Goal: Task Accomplishment & Management: Use online tool/utility

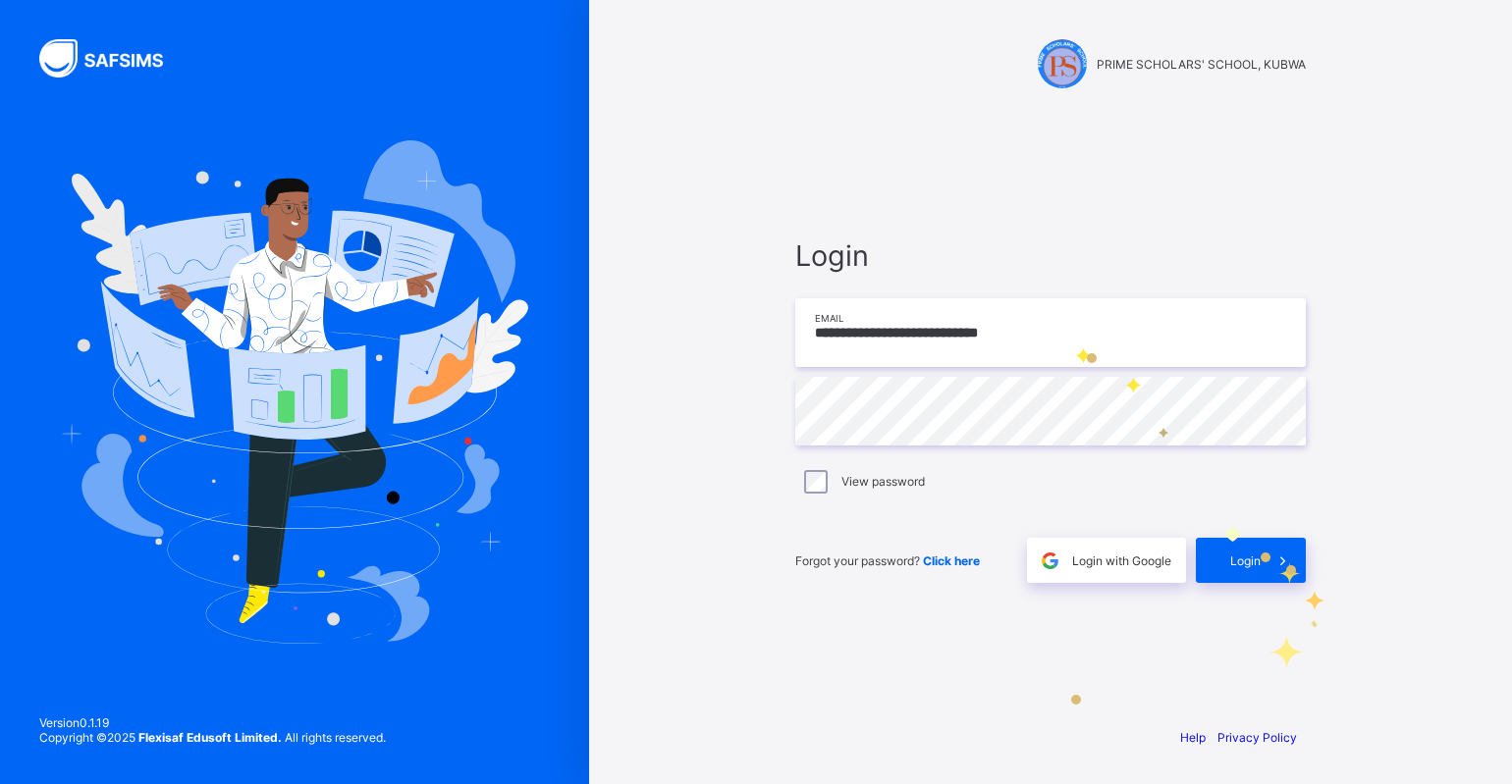
click at [1074, 347] on input "**********" at bounding box center [1050, 333] width 511 height 69
type input "**********"
click at [1225, 562] on div "Login" at bounding box center [1251, 561] width 110 height 45
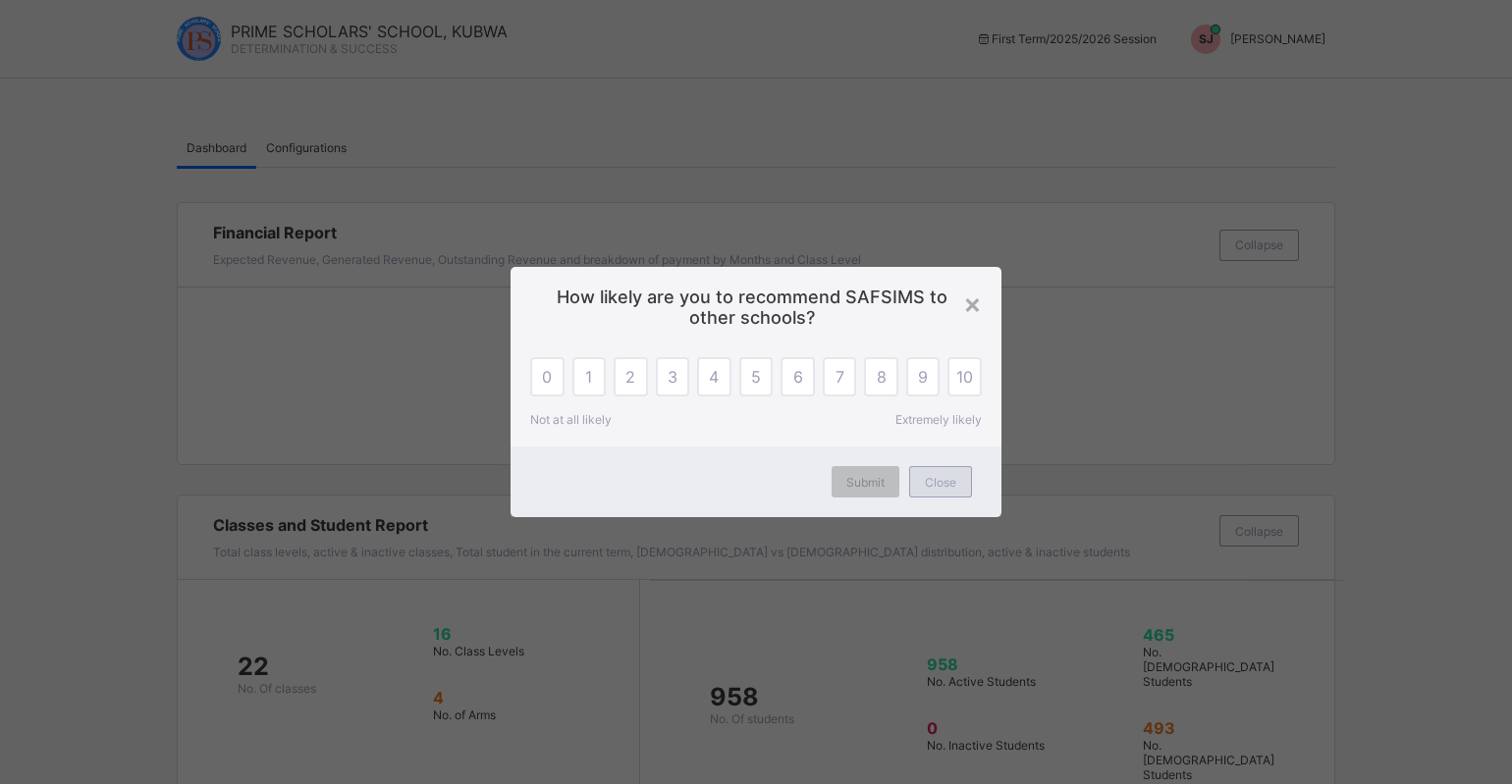
click at [934, 485] on span "Close" at bounding box center [940, 482] width 31 height 15
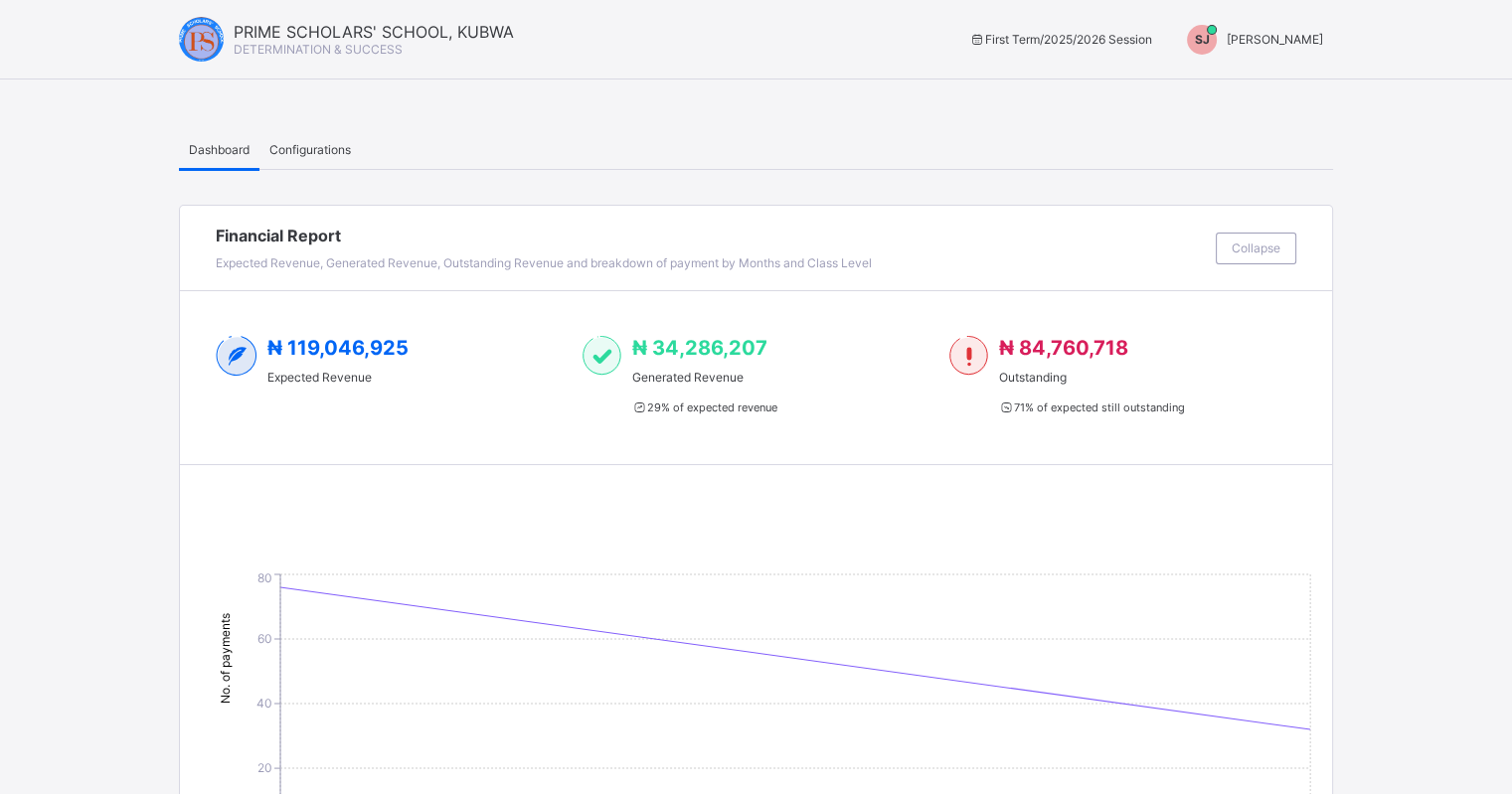
click at [1291, 37] on span "[PERSON_NAME]" at bounding box center [1274, 39] width 96 height 15
click at [1283, 85] on span "Switch to Admin View" at bounding box center [1248, 85] width 151 height 23
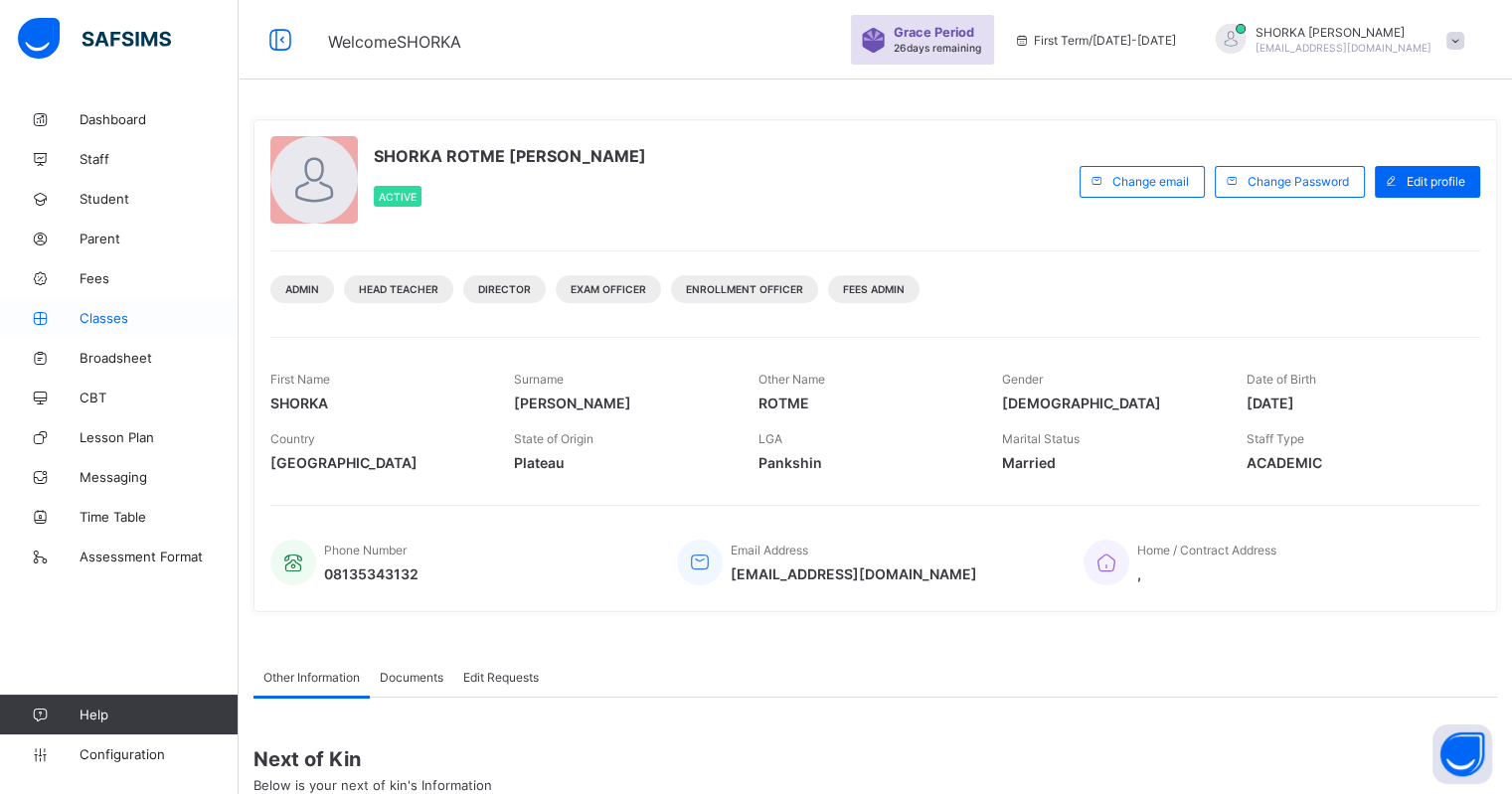
click at [114, 316] on span "Classes" at bounding box center [159, 318] width 159 height 16
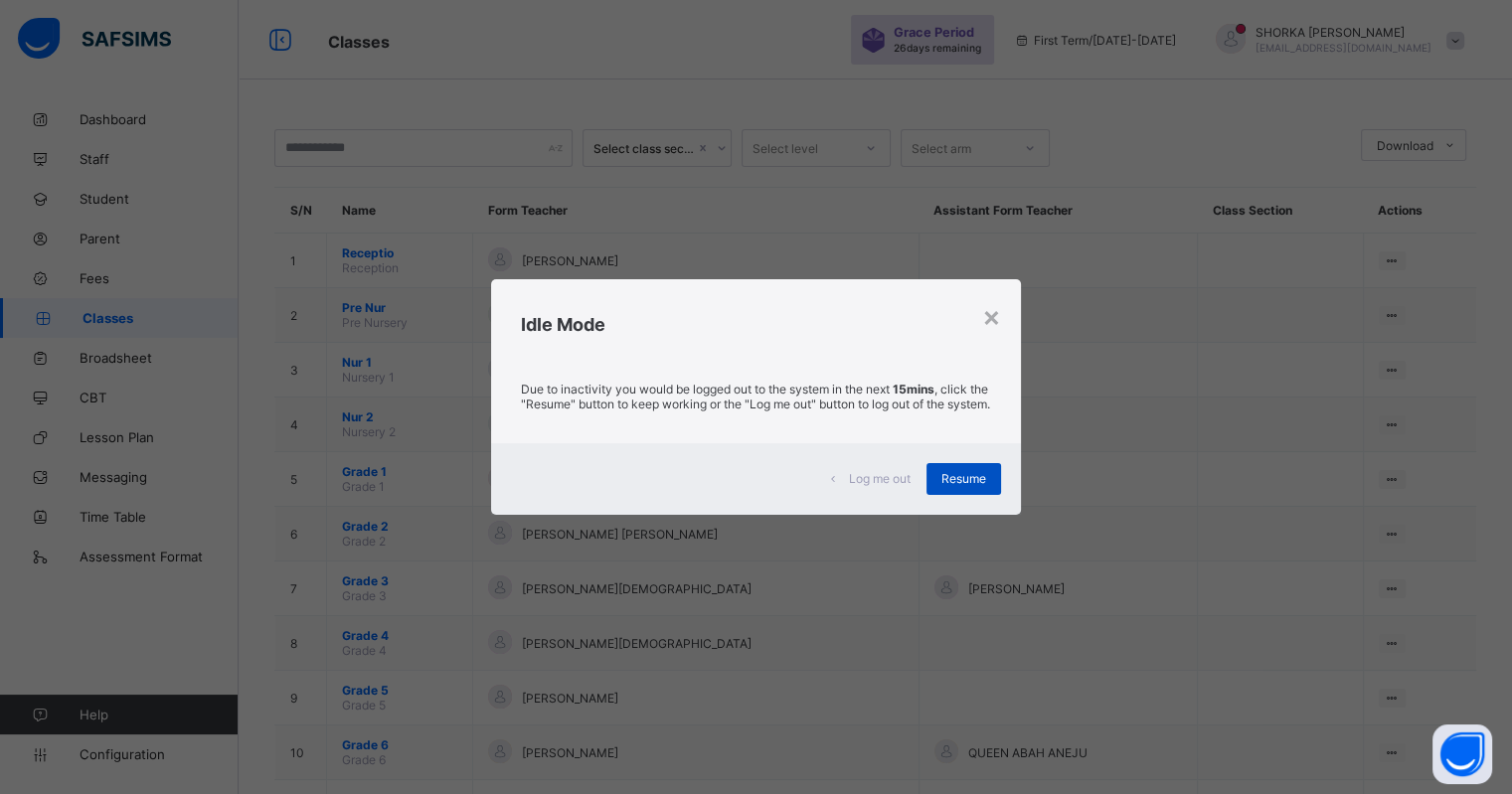
click at [946, 496] on div "Resume" at bounding box center [963, 480] width 75 height 32
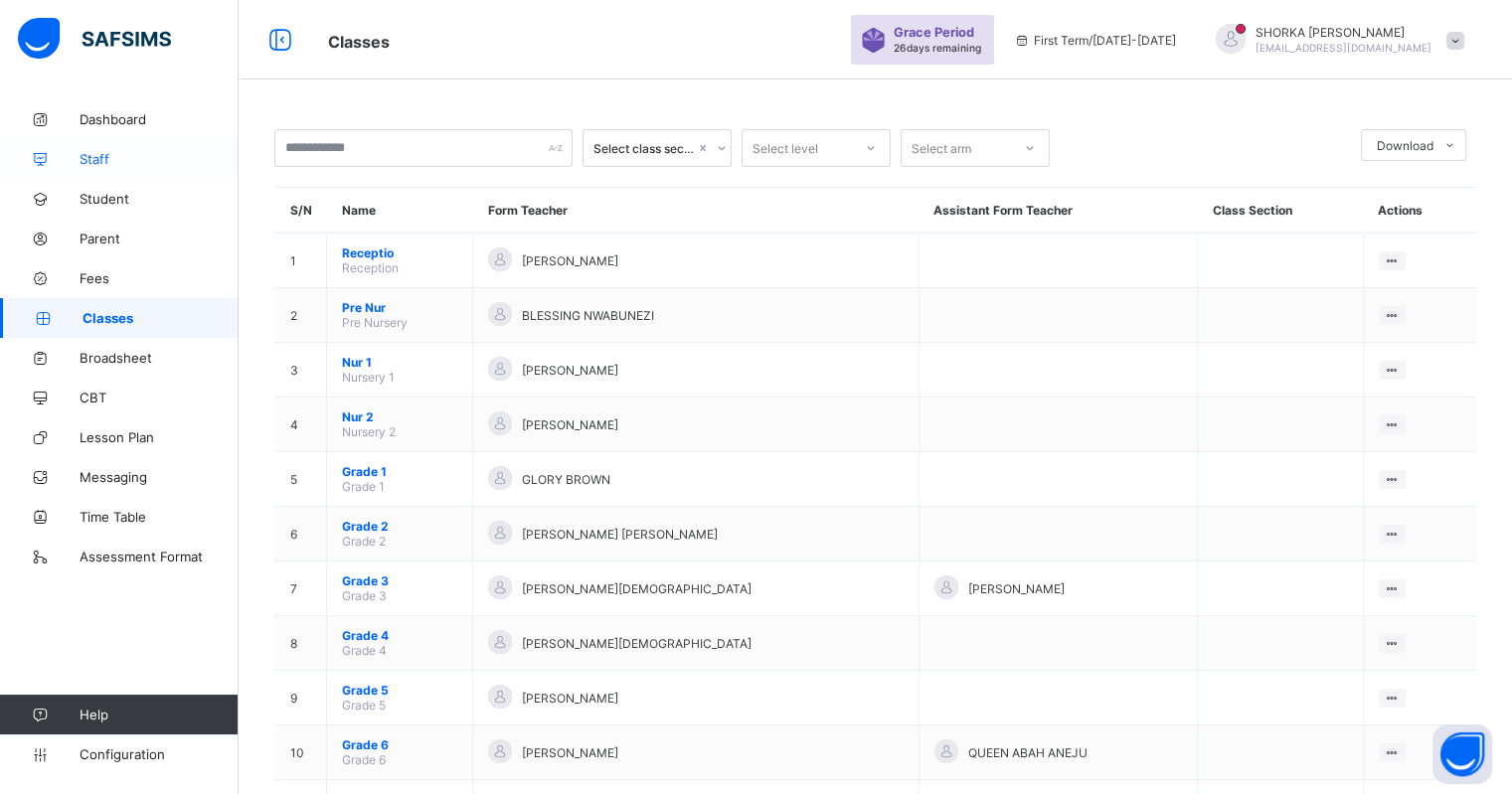
click at [109, 158] on span "Staff" at bounding box center [159, 159] width 159 height 16
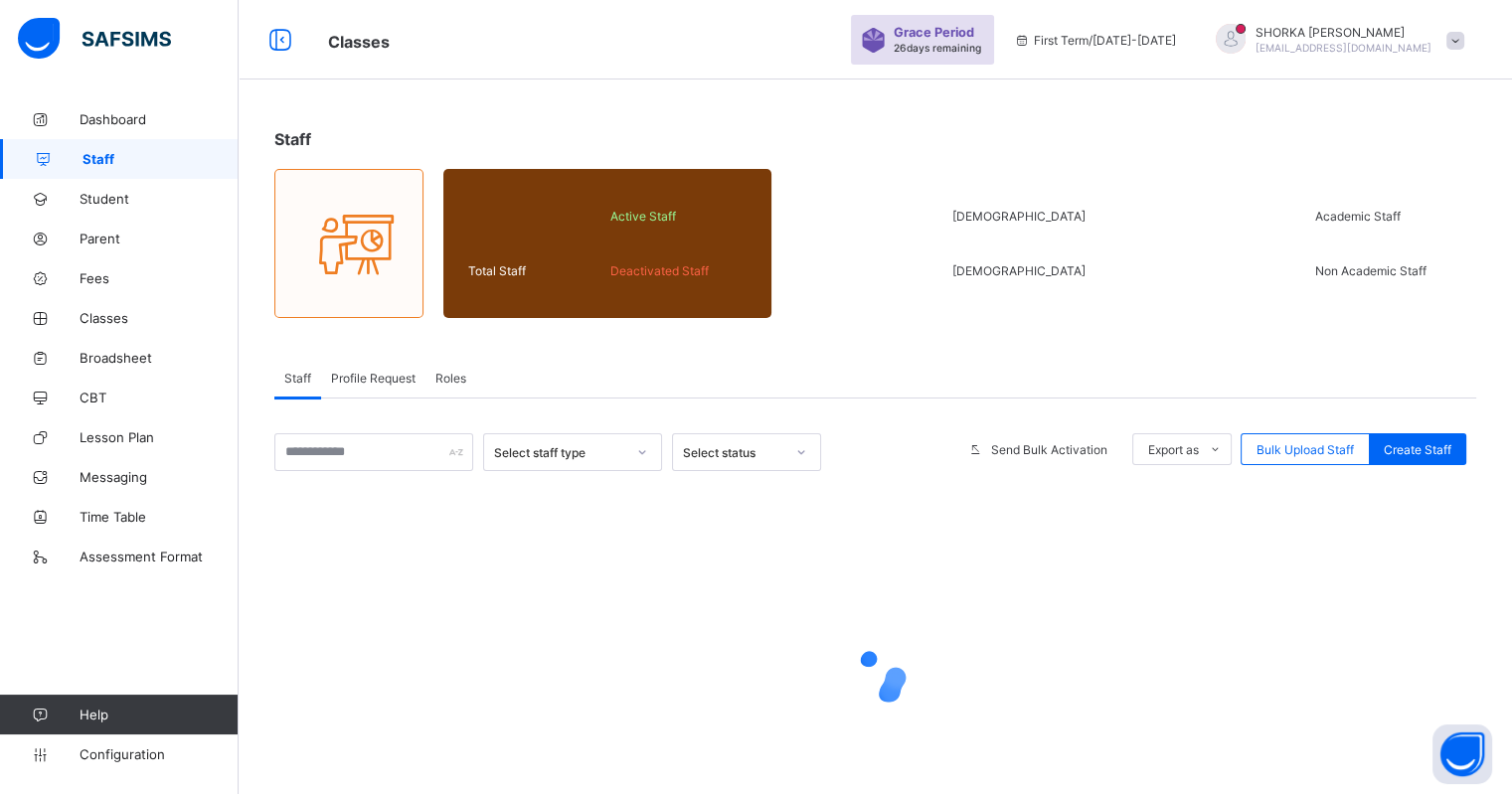
click at [383, 378] on span "Profile Request" at bounding box center [373, 378] width 85 height 15
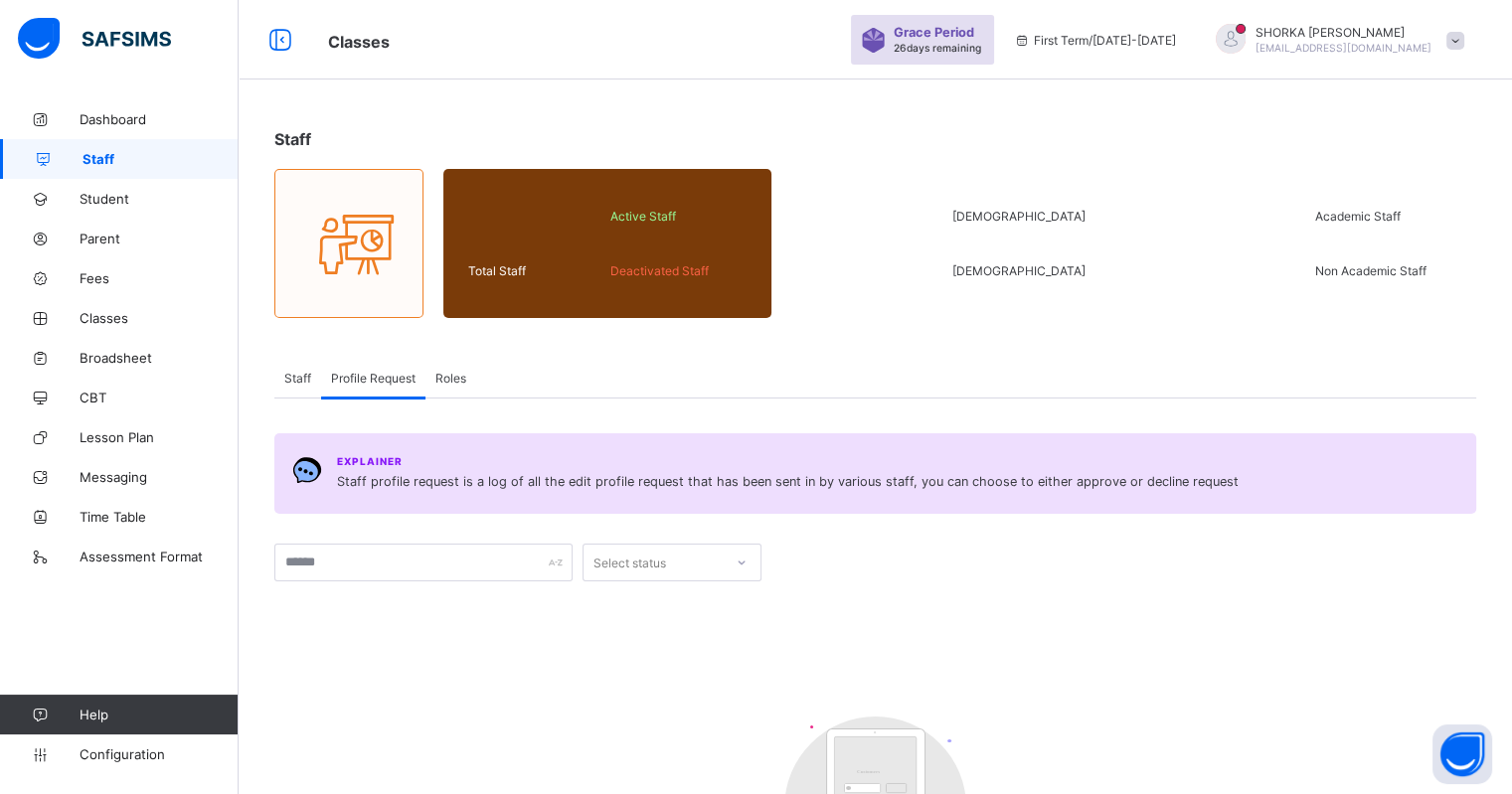
scroll to position [222, 0]
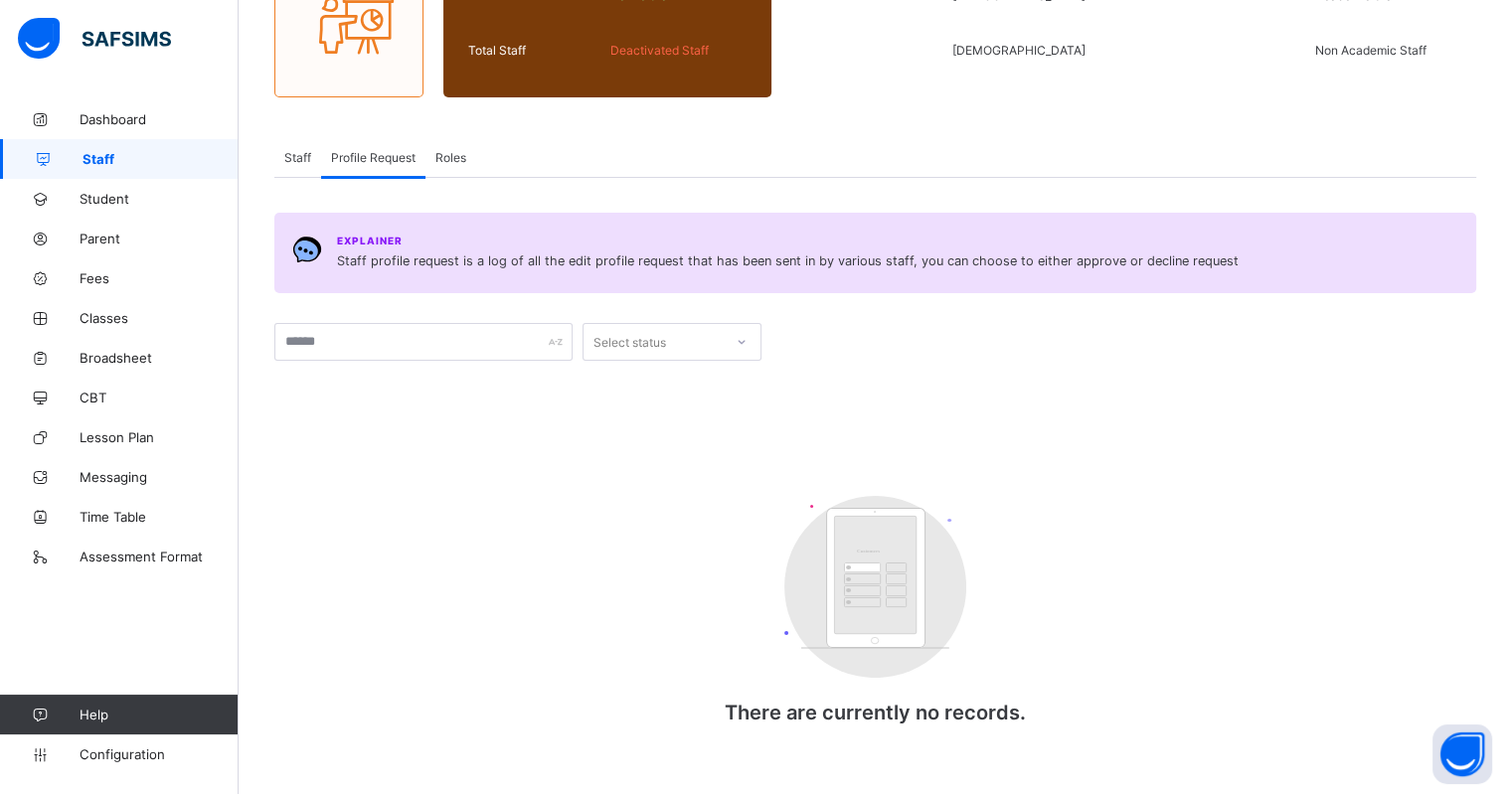
click at [369, 162] on div "Profile Request" at bounding box center [373, 157] width 104 height 40
click at [440, 150] on span "Roles" at bounding box center [451, 157] width 31 height 15
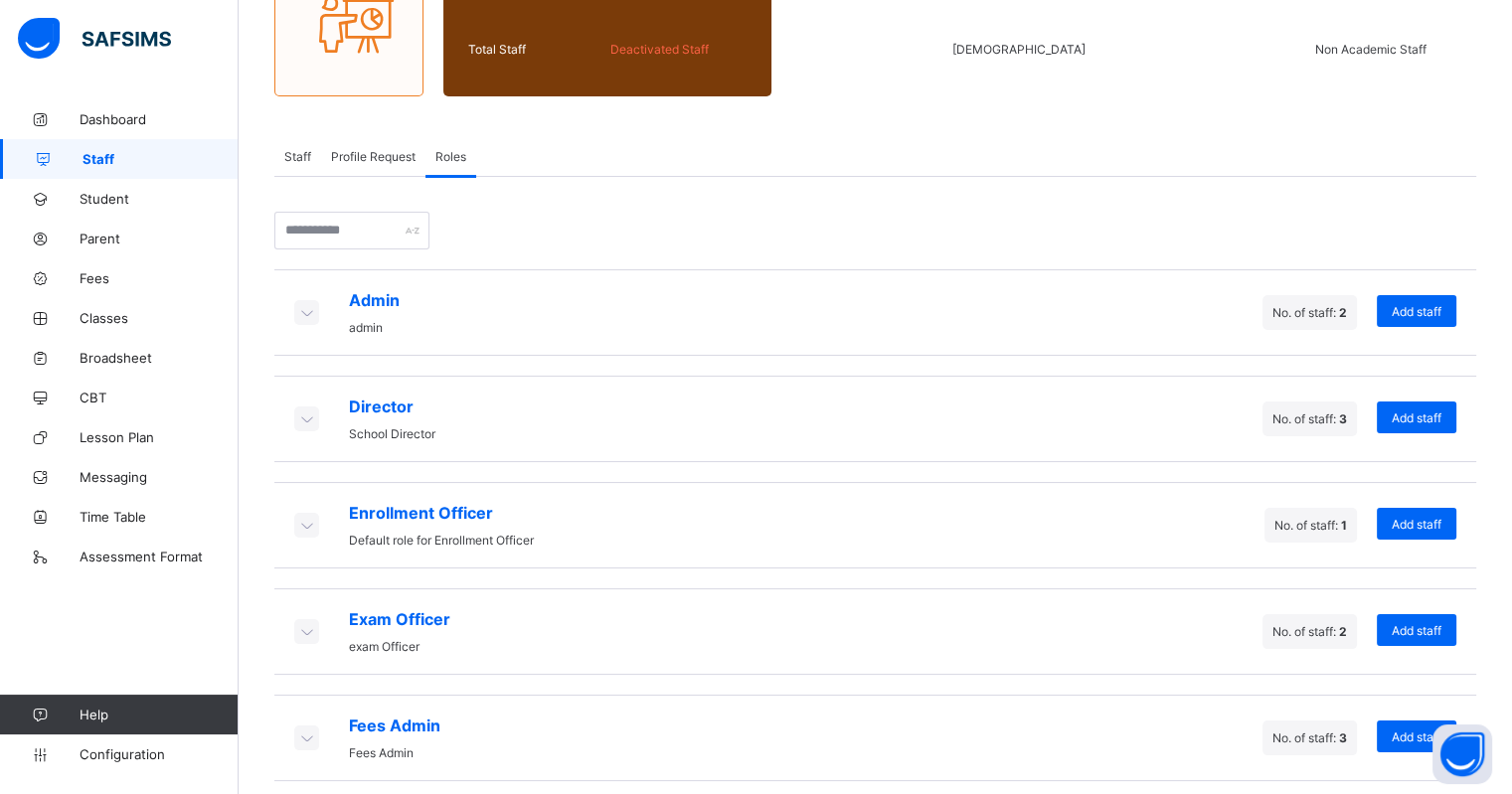
click at [379, 157] on span "Profile Request" at bounding box center [373, 156] width 85 height 15
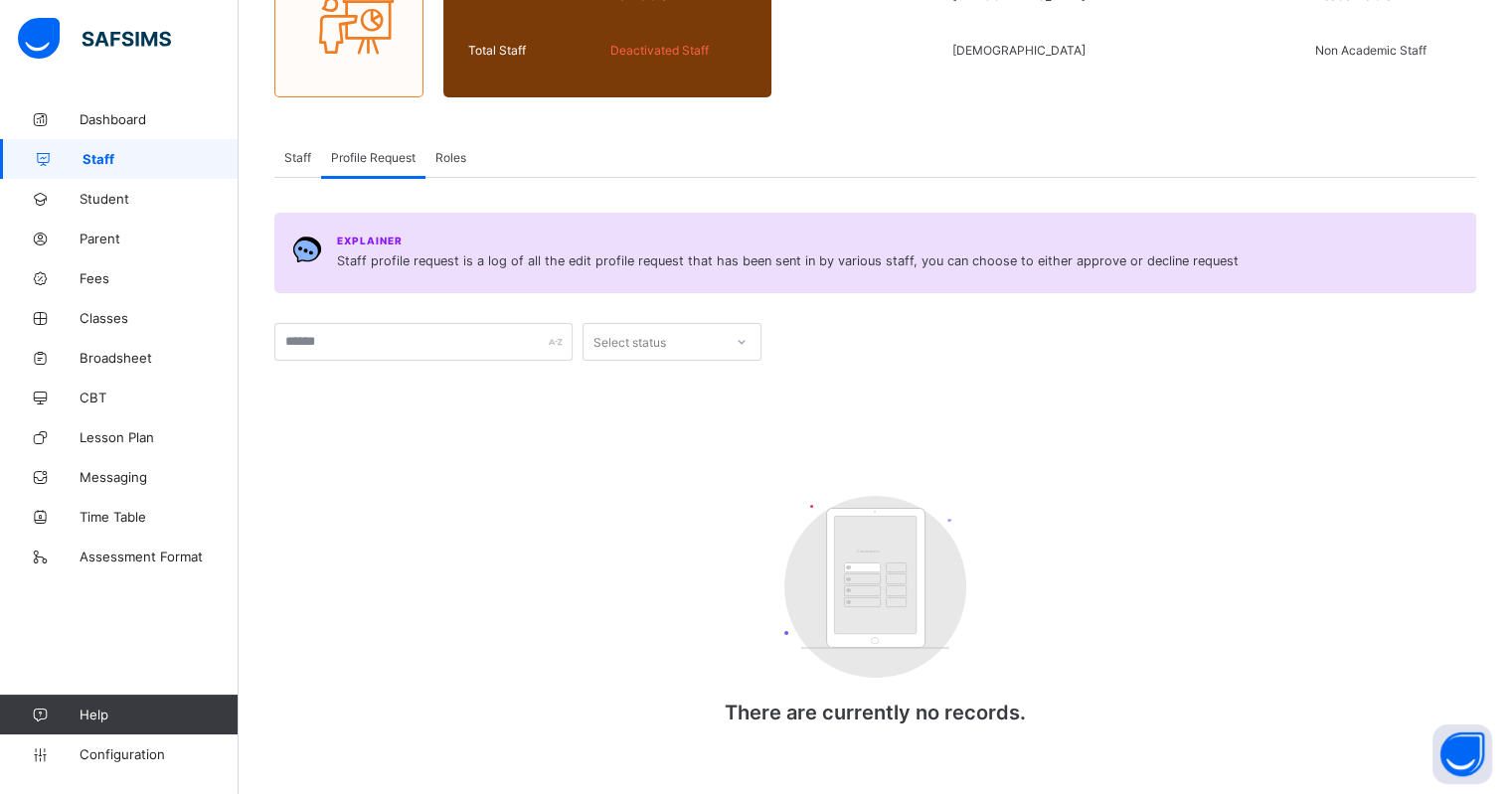
click at [471, 161] on div "Roles" at bounding box center [451, 157] width 51 height 40
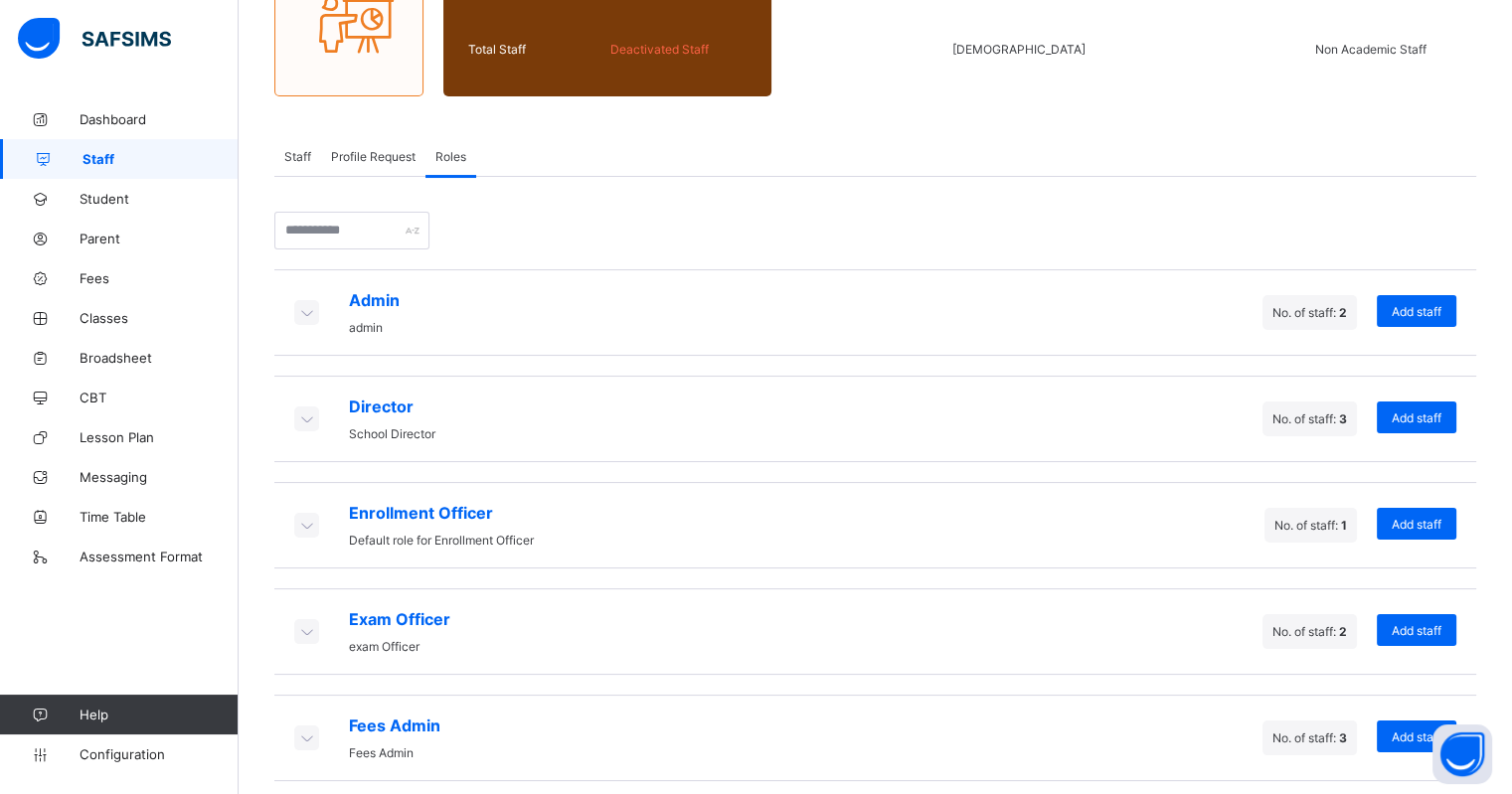
click at [350, 156] on span "Profile Request" at bounding box center [373, 156] width 85 height 15
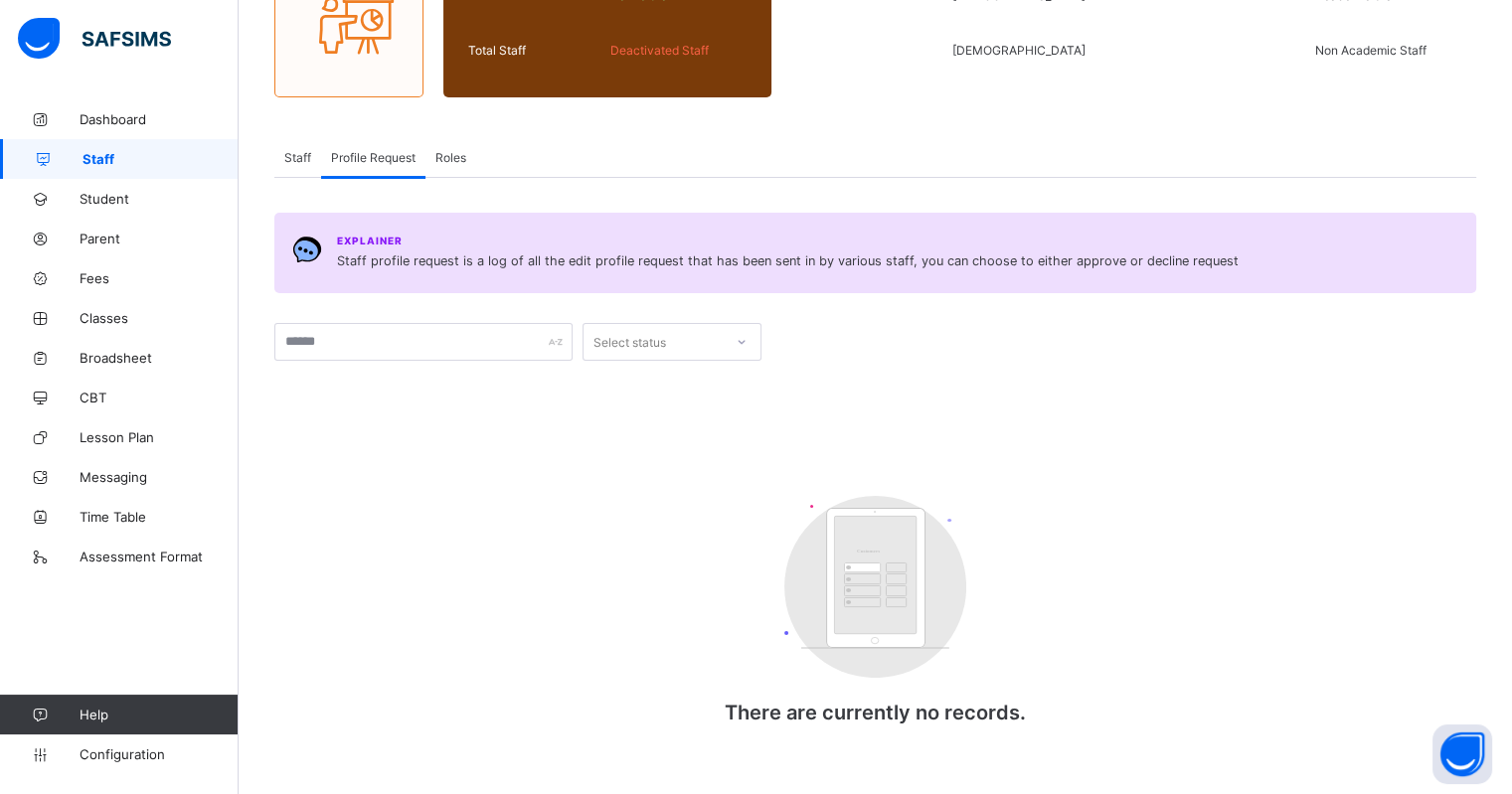
click at [299, 156] on span "Staff" at bounding box center [297, 157] width 27 height 15
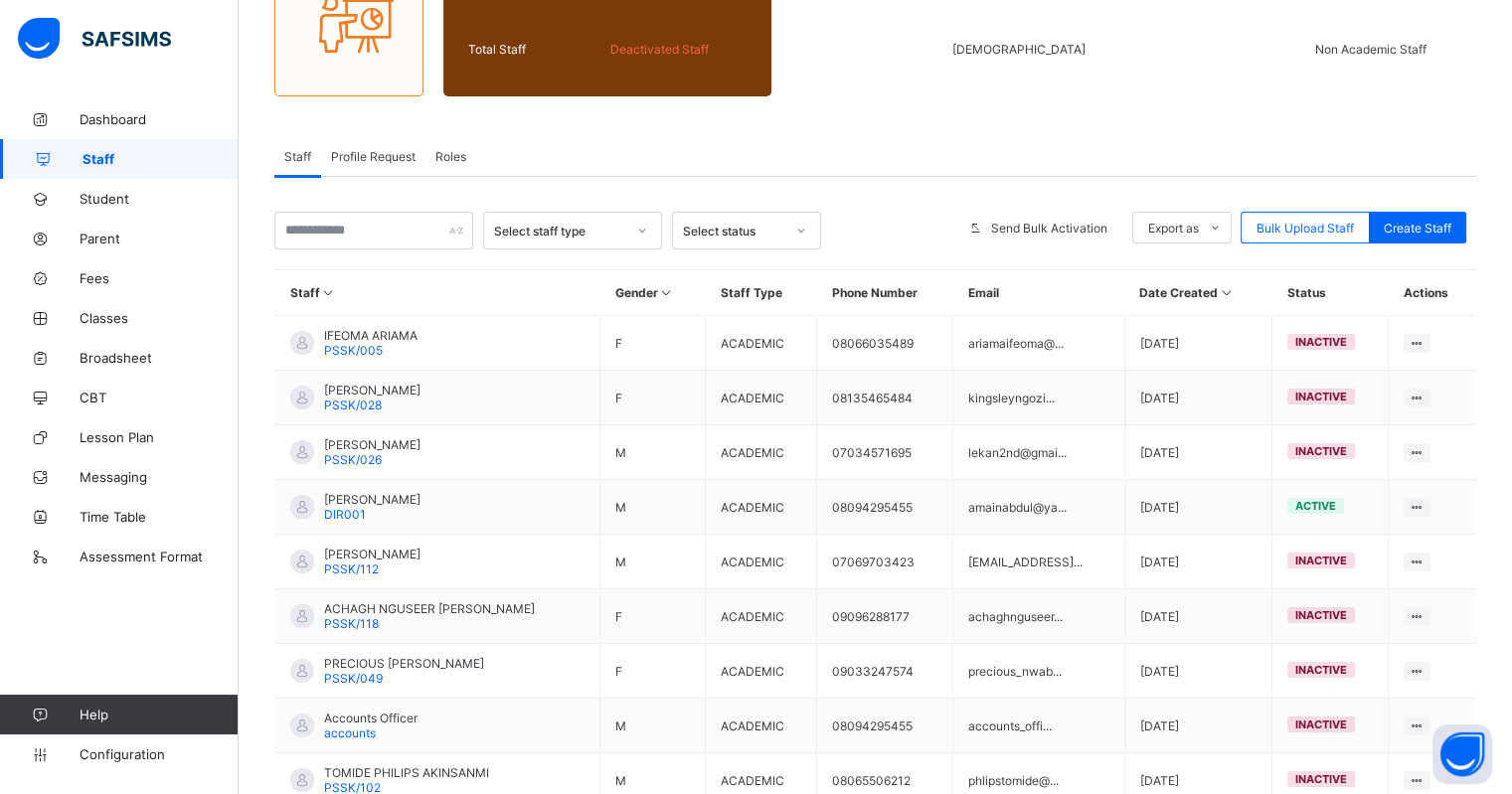
click at [378, 141] on div "Profile Request" at bounding box center [373, 156] width 104 height 40
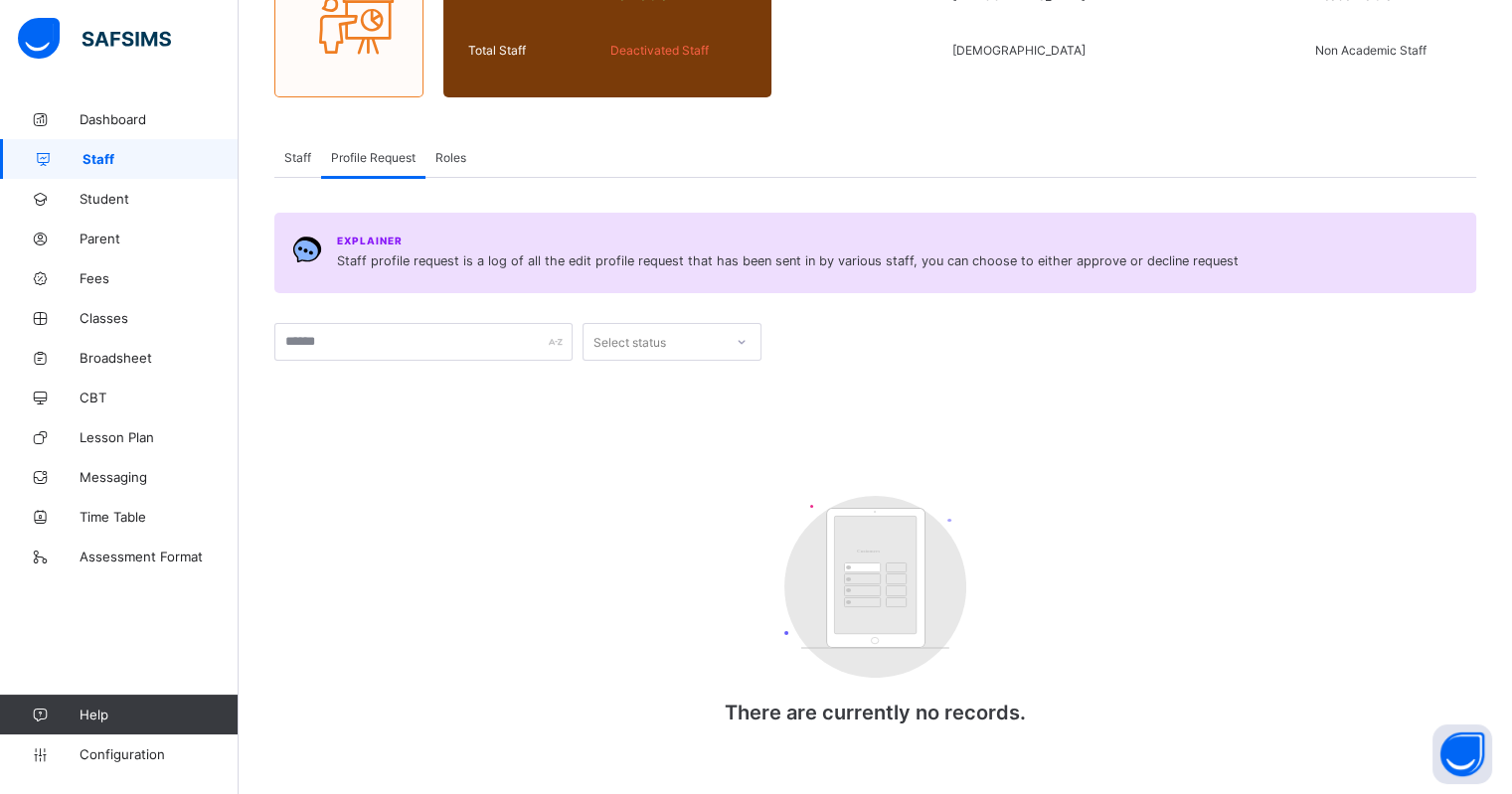
click at [298, 150] on span "Staff" at bounding box center [297, 157] width 27 height 15
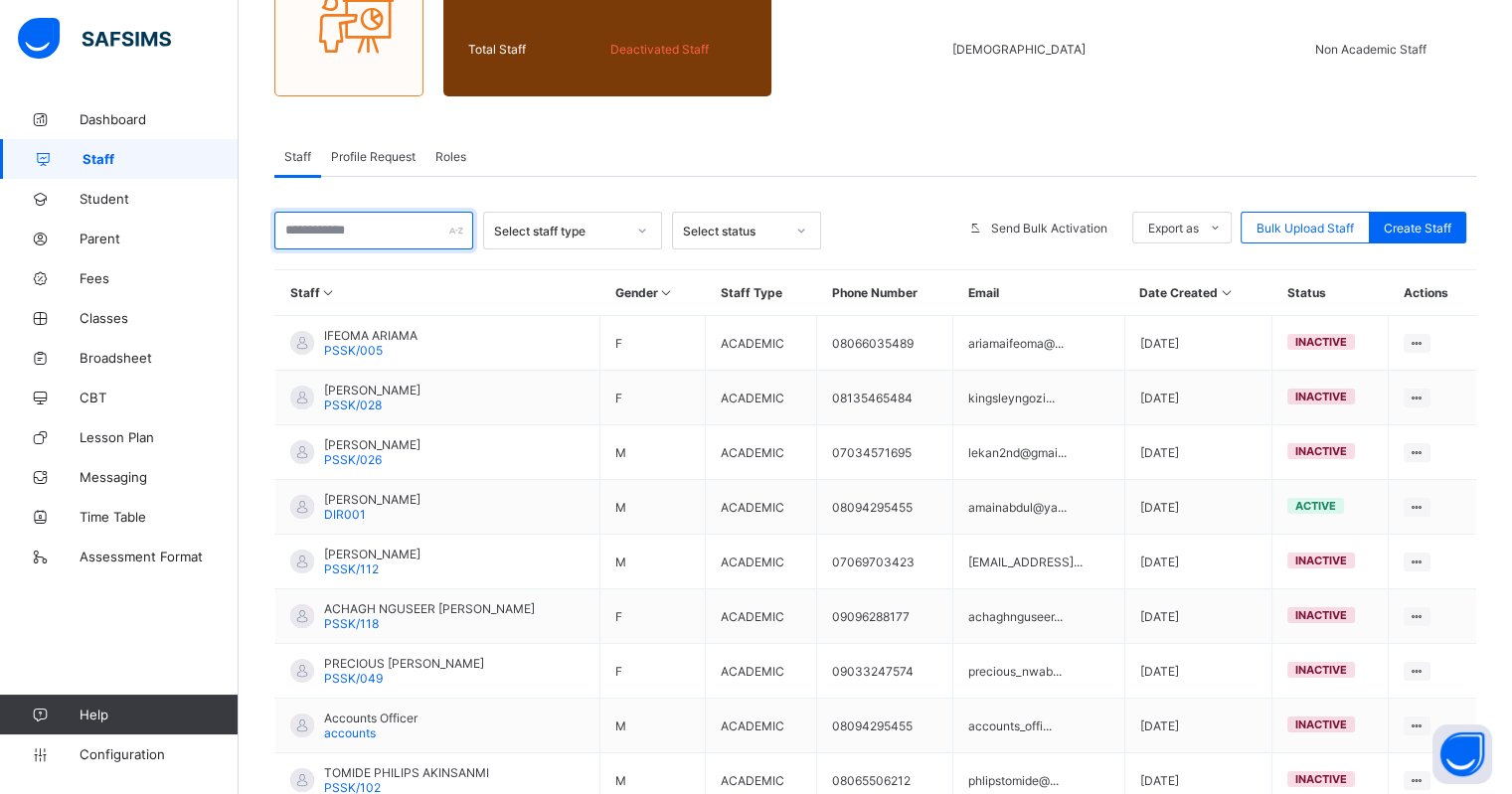
click at [357, 226] on input "text" at bounding box center [374, 231] width 199 height 38
click at [108, 318] on span "Classes" at bounding box center [159, 318] width 159 height 16
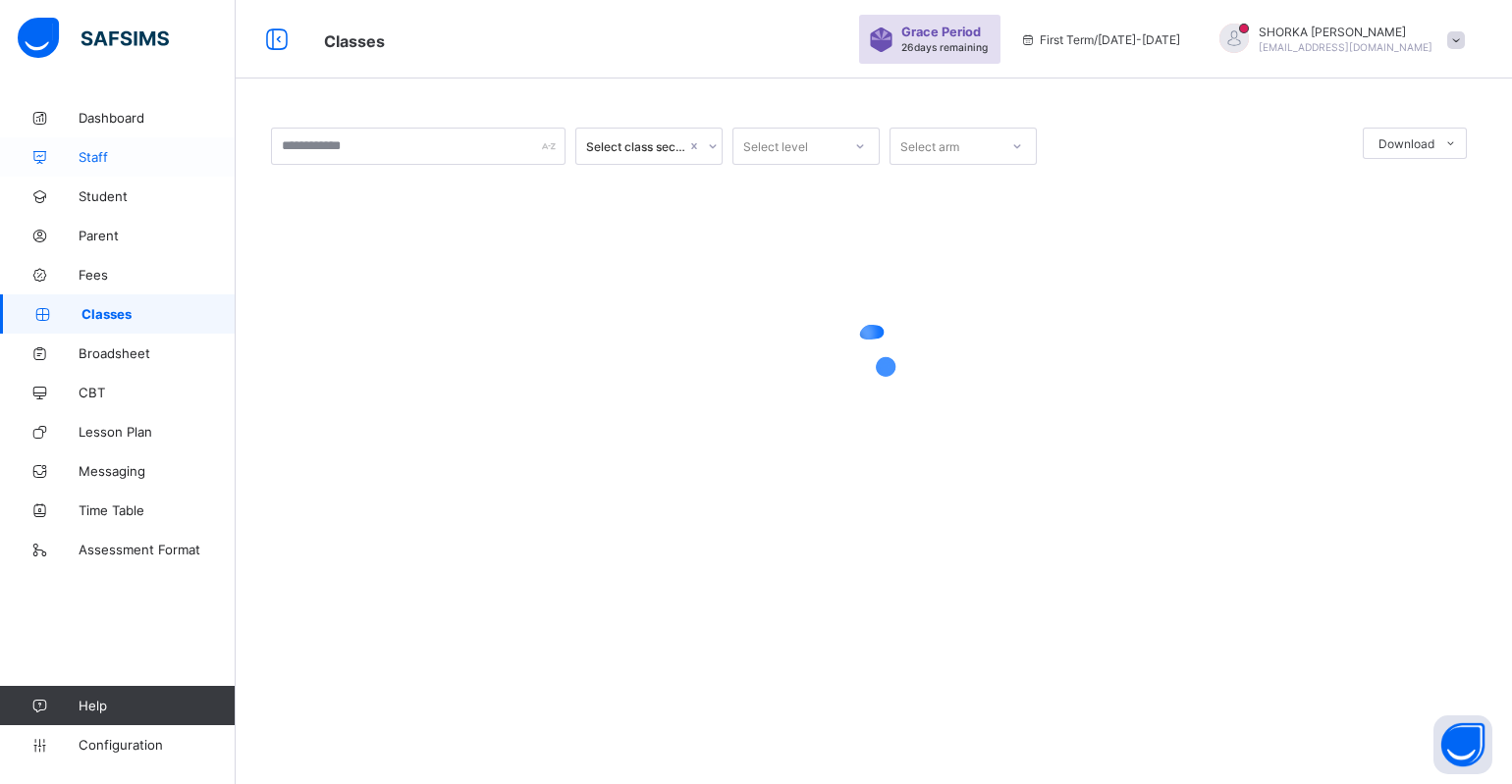
click at [103, 149] on span "Staff" at bounding box center [157, 157] width 157 height 16
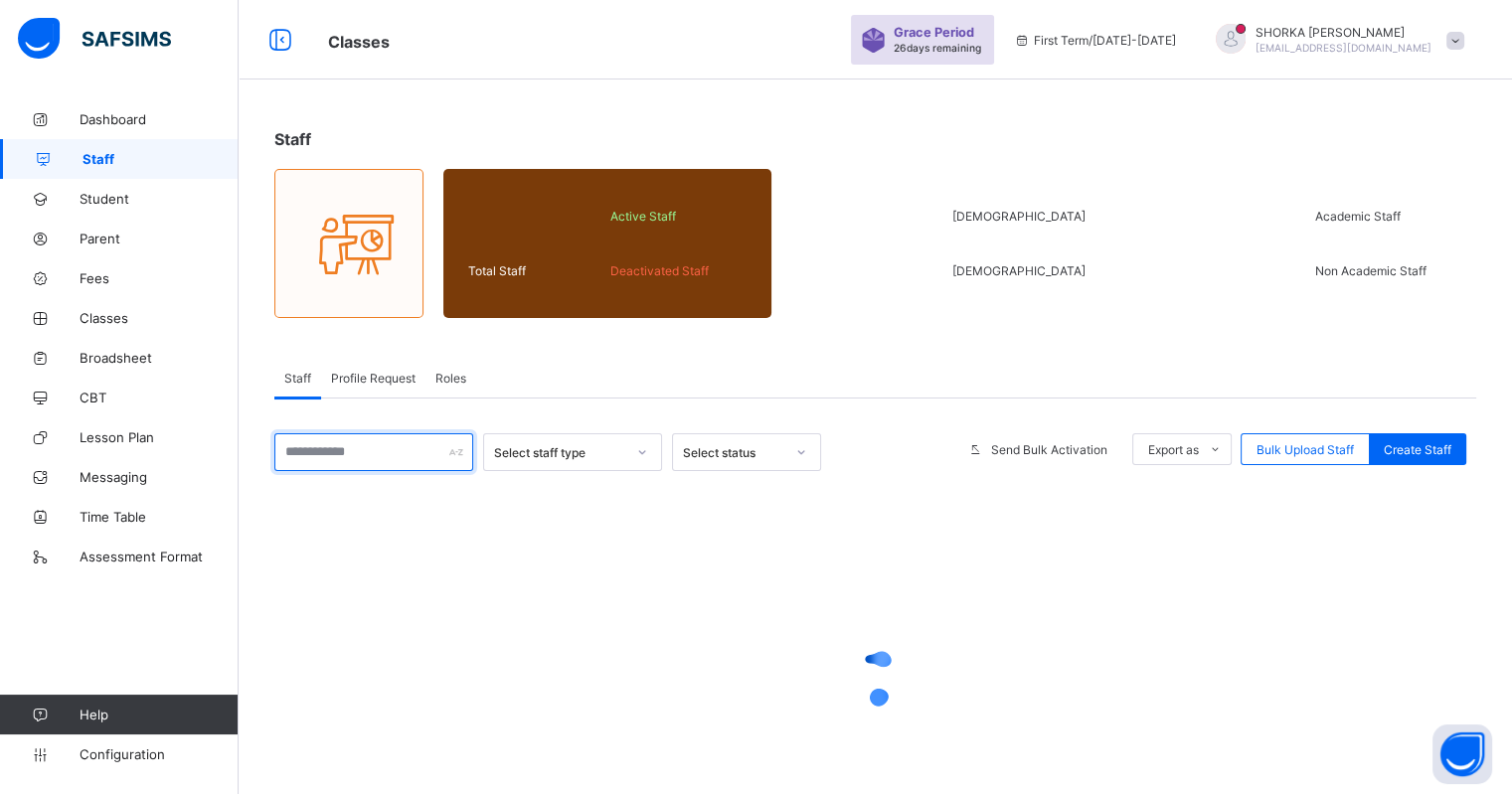
click at [316, 454] on input "text" at bounding box center [374, 453] width 199 height 38
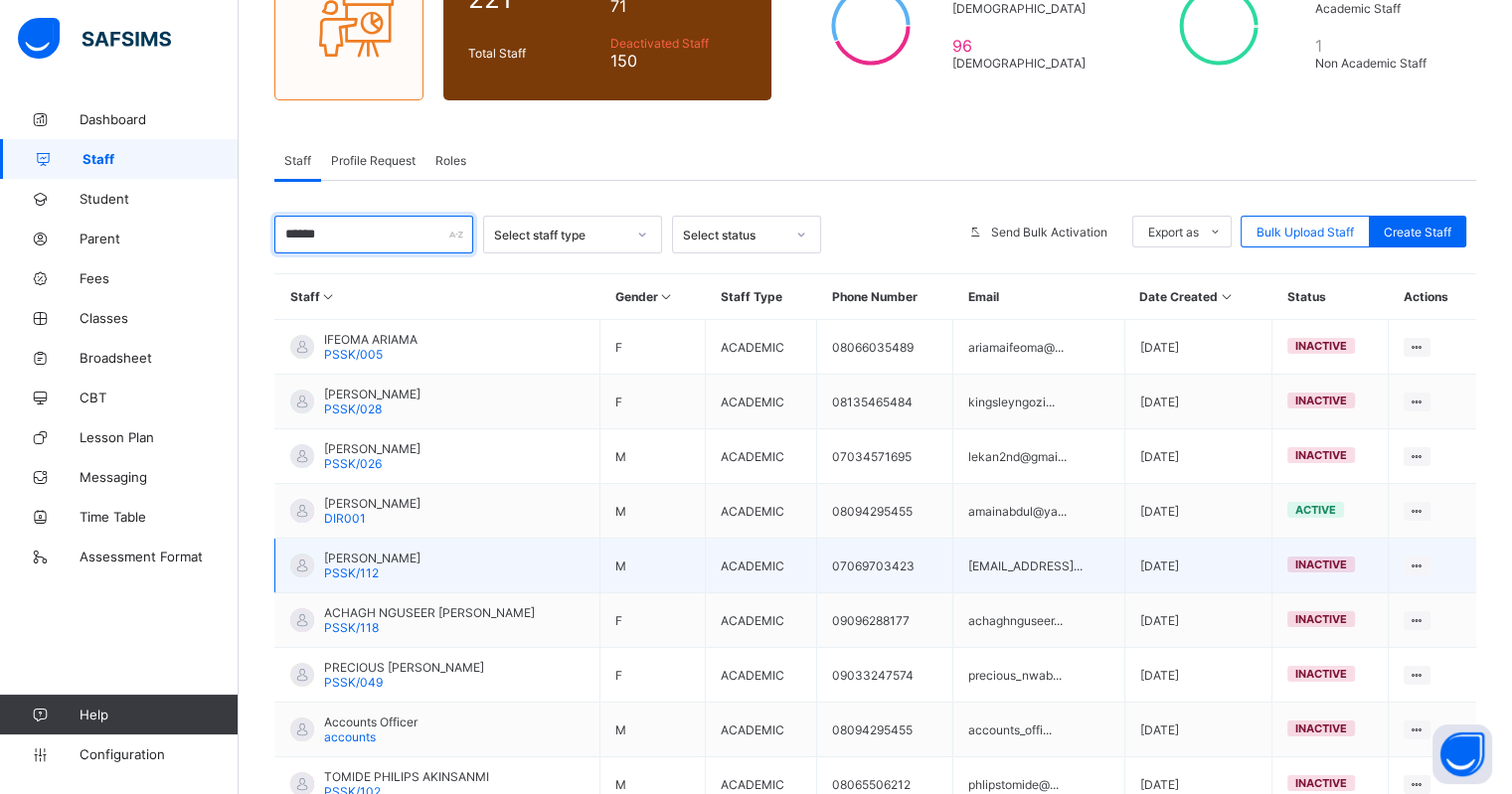
scroll to position [248, 0]
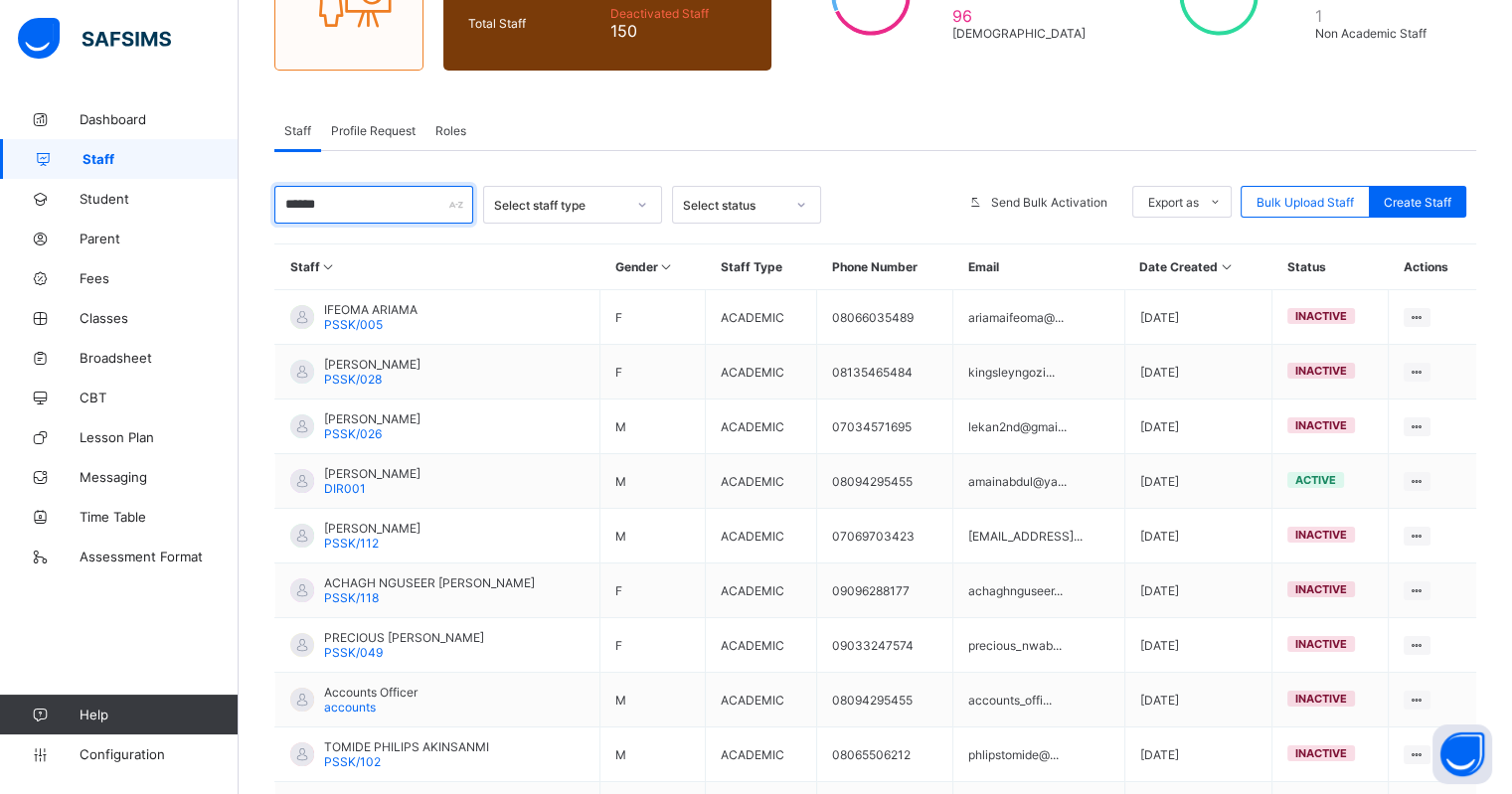
click at [363, 206] on input "******" at bounding box center [374, 205] width 199 height 38
type input "******"
click at [120, 141] on link "Staff" at bounding box center [119, 159] width 239 height 40
click at [1219, 264] on icon at bounding box center [1226, 267] width 17 height 15
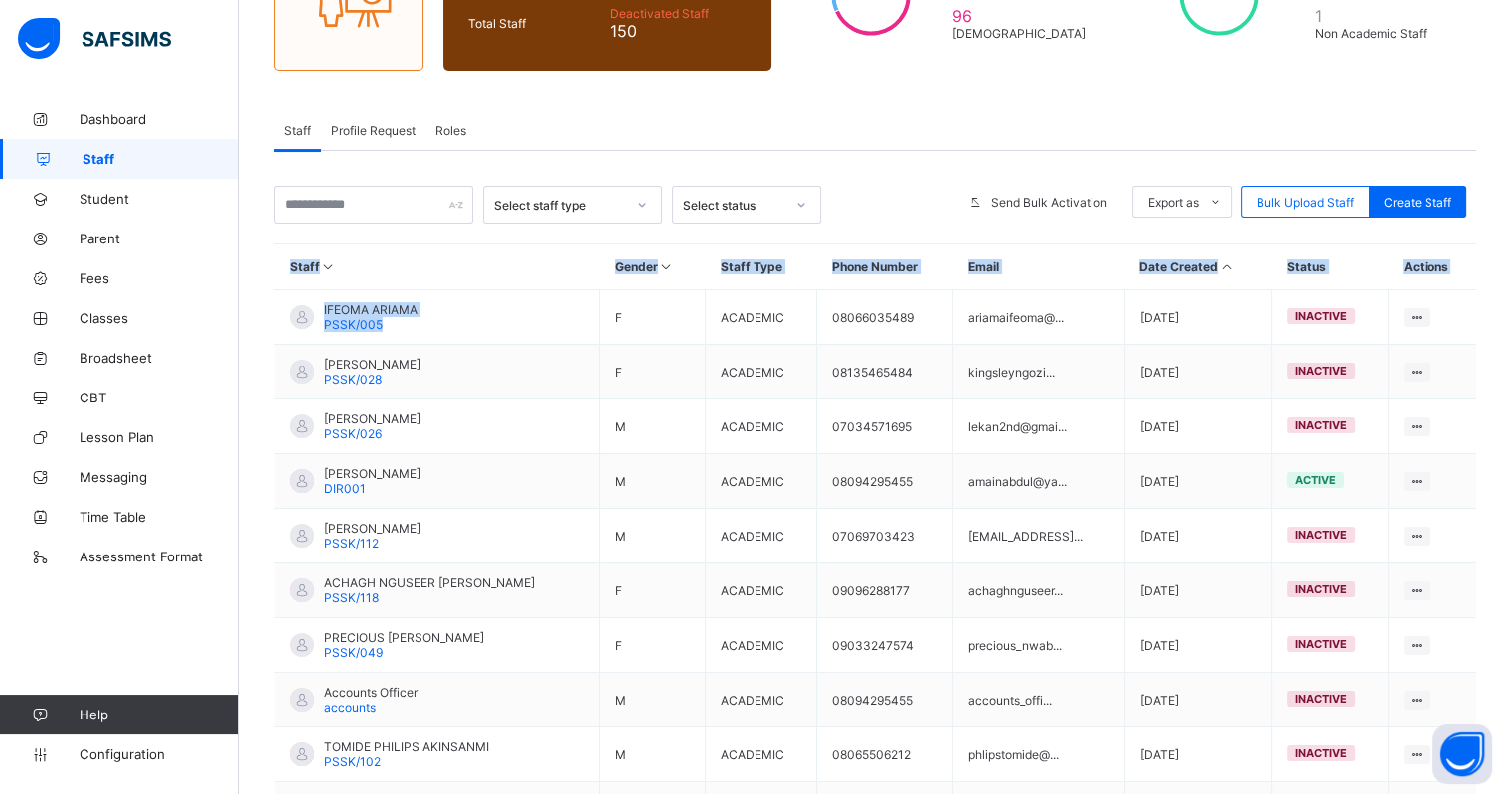
drag, startPoint x: 435, startPoint y: 316, endPoint x: 293, endPoint y: 280, distance: 146.5
click at [293, 280] on table "Staff Gender Staff Type Phone Number Email Date Created Status Actions IFEOMA A…" at bounding box center [875, 540] width 1202 height 592
copy table "Staff Gender Staff Type Phone Number Email Date Created Status Actions IFEOMA A…"
click at [1223, 262] on icon at bounding box center [1226, 267] width 17 height 15
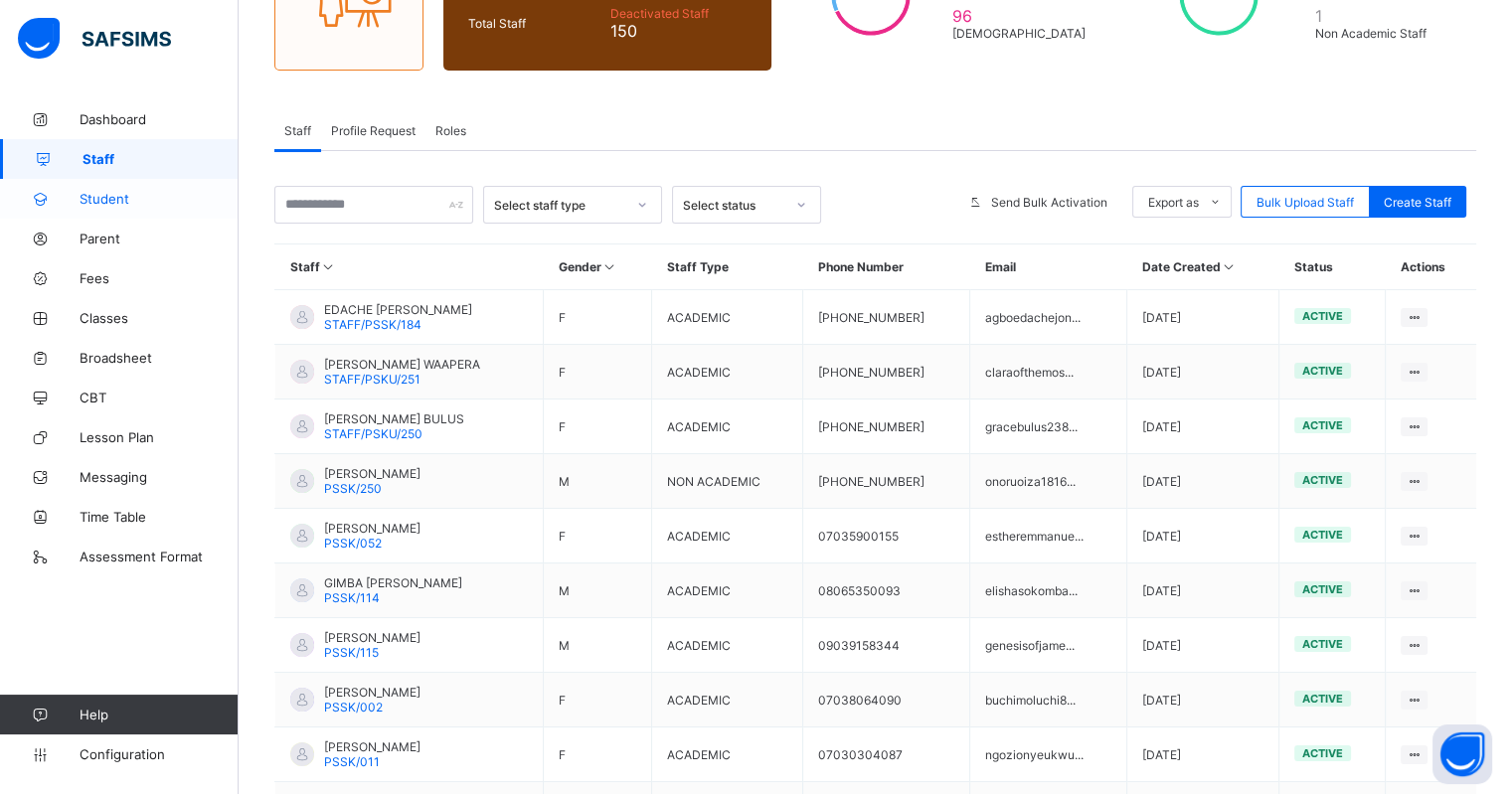
click at [113, 196] on span "Student" at bounding box center [159, 199] width 159 height 16
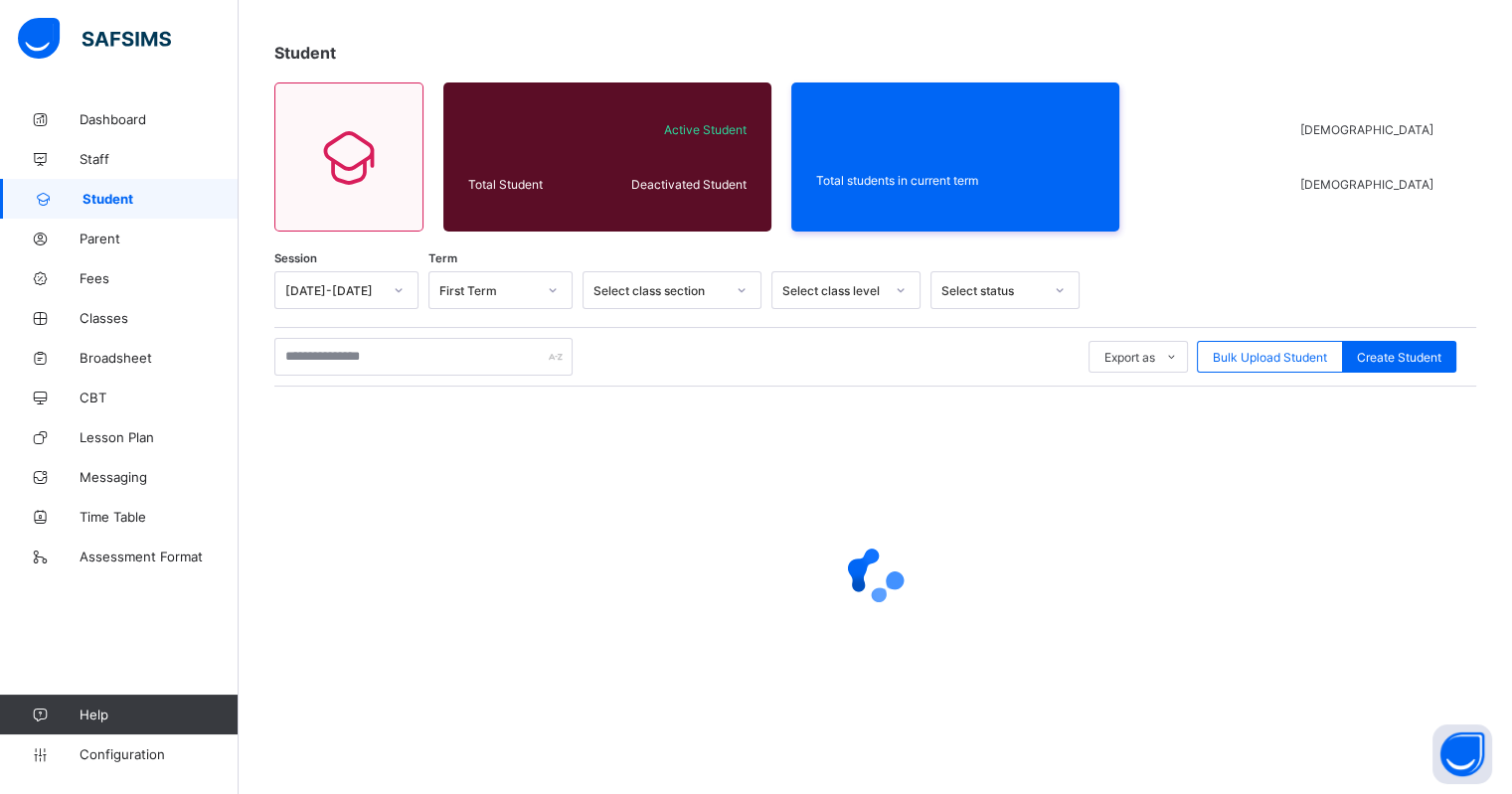
scroll to position [86, 0]
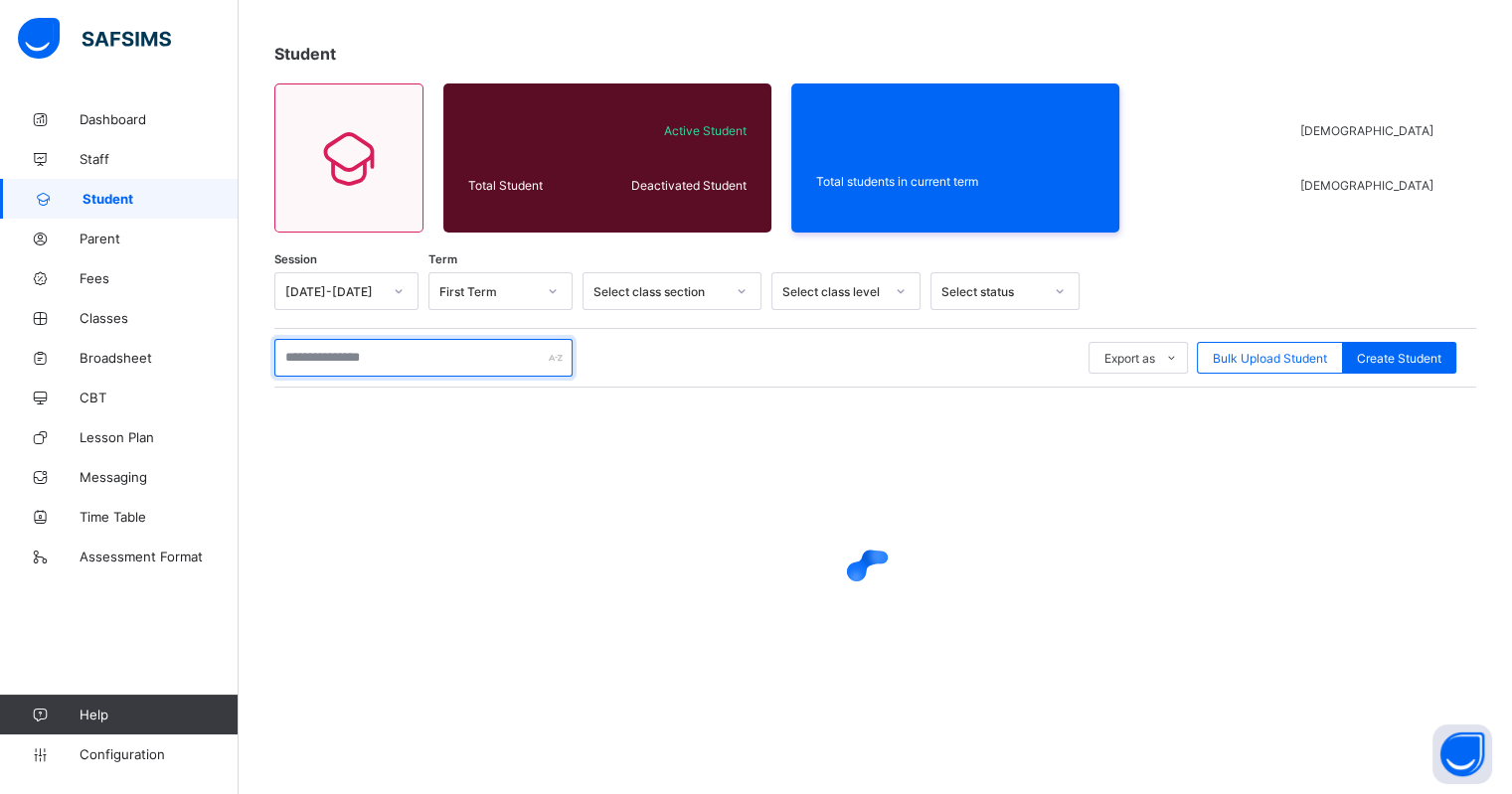
click at [472, 345] on input "text" at bounding box center [424, 358] width 298 height 38
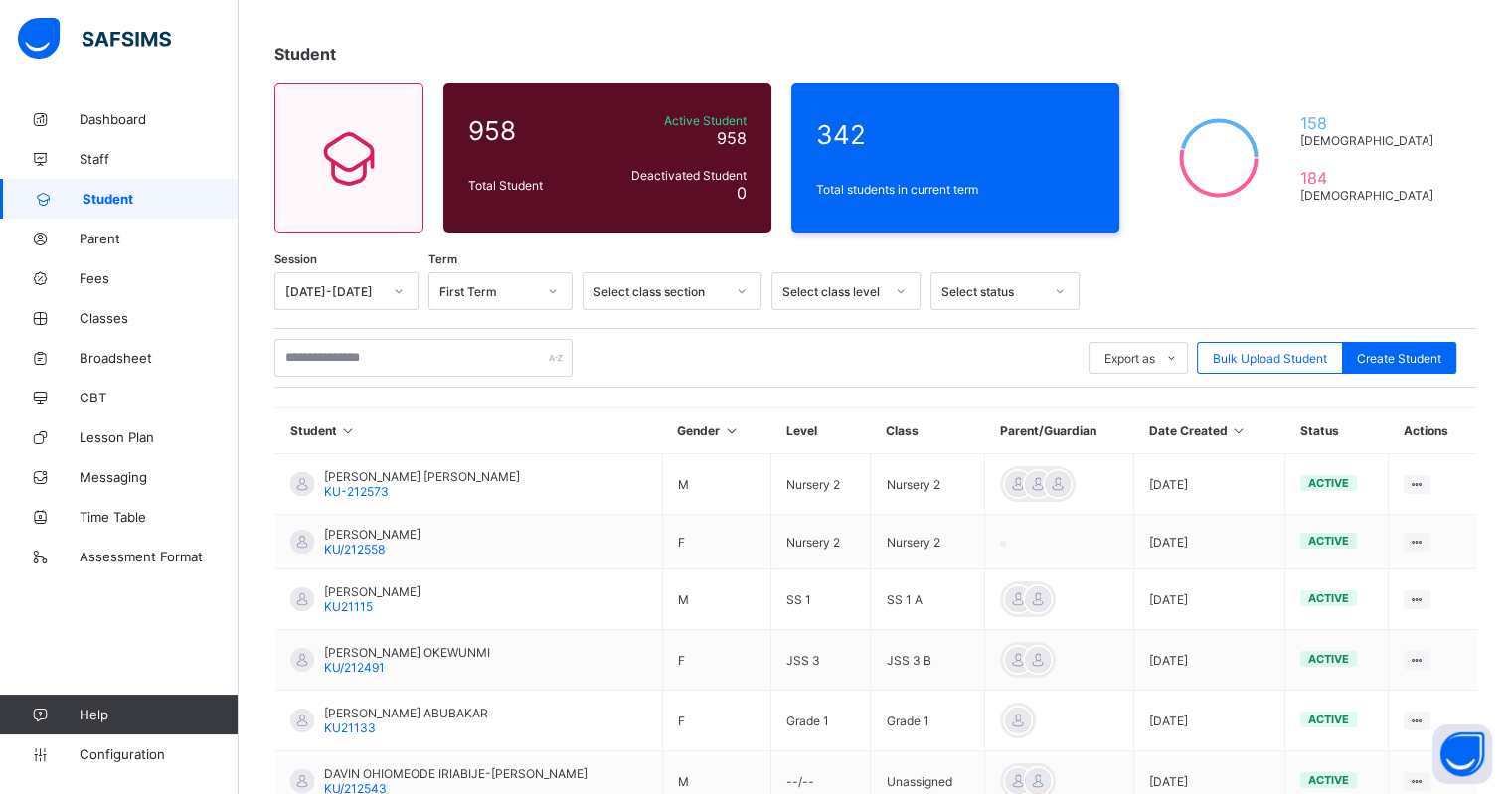
click at [1229, 428] on icon at bounding box center [1237, 431] width 17 height 15
click at [1229, 432] on icon at bounding box center [1237, 431] width 17 height 15
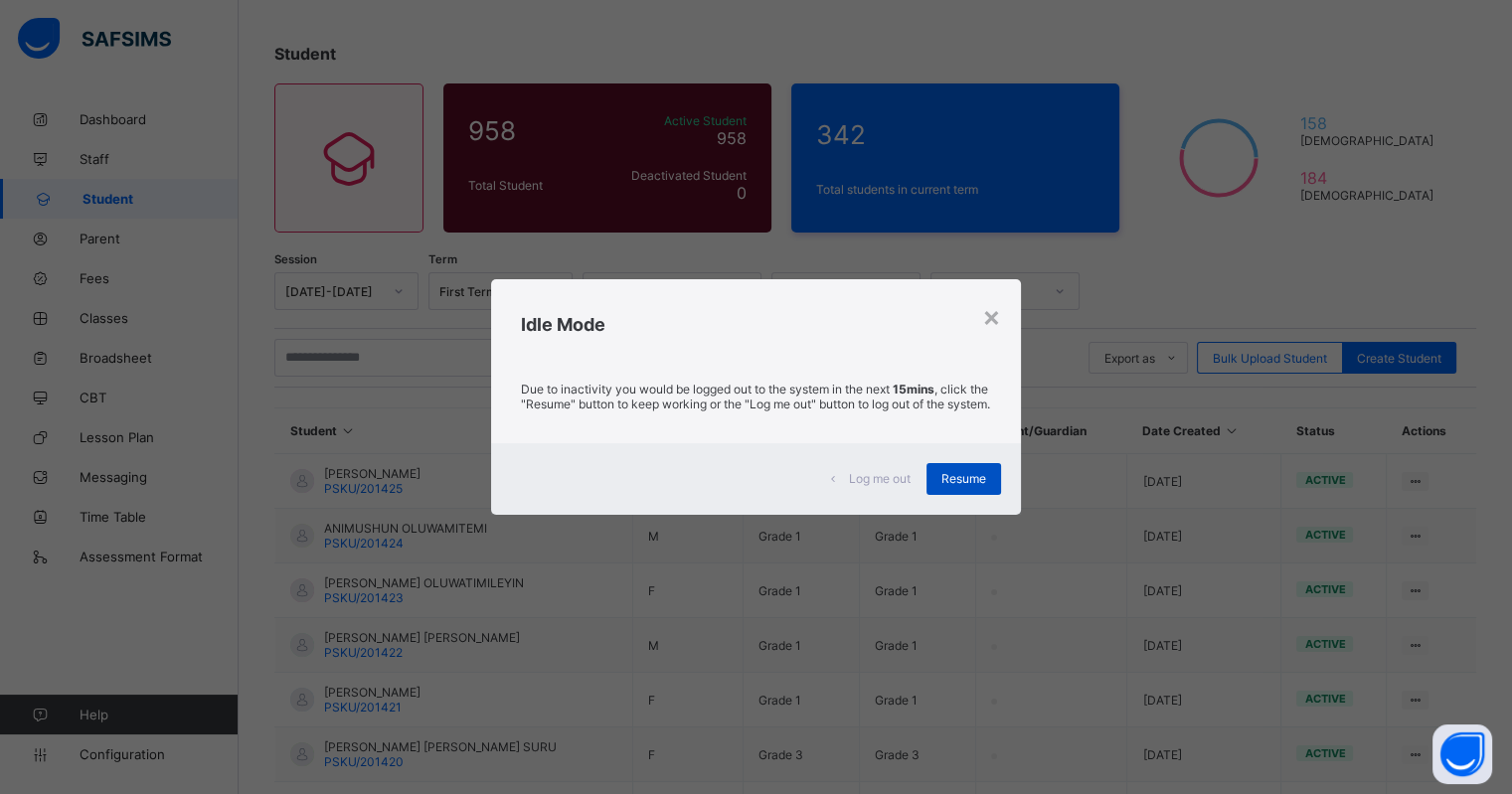
click at [971, 480] on span "Resume" at bounding box center [963, 479] width 45 height 15
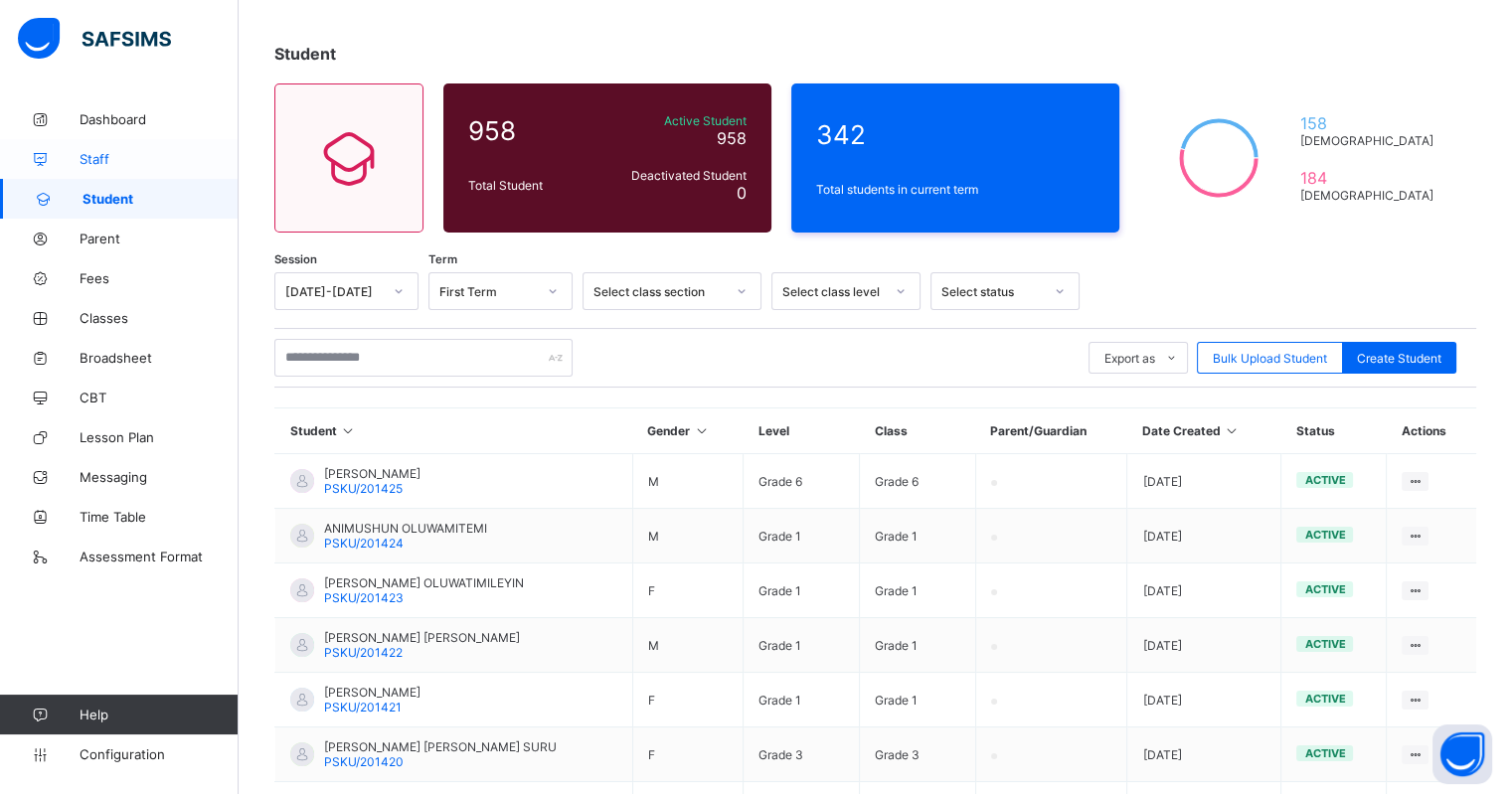
click at [110, 151] on span "Staff" at bounding box center [159, 159] width 159 height 16
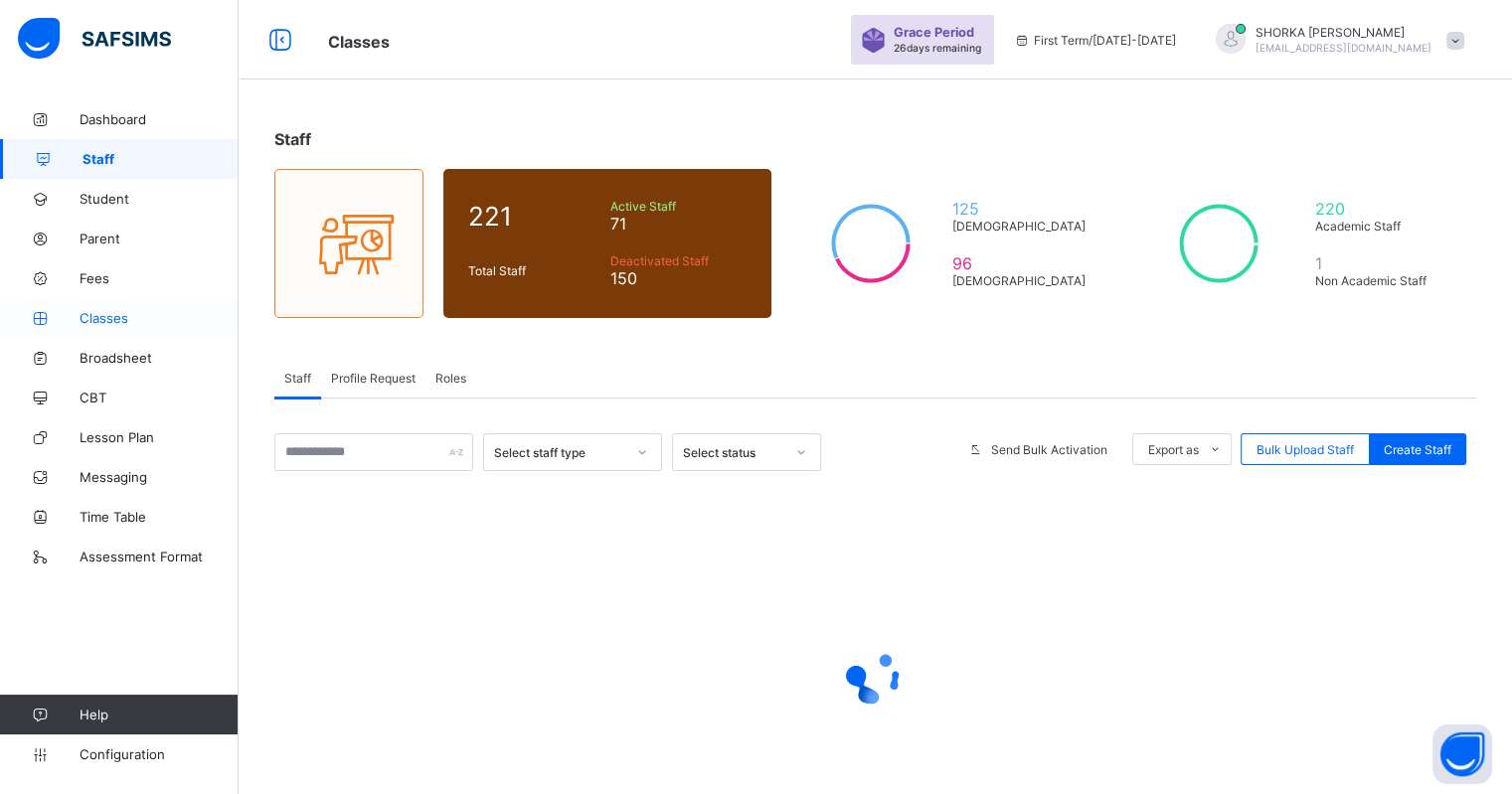
click at [101, 310] on span "Classes" at bounding box center [159, 318] width 159 height 16
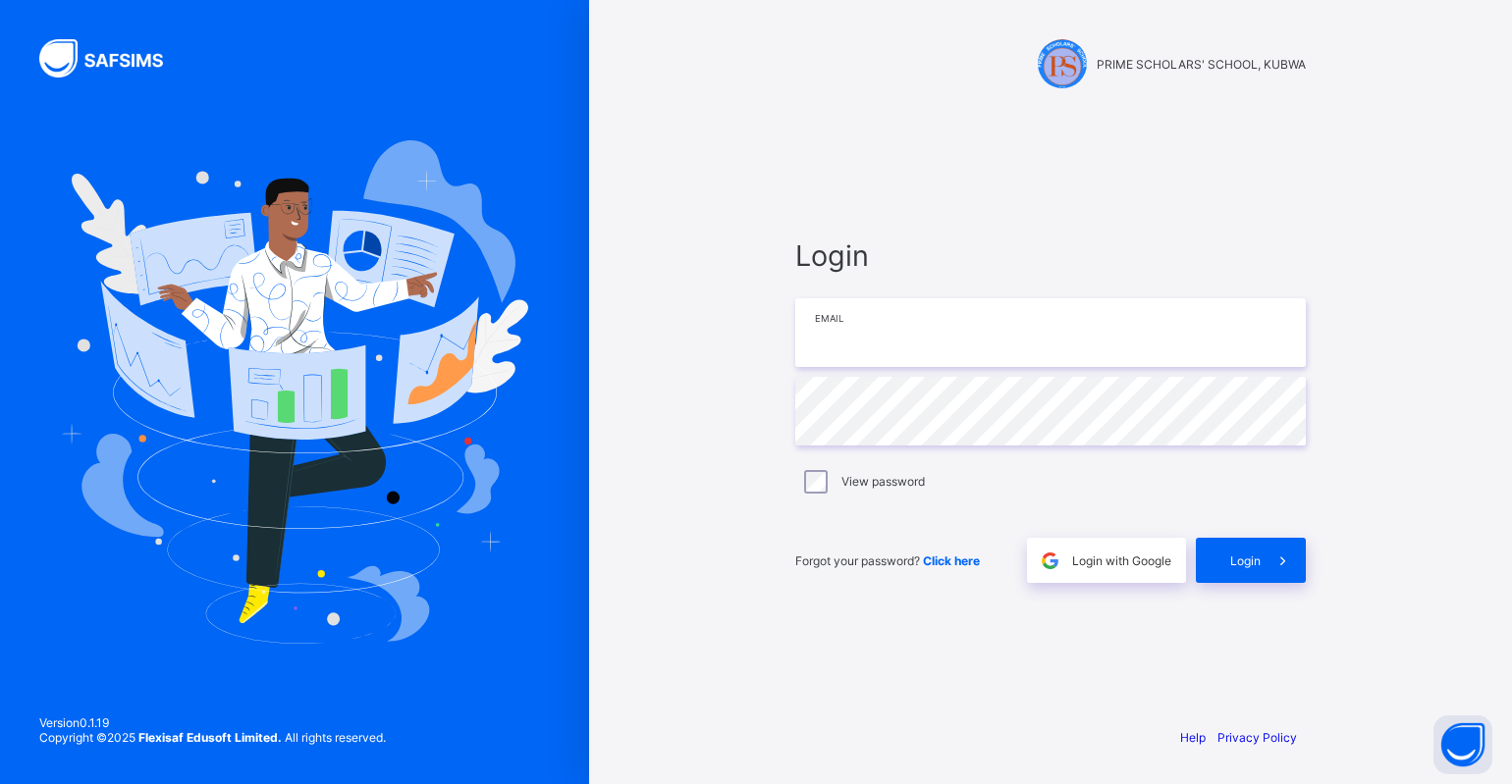
type input "**********"
click at [1263, 570] on span at bounding box center [1283, 561] width 45 height 45
type input "**********"
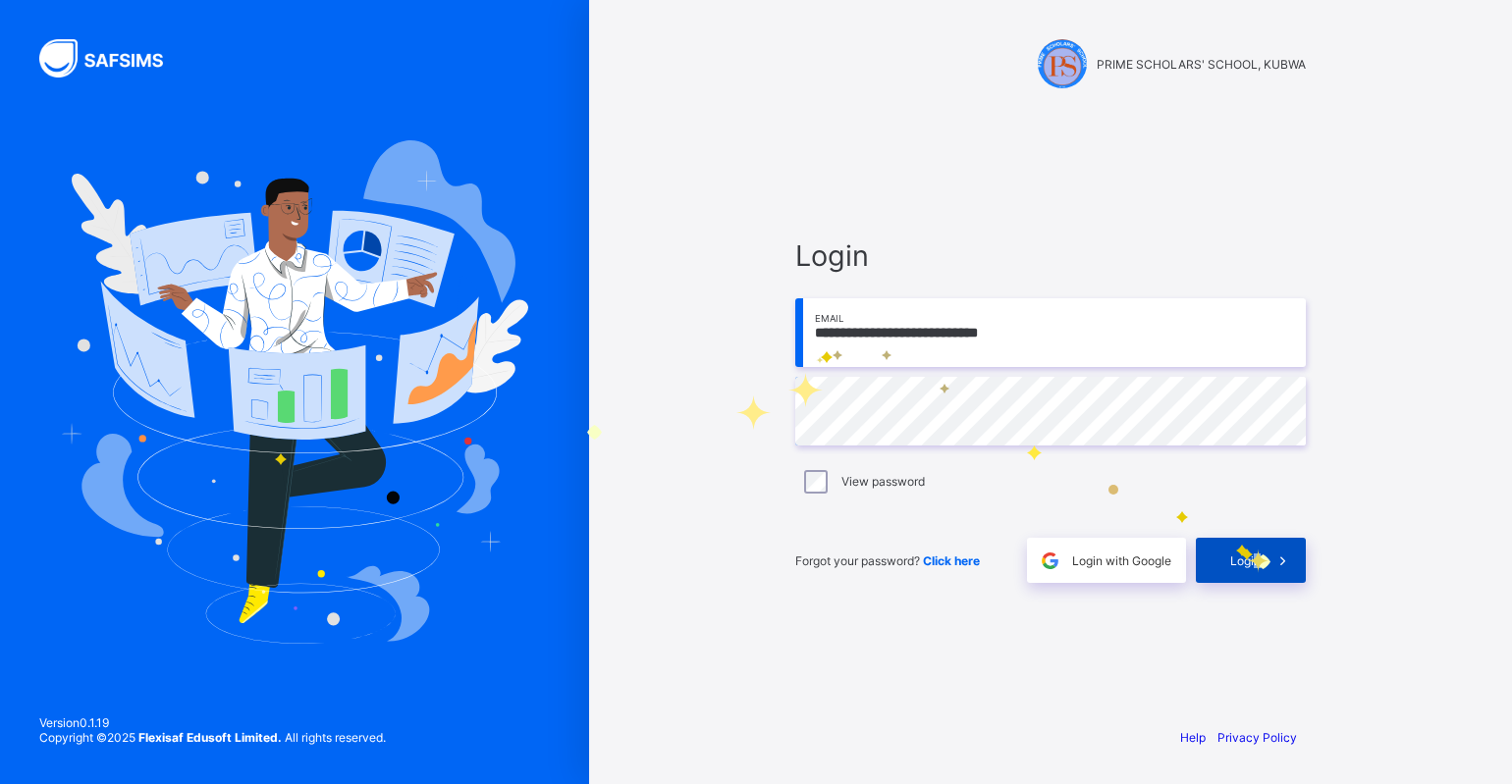
click at [1259, 555] on span "Login" at bounding box center [1245, 561] width 30 height 15
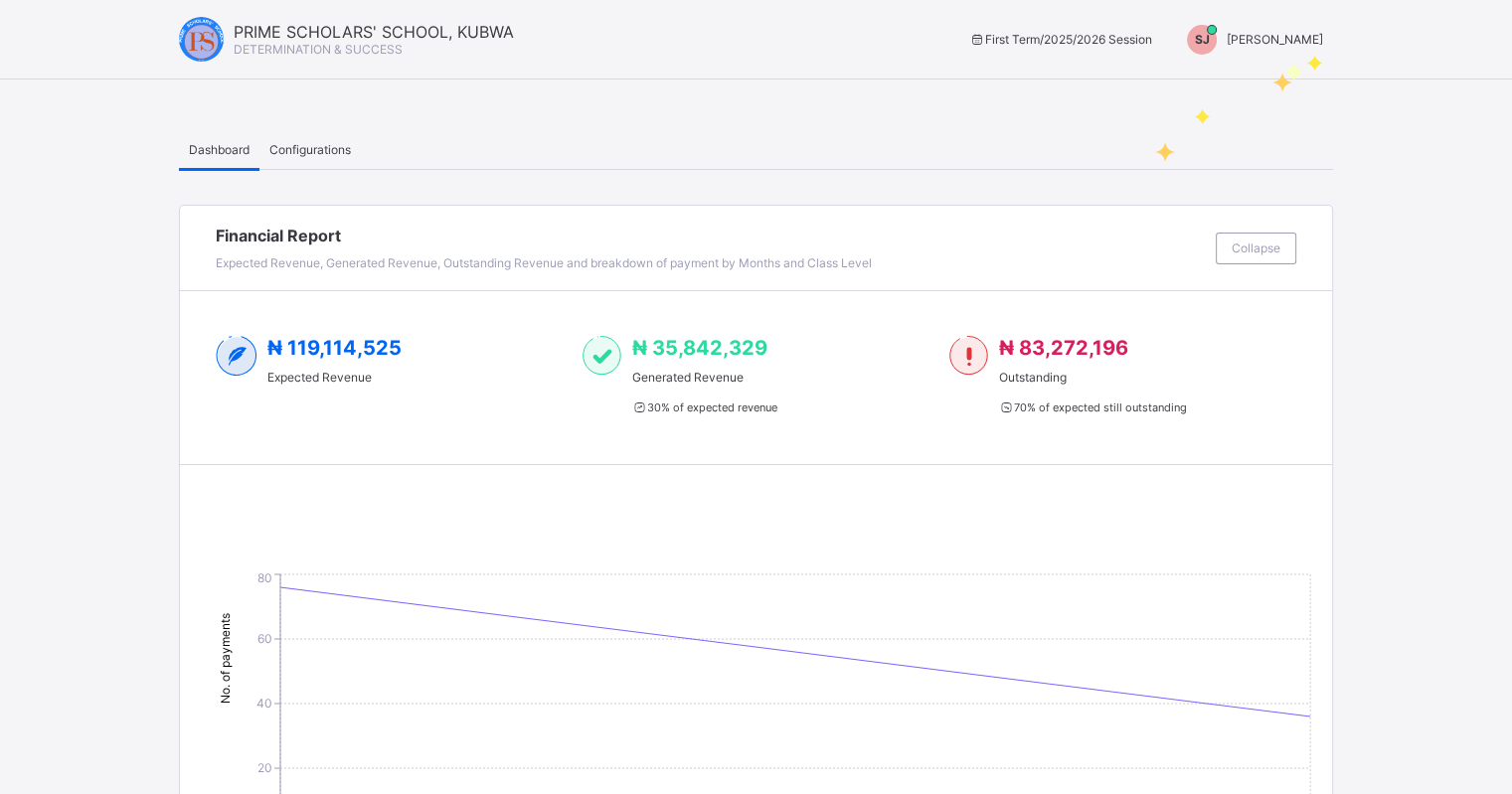
click at [1321, 38] on span "[PERSON_NAME]" at bounding box center [1274, 39] width 96 height 15
click at [1307, 92] on span "Switch to Admin View" at bounding box center [1248, 85] width 151 height 23
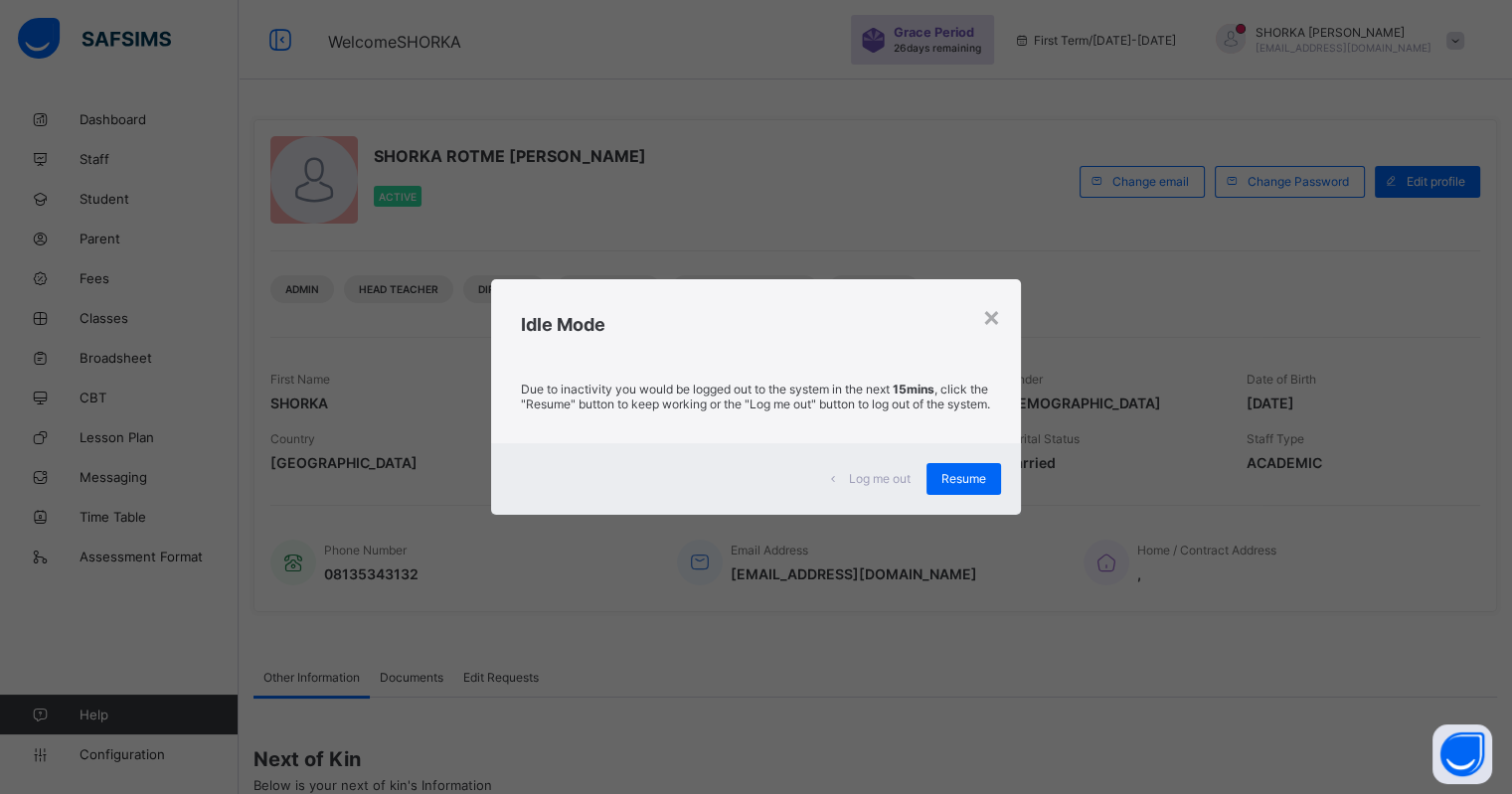
click at [955, 473] on div "Resume" at bounding box center [963, 480] width 75 height 32
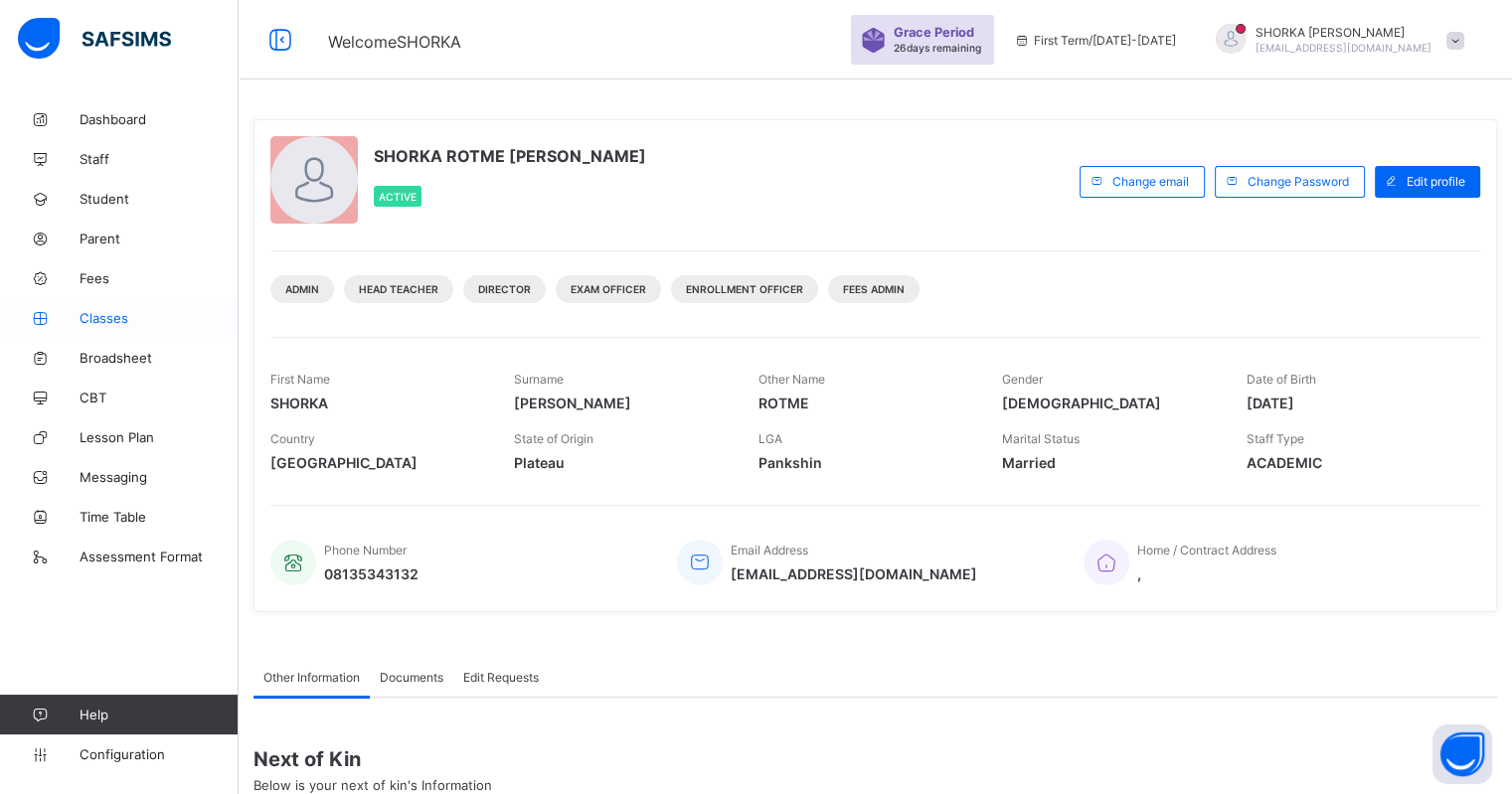
click at [137, 317] on span "Classes" at bounding box center [159, 318] width 159 height 16
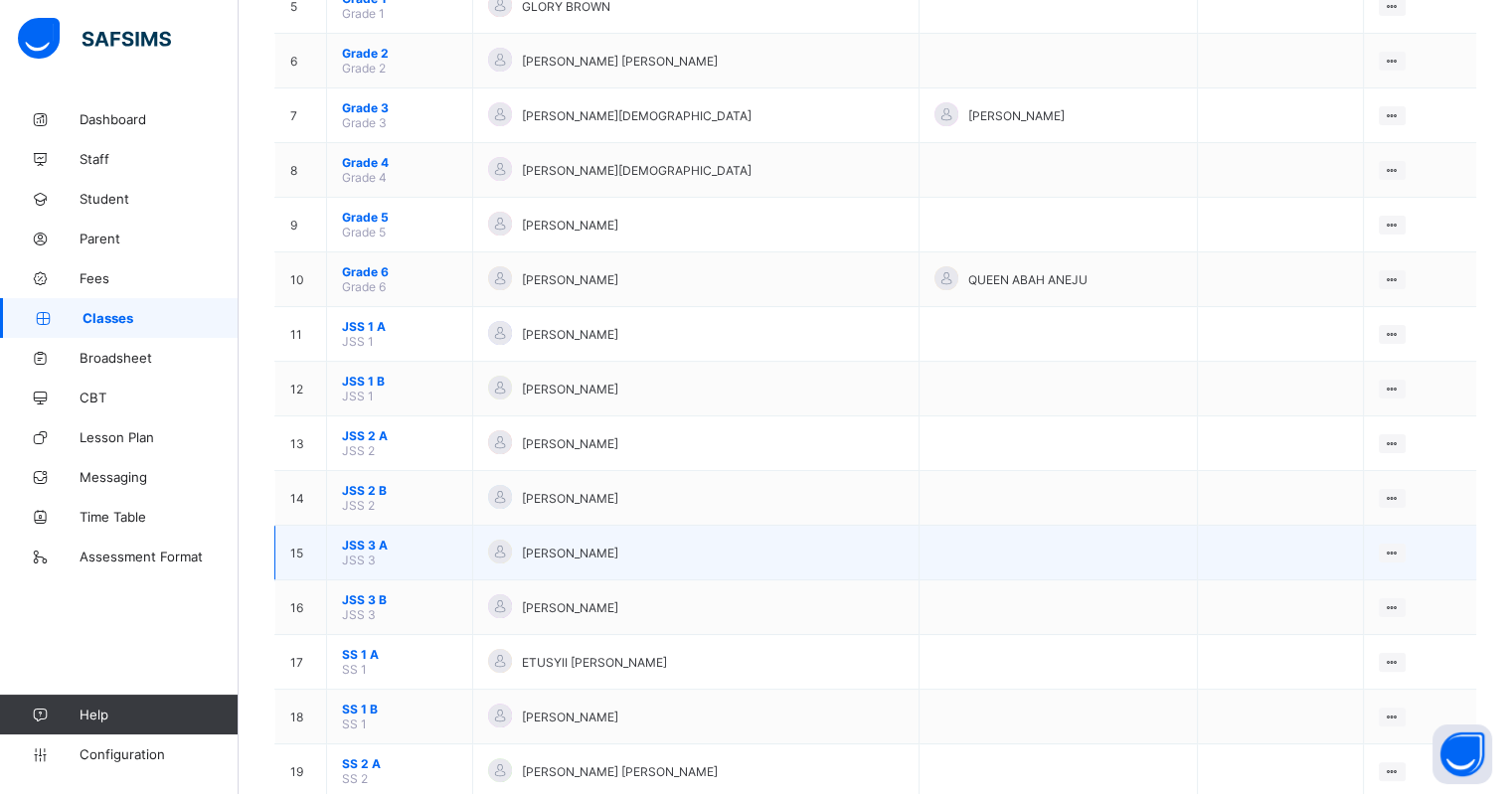
scroll to position [496, 0]
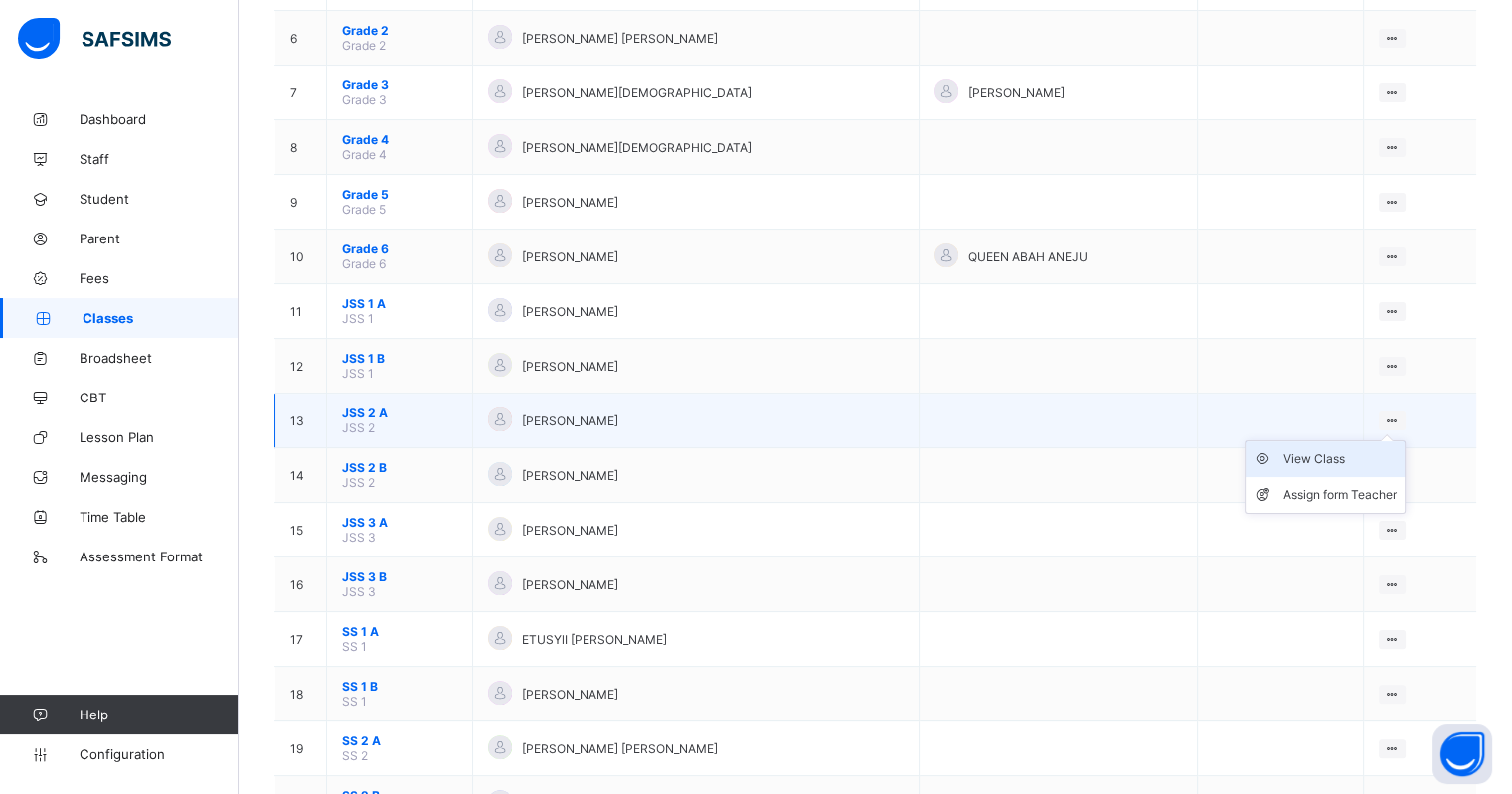
click at [1336, 450] on div "View Class" at bounding box center [1340, 460] width 113 height 20
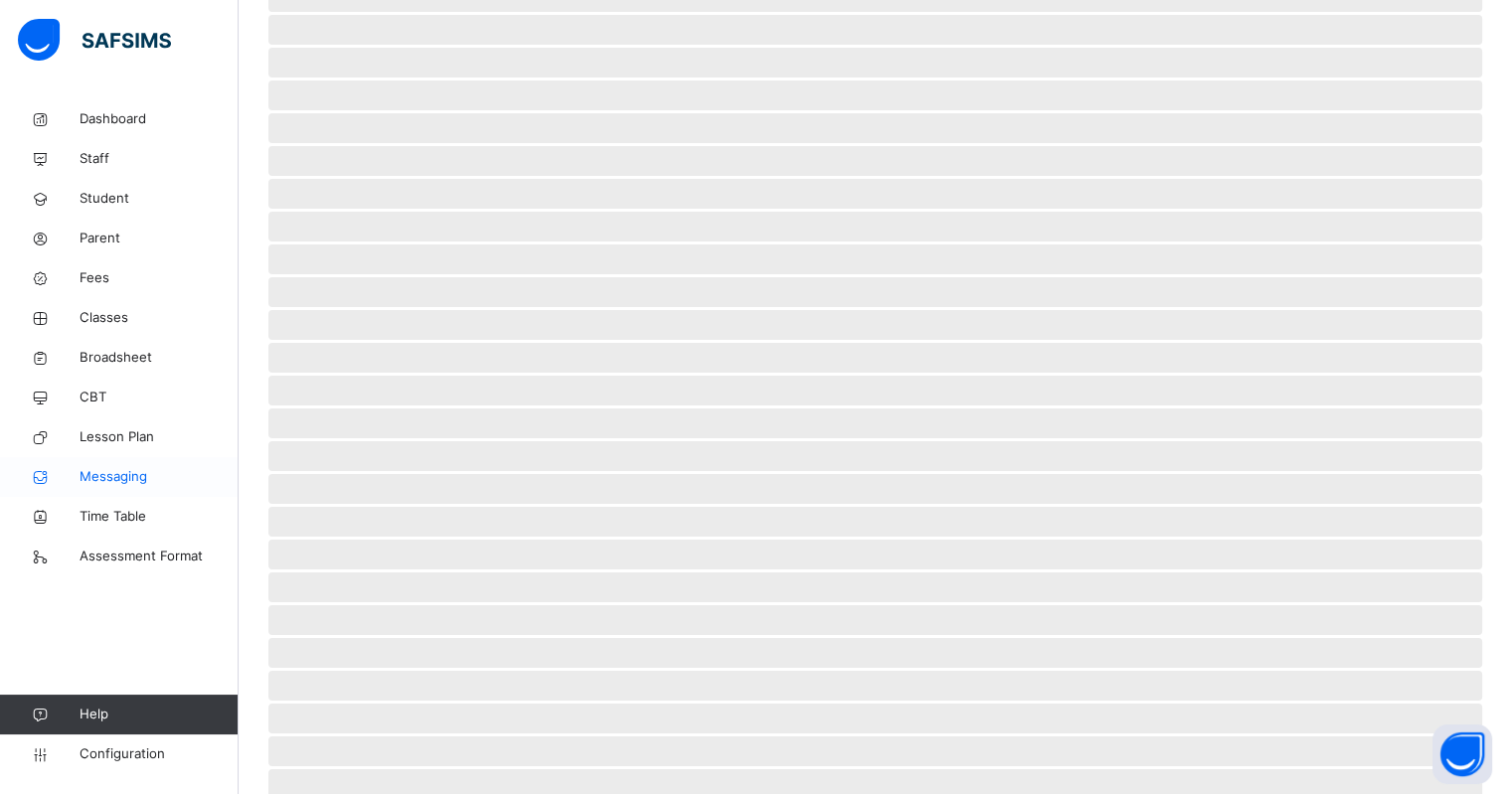
scroll to position [325, 0]
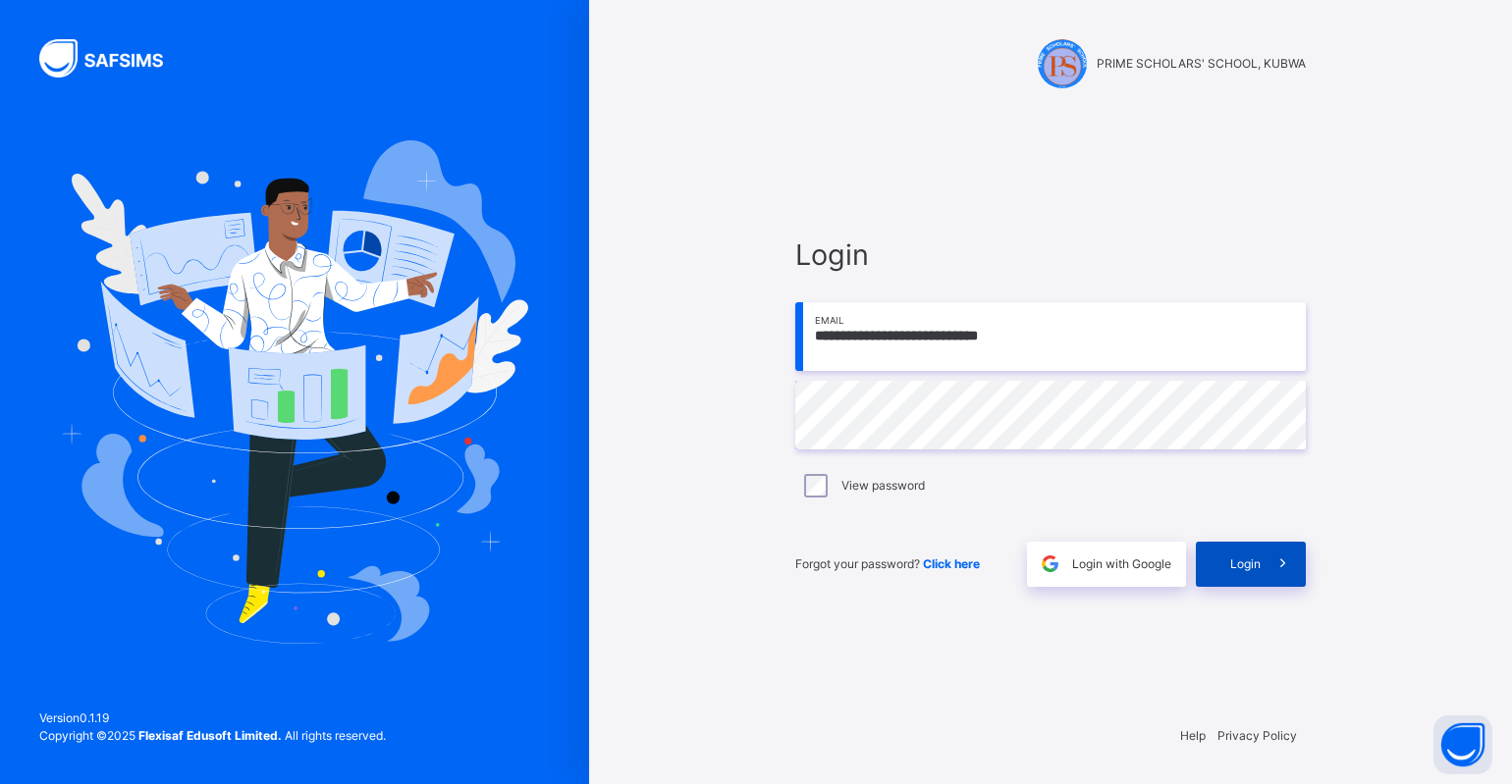
click at [1220, 558] on div "Login" at bounding box center [1251, 565] width 110 height 45
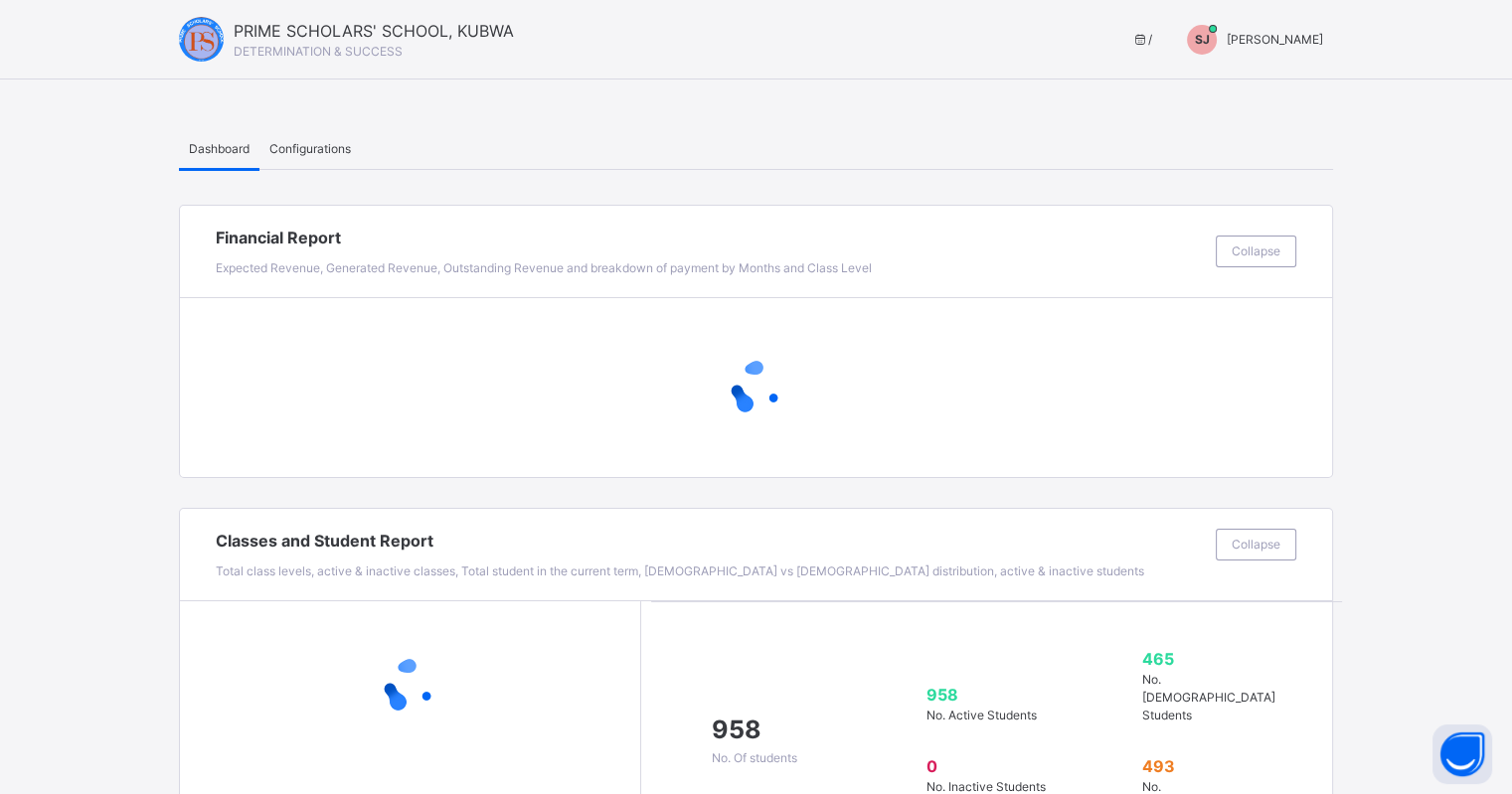
click at [1304, 42] on span "[PERSON_NAME]" at bounding box center [1274, 39] width 96 height 15
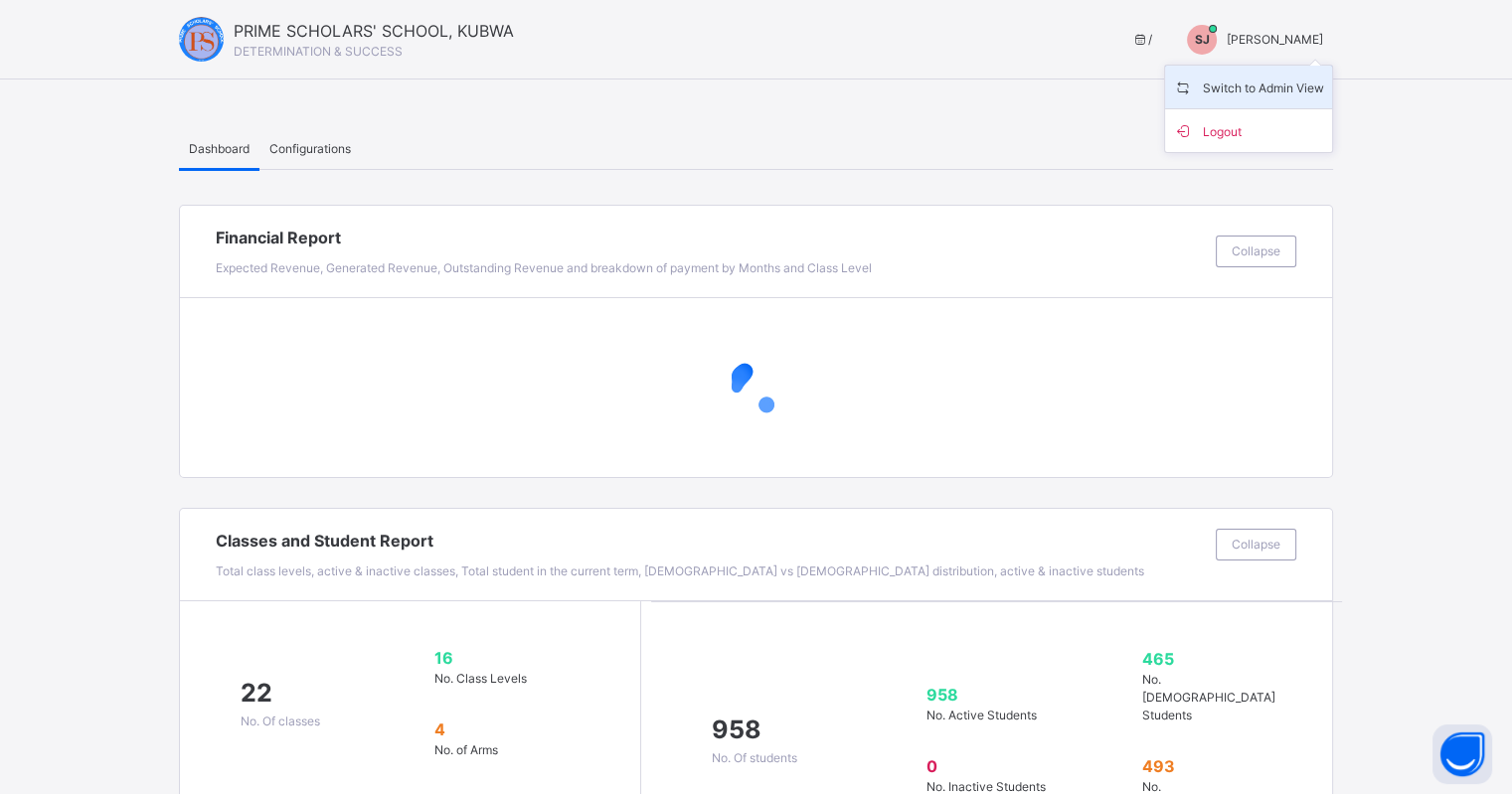
click at [1270, 86] on span "Switch to Admin View" at bounding box center [1248, 87] width 151 height 27
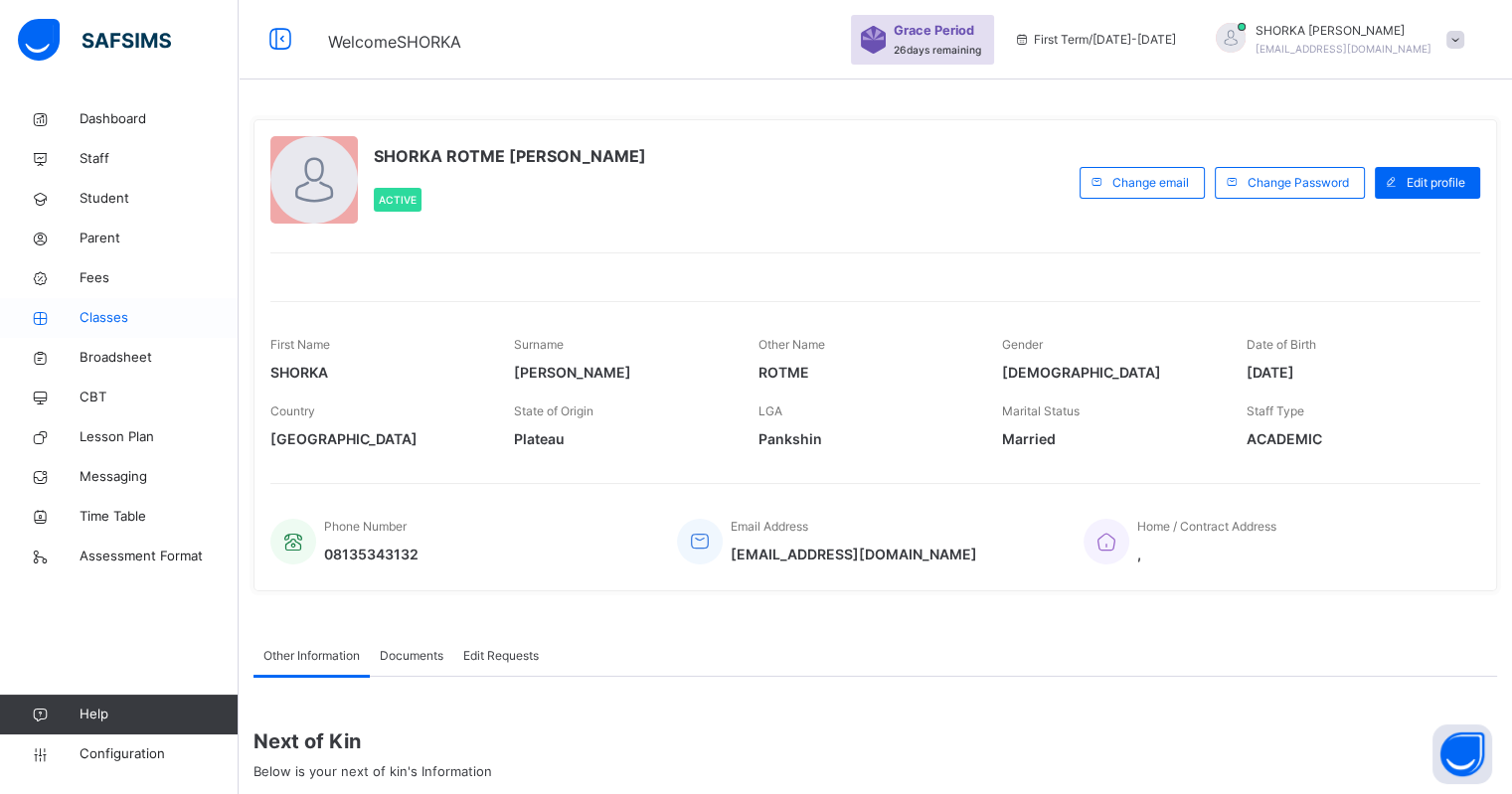
click at [112, 327] on span "Classes" at bounding box center [159, 318] width 159 height 20
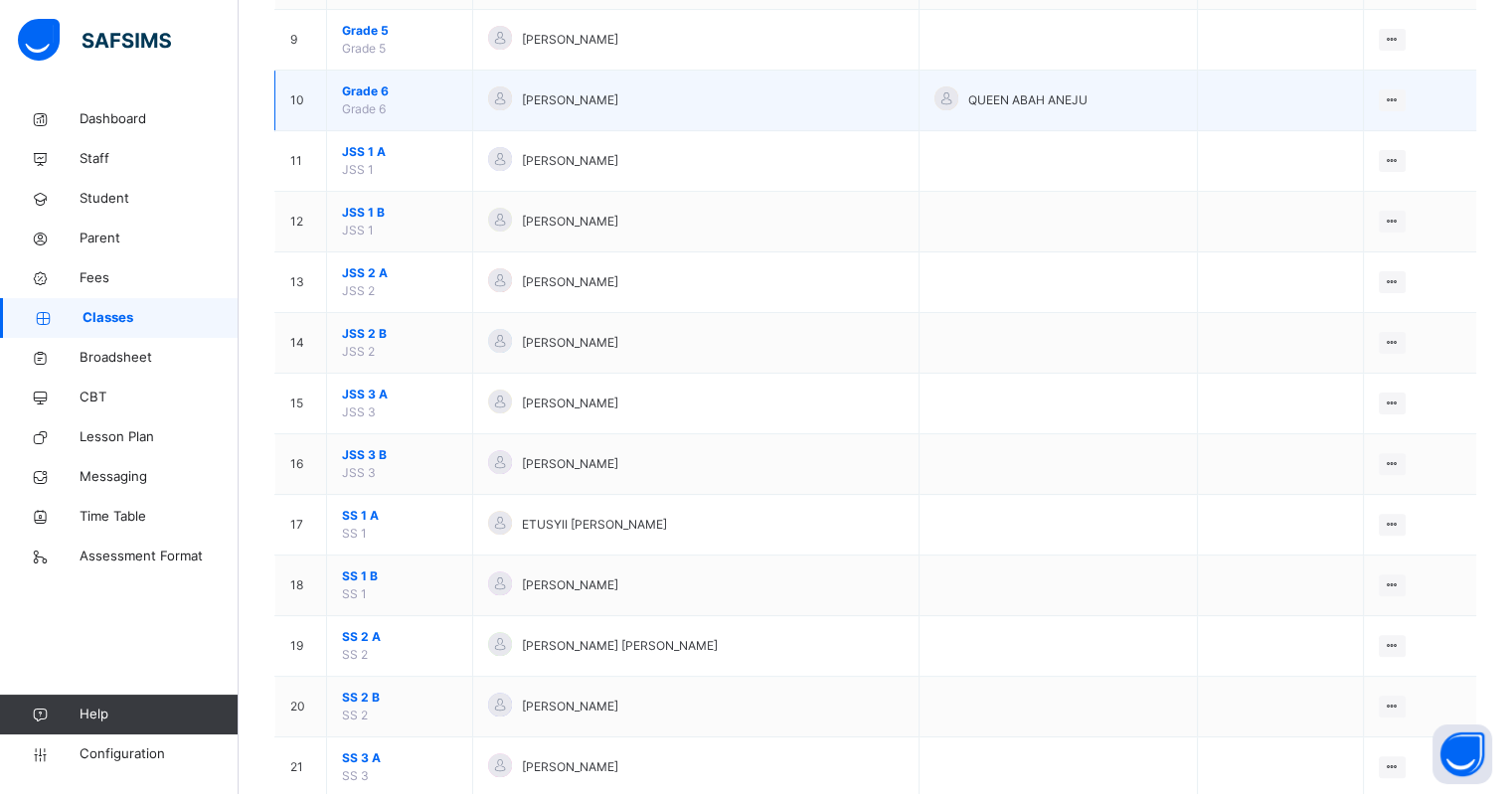
scroll to position [746, 0]
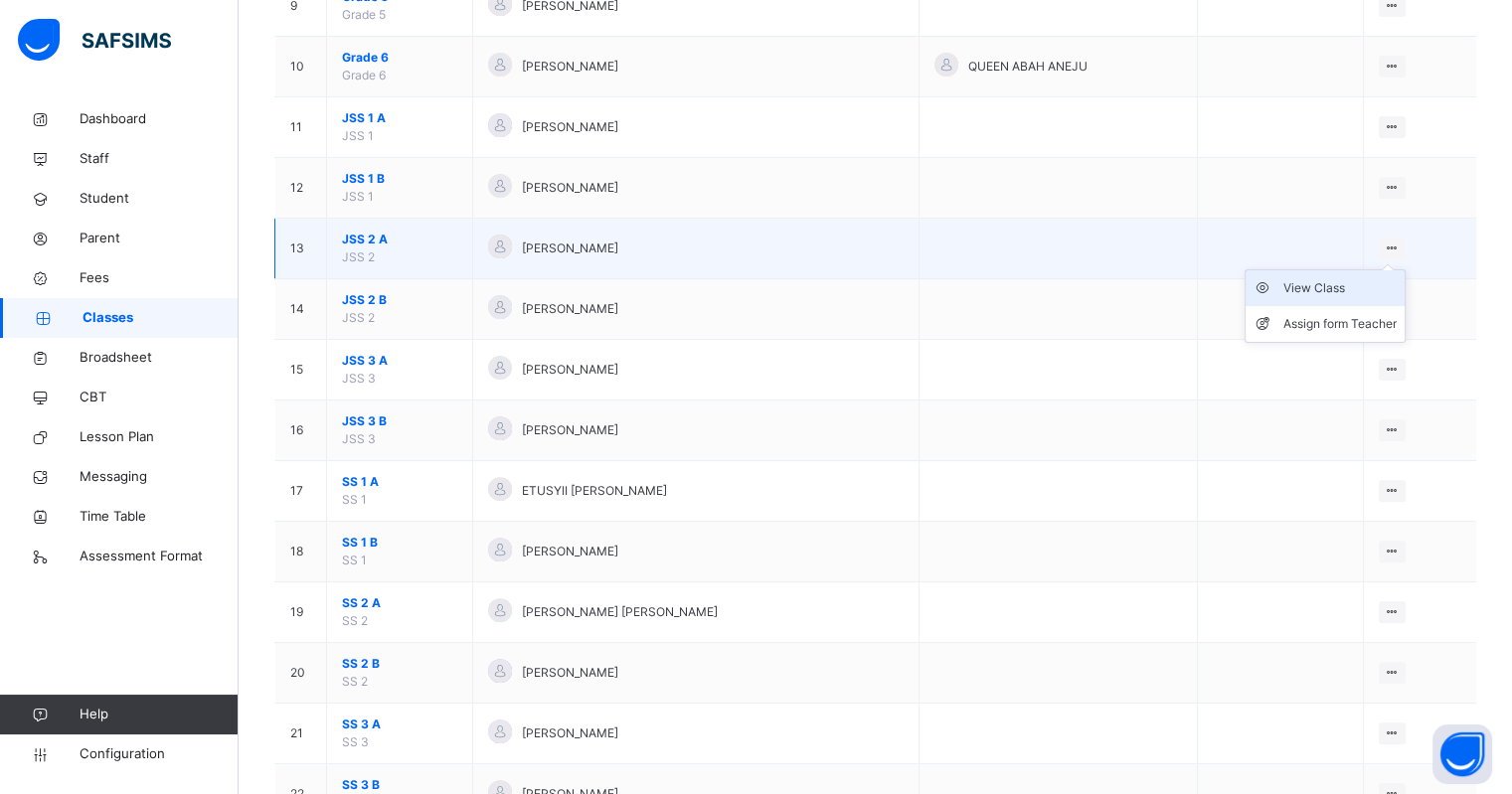
click at [1327, 283] on div "View Class" at bounding box center [1340, 289] width 113 height 20
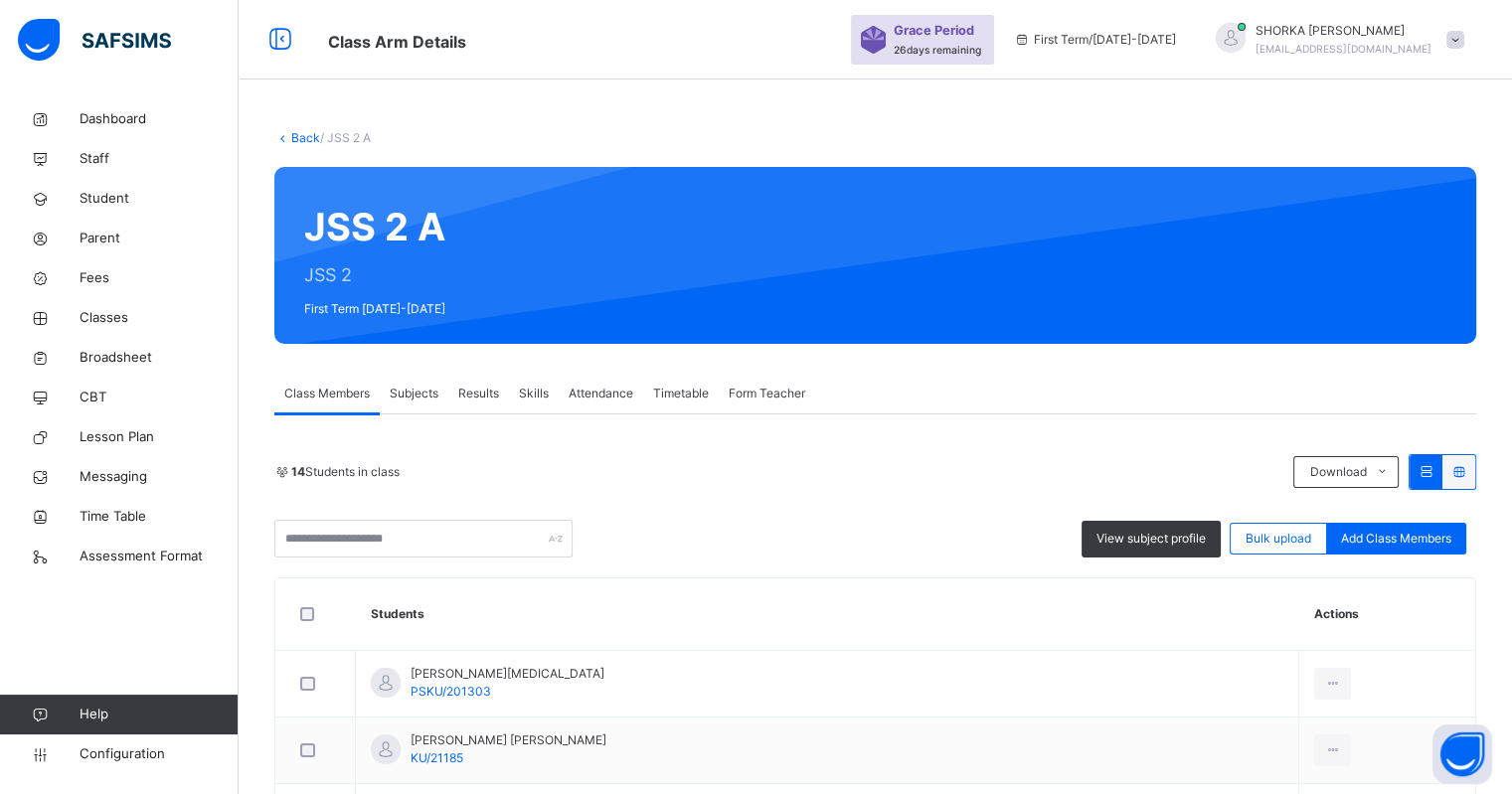
click at [433, 385] on span "Subjects" at bounding box center [414, 394] width 49 height 18
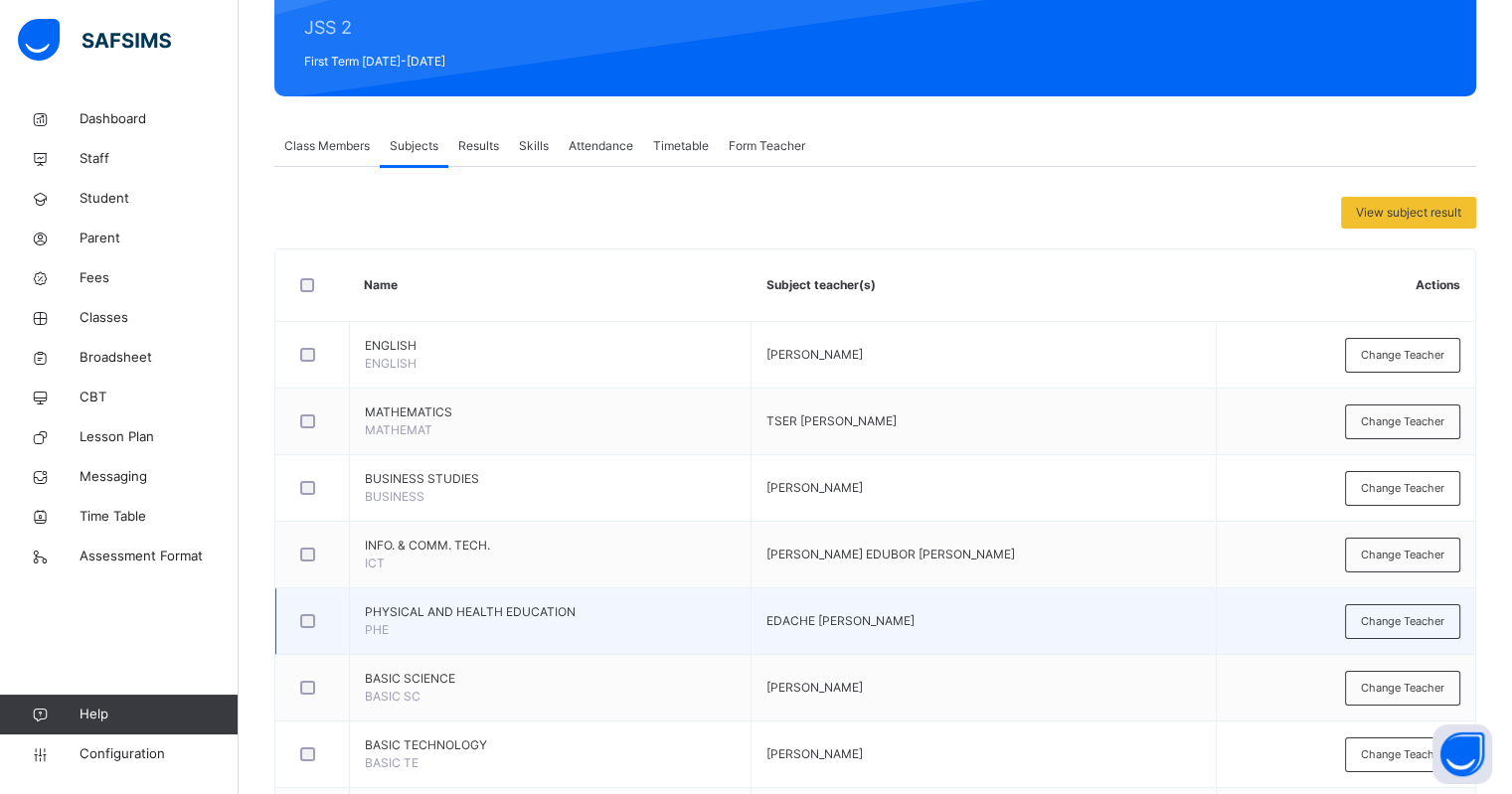
scroll to position [373, 0]
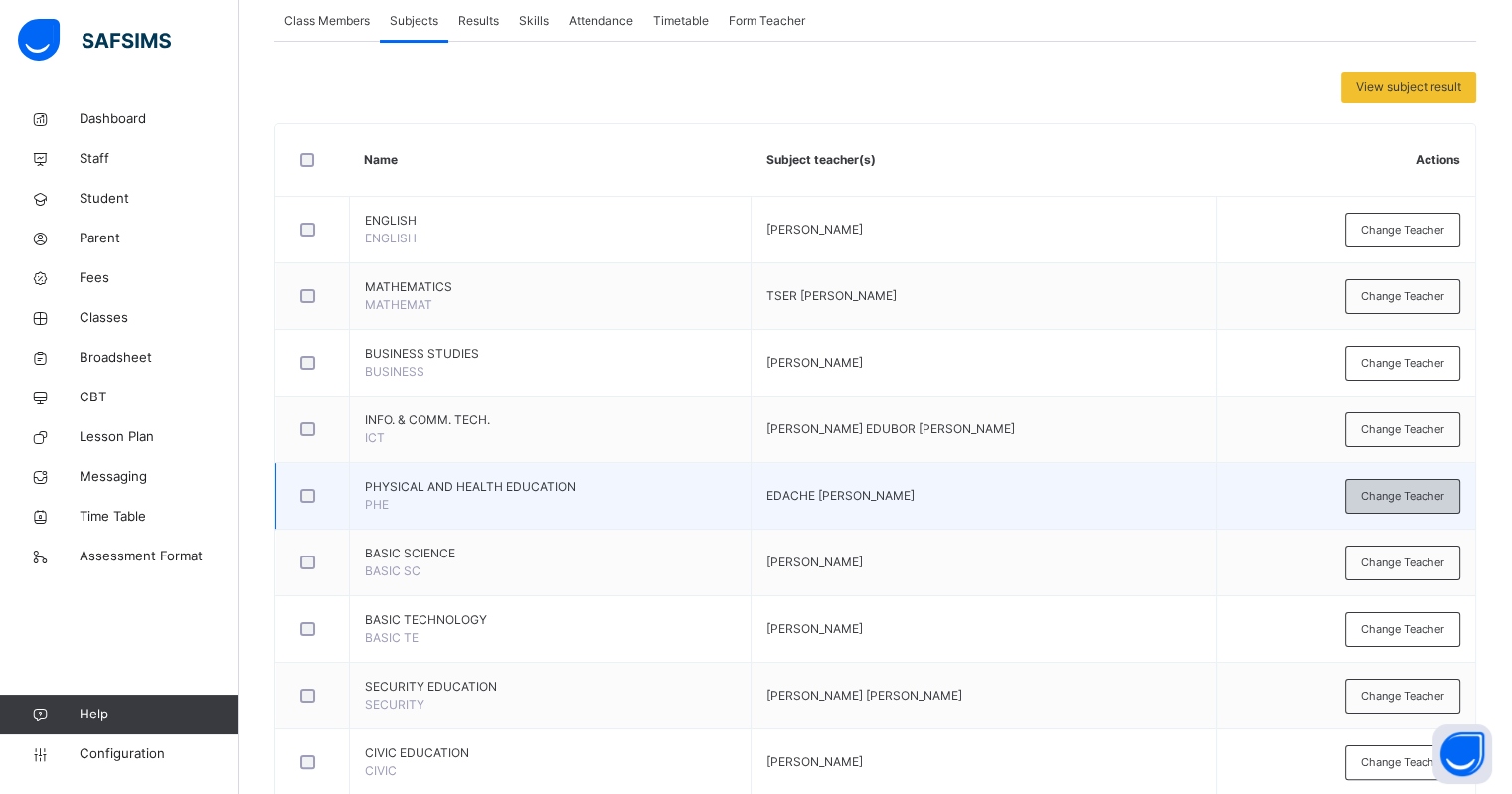
click at [1407, 493] on span "Change Teacher" at bounding box center [1403, 496] width 84 height 17
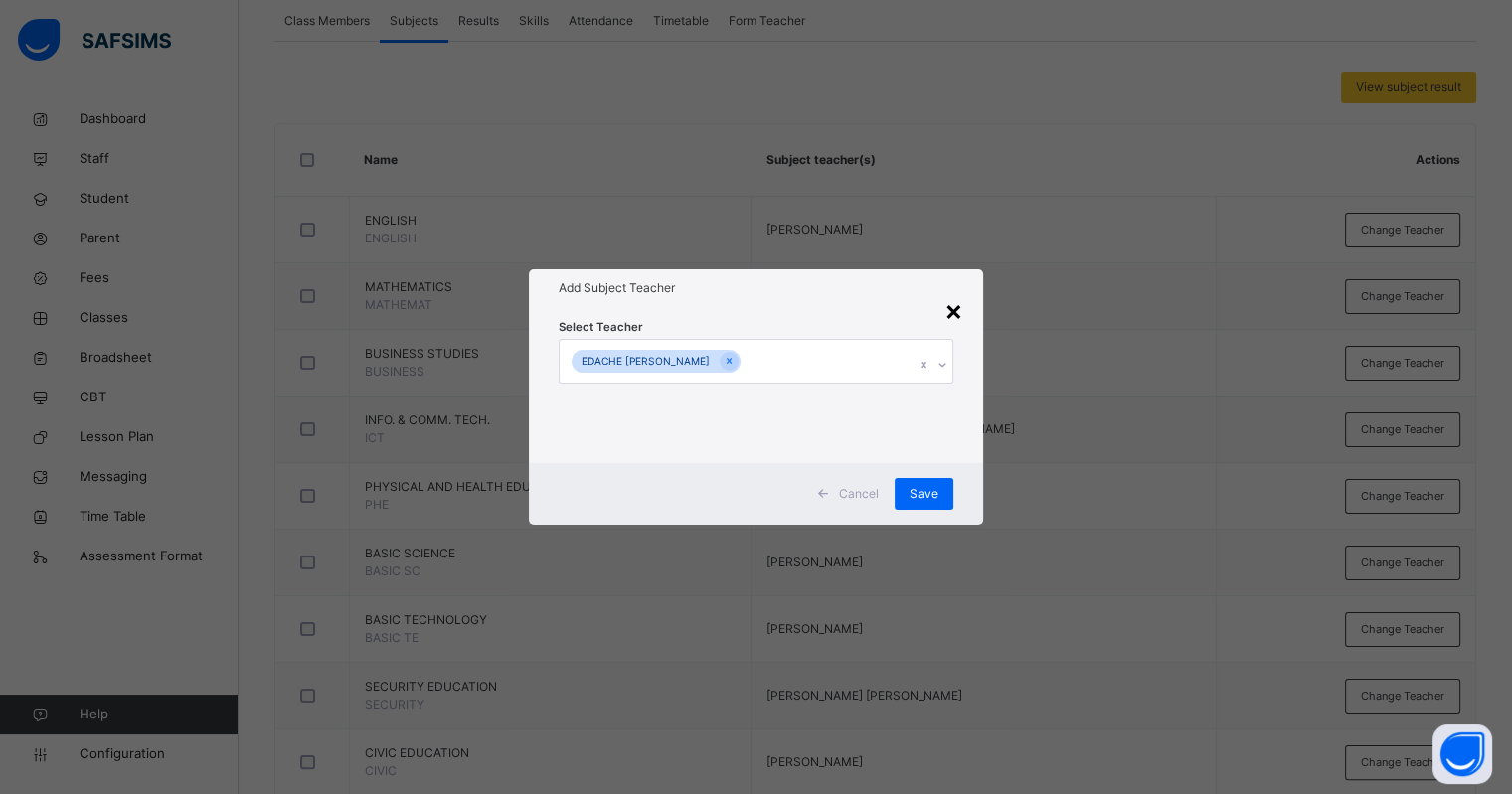
click at [946, 312] on div "×" at bounding box center [953, 310] width 19 height 42
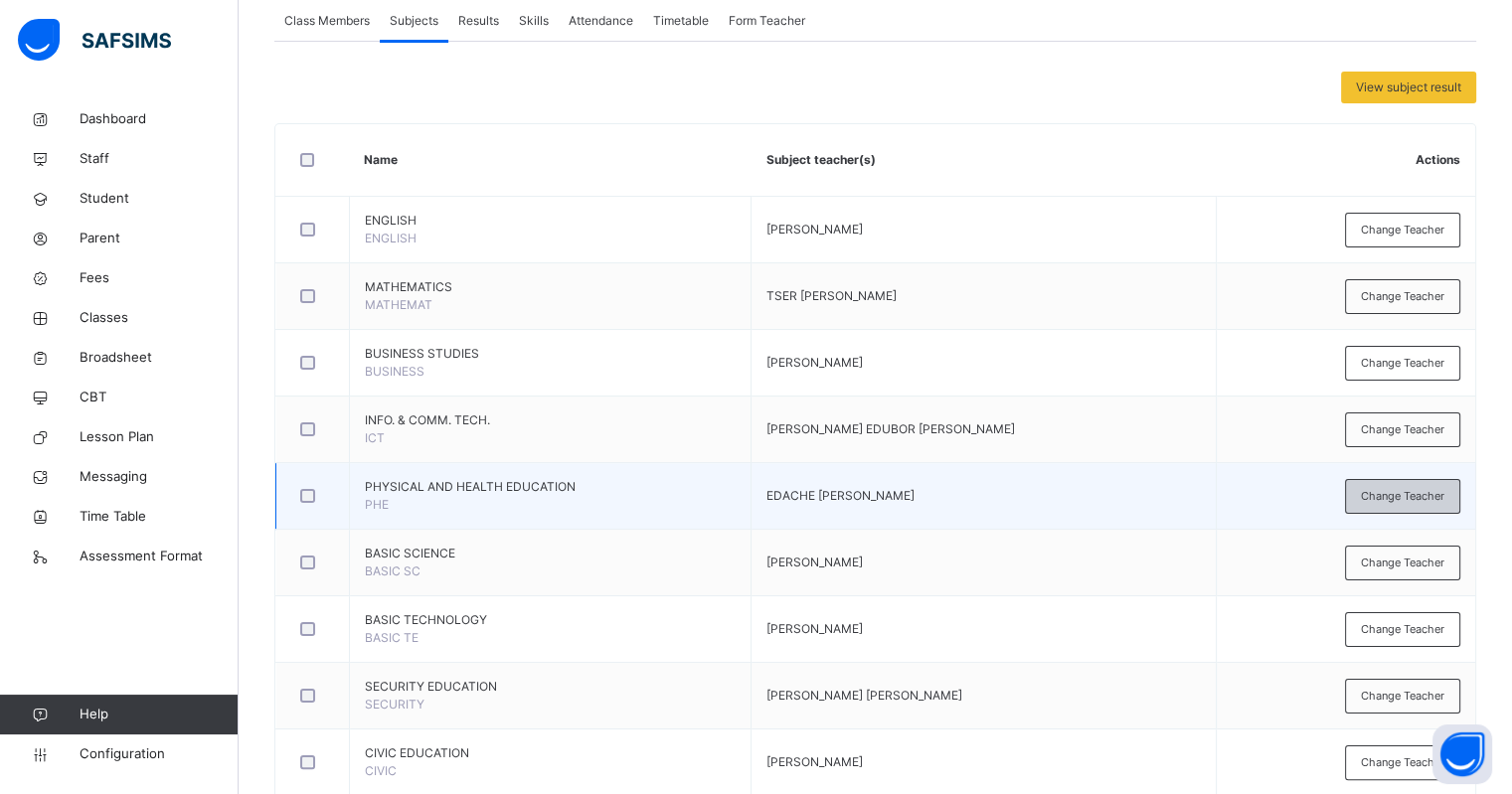
click at [1401, 497] on span "Change Teacher" at bounding box center [1403, 496] width 84 height 17
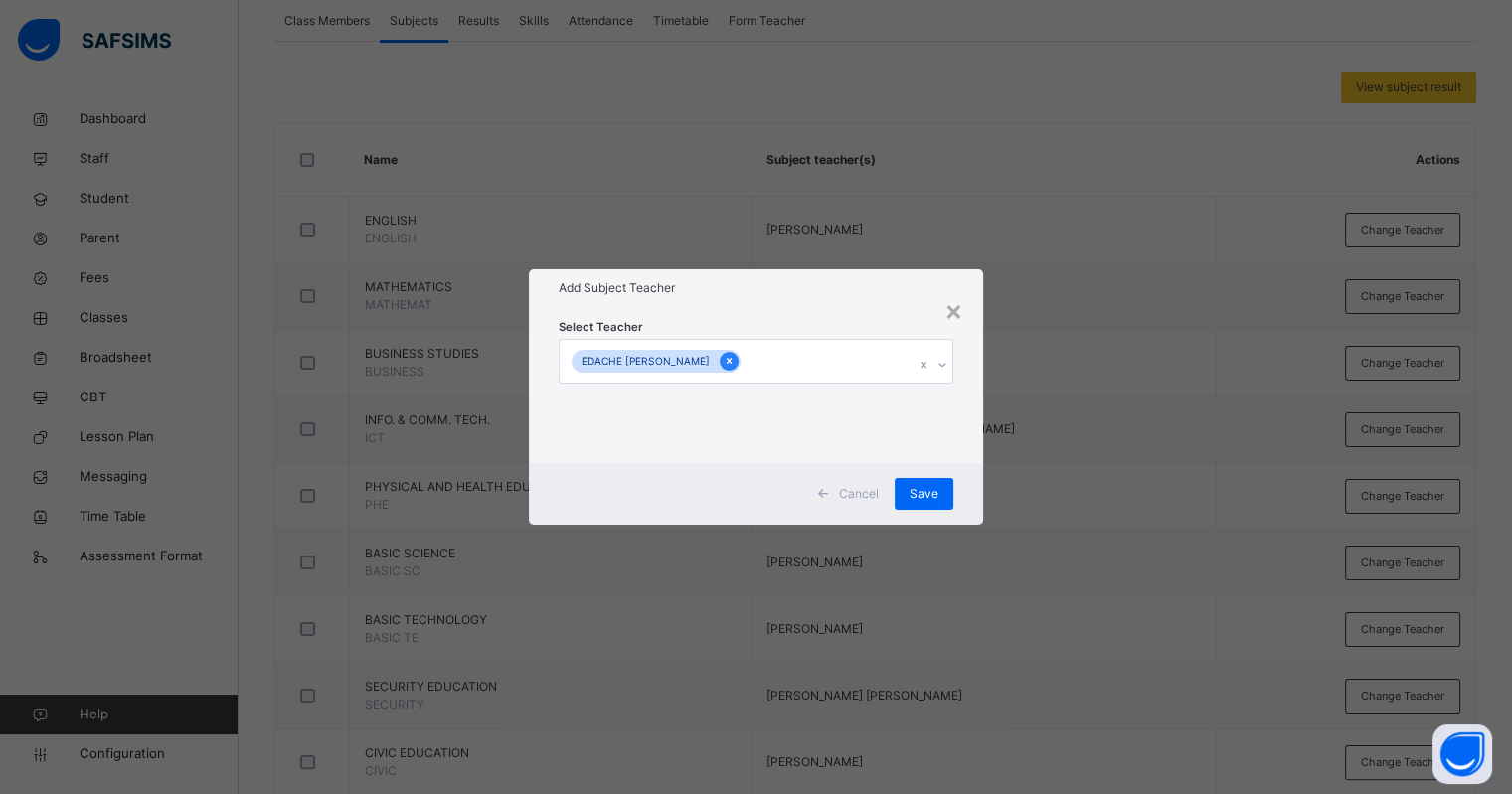
click at [727, 362] on icon at bounding box center [729, 362] width 5 height 6
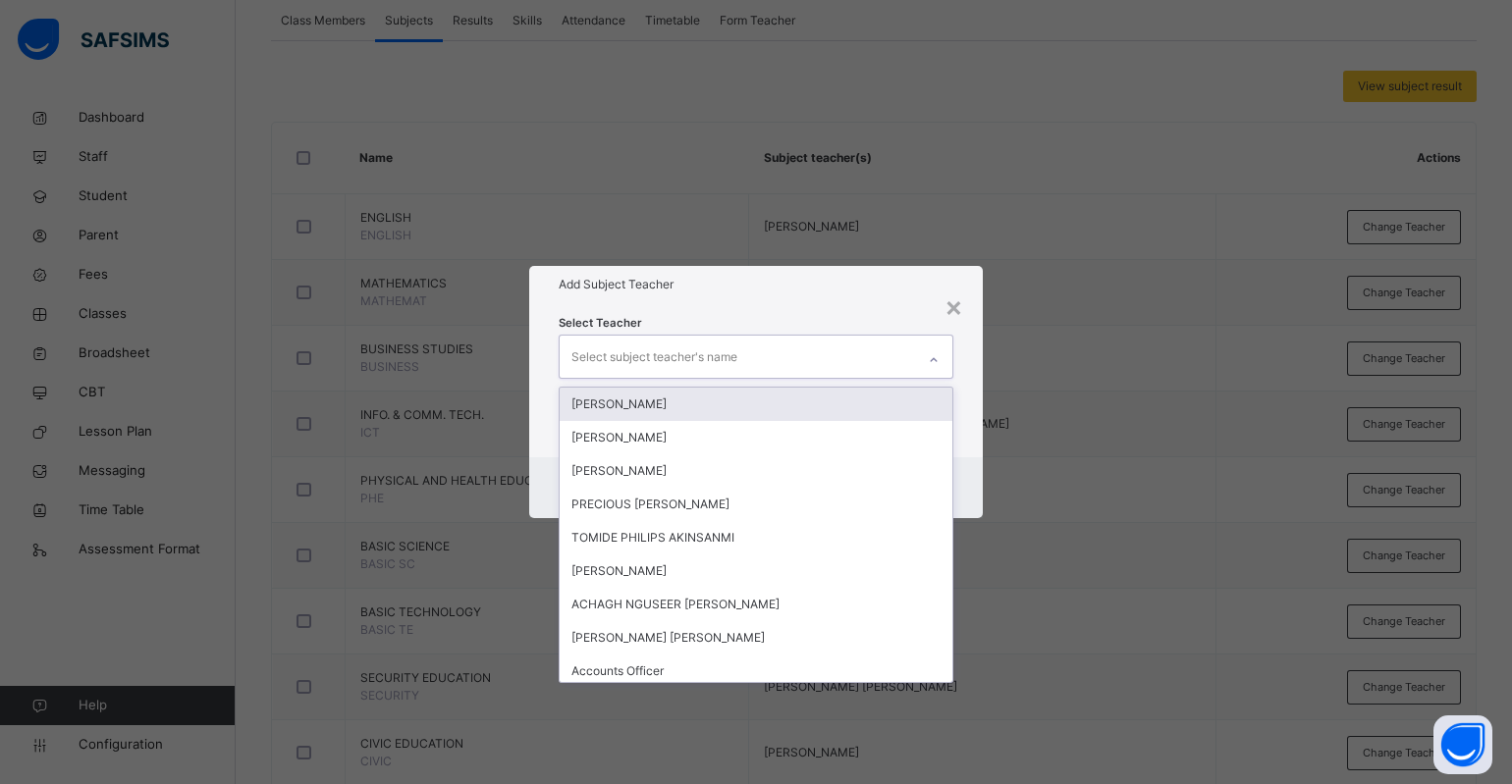
click at [699, 363] on div "Select subject teacher's name" at bounding box center [654, 358] width 166 height 37
type input "***"
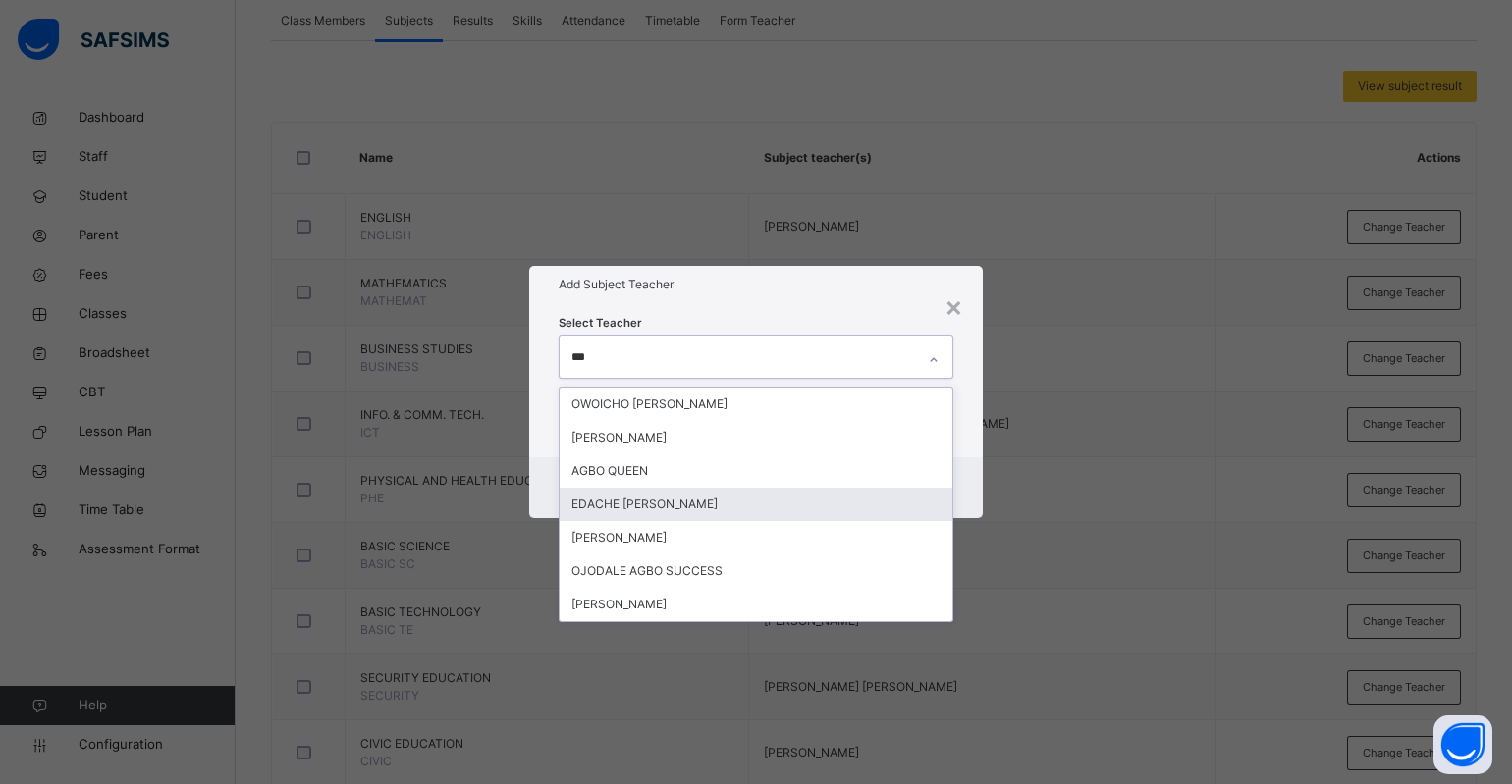
click at [642, 505] on div "EDACHE [PERSON_NAME]" at bounding box center [756, 505] width 393 height 33
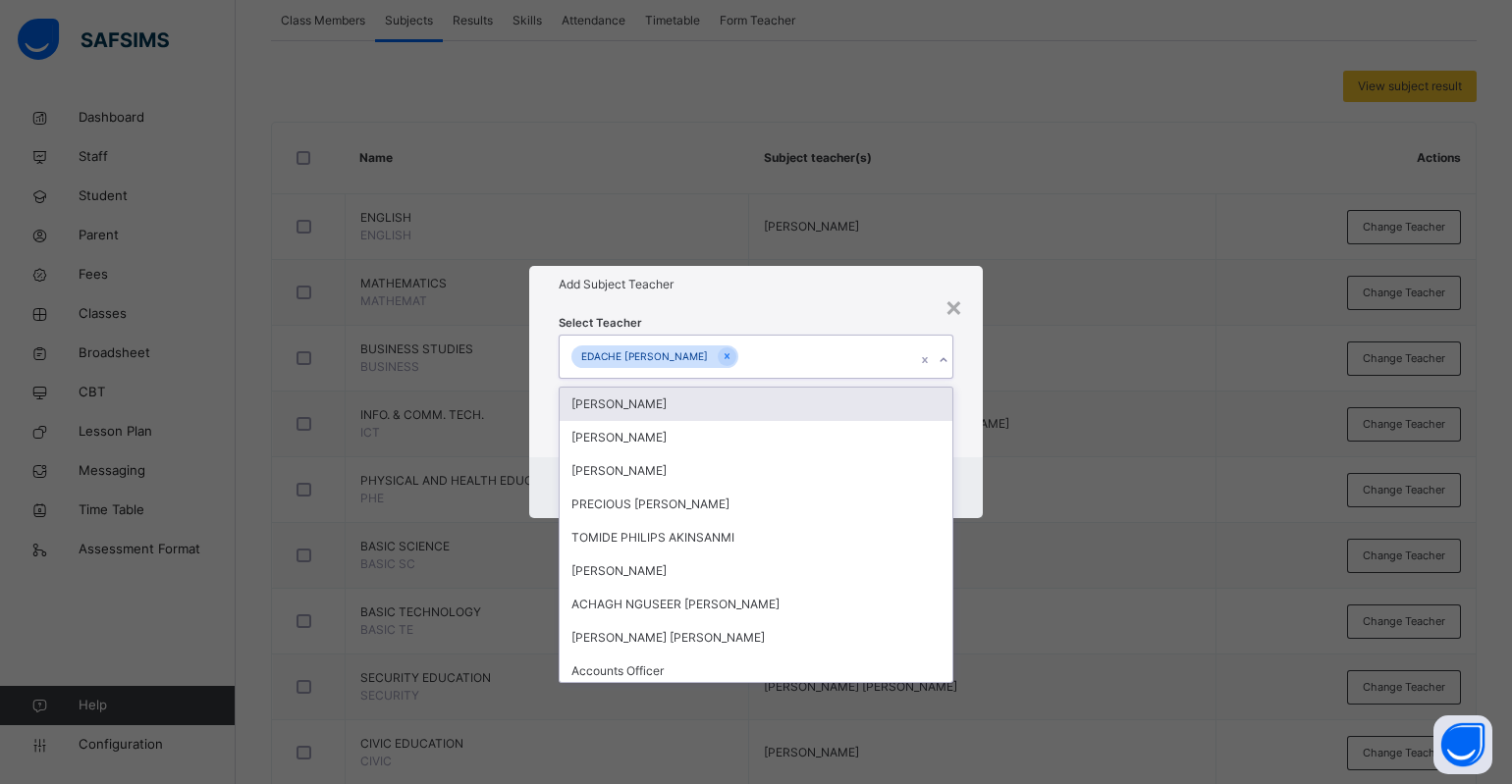
click at [859, 308] on div "Select Teacher option EDACHE JON AGBO, selected. option MAHMOOD ABDULKAREEM foc…" at bounding box center [756, 380] width 454 height 153
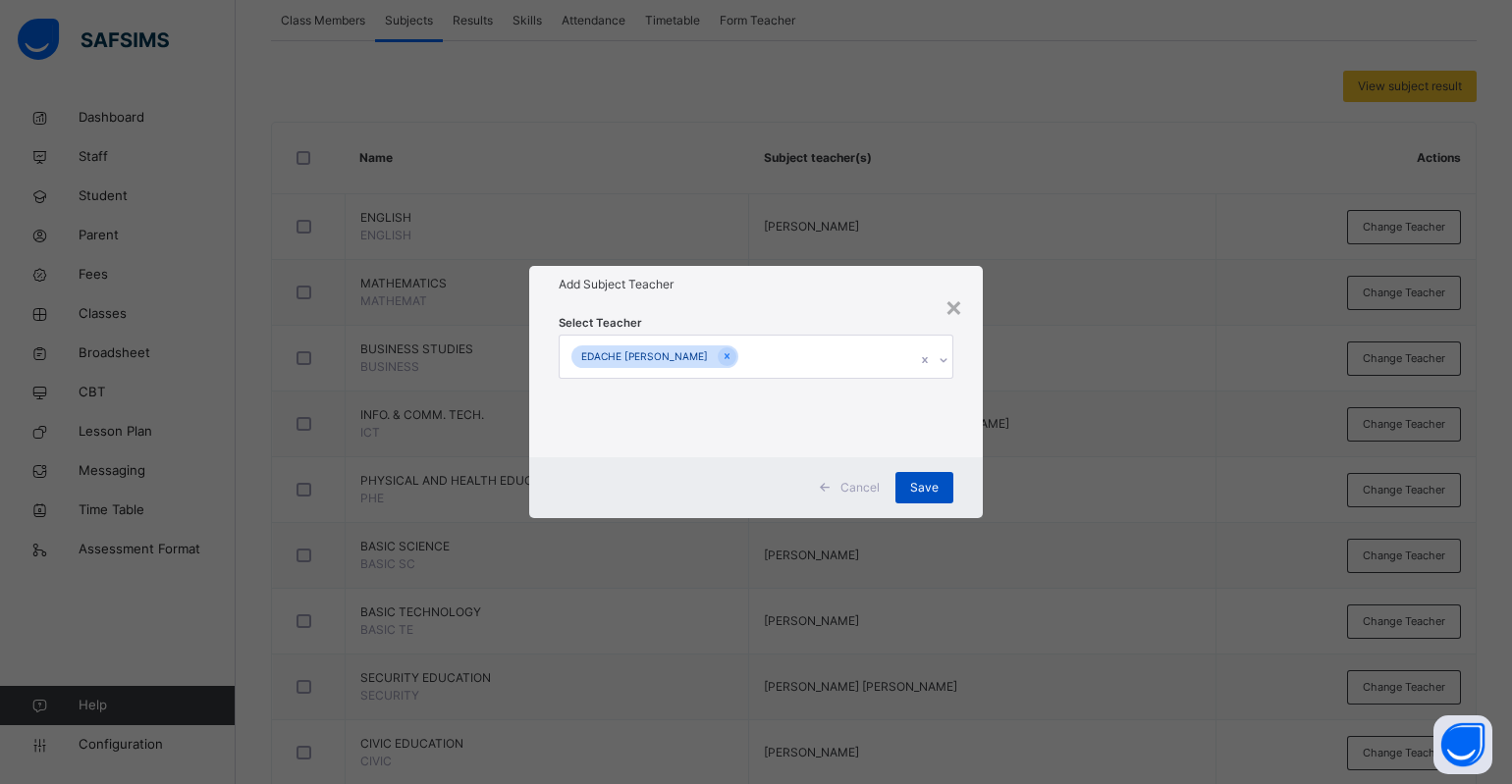
click at [921, 491] on span "Save" at bounding box center [924, 488] width 28 height 18
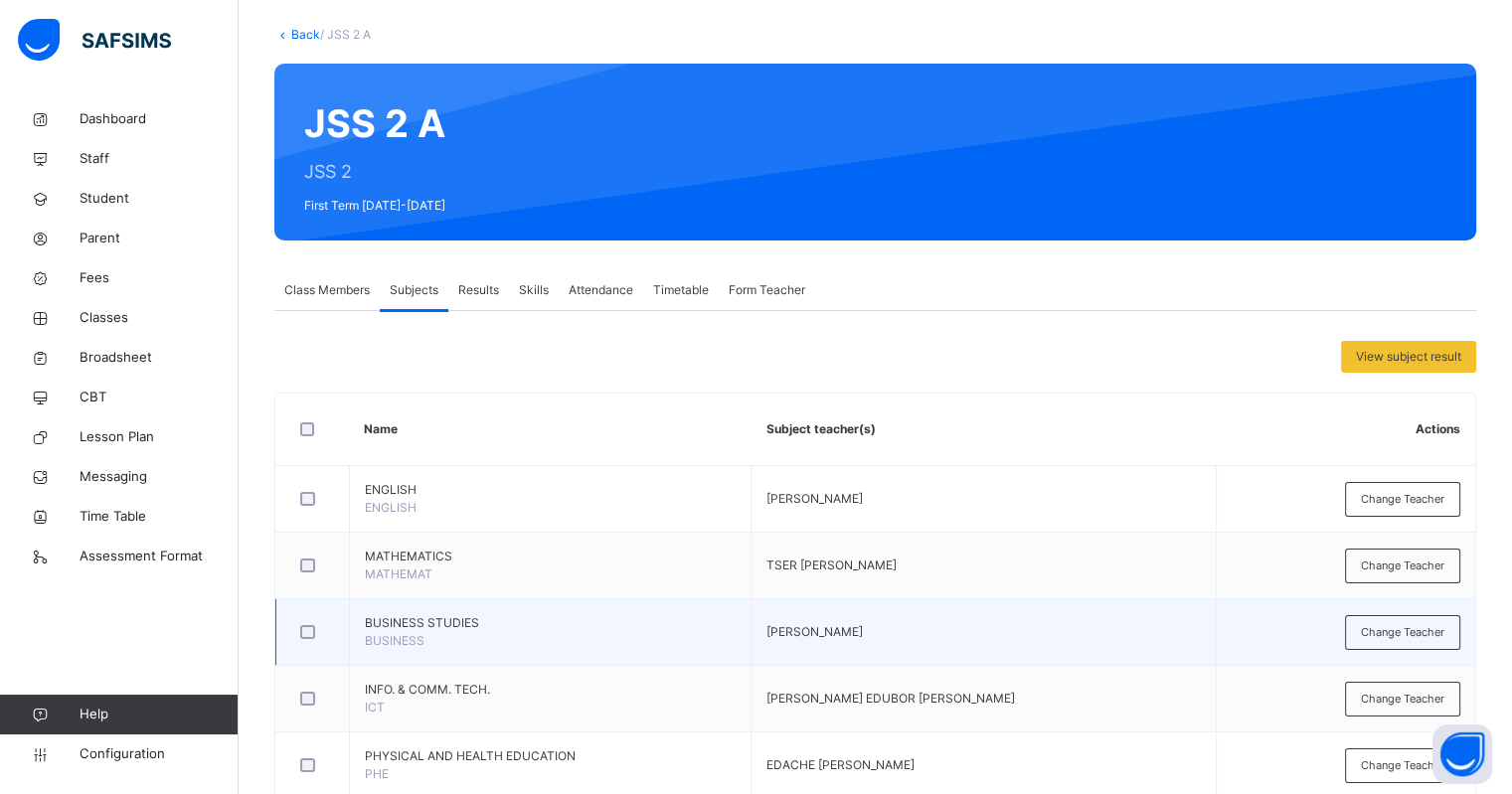
scroll to position [248, 0]
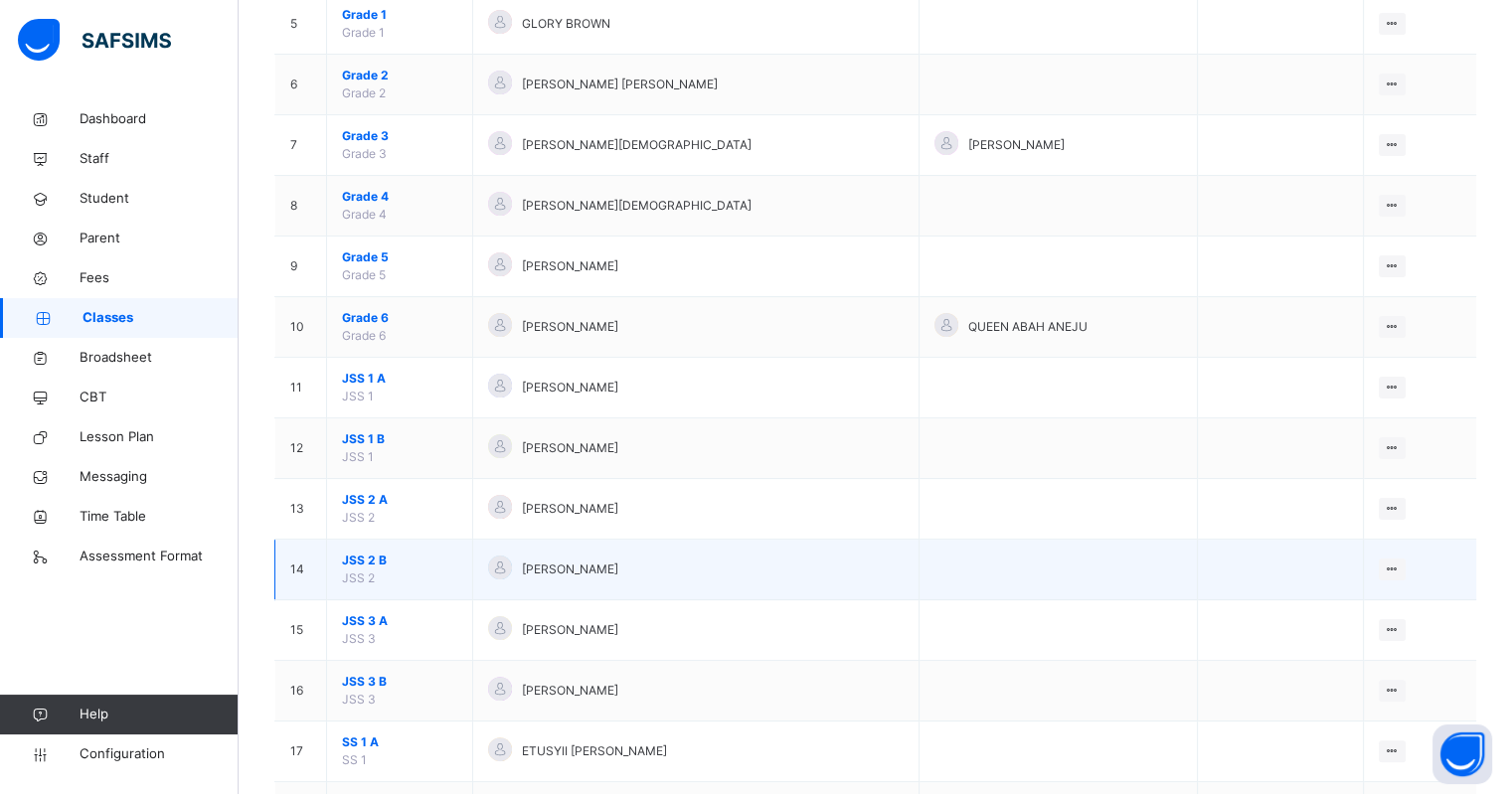
scroll to position [496, 0]
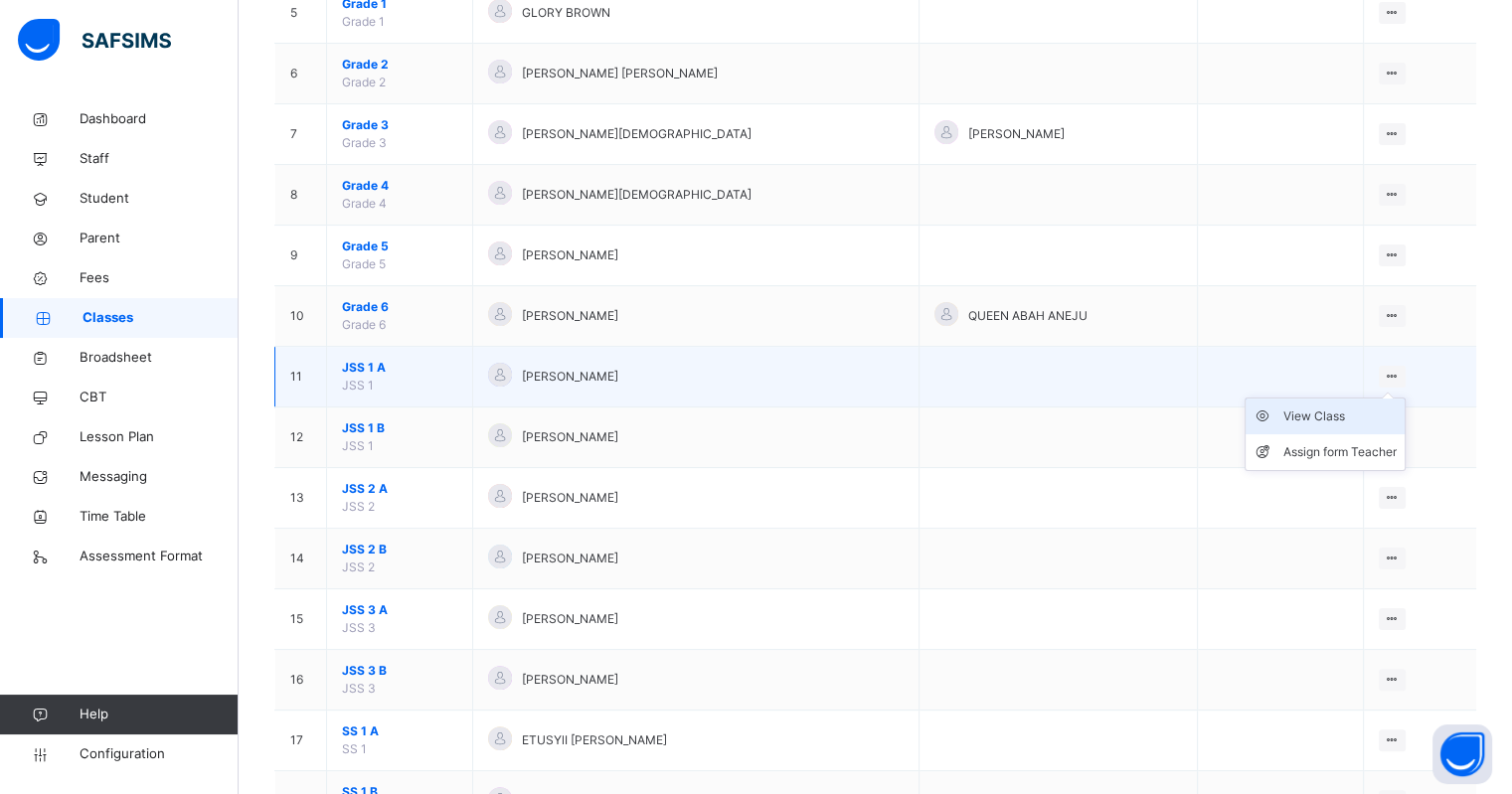
click at [1353, 407] on div "View Class" at bounding box center [1340, 417] width 113 height 20
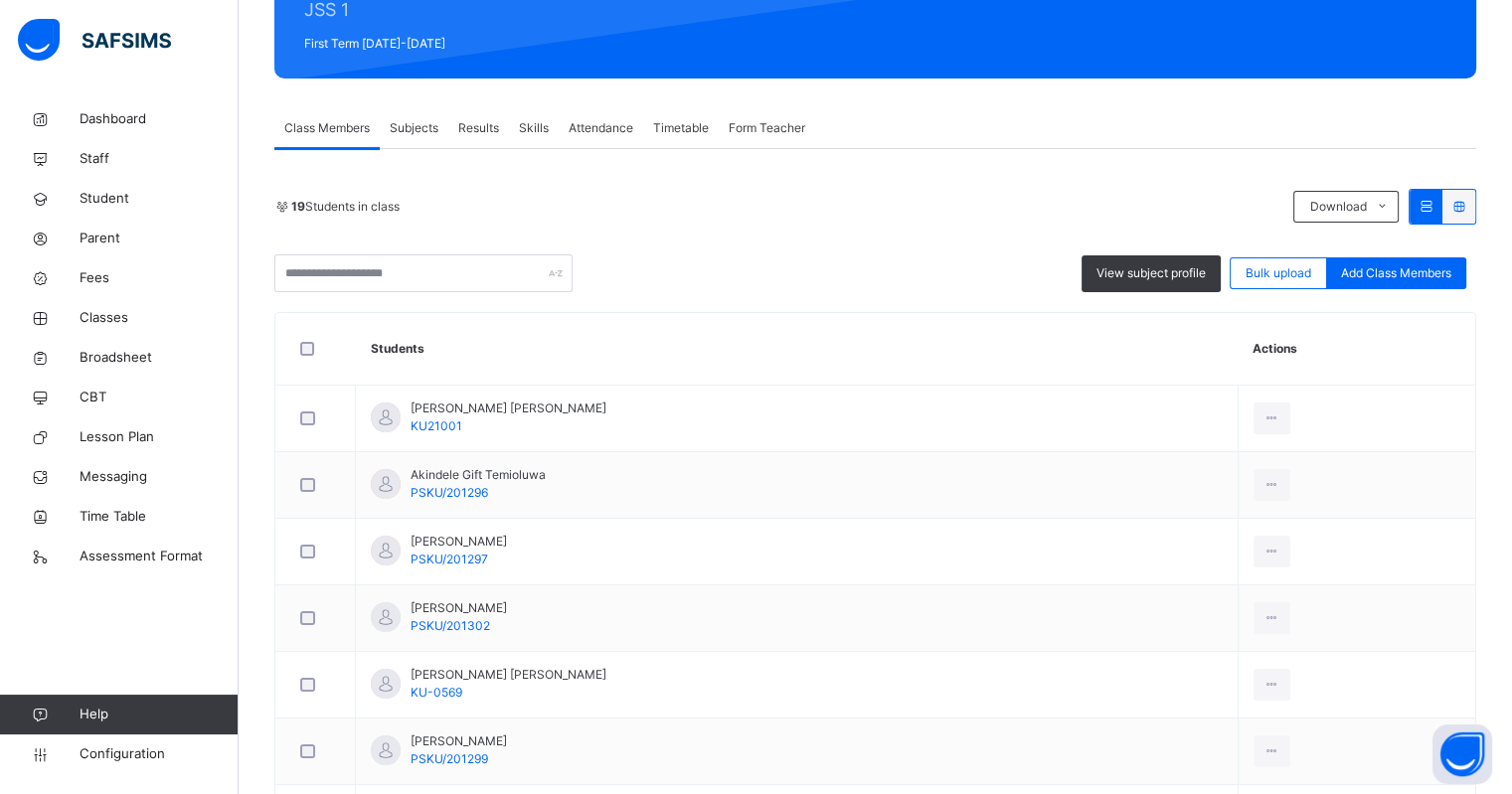
scroll to position [123, 0]
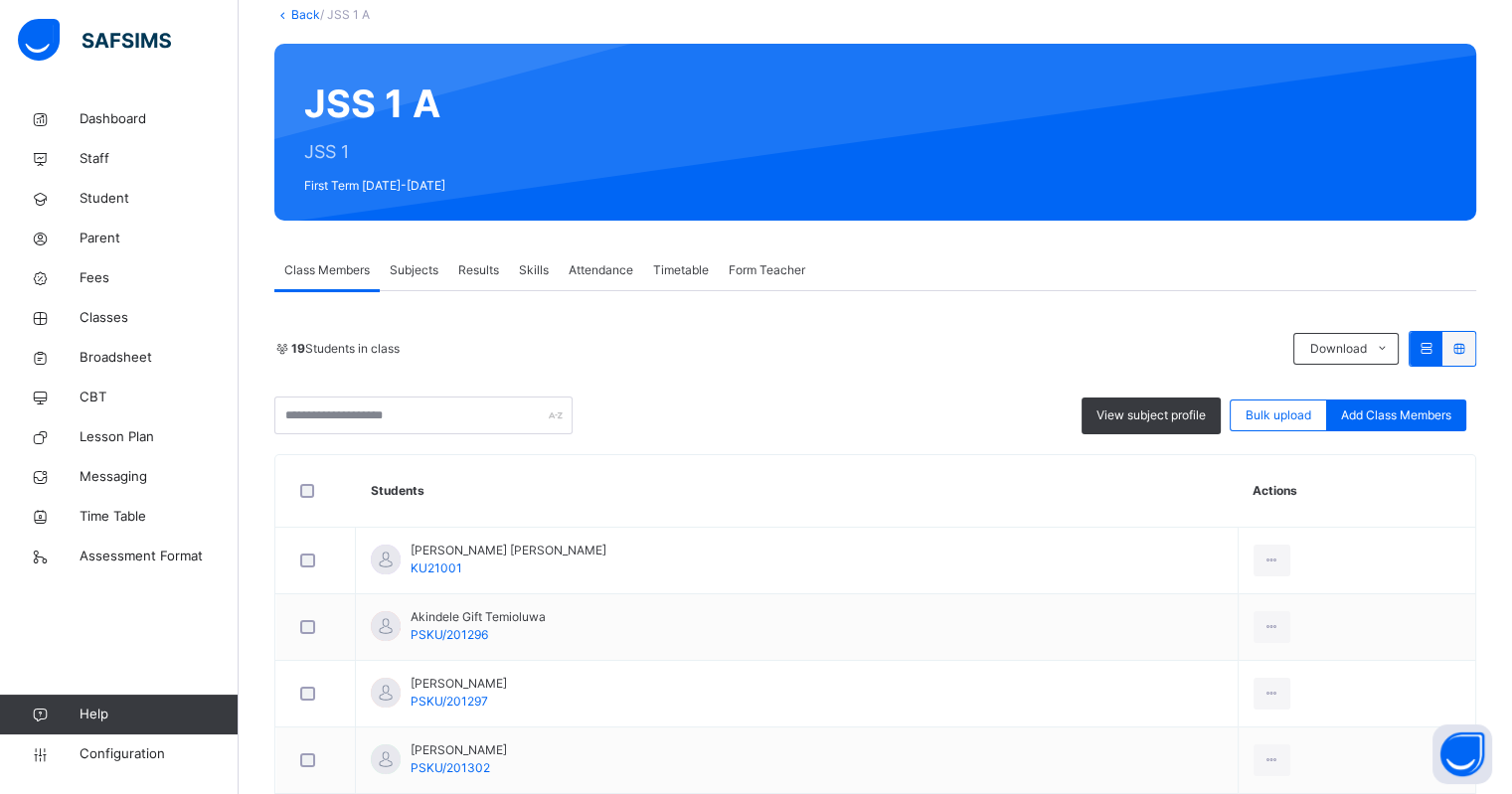
click at [418, 270] on span "Subjects" at bounding box center [414, 271] width 49 height 18
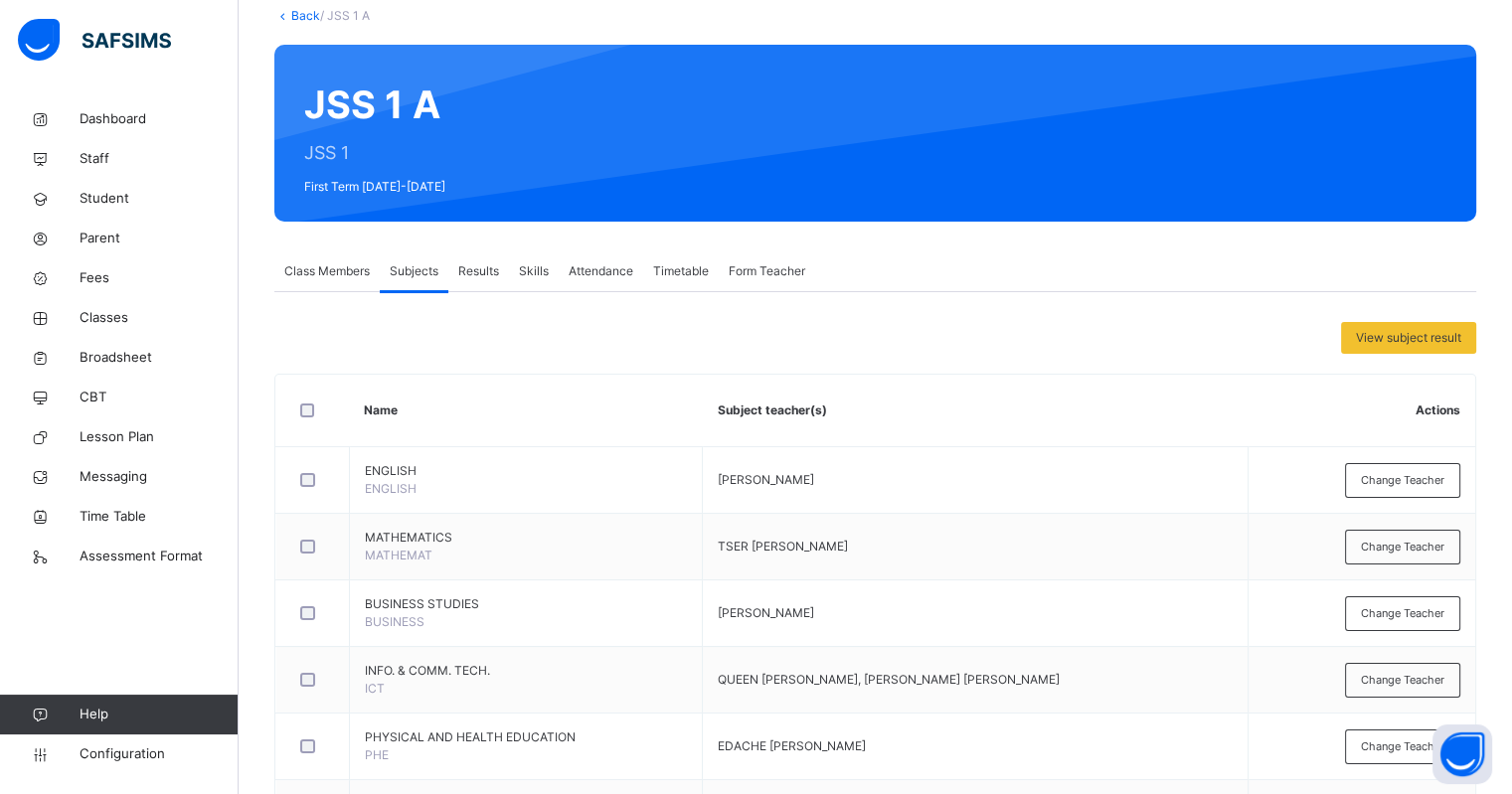
scroll to position [84, 0]
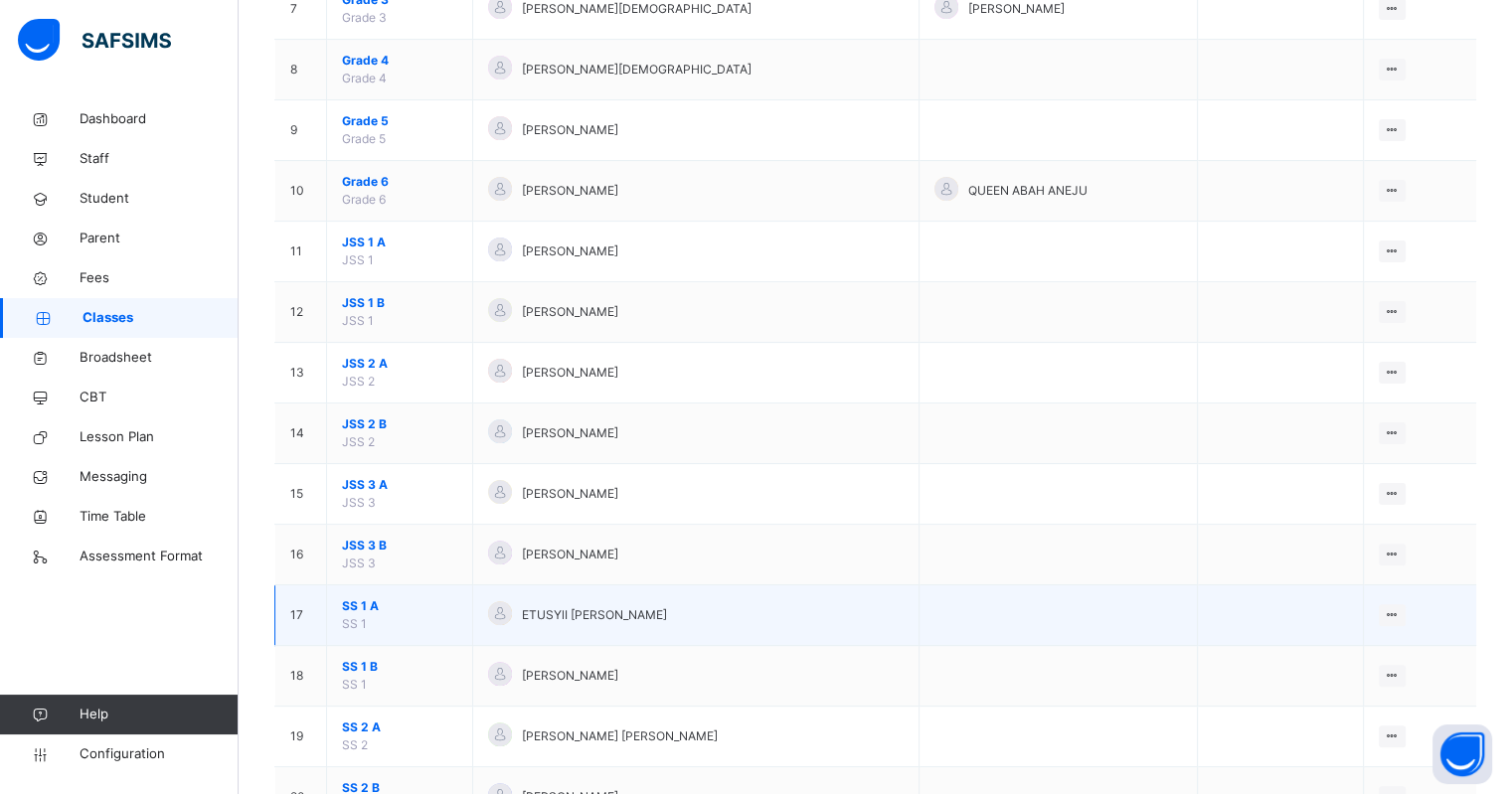
scroll to position [746, 0]
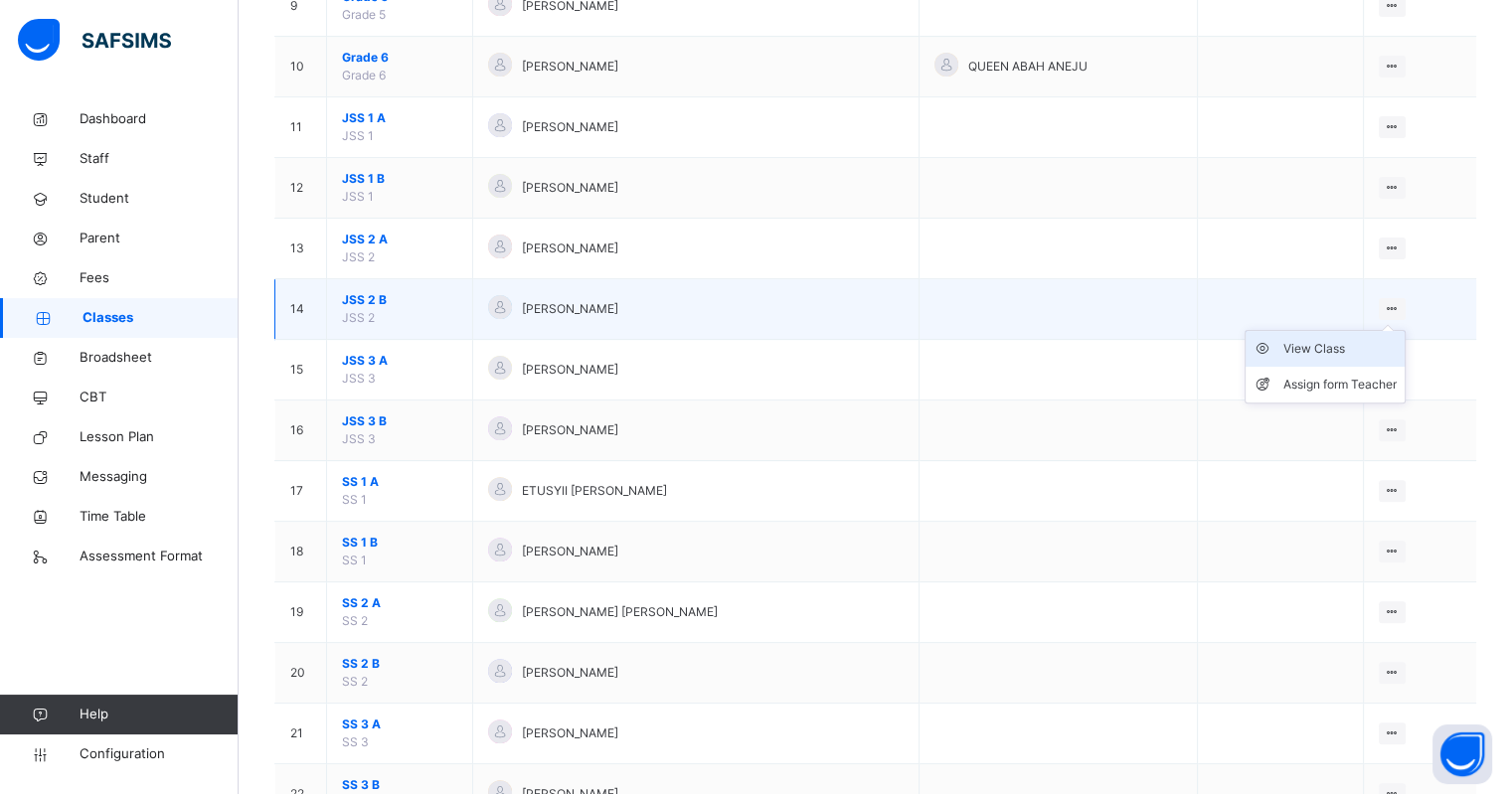
click at [1322, 344] on div "View Class" at bounding box center [1340, 349] width 113 height 20
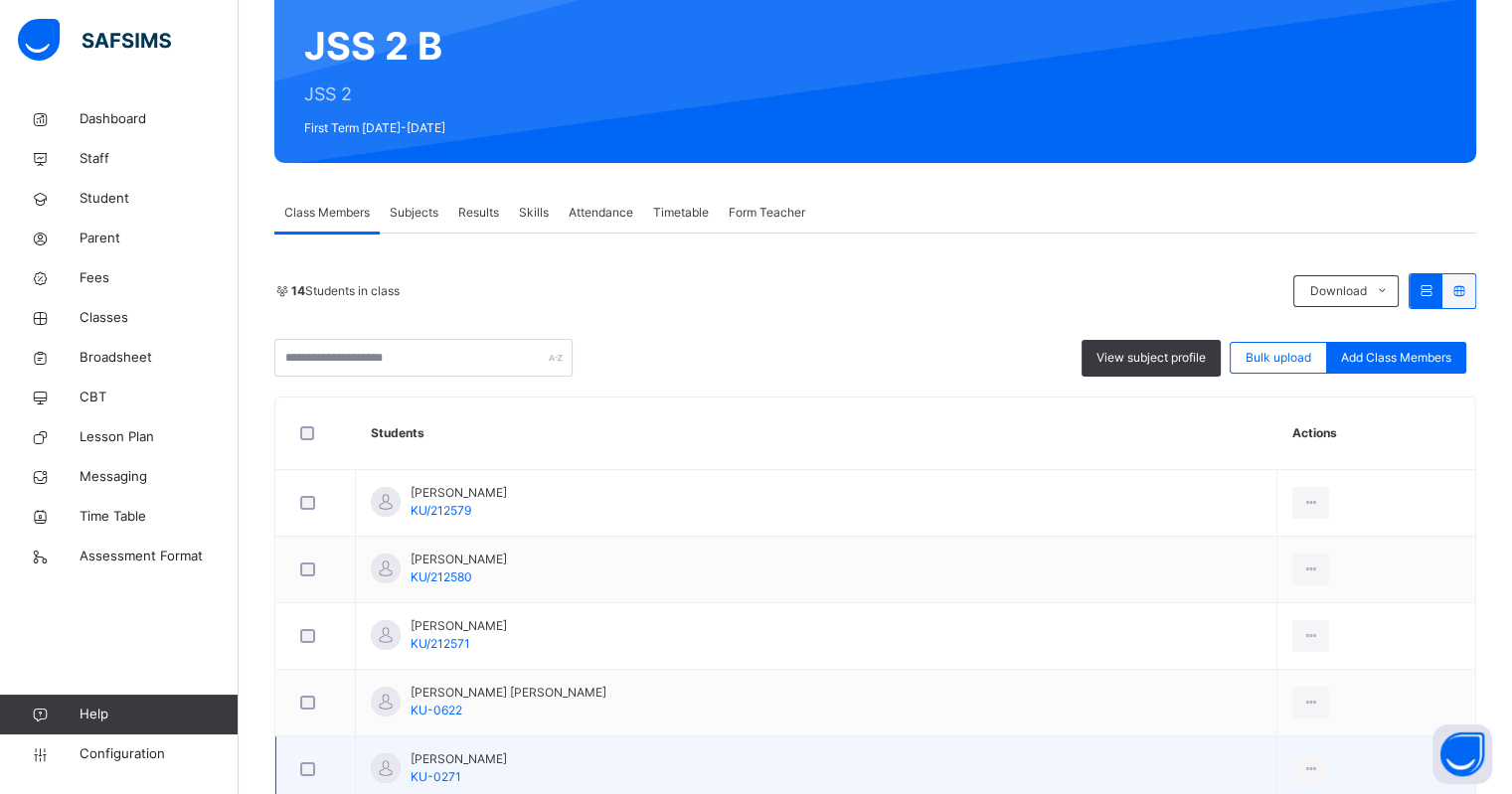
scroll to position [248, 0]
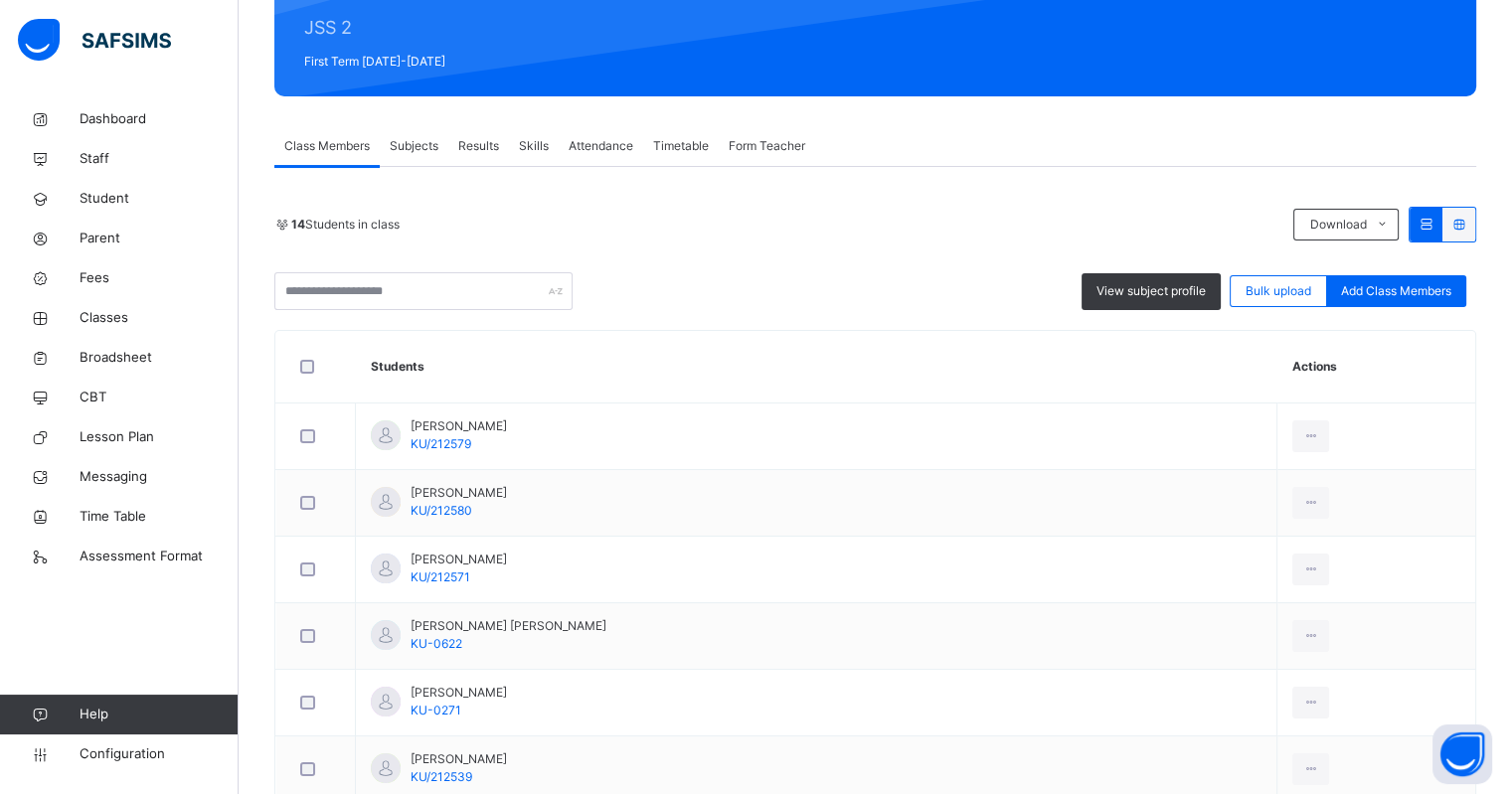
click at [408, 140] on span "Subjects" at bounding box center [414, 146] width 49 height 18
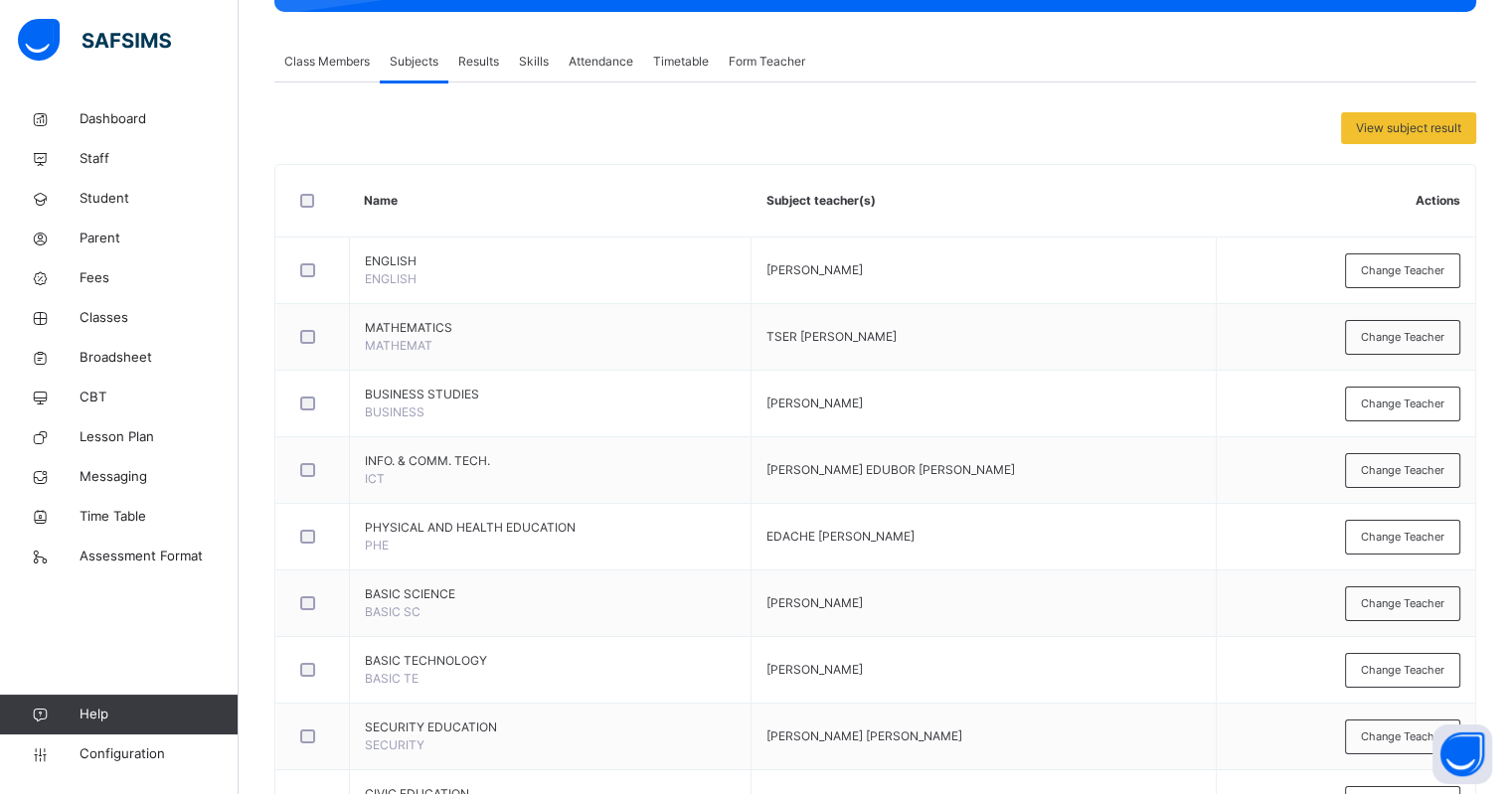
scroll to position [0, 0]
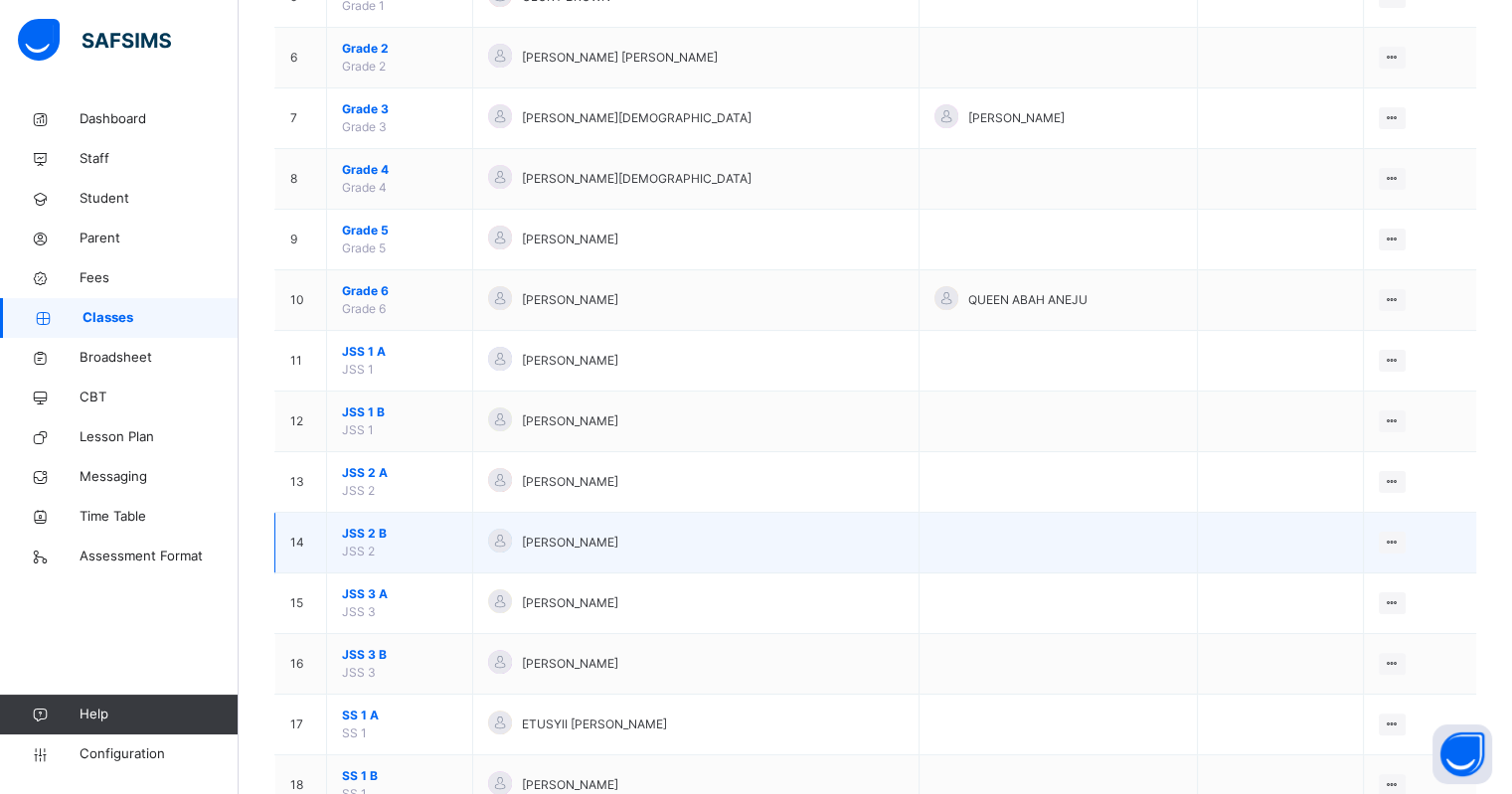
scroll to position [746, 0]
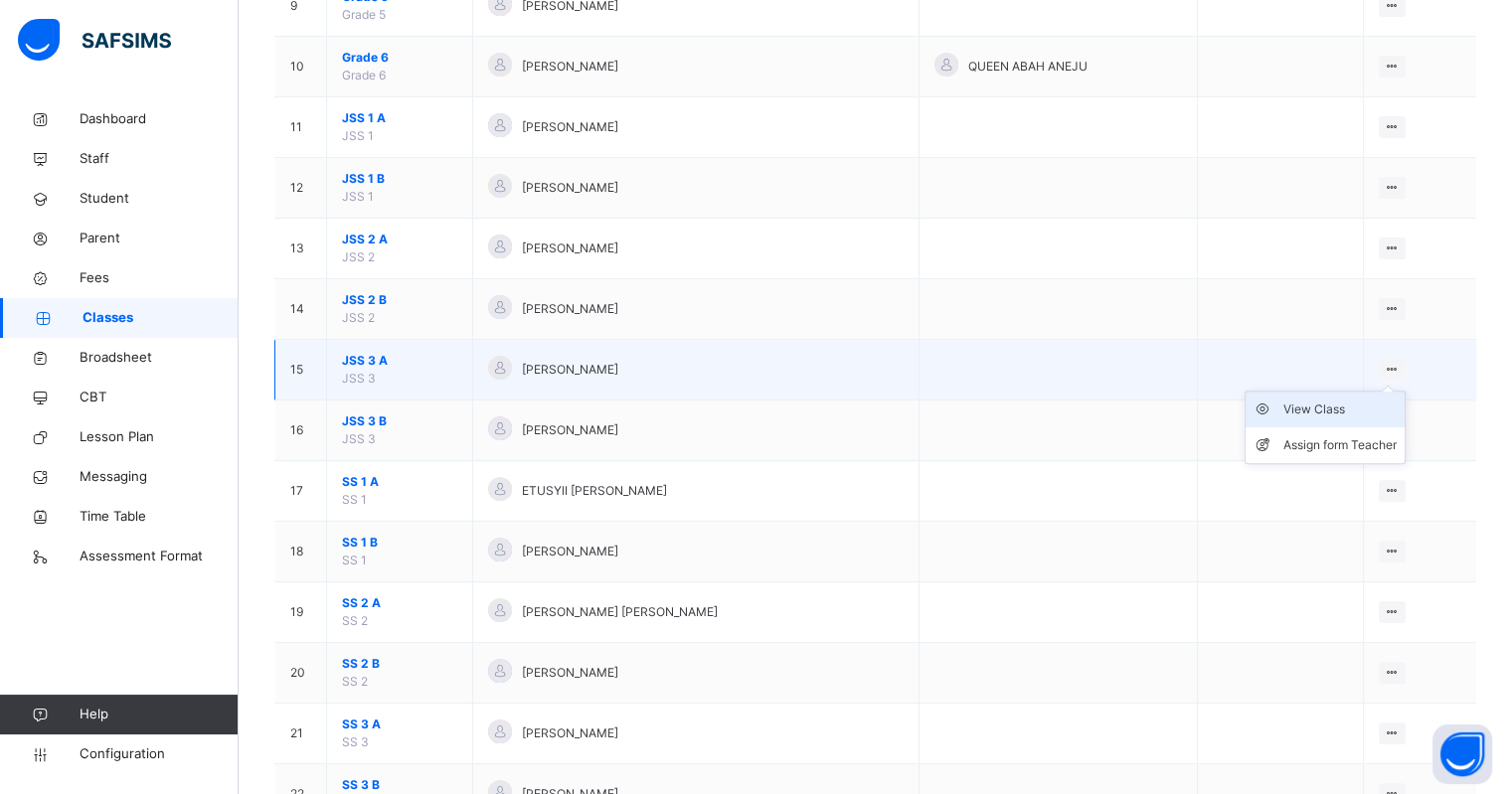
click at [1333, 409] on div "View Class" at bounding box center [1340, 410] width 113 height 20
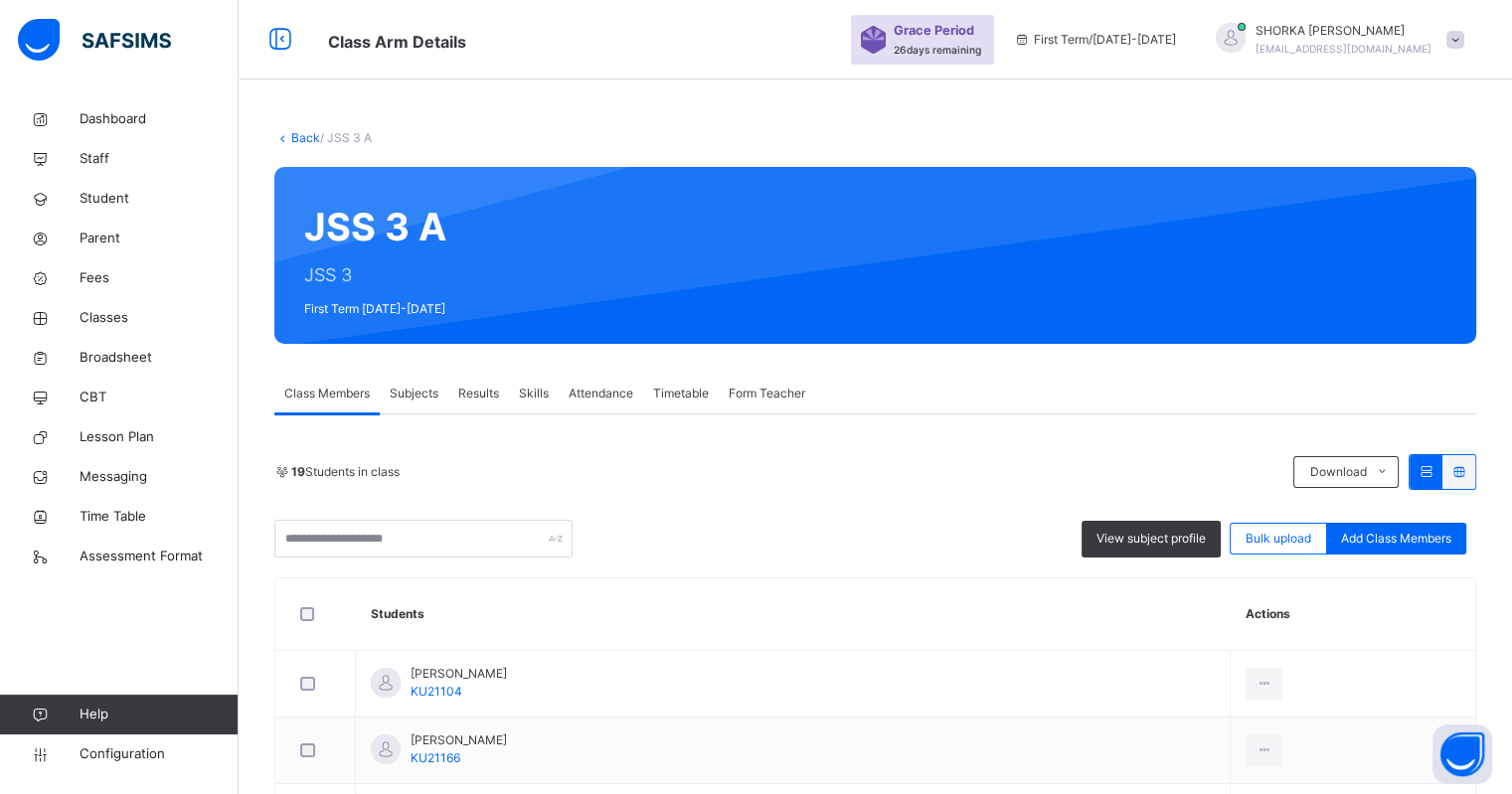
click at [418, 387] on span "Subjects" at bounding box center [414, 394] width 49 height 18
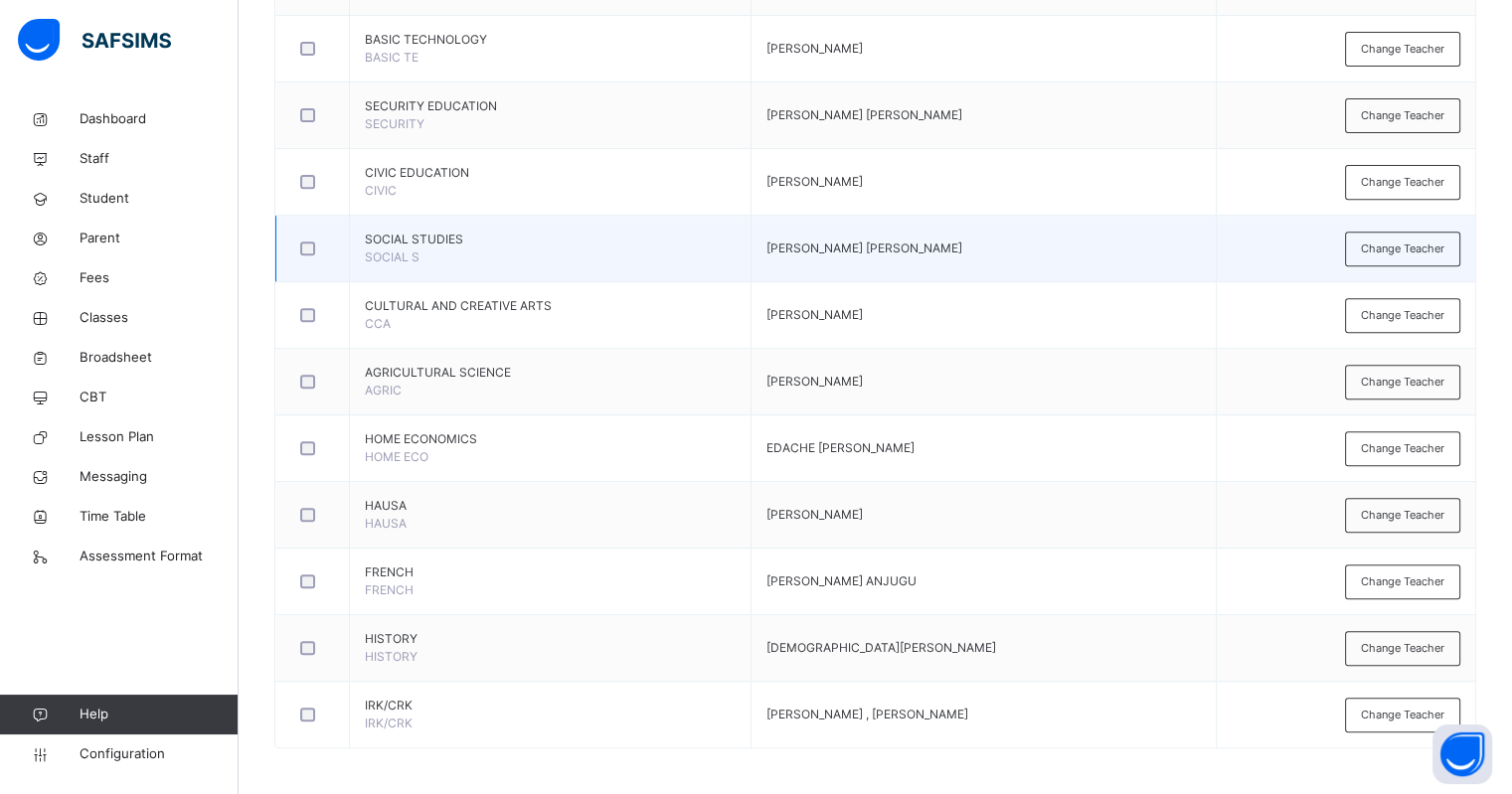
scroll to position [829, 0]
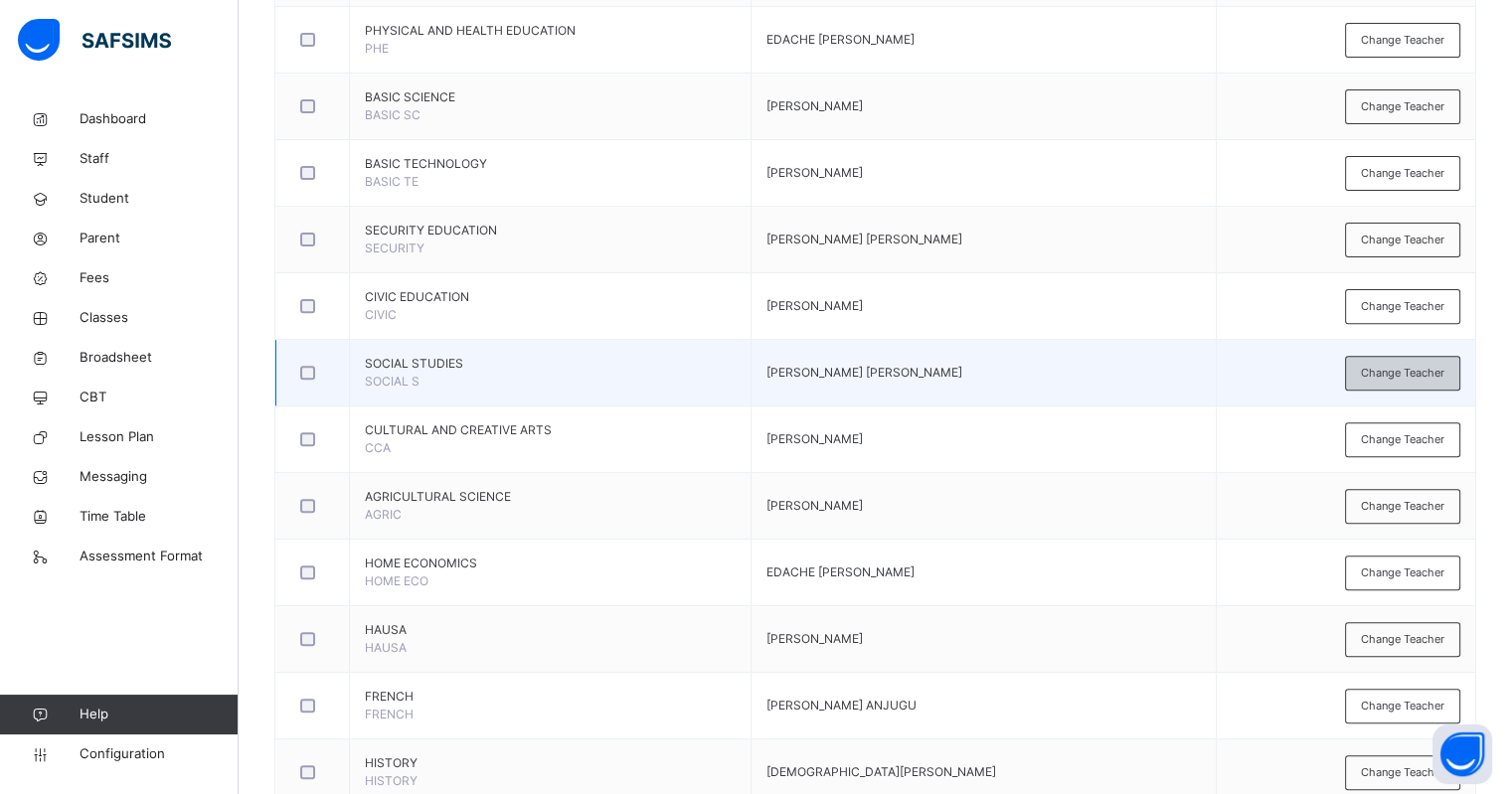
click at [1409, 366] on span "Change Teacher" at bounding box center [1403, 373] width 84 height 17
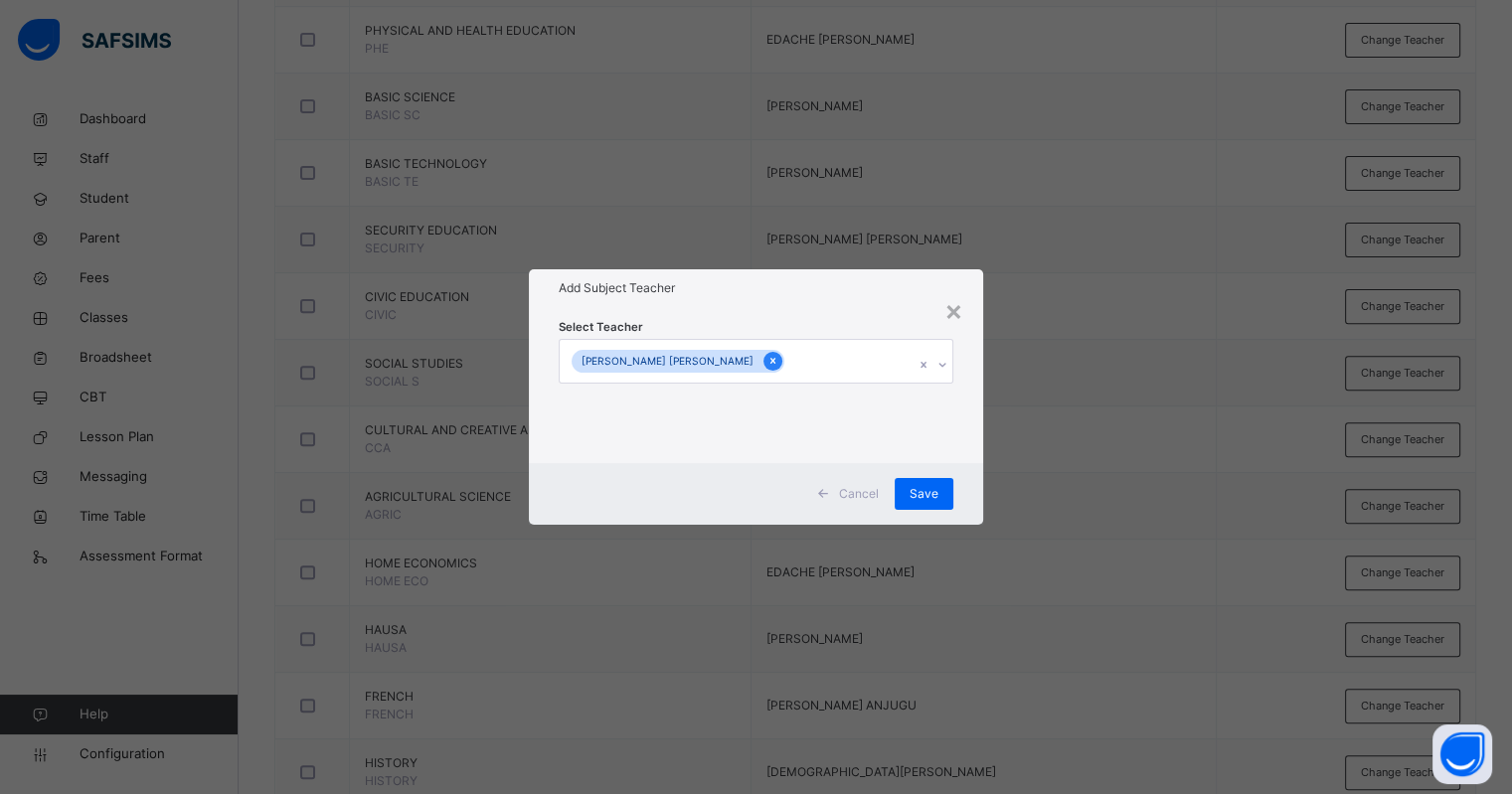
click at [767, 356] on icon at bounding box center [772, 361] width 11 height 14
click at [719, 369] on div "Select subject teacher's name" at bounding box center [662, 362] width 168 height 38
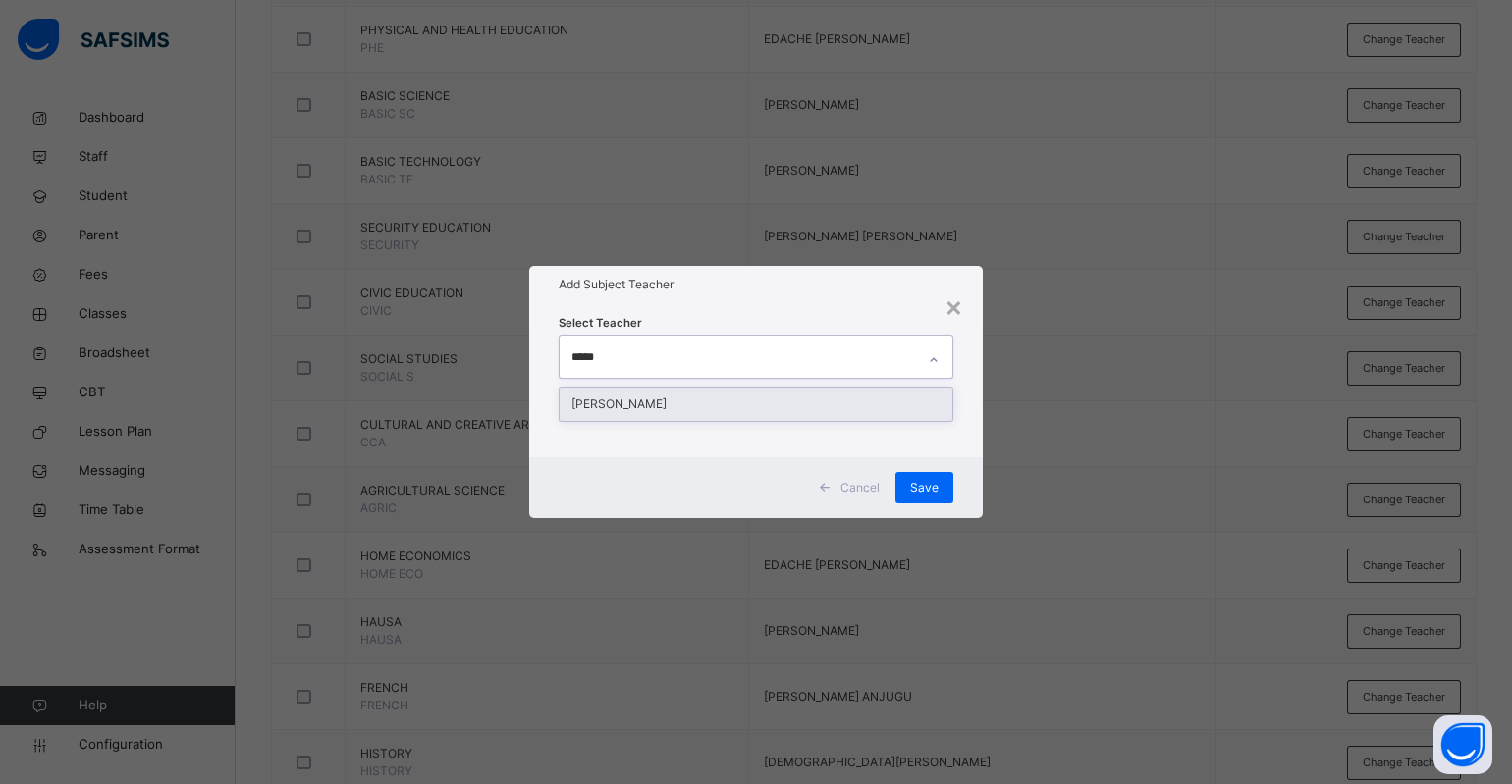
type input "******"
click at [653, 409] on div "ADEBAYO HELLEN" at bounding box center [756, 405] width 393 height 33
click at [849, 305] on div "Select Teacher option MUHAMMED DAMILOLA SADEEQ, deselected. option ADEBAYO HELL…" at bounding box center [756, 380] width 454 height 153
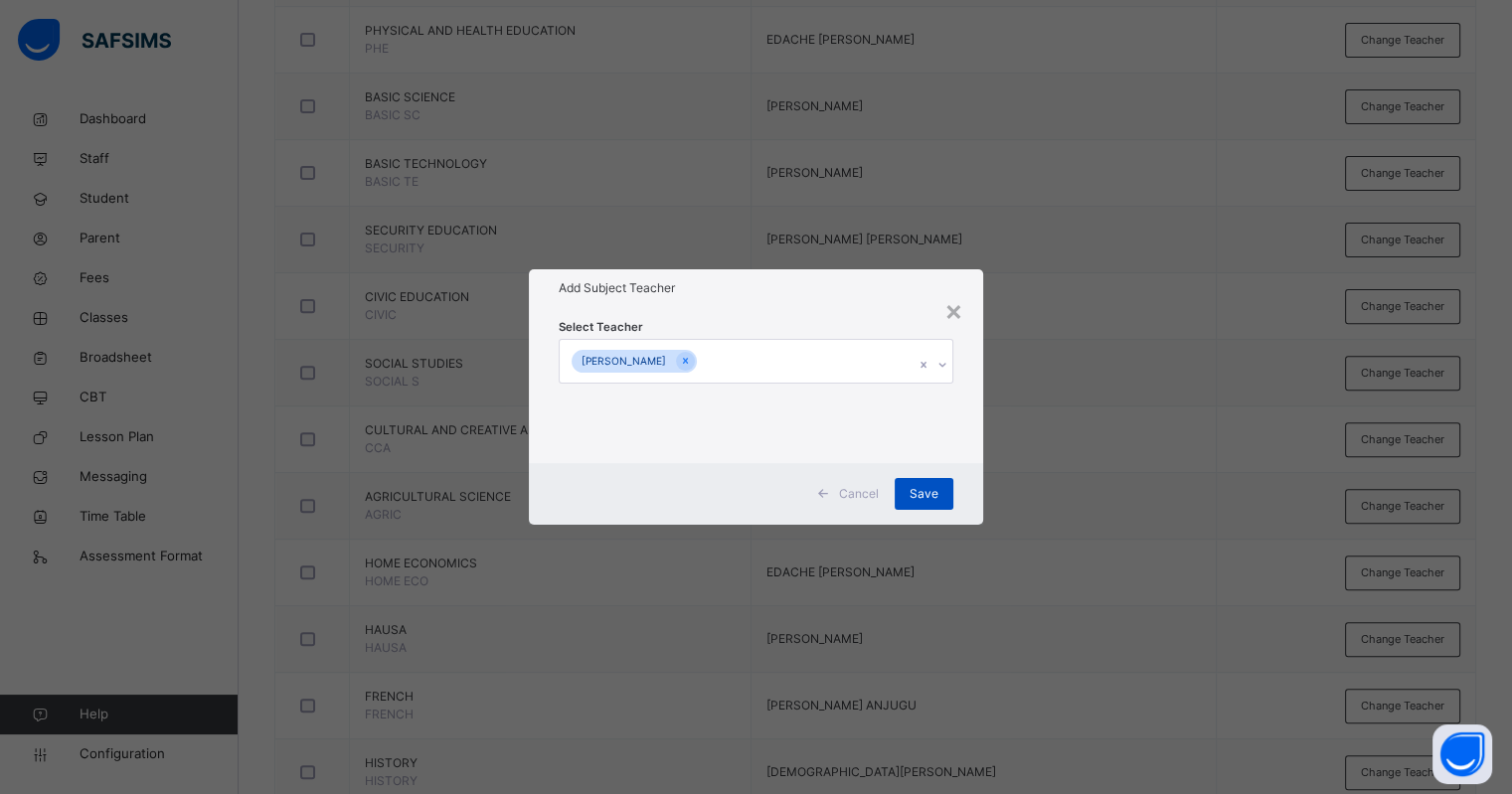
click at [944, 490] on div "Save" at bounding box center [923, 495] width 59 height 32
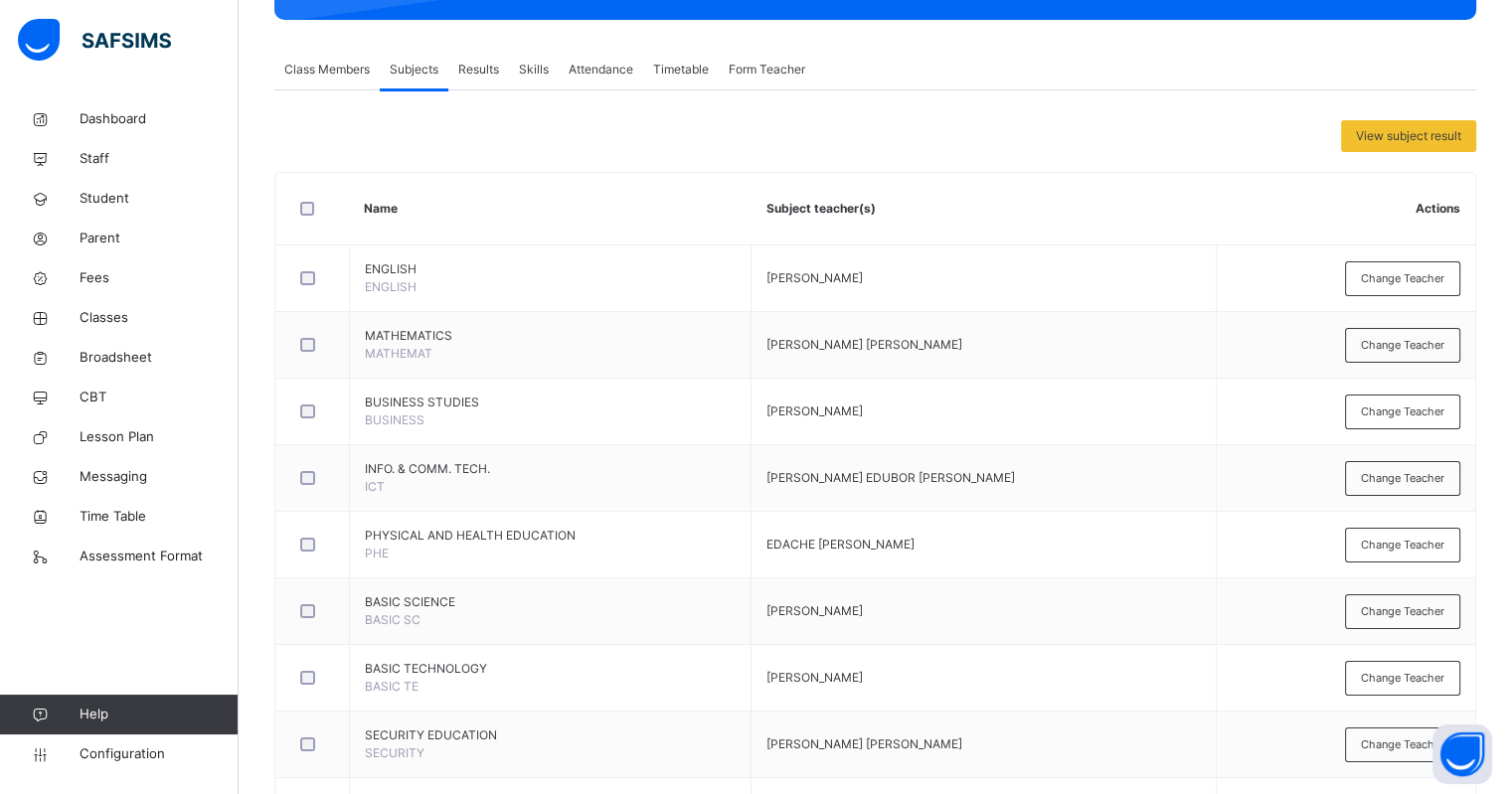
scroll to position [0, 0]
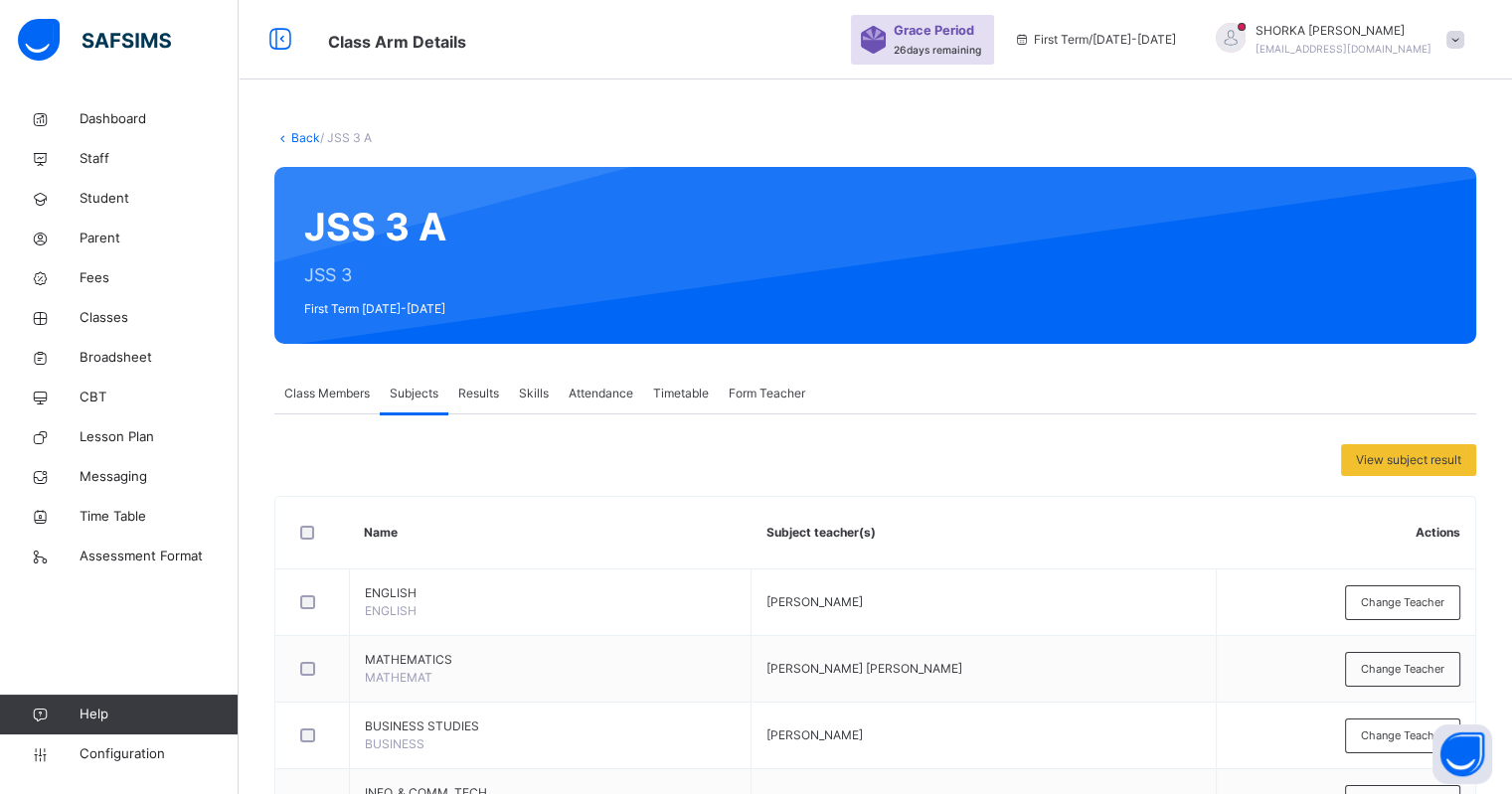
click at [315, 385] on span "Class Members" at bounding box center [327, 394] width 86 height 18
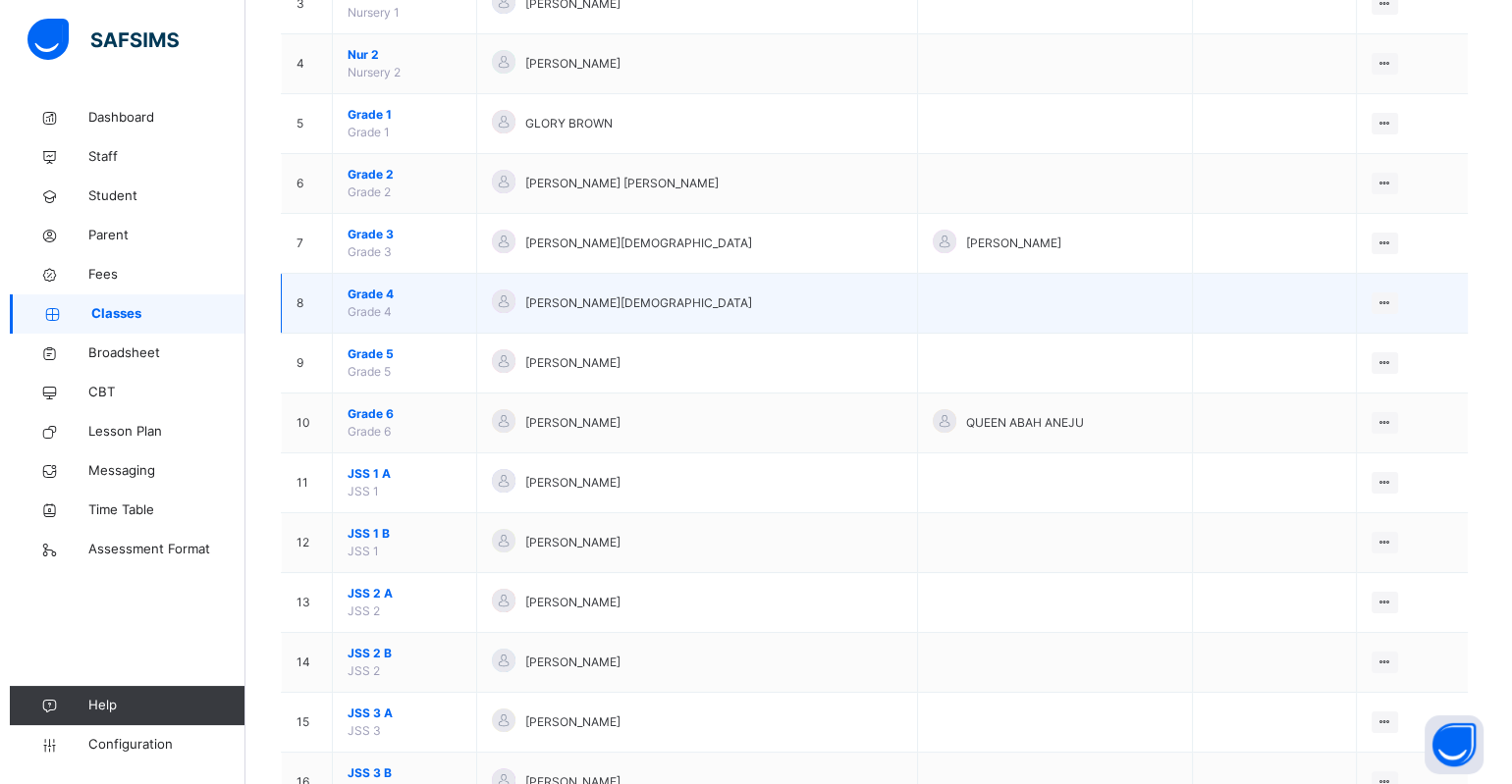
scroll to position [490, 0]
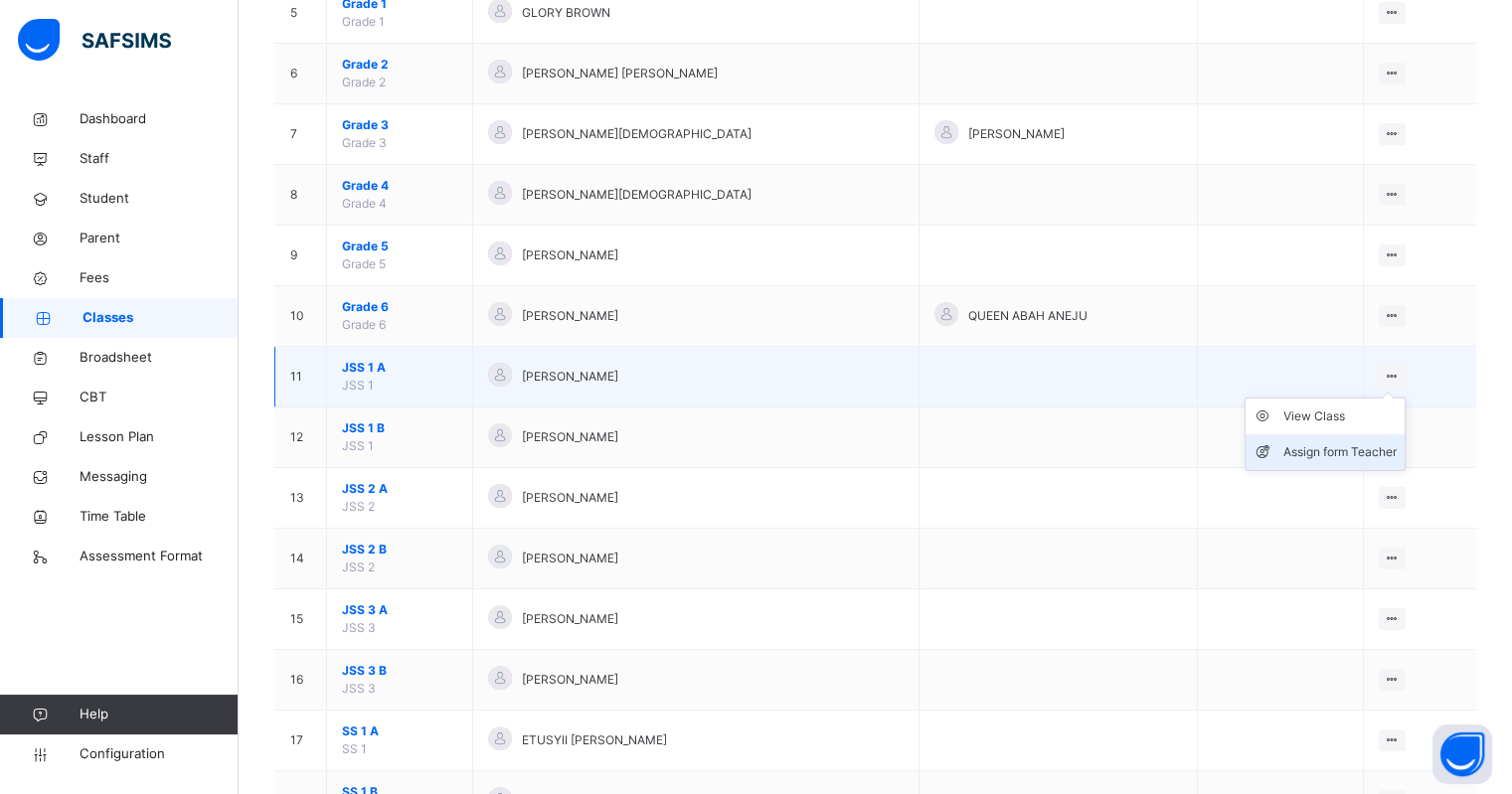
click at [1357, 444] on div "Assign form Teacher" at bounding box center [1340, 453] width 113 height 20
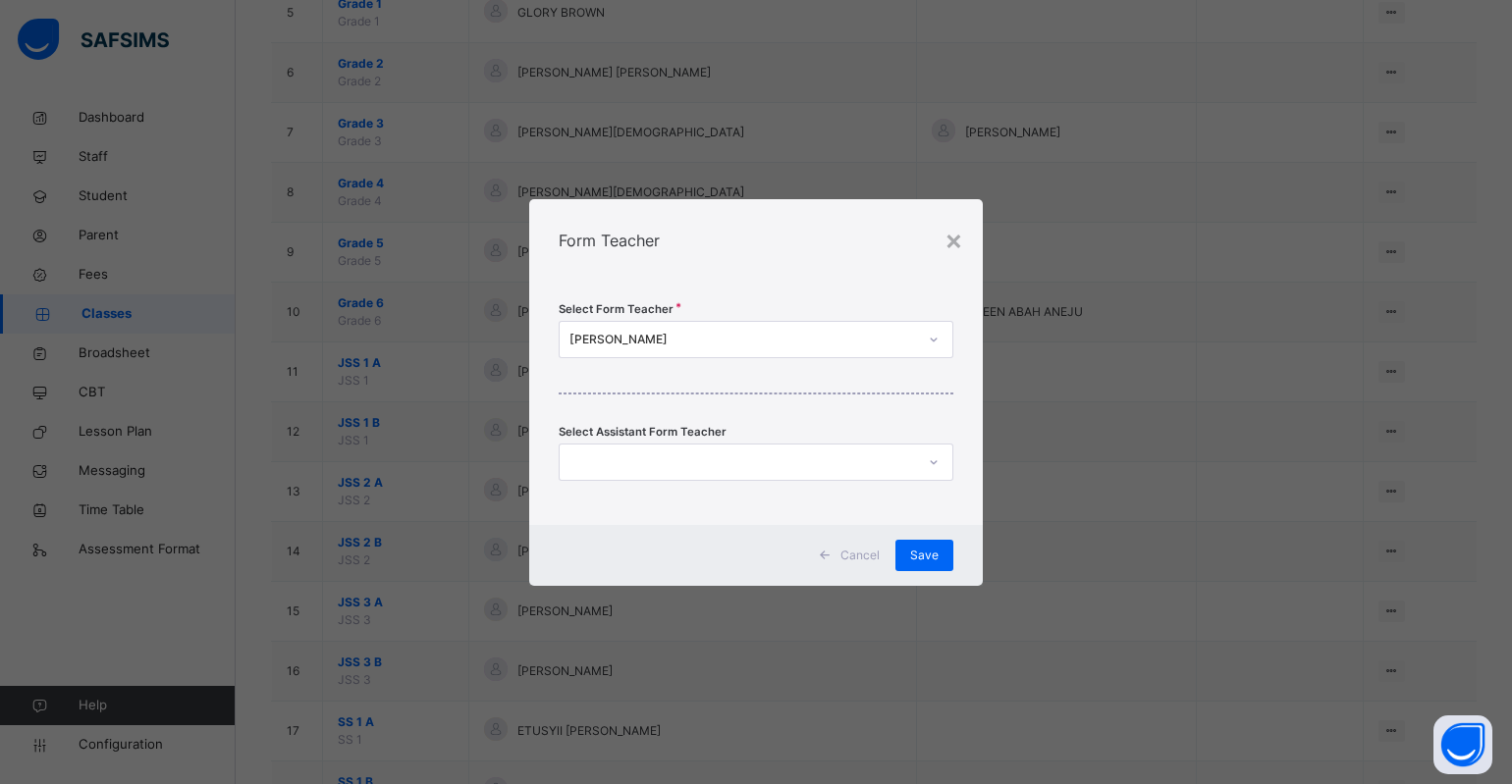
click at [817, 332] on div "[PERSON_NAME]" at bounding box center [744, 340] width 348 height 18
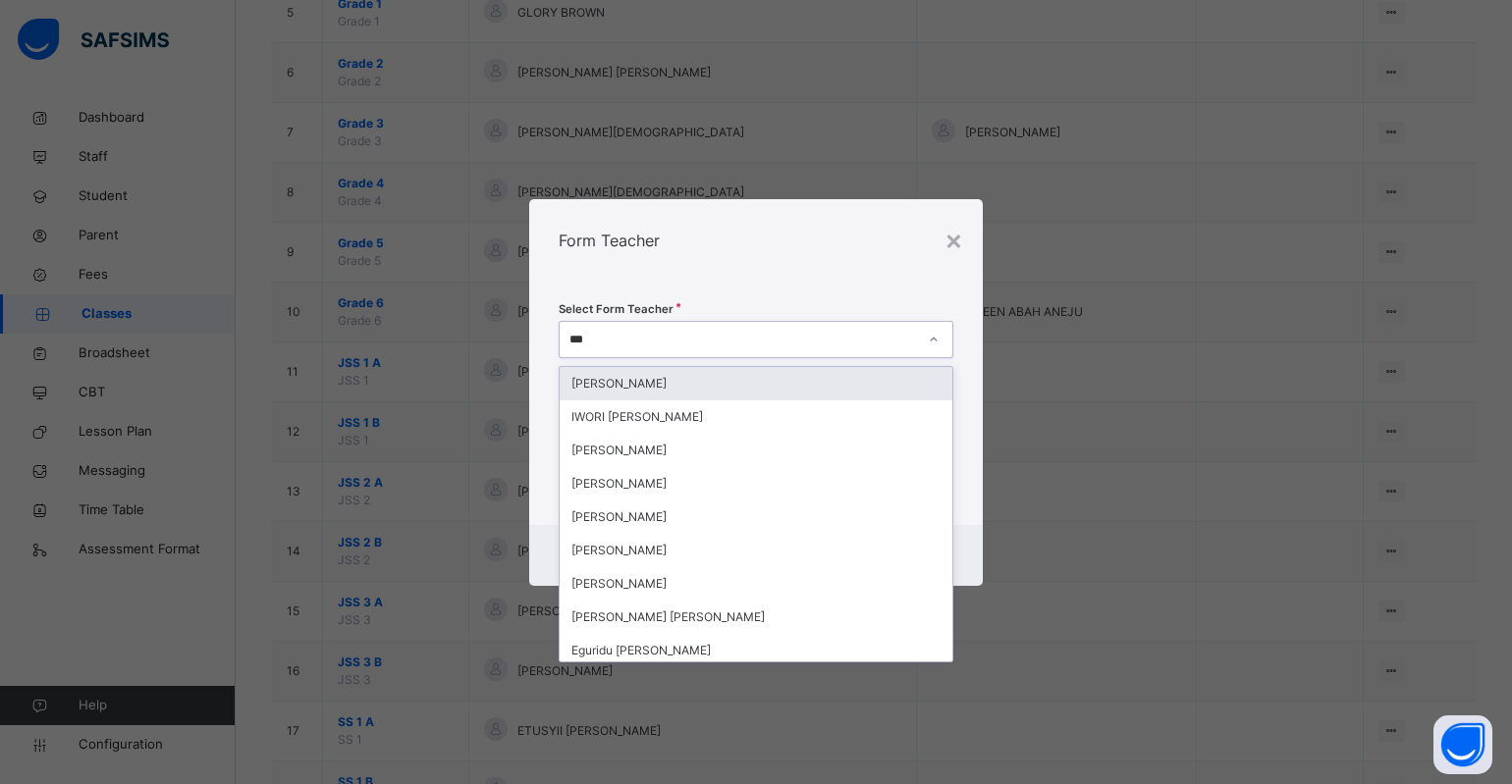
type input "****"
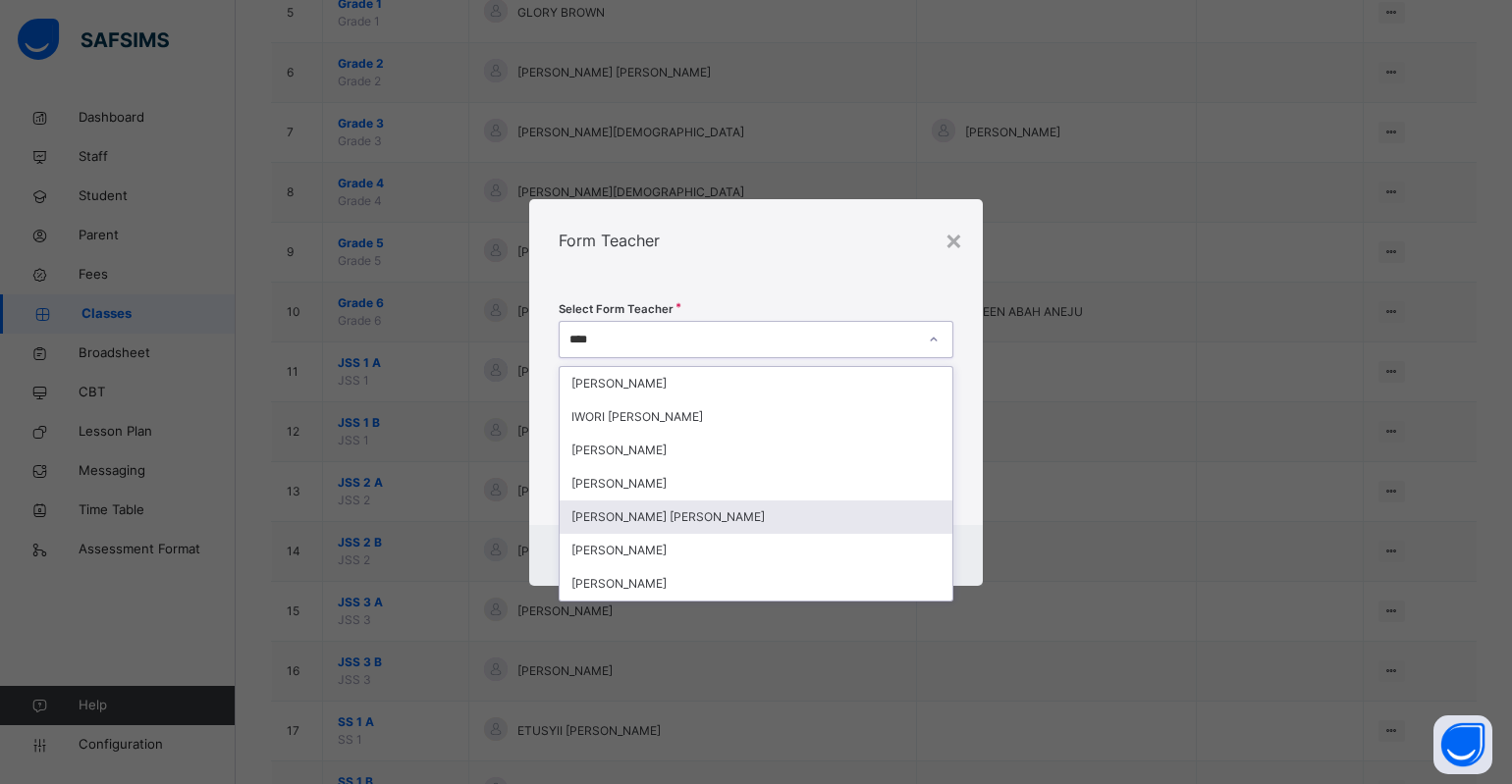
click at [659, 522] on div "MARYAM OKEREVU ISIAKA" at bounding box center [756, 518] width 393 height 33
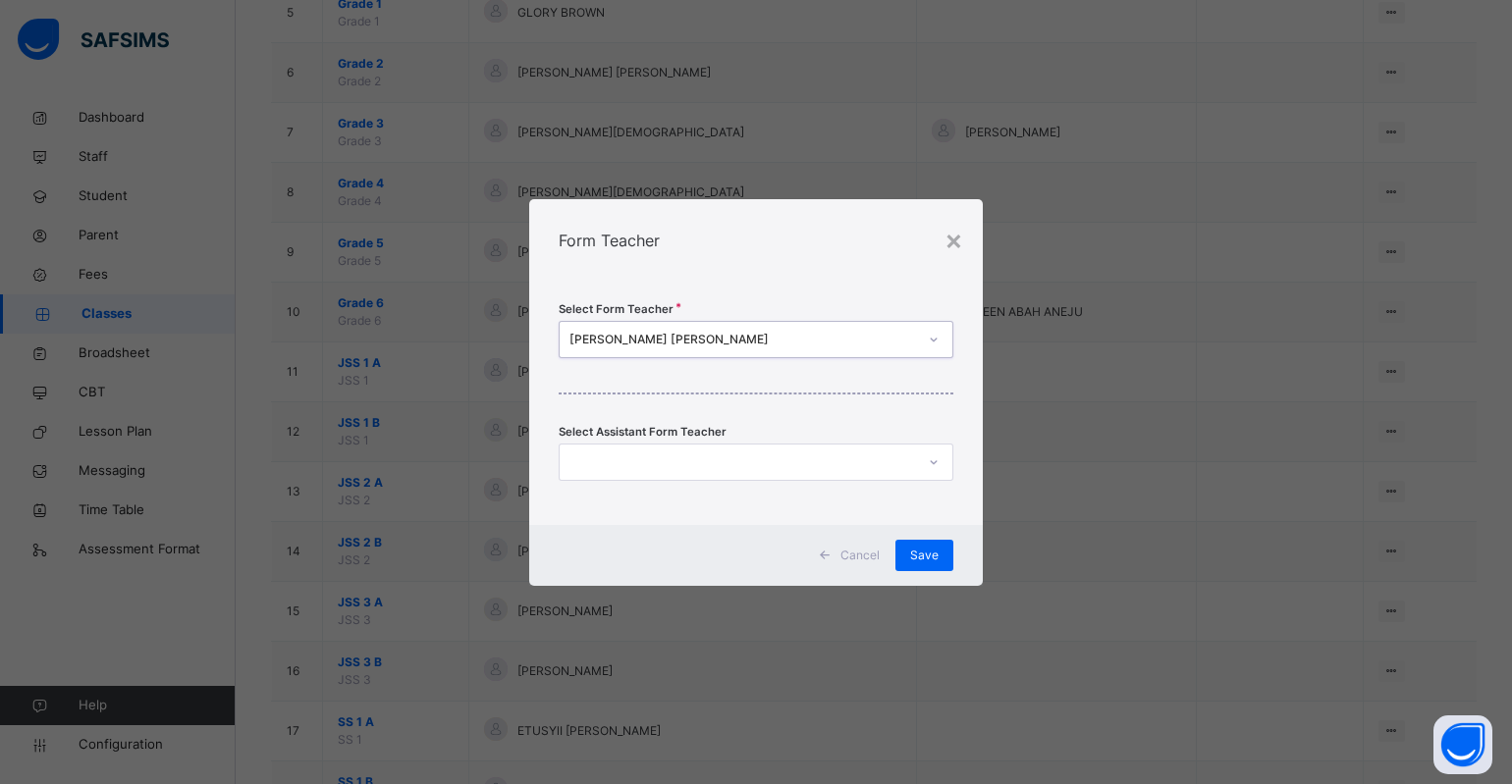
click at [672, 454] on div at bounding box center [738, 462] width 356 height 30
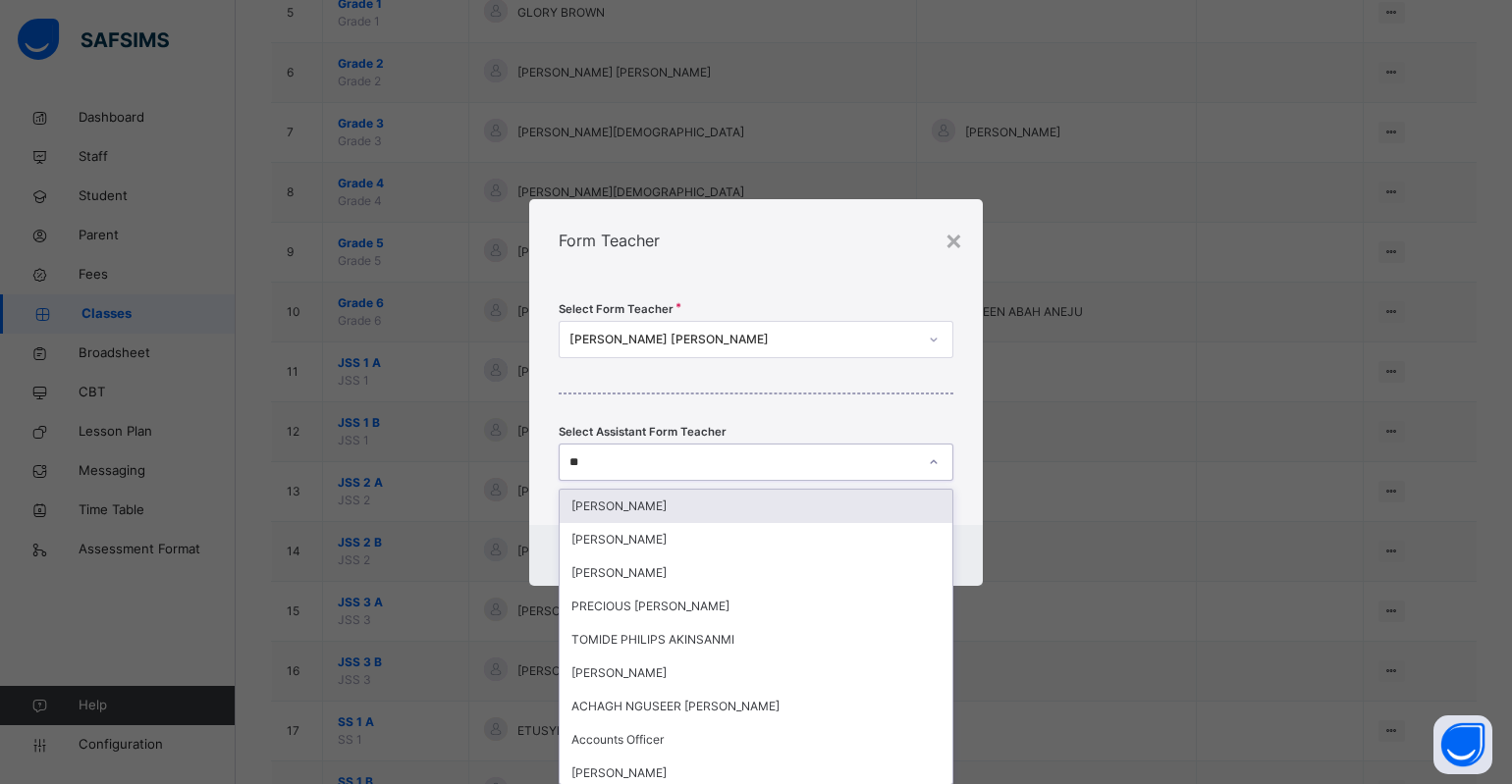
type input "***"
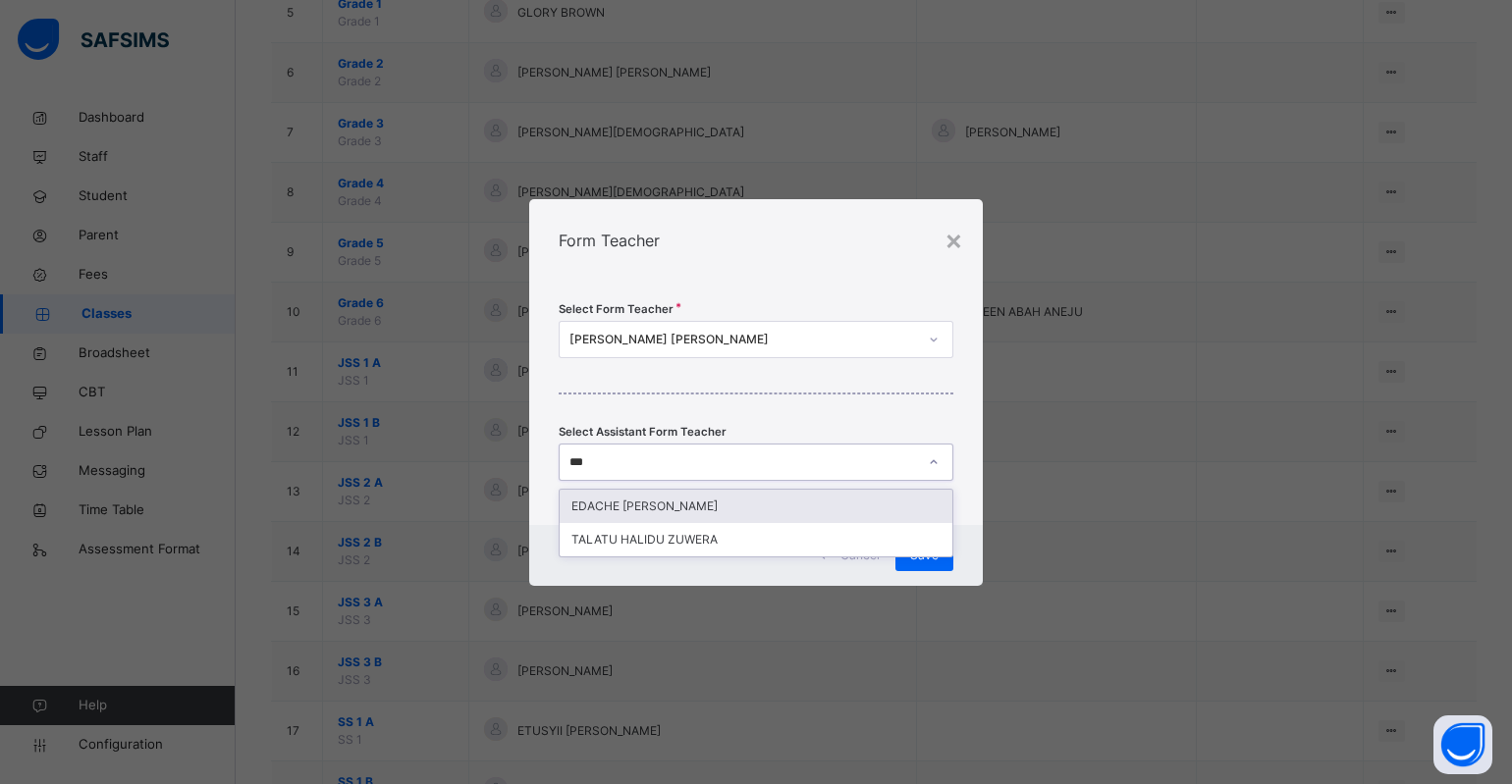
click at [638, 508] on div "EDACHE [PERSON_NAME]" at bounding box center [756, 507] width 393 height 33
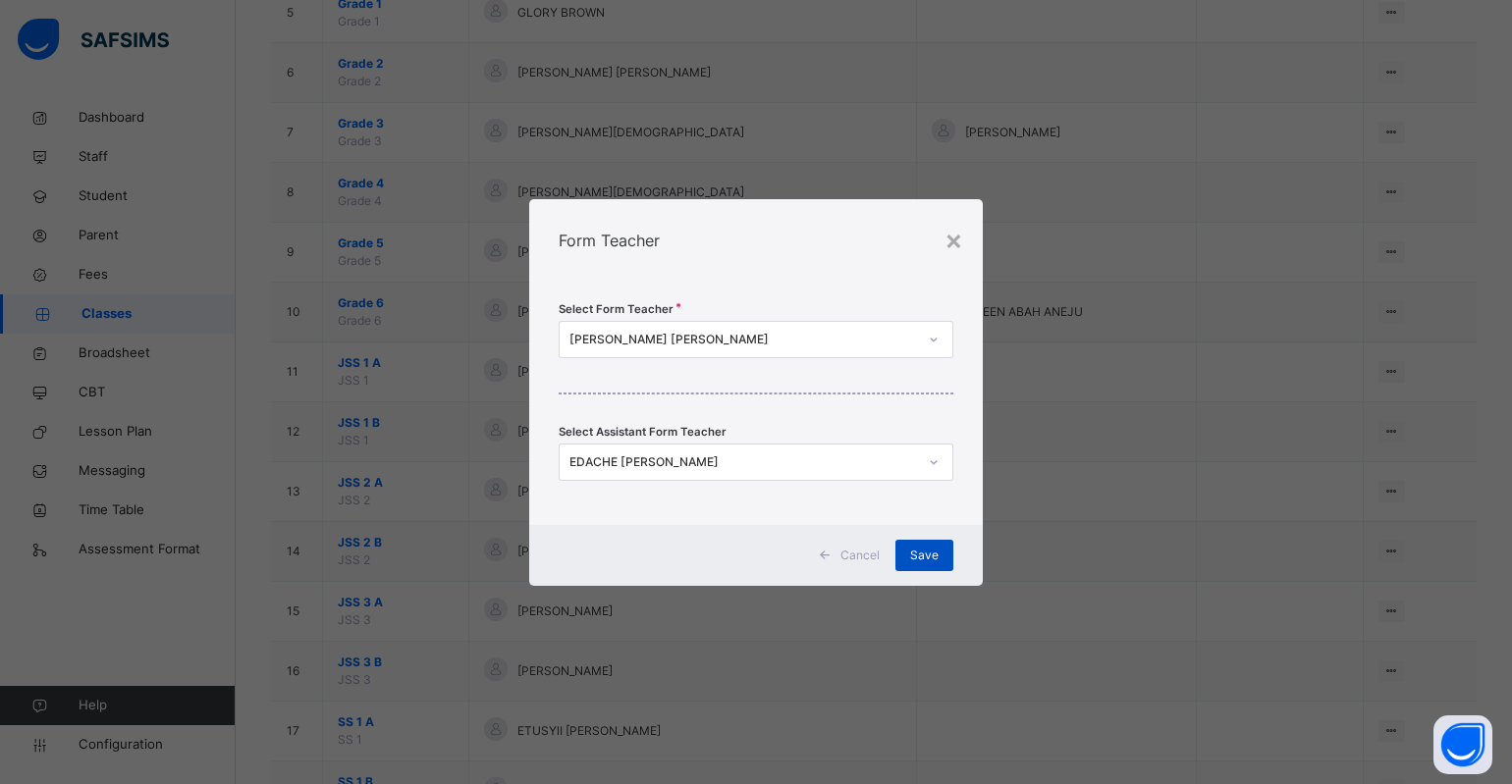
click at [923, 550] on span "Save" at bounding box center [924, 556] width 28 height 18
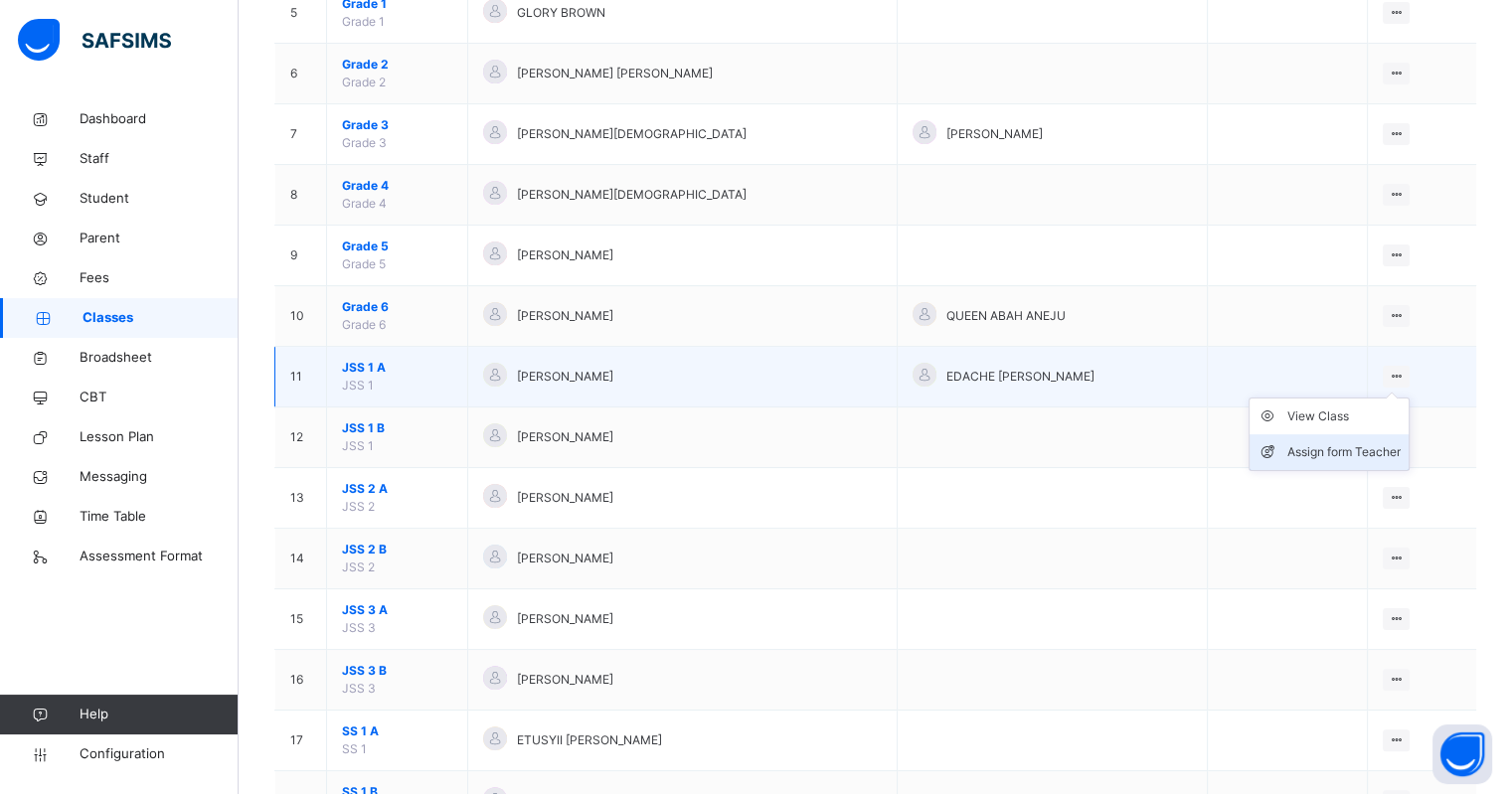
click at [1342, 444] on div "Assign form Teacher" at bounding box center [1344, 453] width 113 height 20
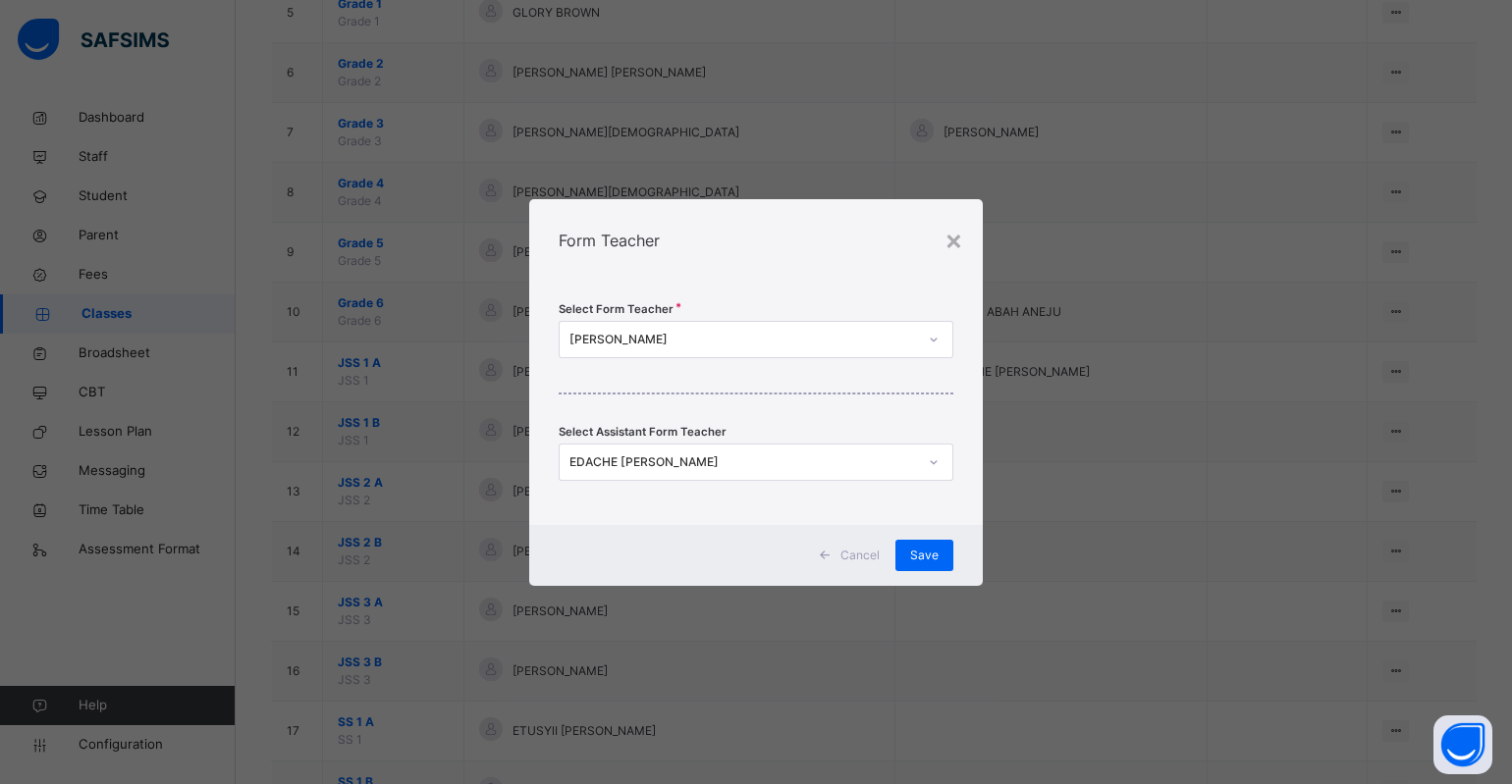
click at [790, 333] on div "[PERSON_NAME]" at bounding box center [744, 340] width 348 height 18
type input "*****"
click at [658, 386] on div "FLORENCE OLUCHUKWU UGWUONA" at bounding box center [756, 384] width 393 height 33
click at [862, 452] on div "EDACHE AGBO JON" at bounding box center [738, 462] width 356 height 30
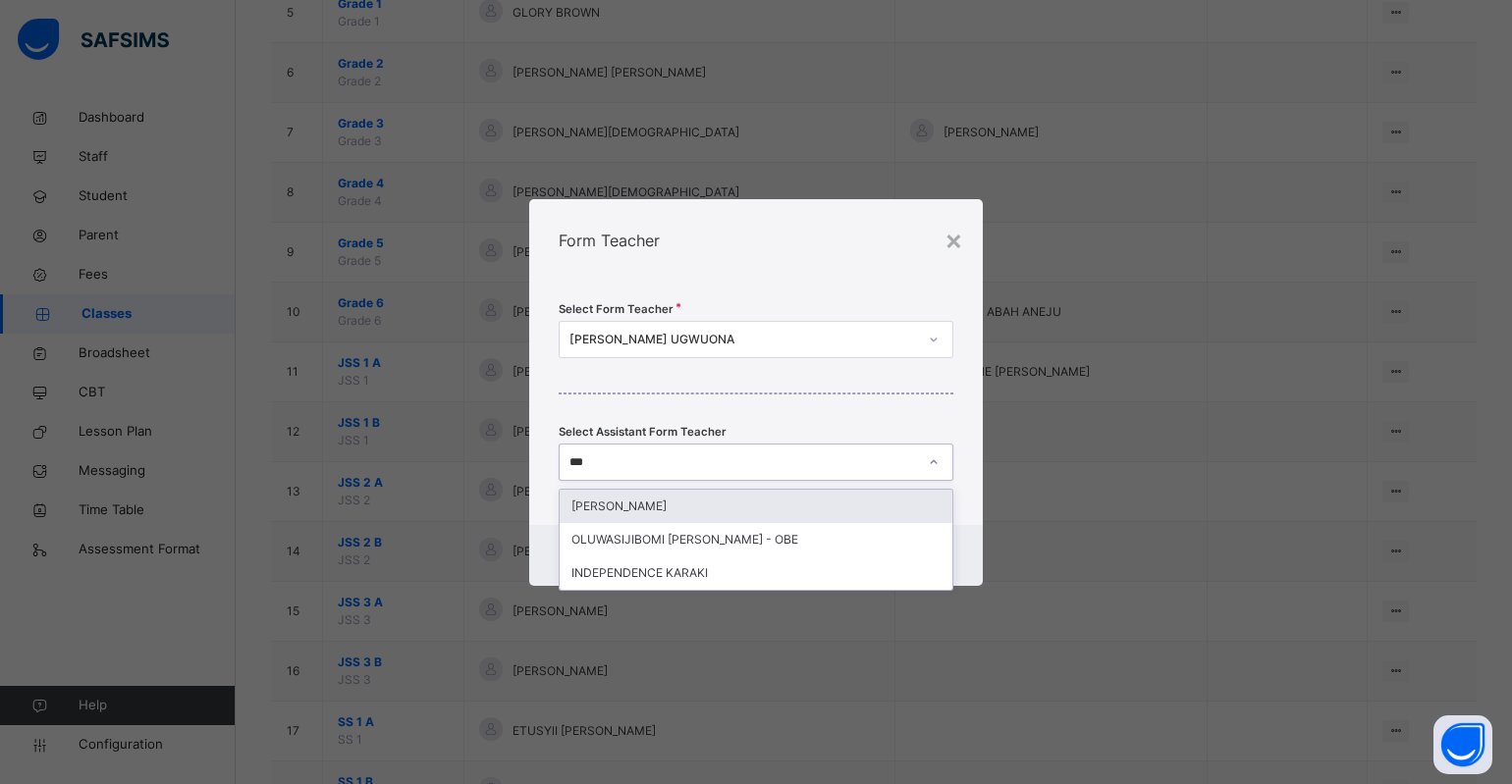
type input "****"
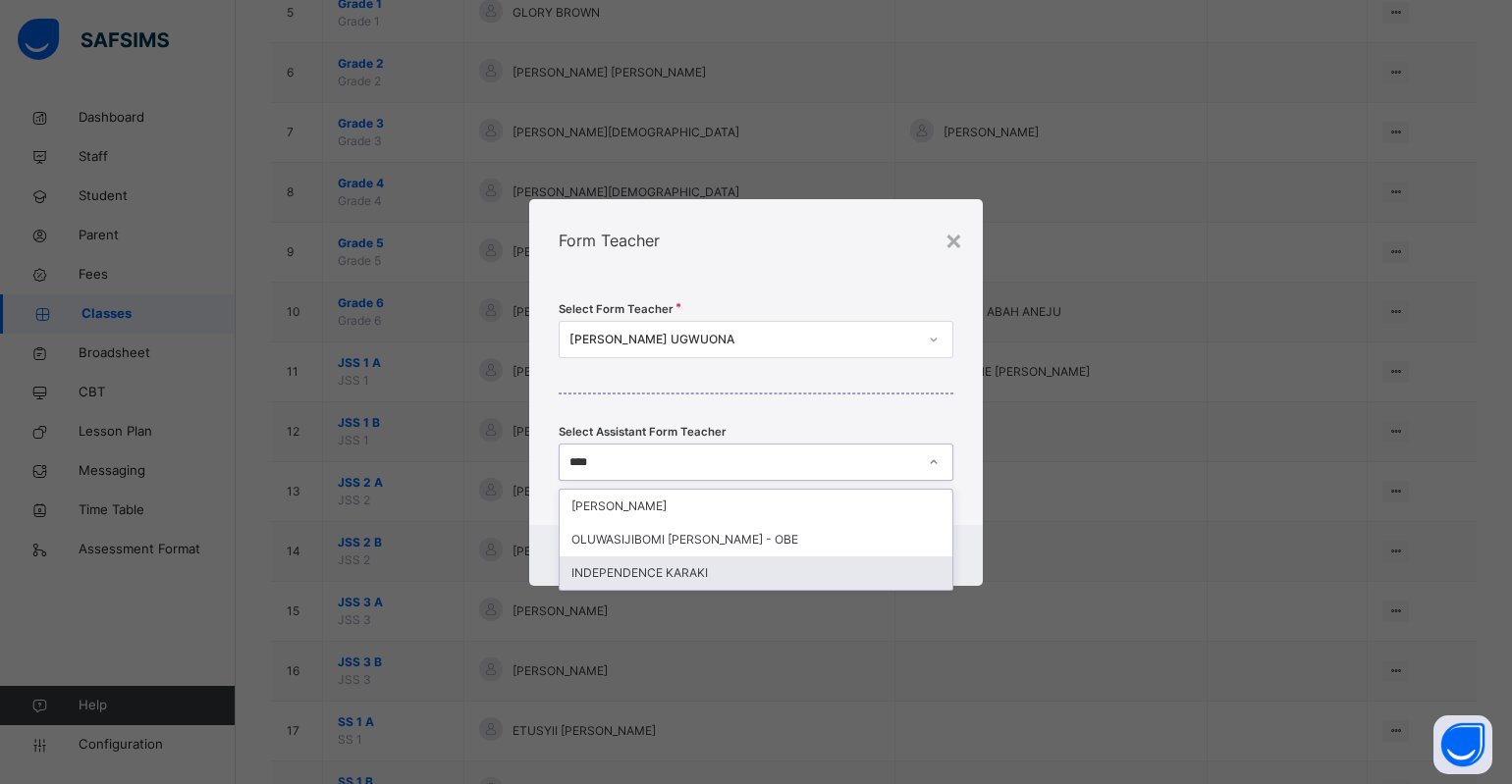
click at [614, 586] on div "INDEPENDENCE KARAKI" at bounding box center [756, 574] width 393 height 33
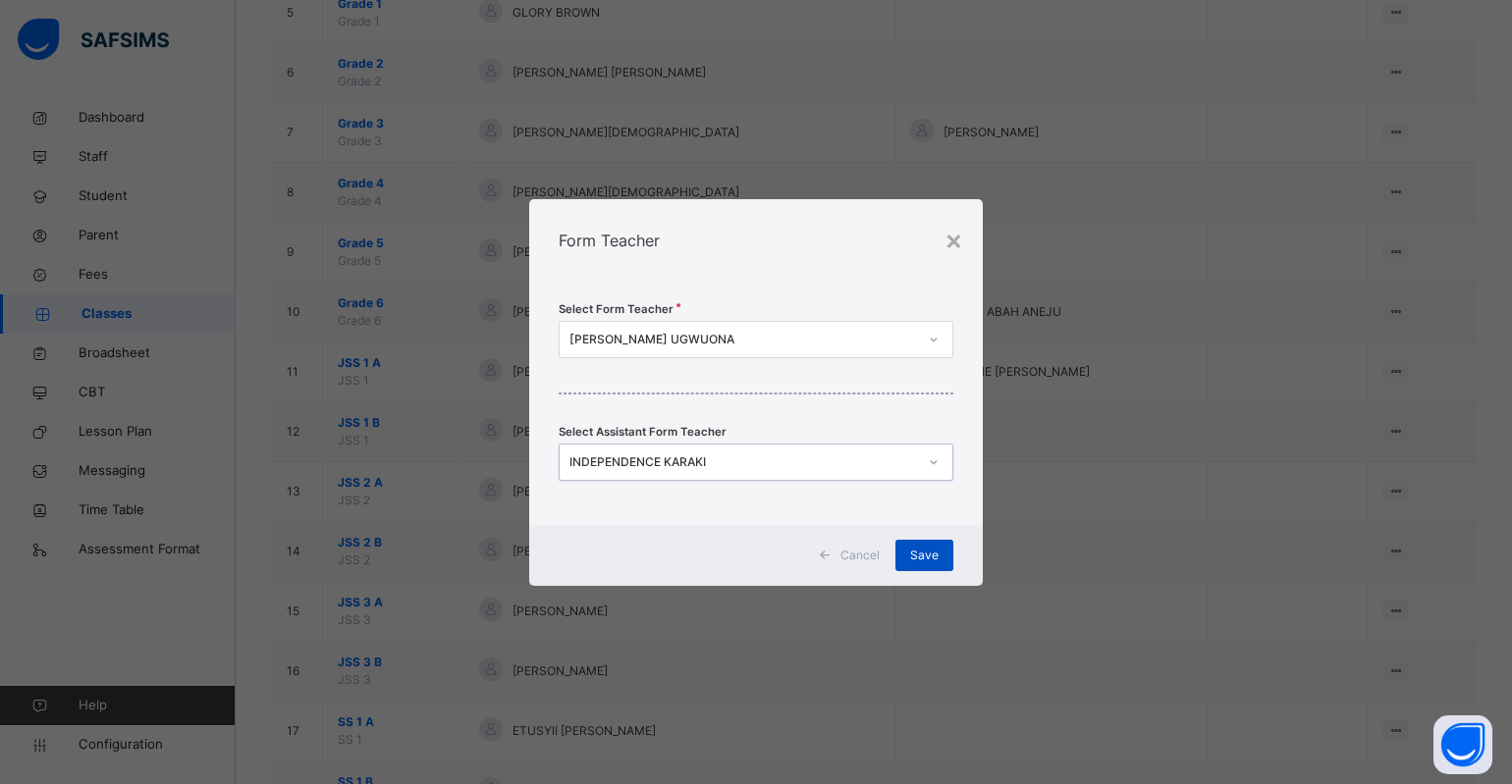
click at [923, 549] on span "Save" at bounding box center [924, 556] width 28 height 18
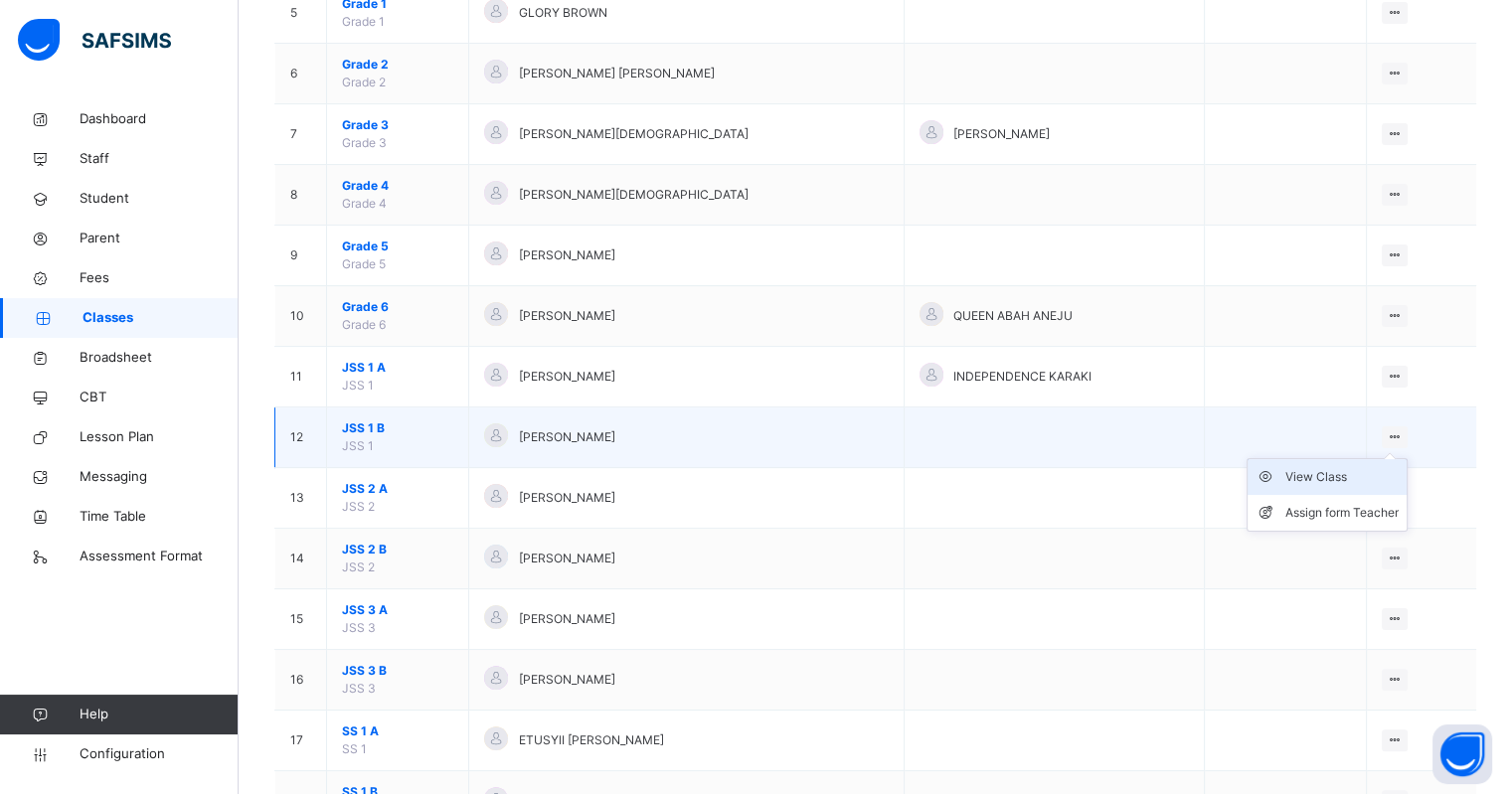
click at [1353, 472] on div "View Class" at bounding box center [1342, 478] width 113 height 20
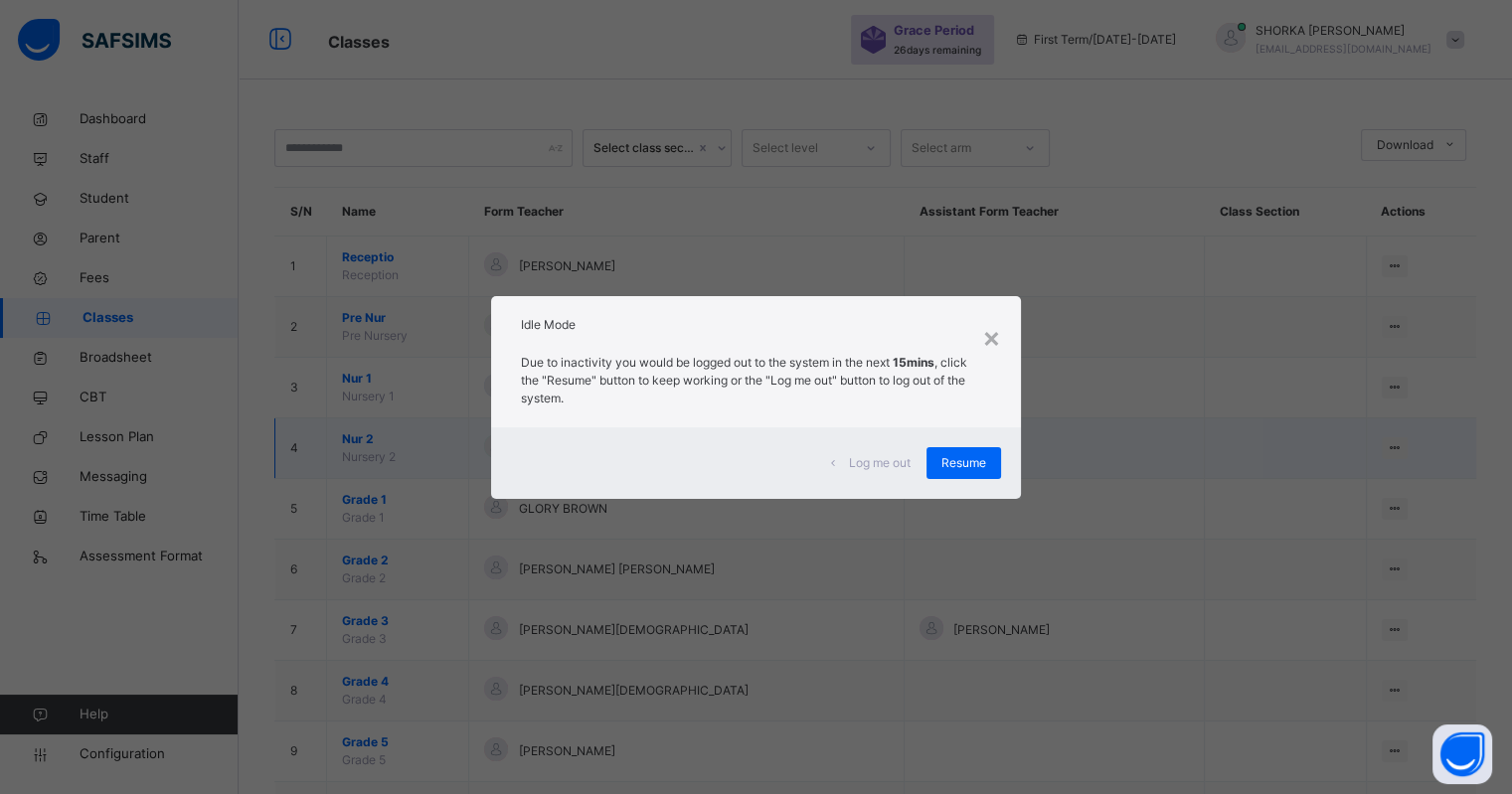
click at [984, 455] on span "Resume" at bounding box center [963, 464] width 45 height 18
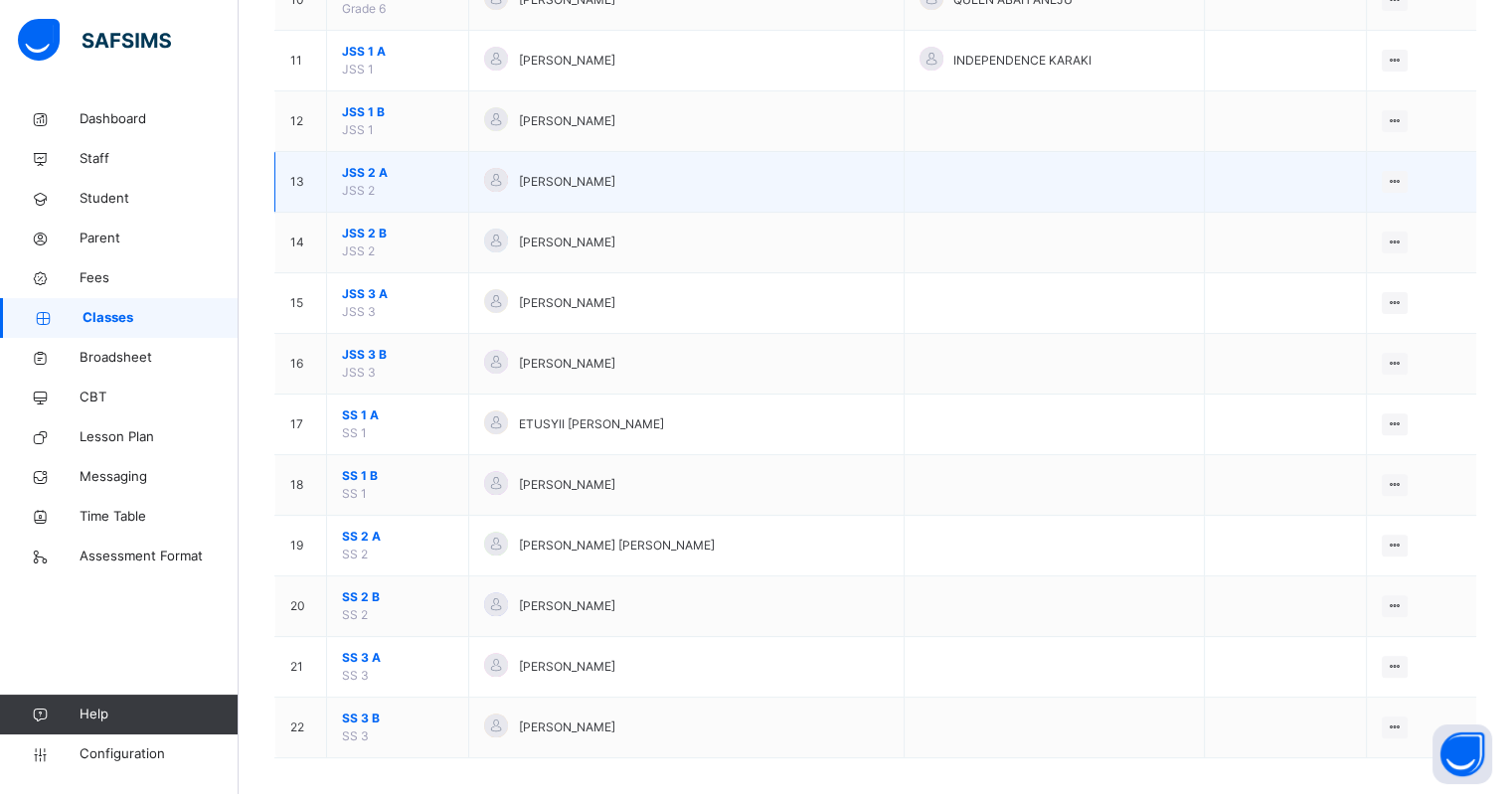
scroll to position [821, 0]
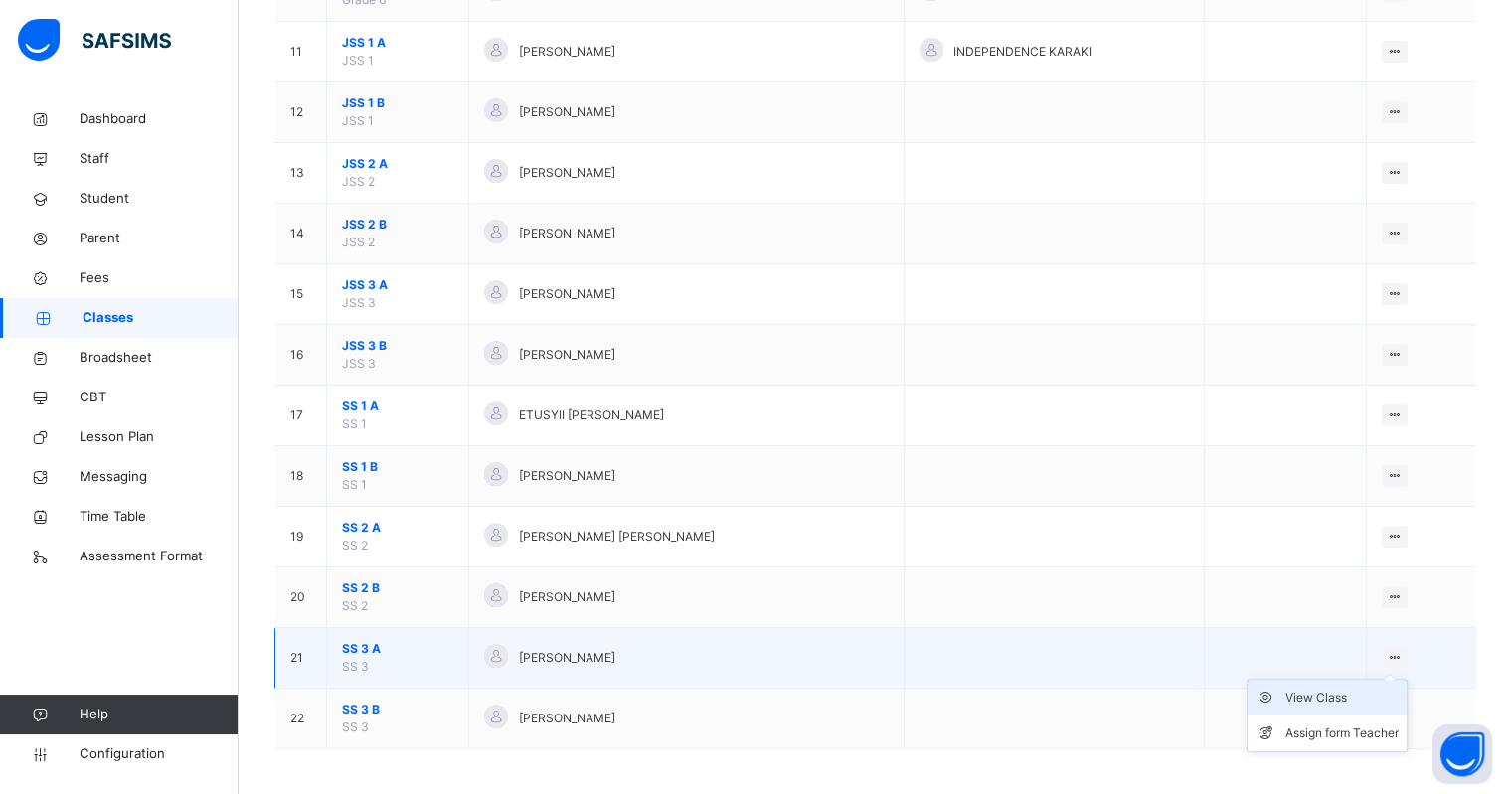
click at [1355, 694] on div "View Class" at bounding box center [1342, 698] width 113 height 20
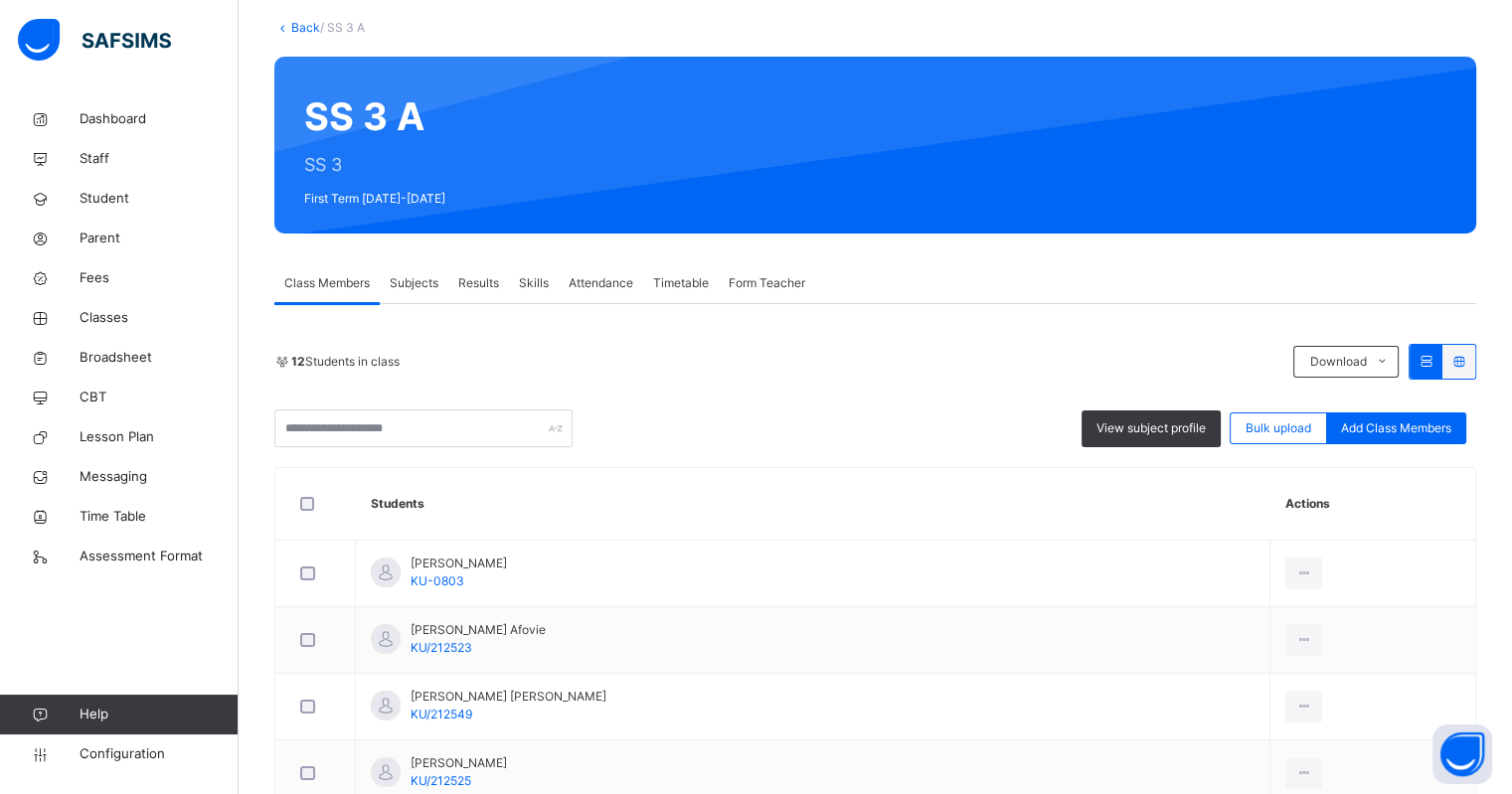
scroll to position [248, 0]
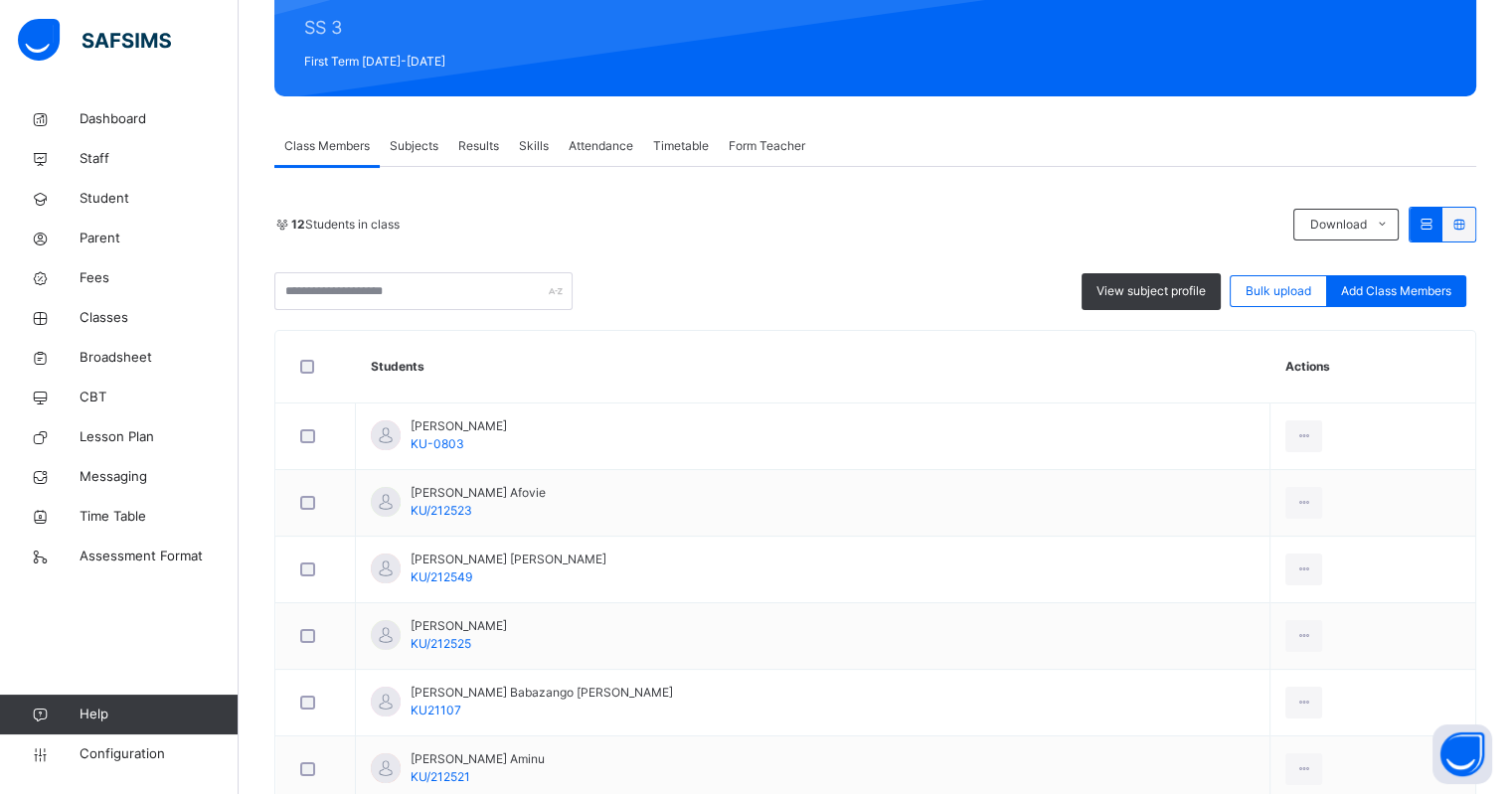
click at [415, 160] on div "Subjects" at bounding box center [414, 146] width 69 height 40
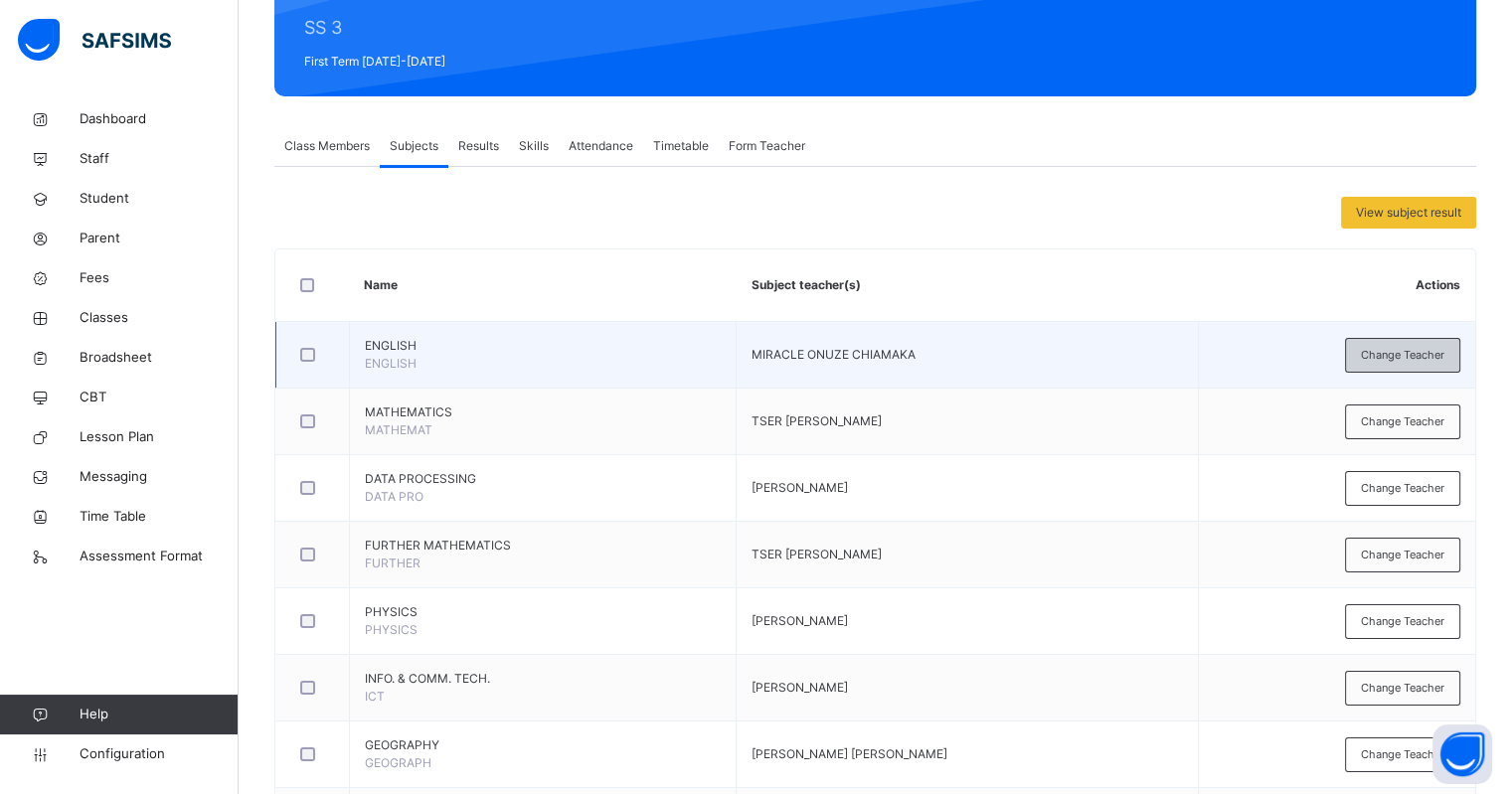
click at [1405, 351] on span "Change Teacher" at bounding box center [1403, 355] width 84 height 17
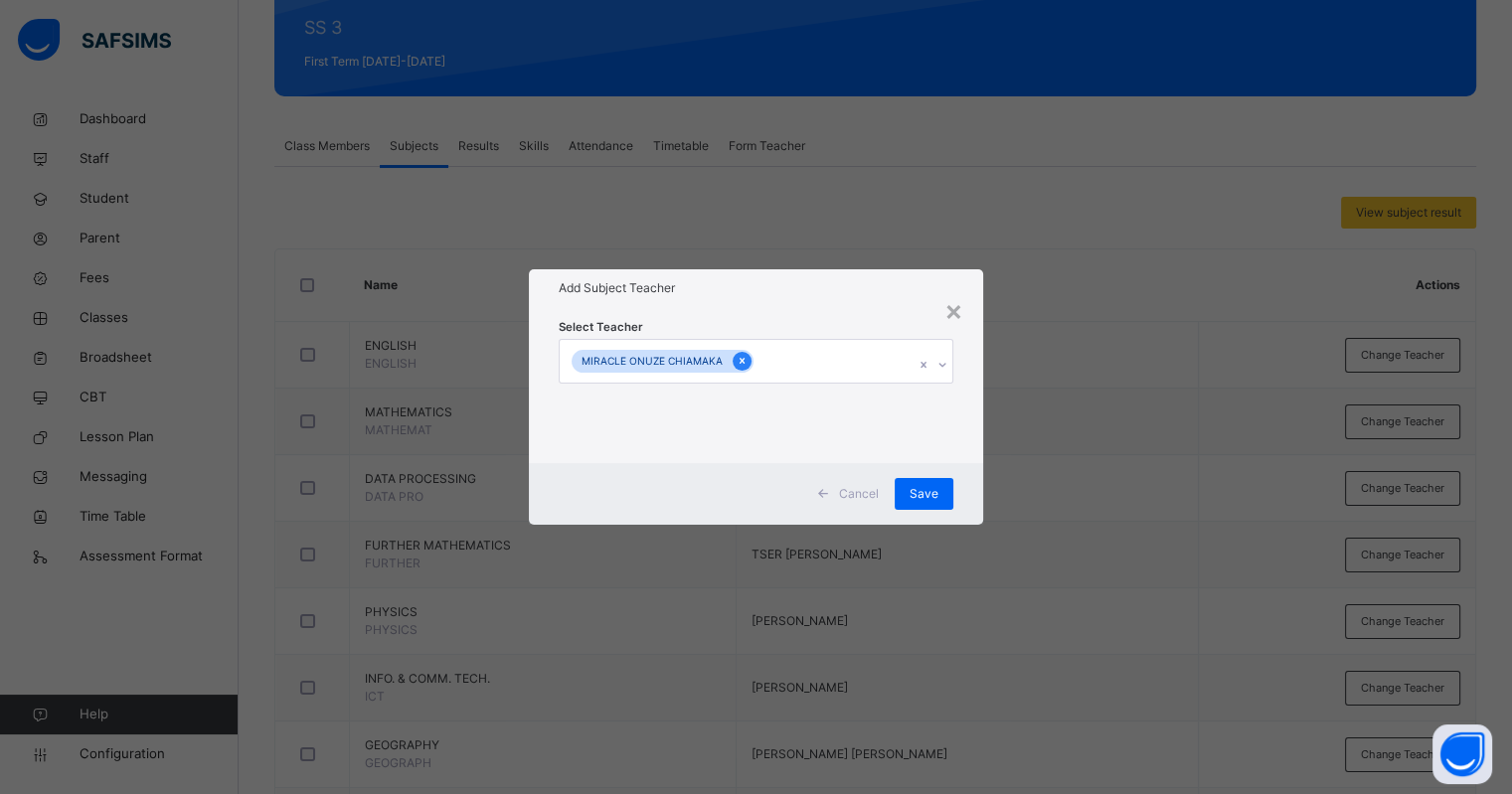
click at [740, 359] on icon at bounding box center [742, 361] width 11 height 14
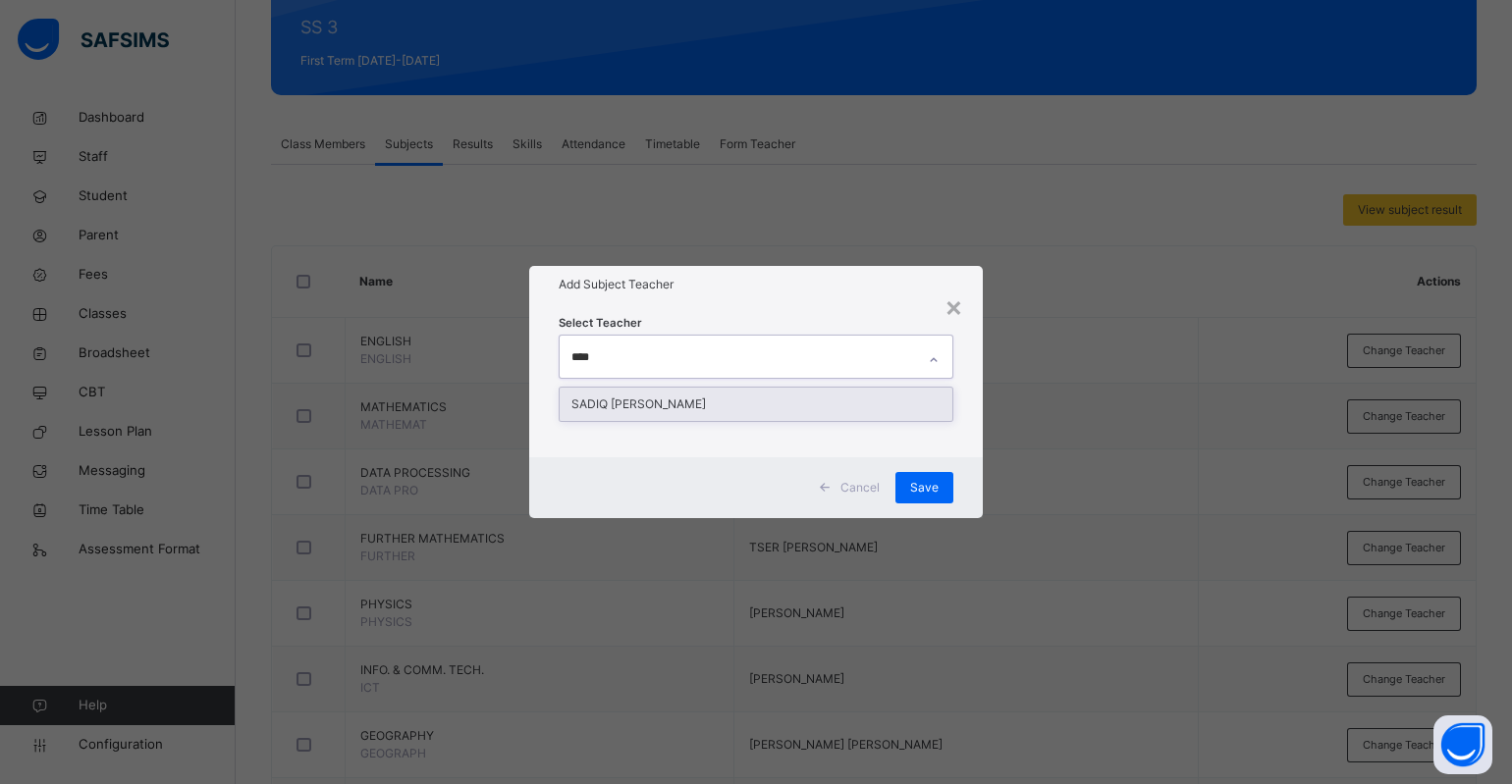
type input "*****"
click at [698, 395] on div "SADIQ ADEIZA VICTOR" at bounding box center [756, 405] width 393 height 33
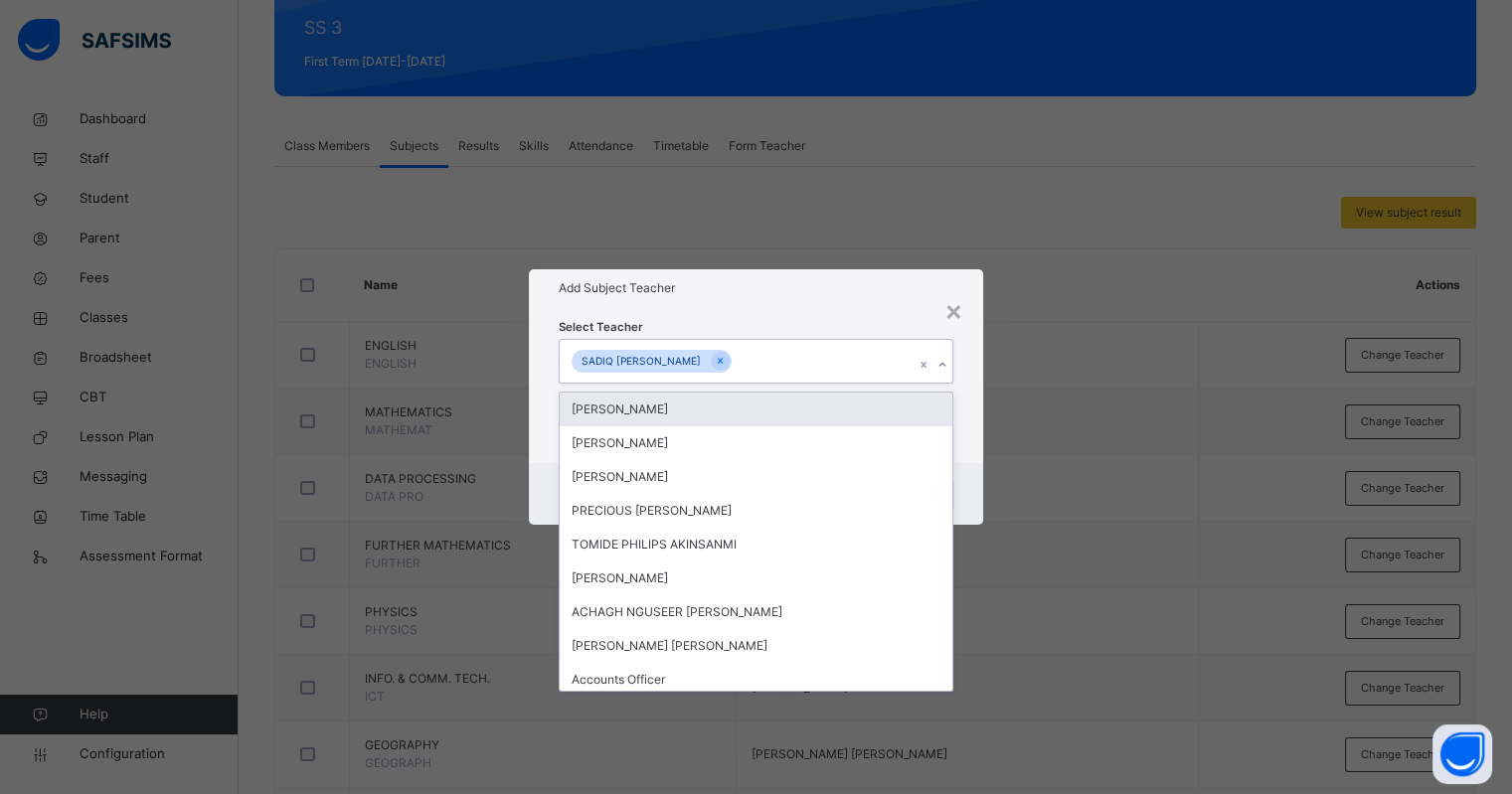
click at [817, 305] on div "Add Subject Teacher" at bounding box center [756, 289] width 454 height 38
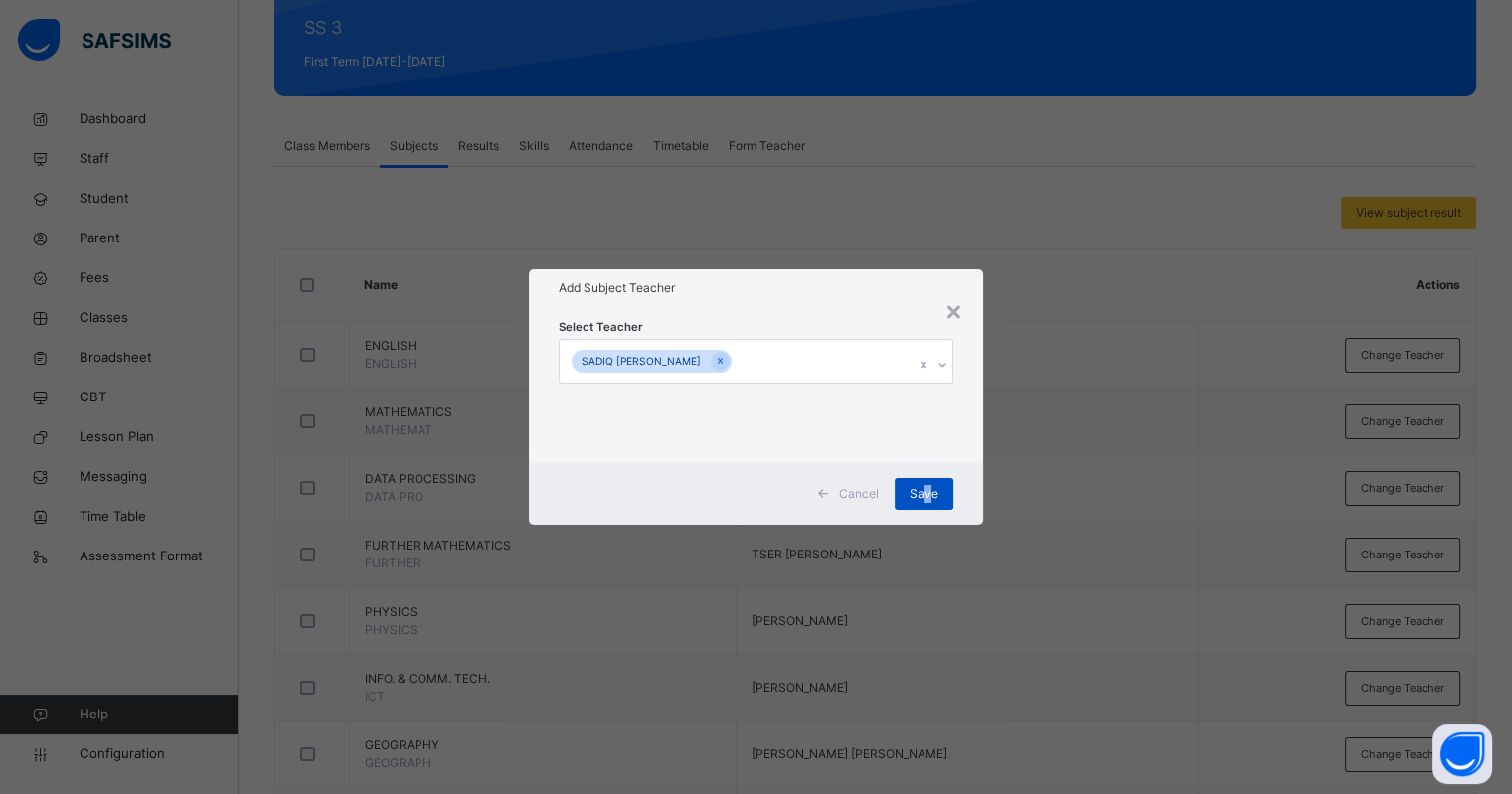
click at [929, 487] on span "Save" at bounding box center [923, 495] width 29 height 18
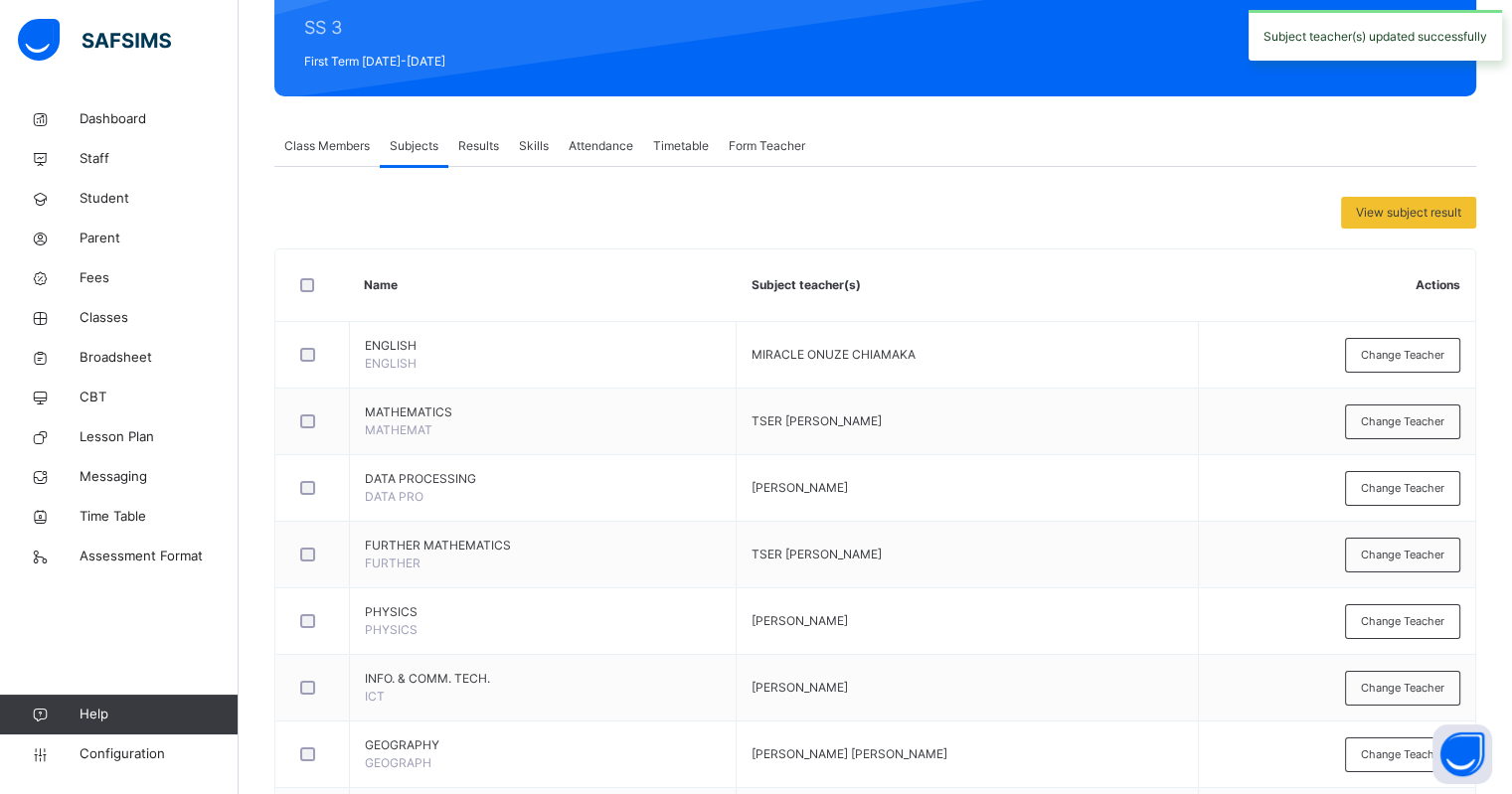
drag, startPoint x: 929, startPoint y: 487, endPoint x: 910, endPoint y: 211, distance: 276.7
click at [910, 211] on div "View subject result" at bounding box center [875, 213] width 1202 height 32
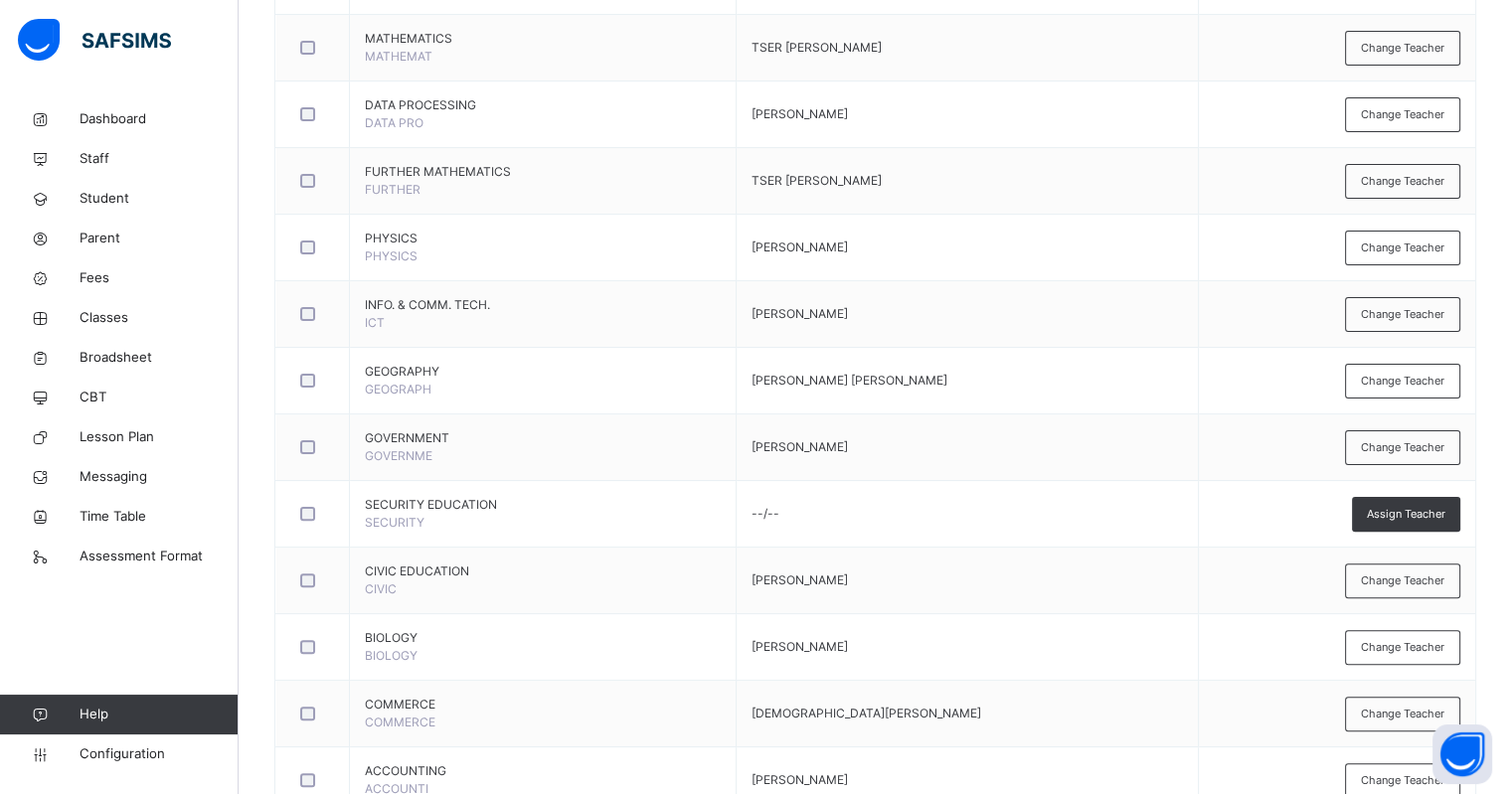
scroll to position [1418, 0]
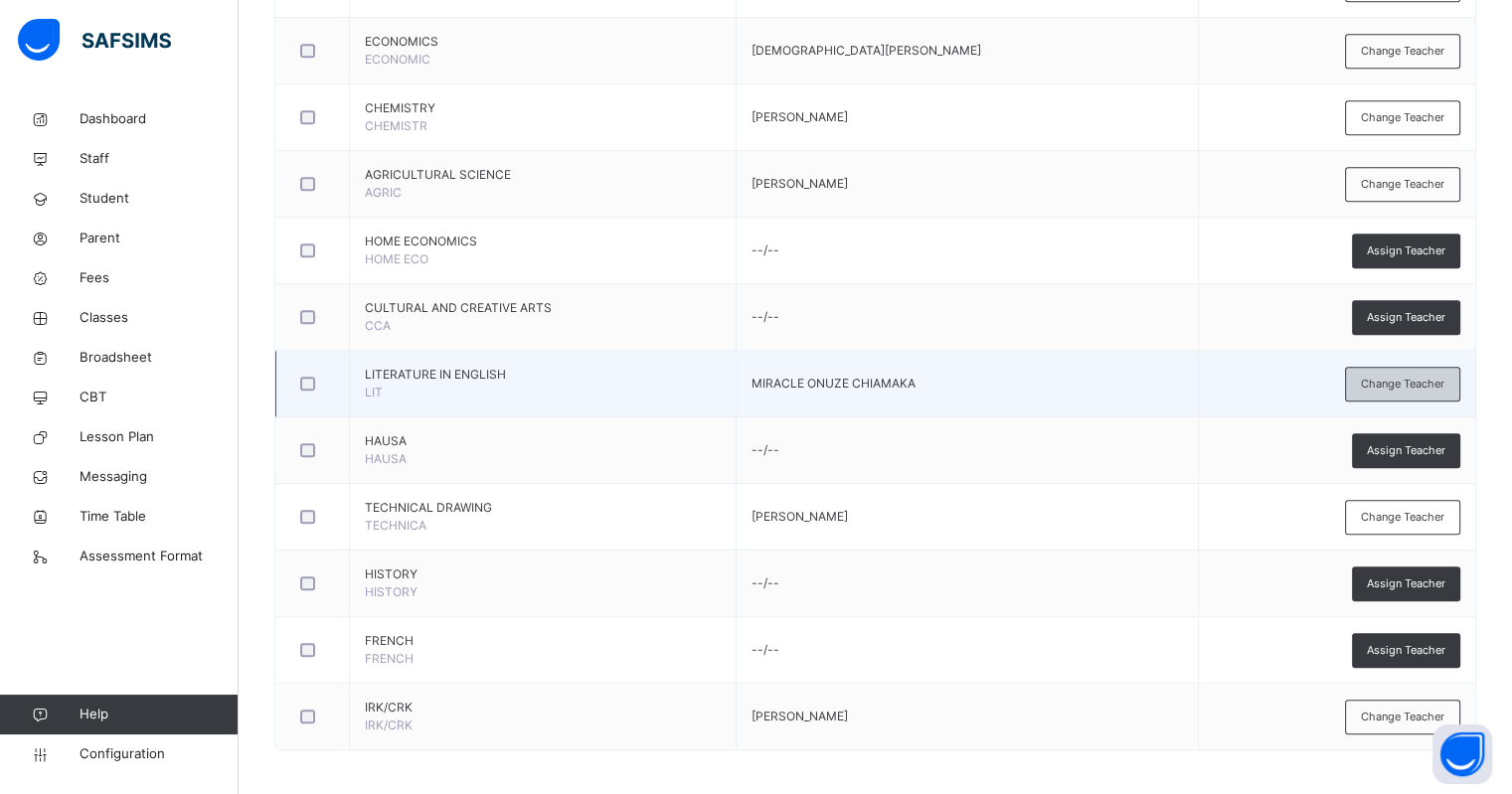
click at [1429, 381] on span "Change Teacher" at bounding box center [1403, 384] width 84 height 17
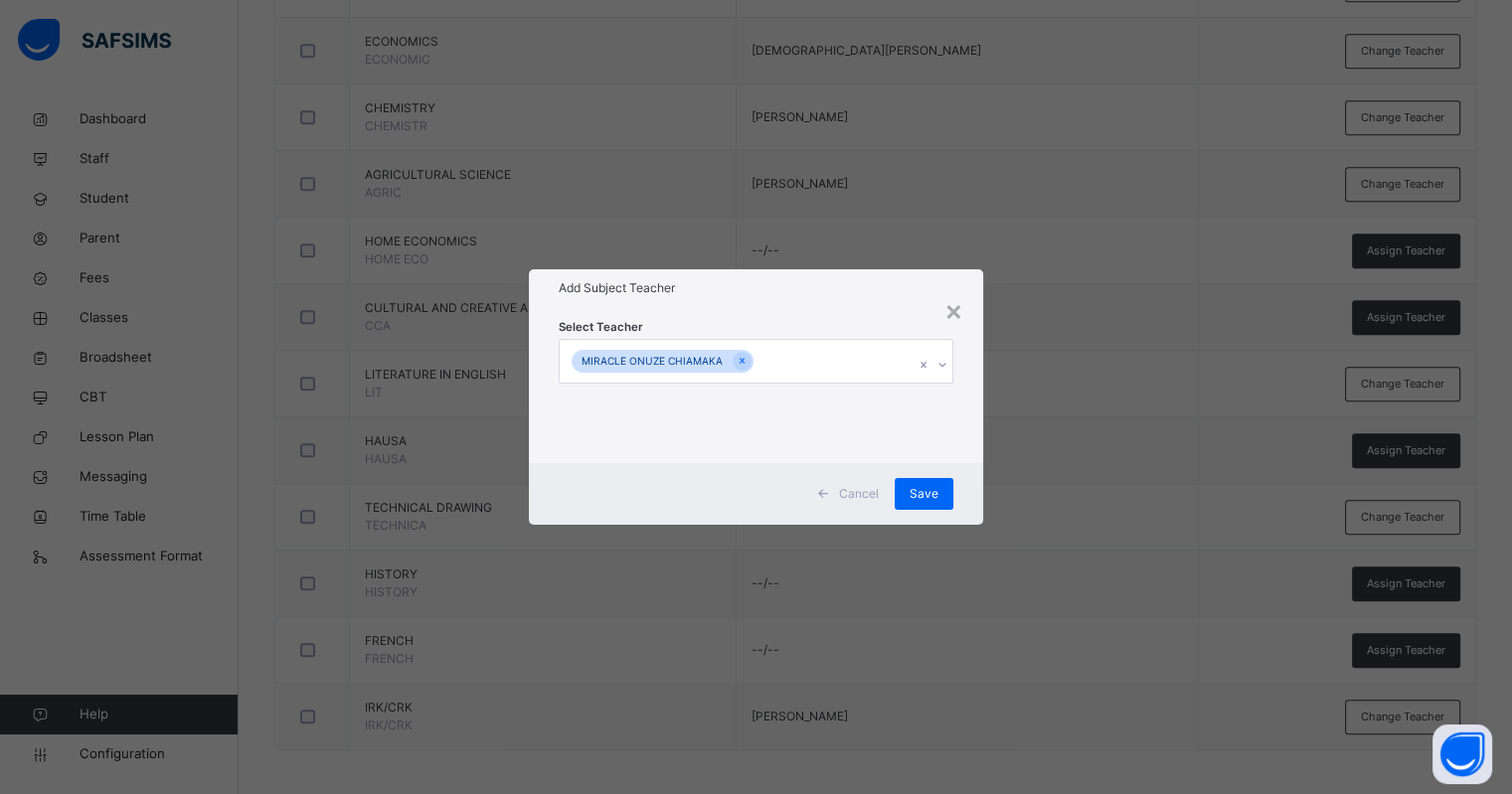
click at [746, 365] on div "MIRACLE ONUZE CHIAMAKA" at bounding box center [662, 361] width 182 height 23
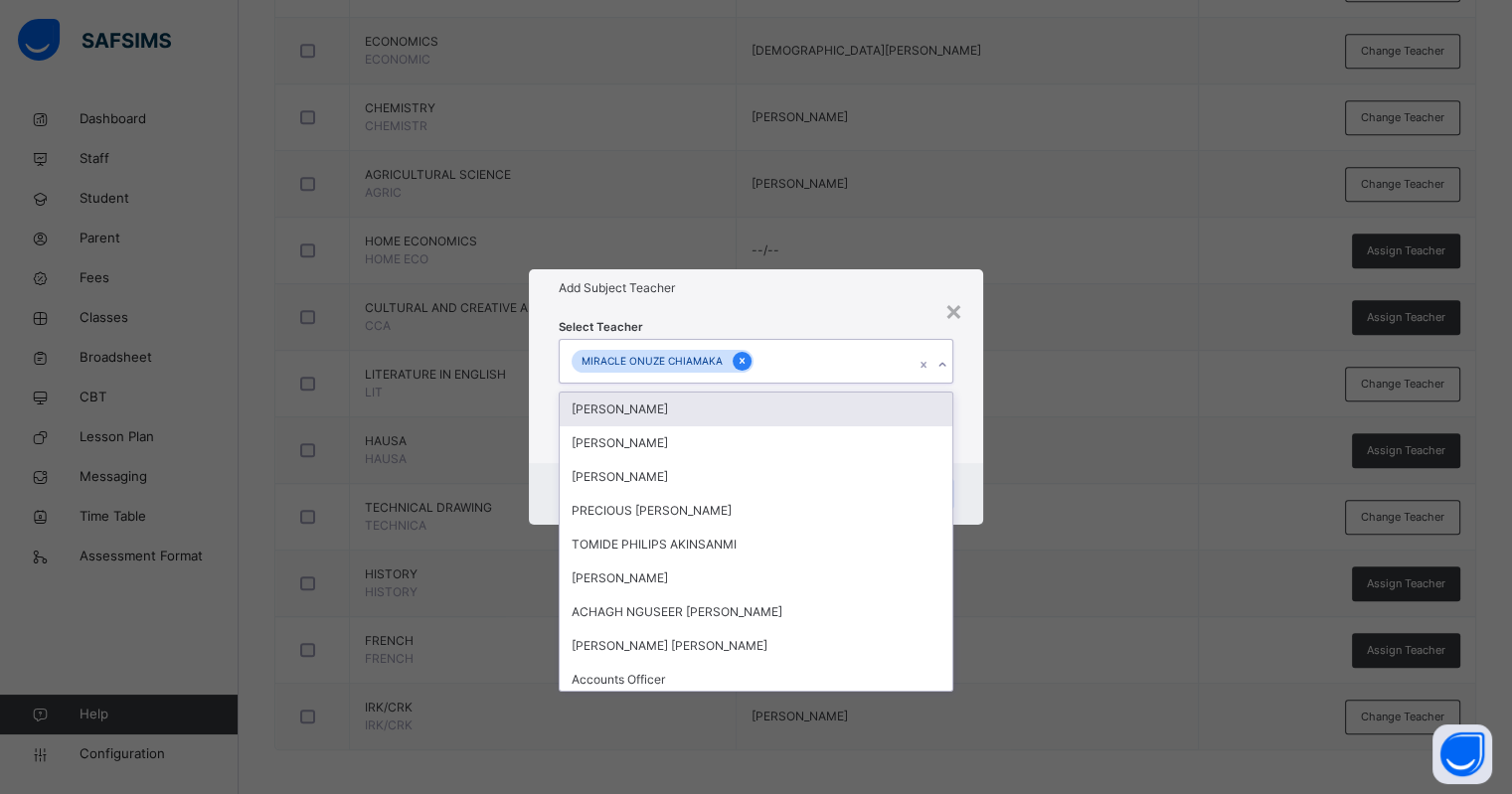
click at [737, 357] on icon at bounding box center [742, 361] width 11 height 14
click at [732, 357] on div "Select subject teacher's name" at bounding box center [662, 362] width 168 height 38
type input "***"
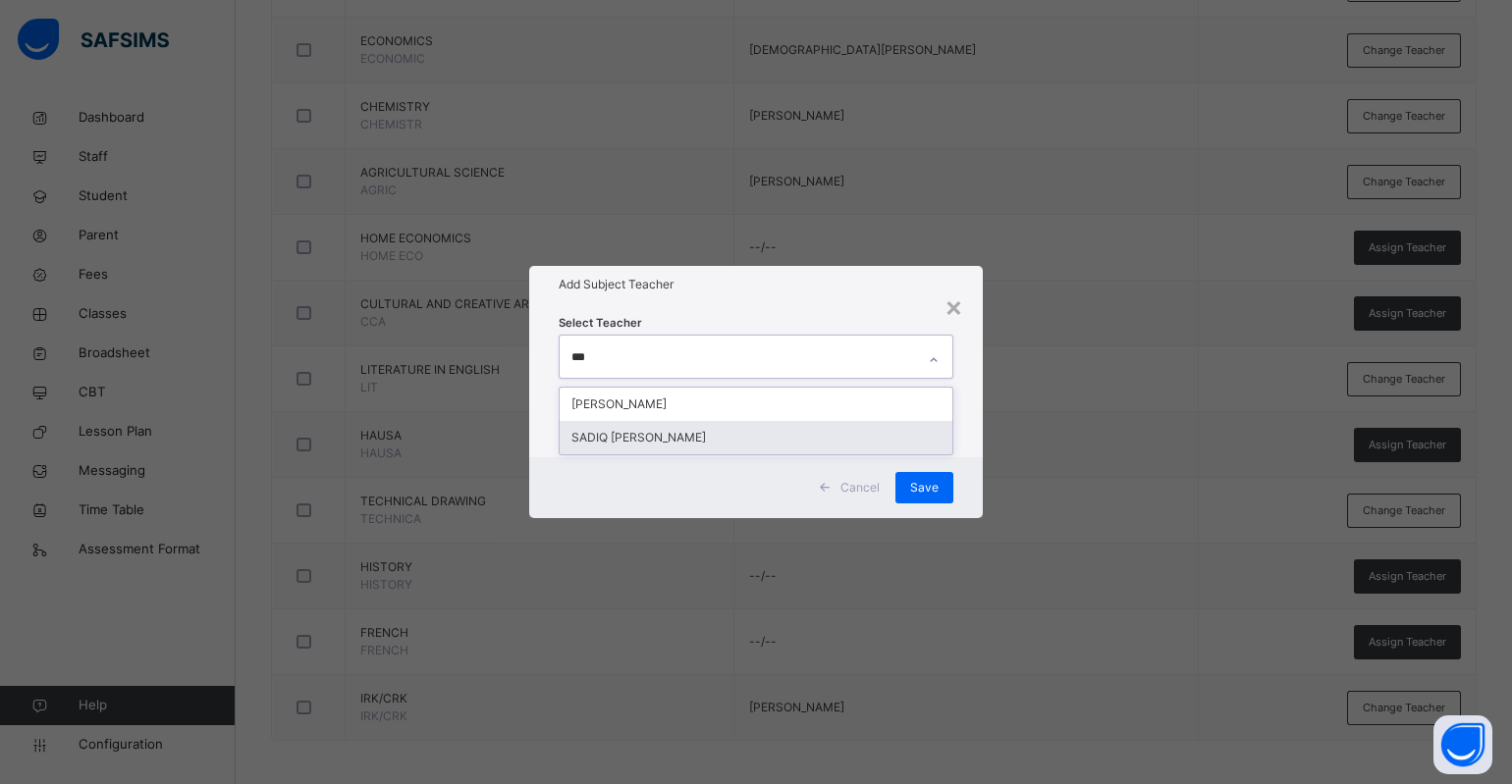
click at [672, 432] on div "SADIQ ADEIZA VICTOR" at bounding box center [756, 438] width 393 height 33
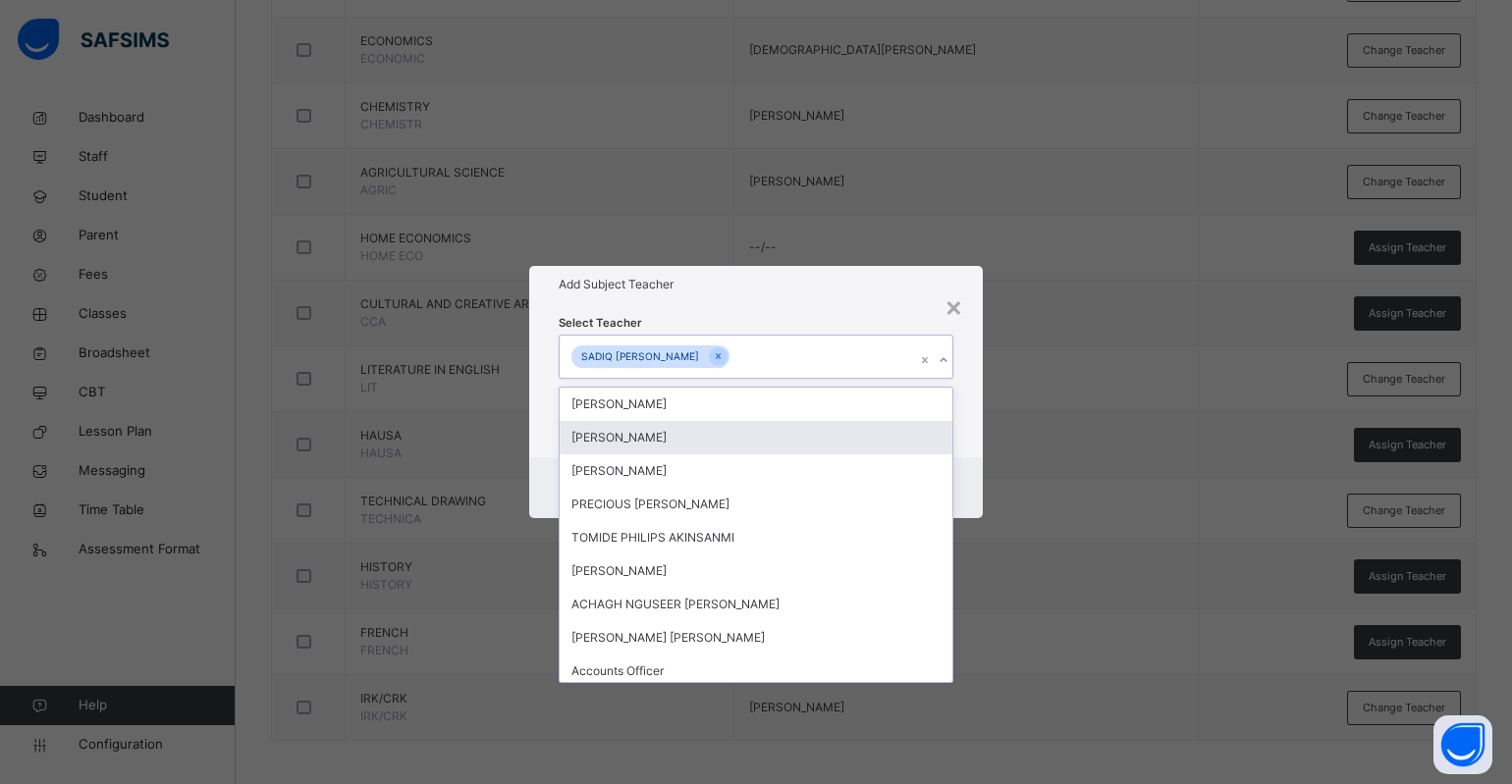
drag, startPoint x: 864, startPoint y: 300, endPoint x: 888, endPoint y: 324, distance: 33.9
click at [864, 299] on div "Add Subject Teacher" at bounding box center [756, 285] width 454 height 37
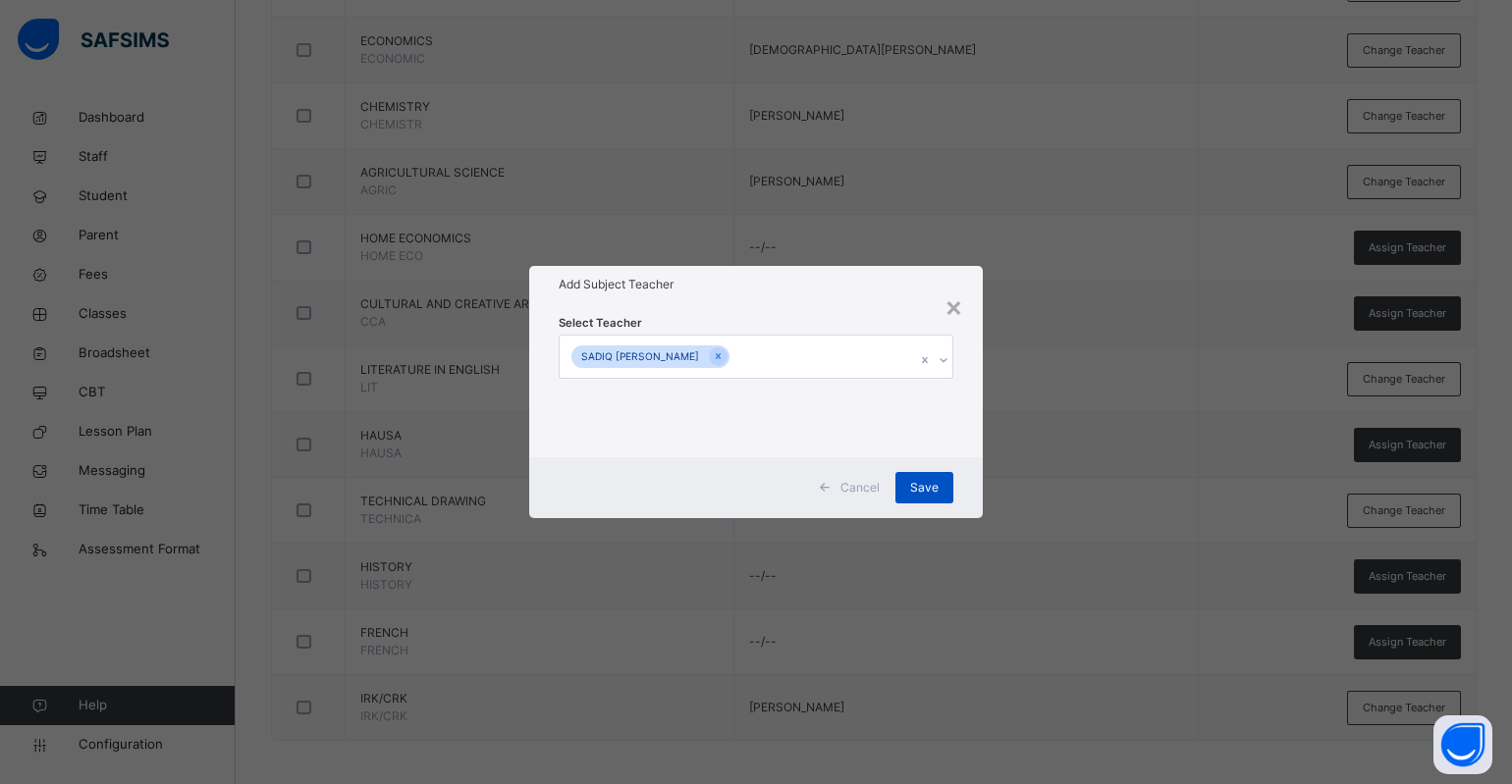
click at [922, 477] on div "Save" at bounding box center [924, 488] width 58 height 31
click at [938, 308] on div "×" at bounding box center [941, 307] width 19 height 41
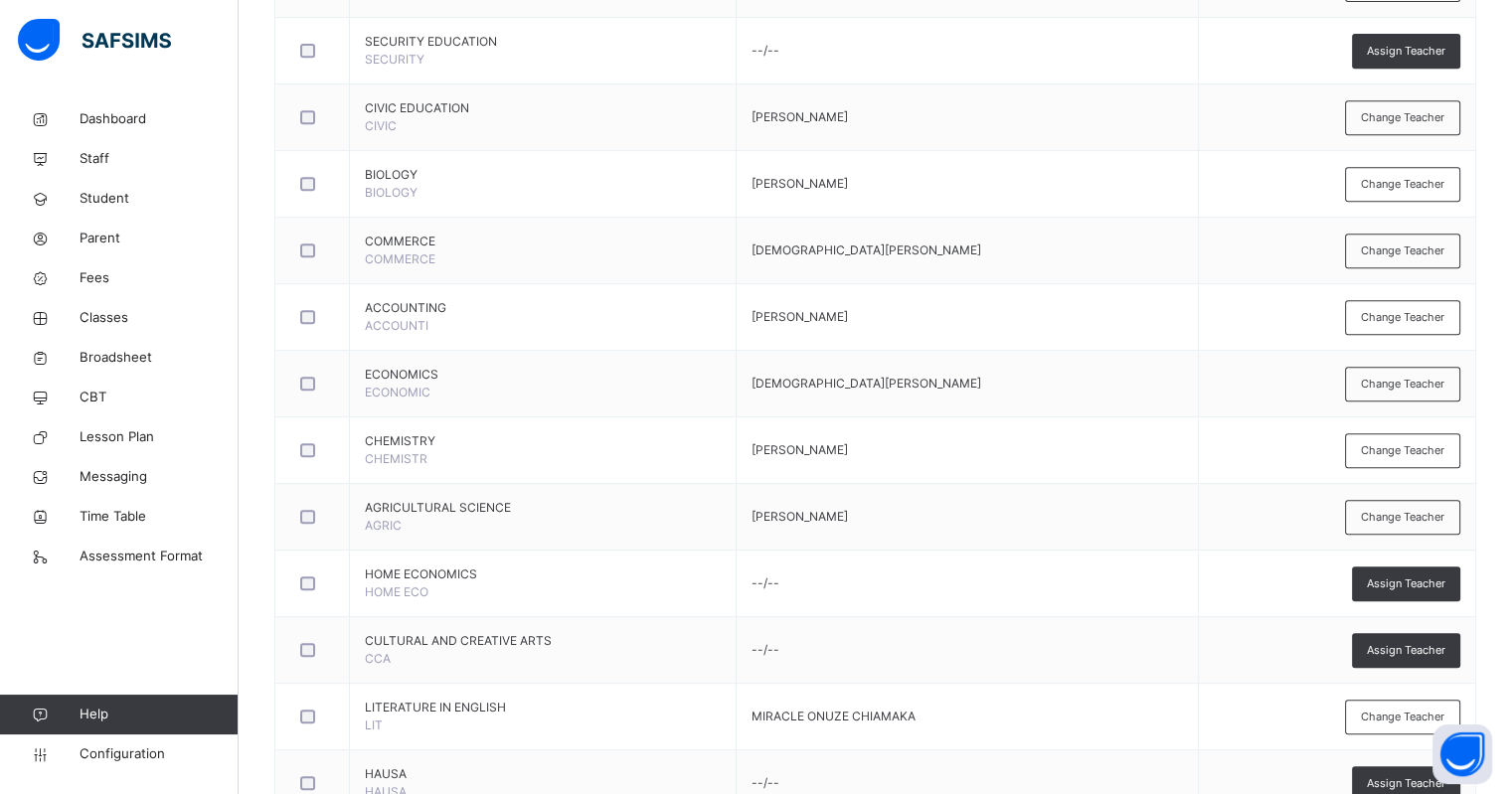
scroll to position [920, 0]
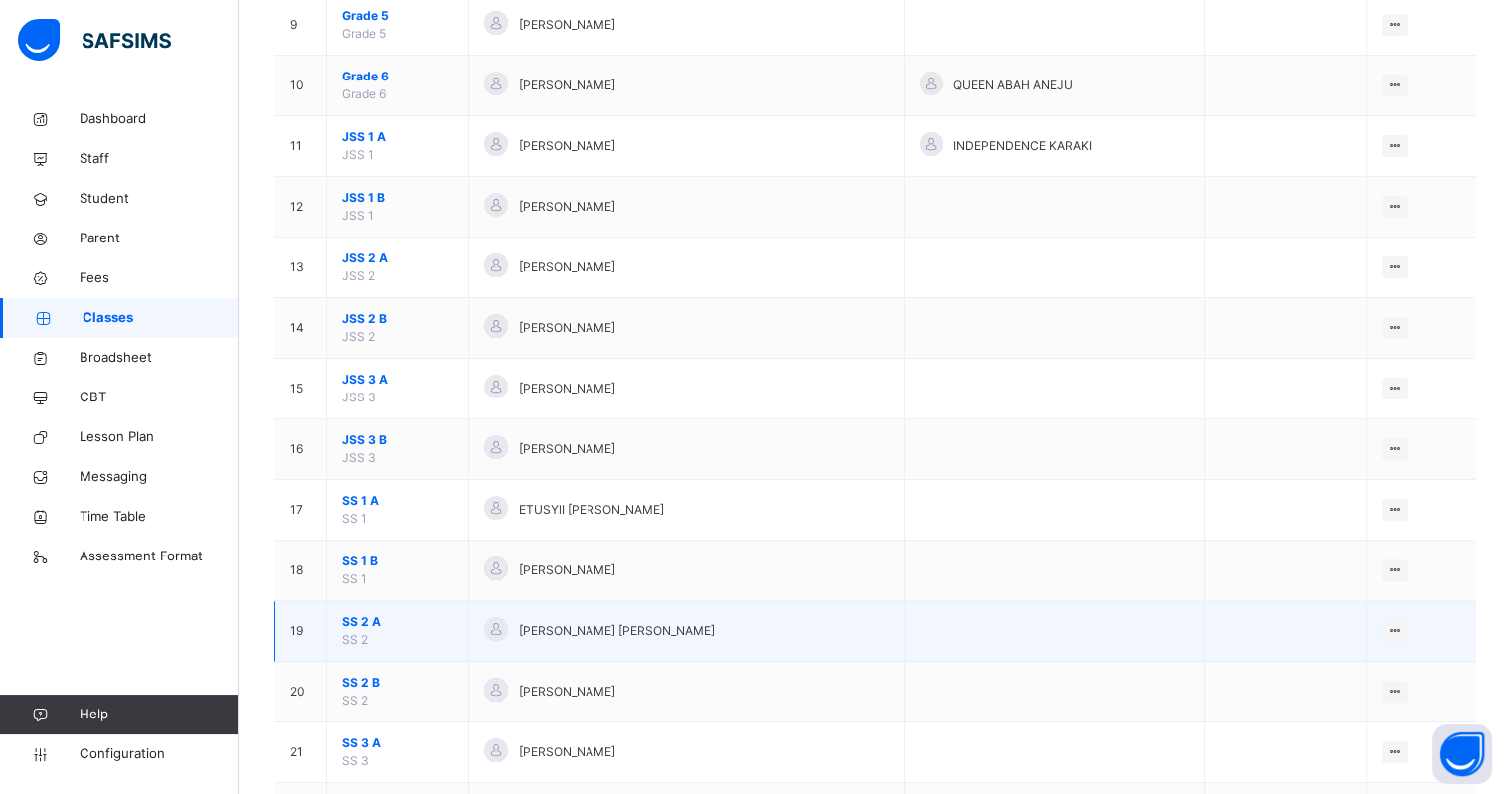
scroll to position [821, 0]
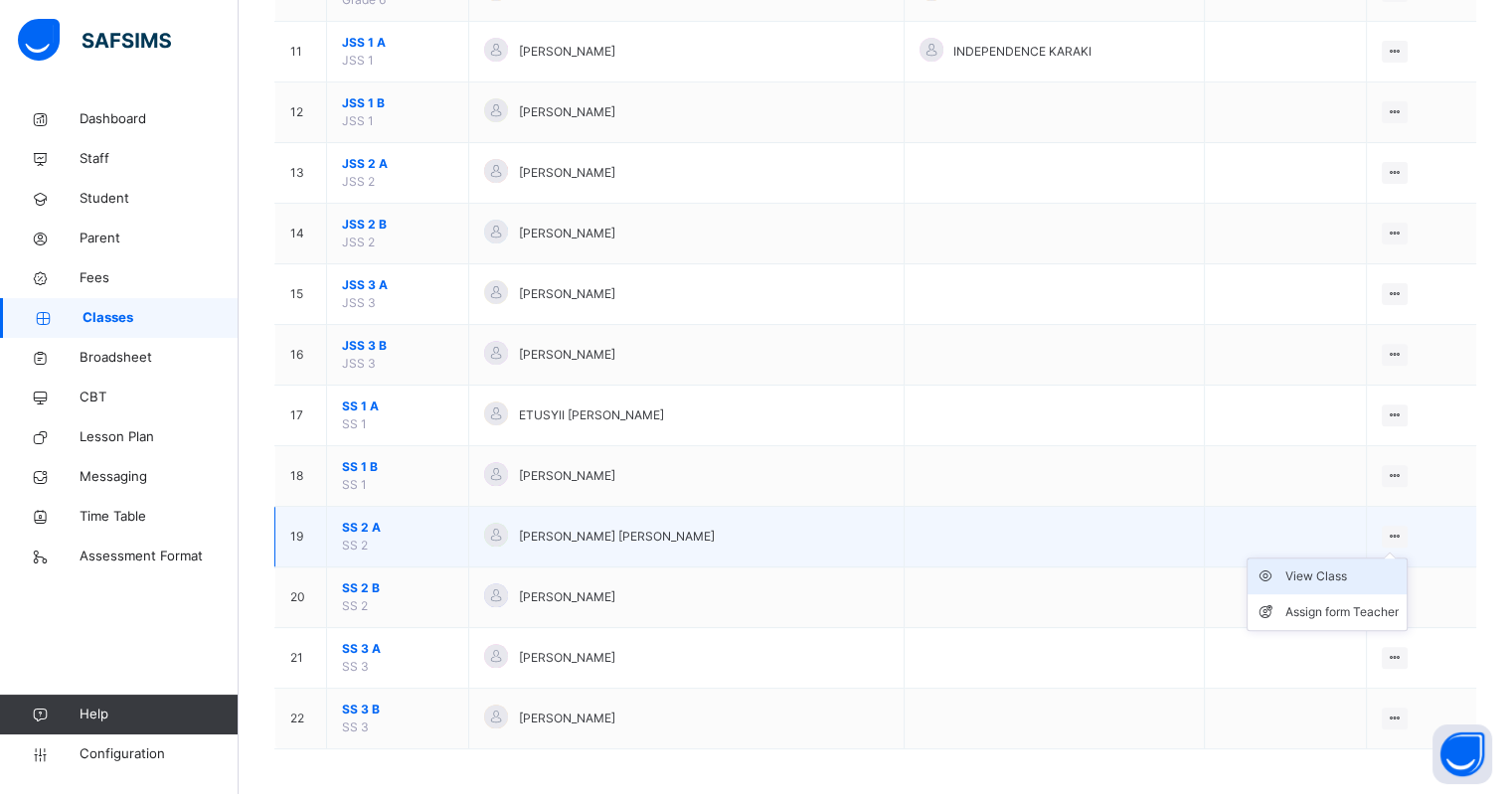
click at [1326, 581] on div "View Class" at bounding box center [1342, 577] width 113 height 20
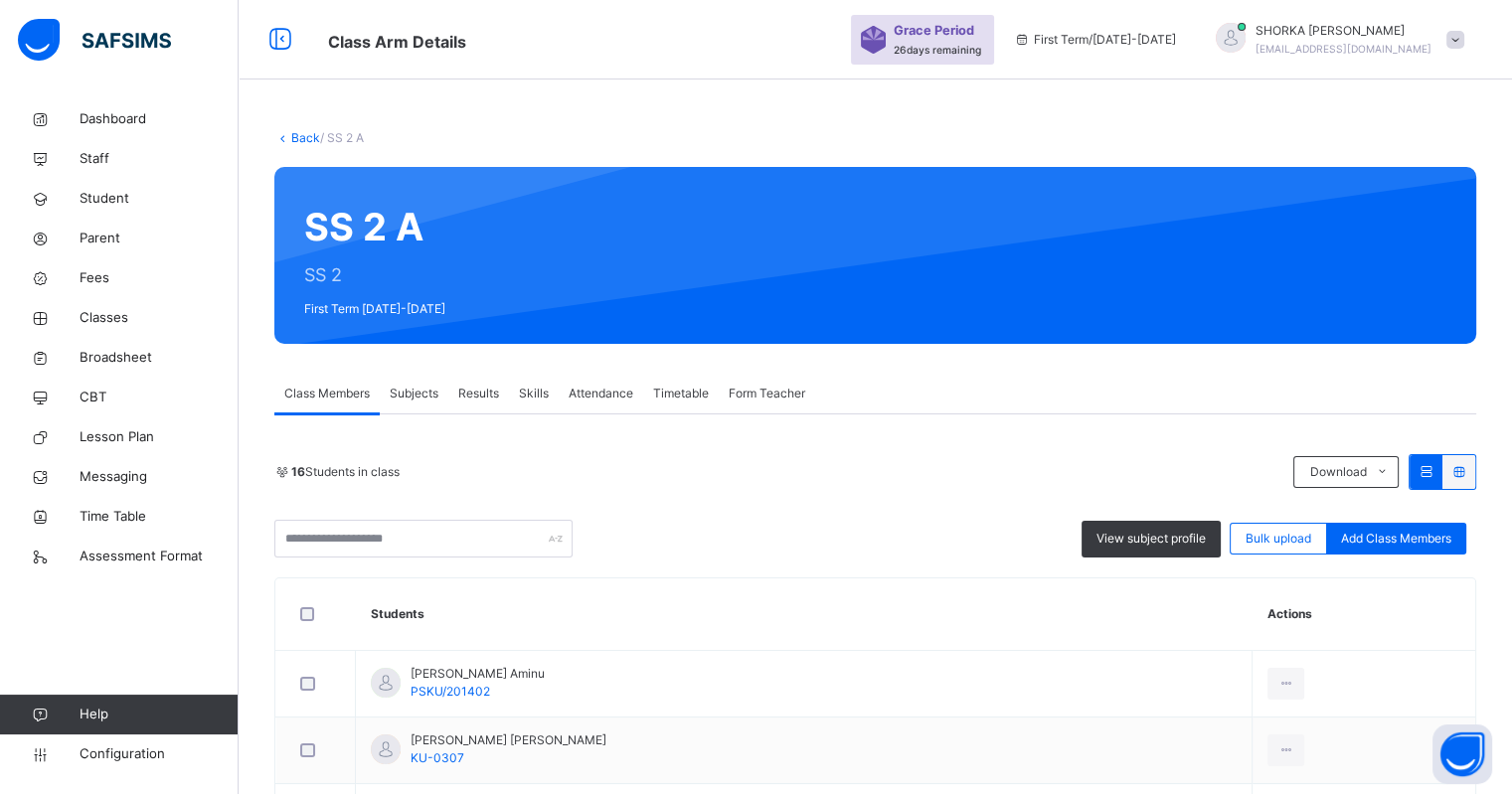
scroll to position [248, 0]
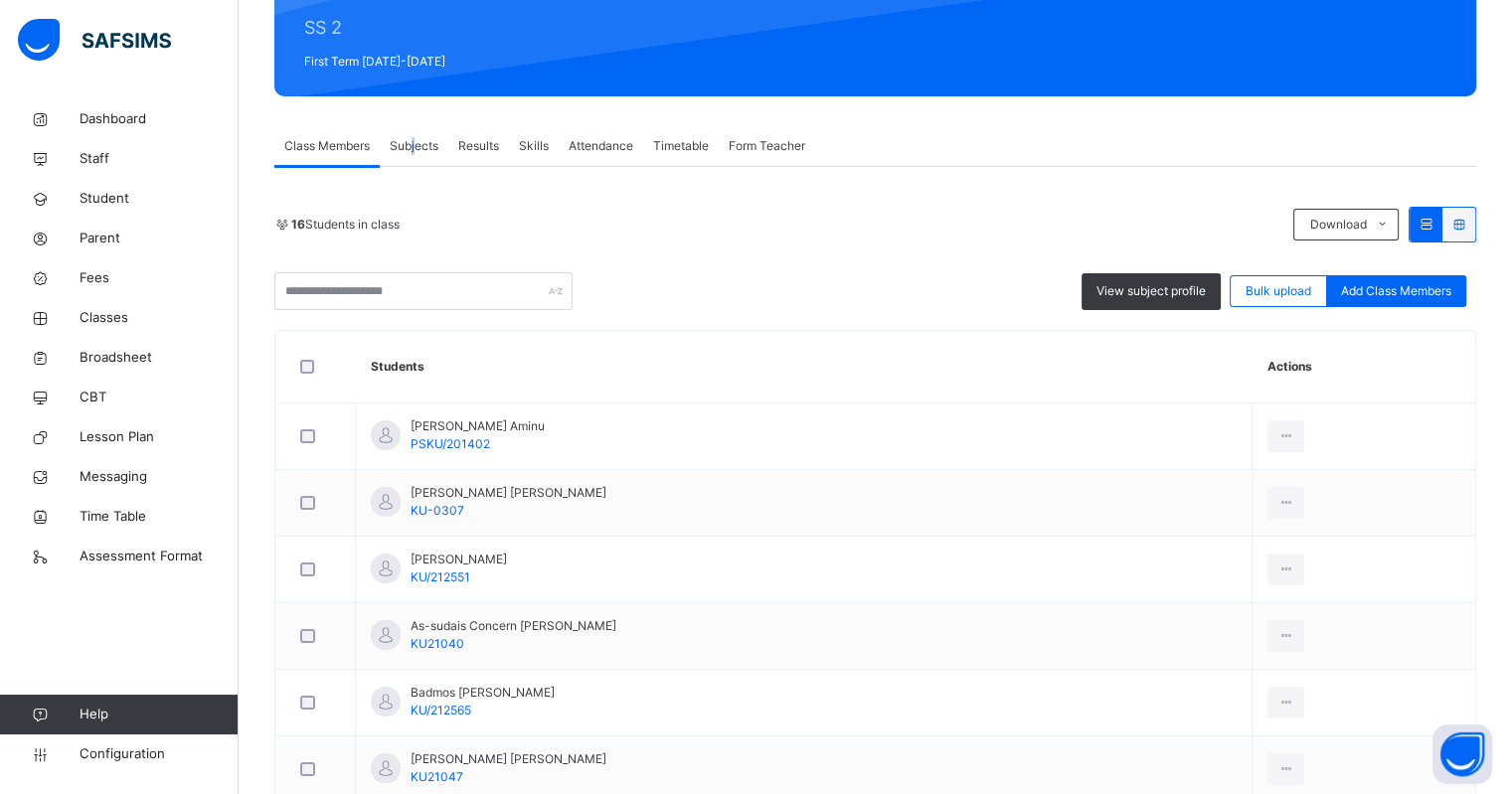
click at [415, 140] on span "Subjects" at bounding box center [414, 146] width 49 height 18
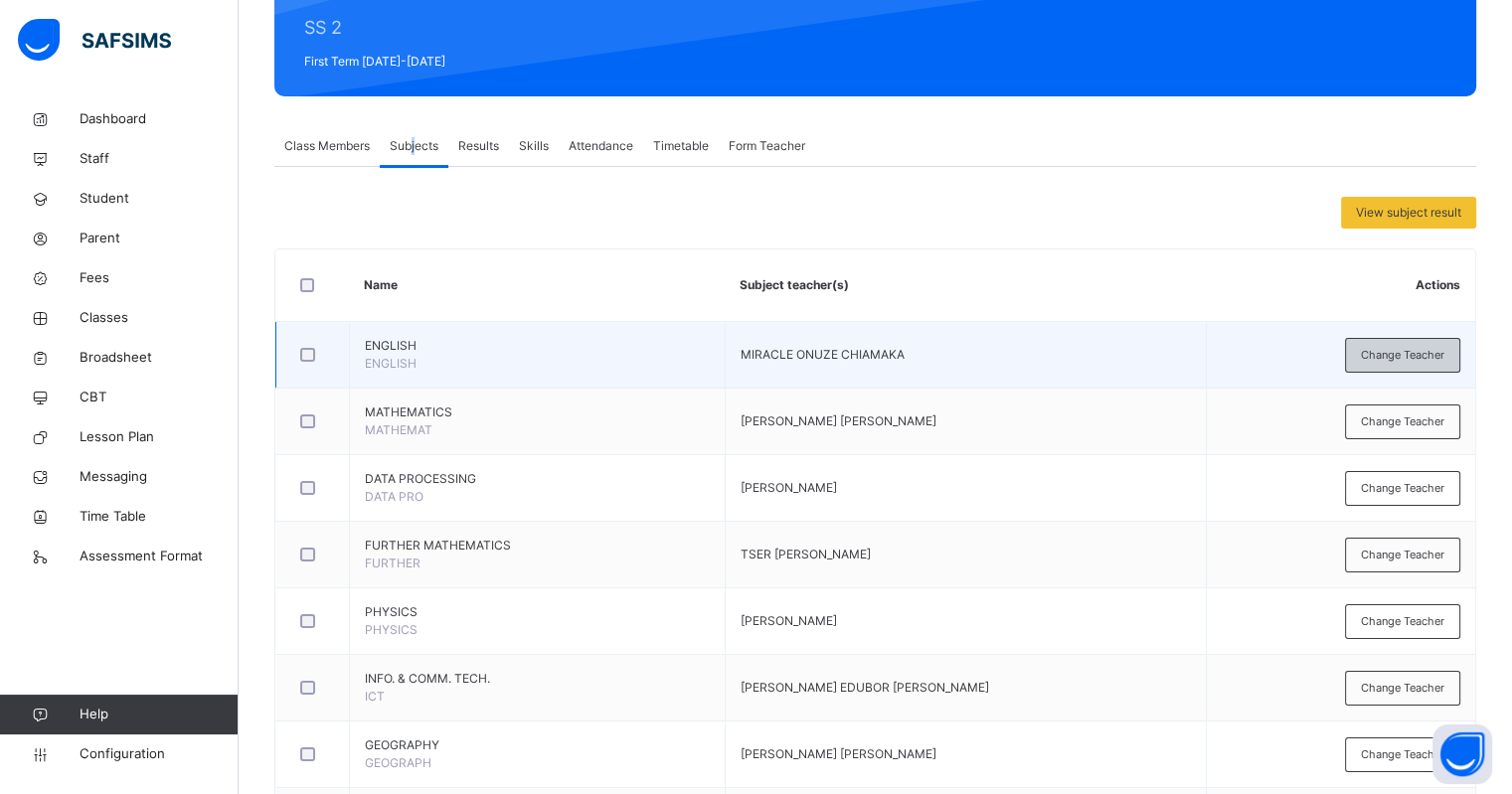
click at [1399, 354] on span "Change Teacher" at bounding box center [1403, 355] width 84 height 17
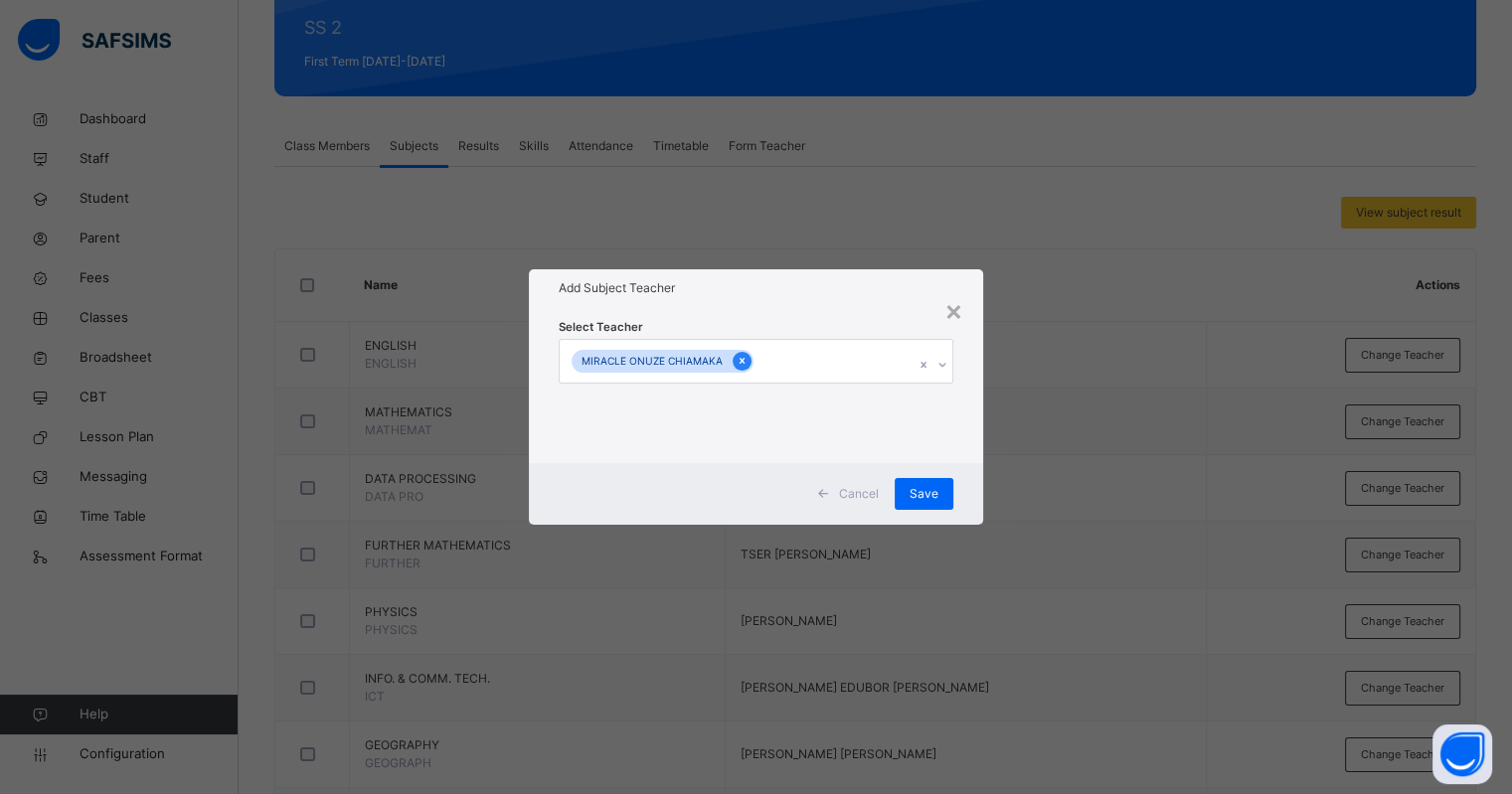
click at [737, 362] on icon at bounding box center [742, 361] width 11 height 14
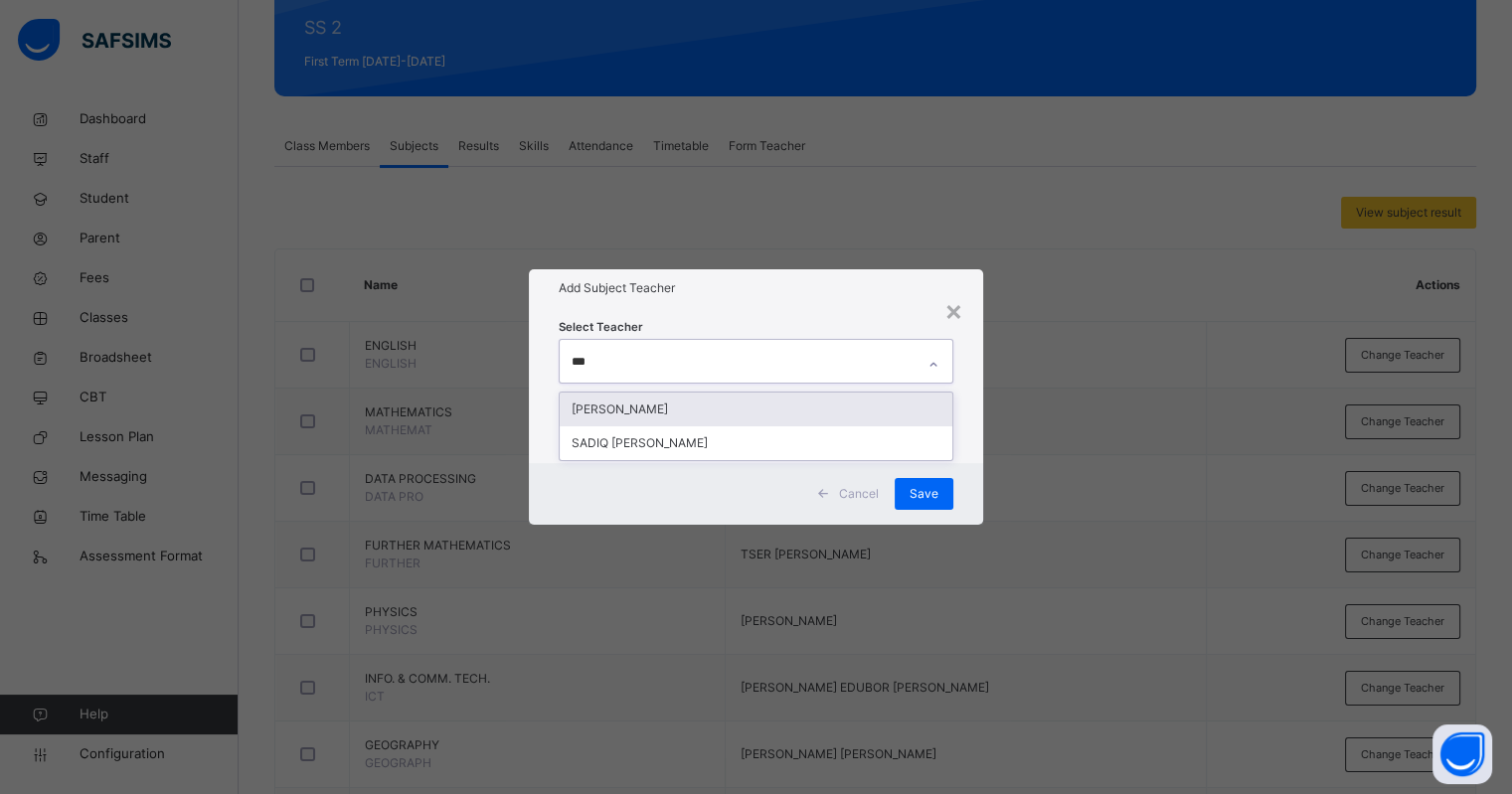
type input "****"
click at [670, 404] on div "SADIQ ADEIZA VICTOR" at bounding box center [756, 410] width 392 height 34
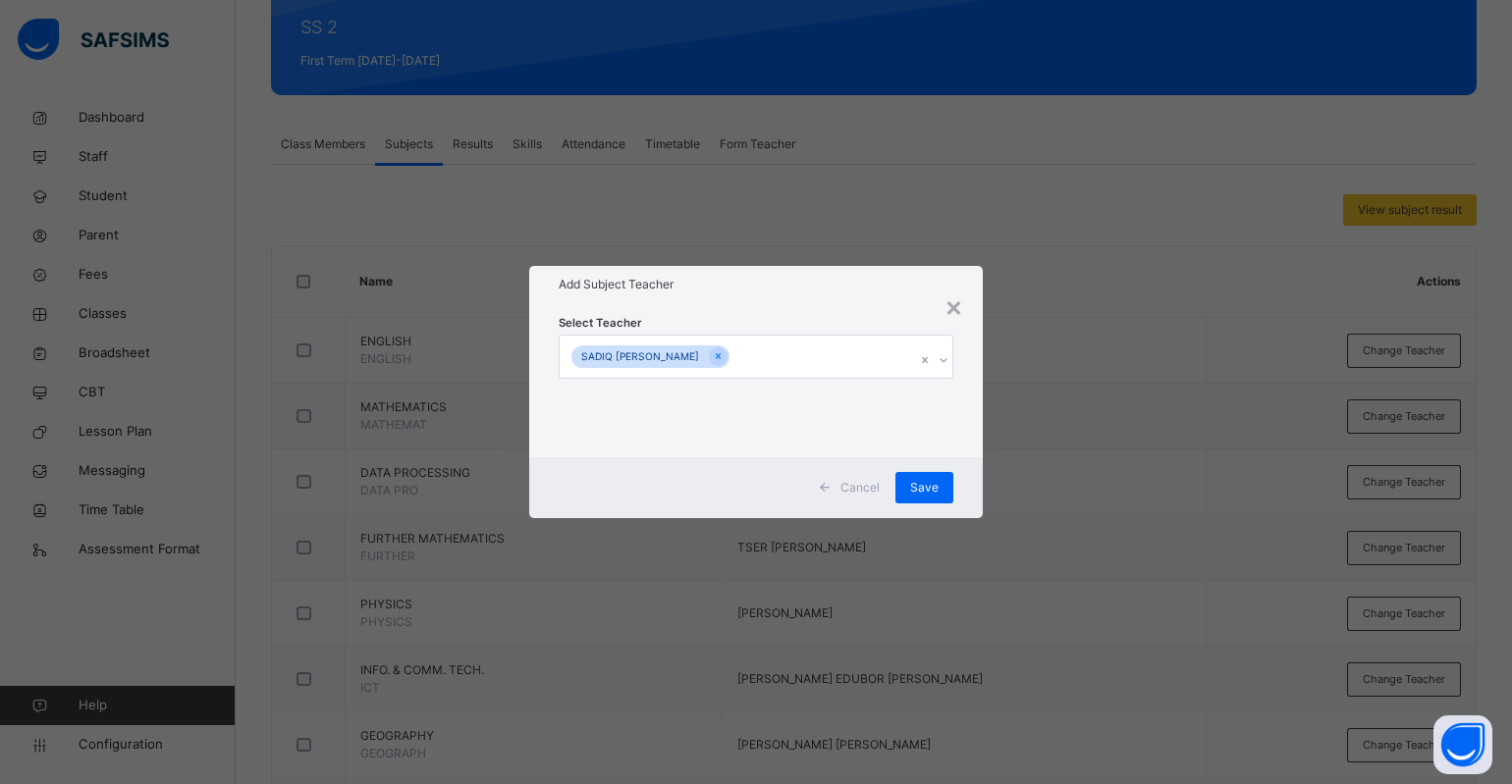
click at [902, 304] on div "Select Teacher SADIQ ADEIZA VICTOR" at bounding box center [756, 380] width 454 height 153
click at [941, 484] on div "Save" at bounding box center [924, 488] width 58 height 31
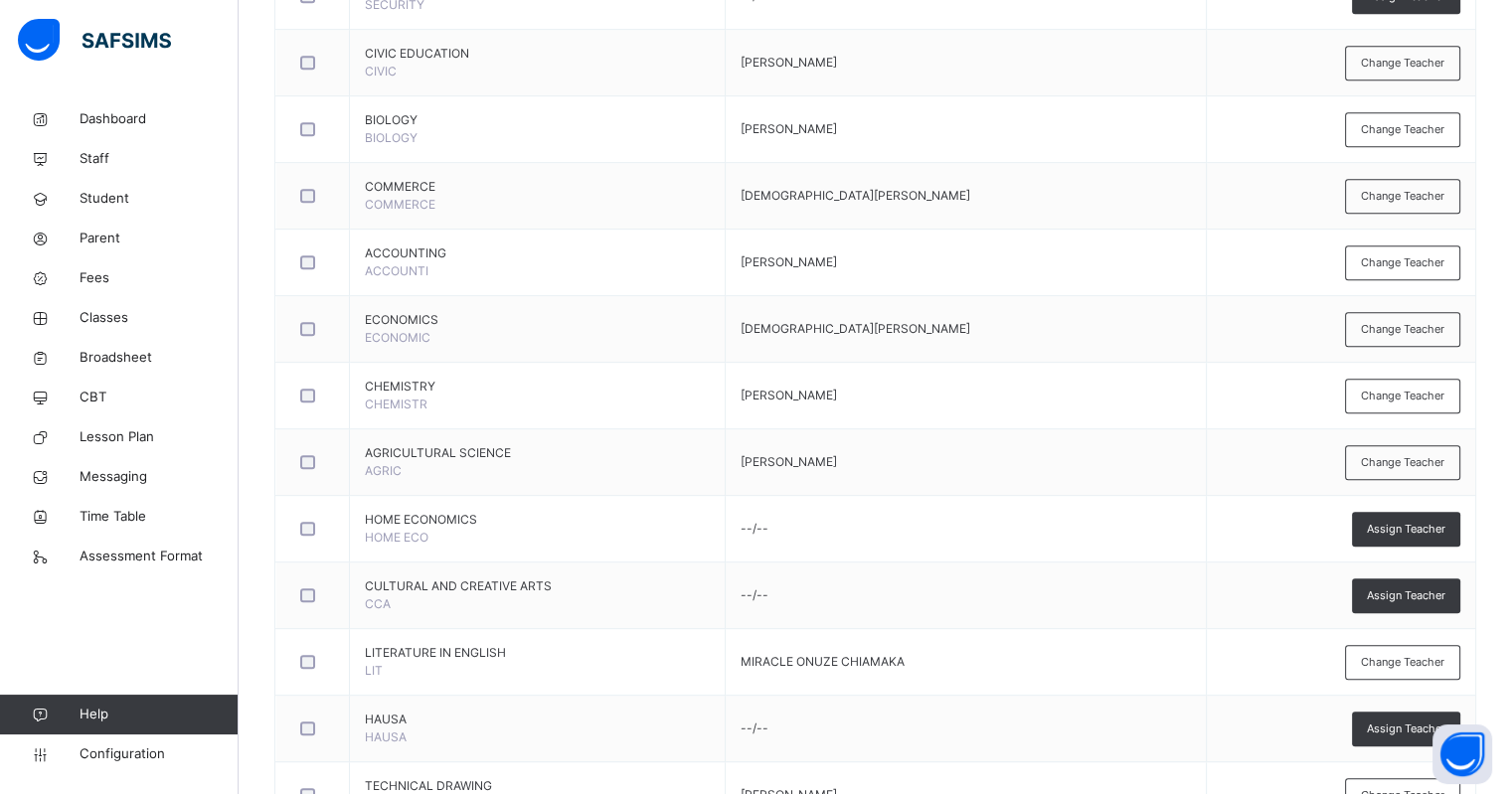
scroll to position [1418, 0]
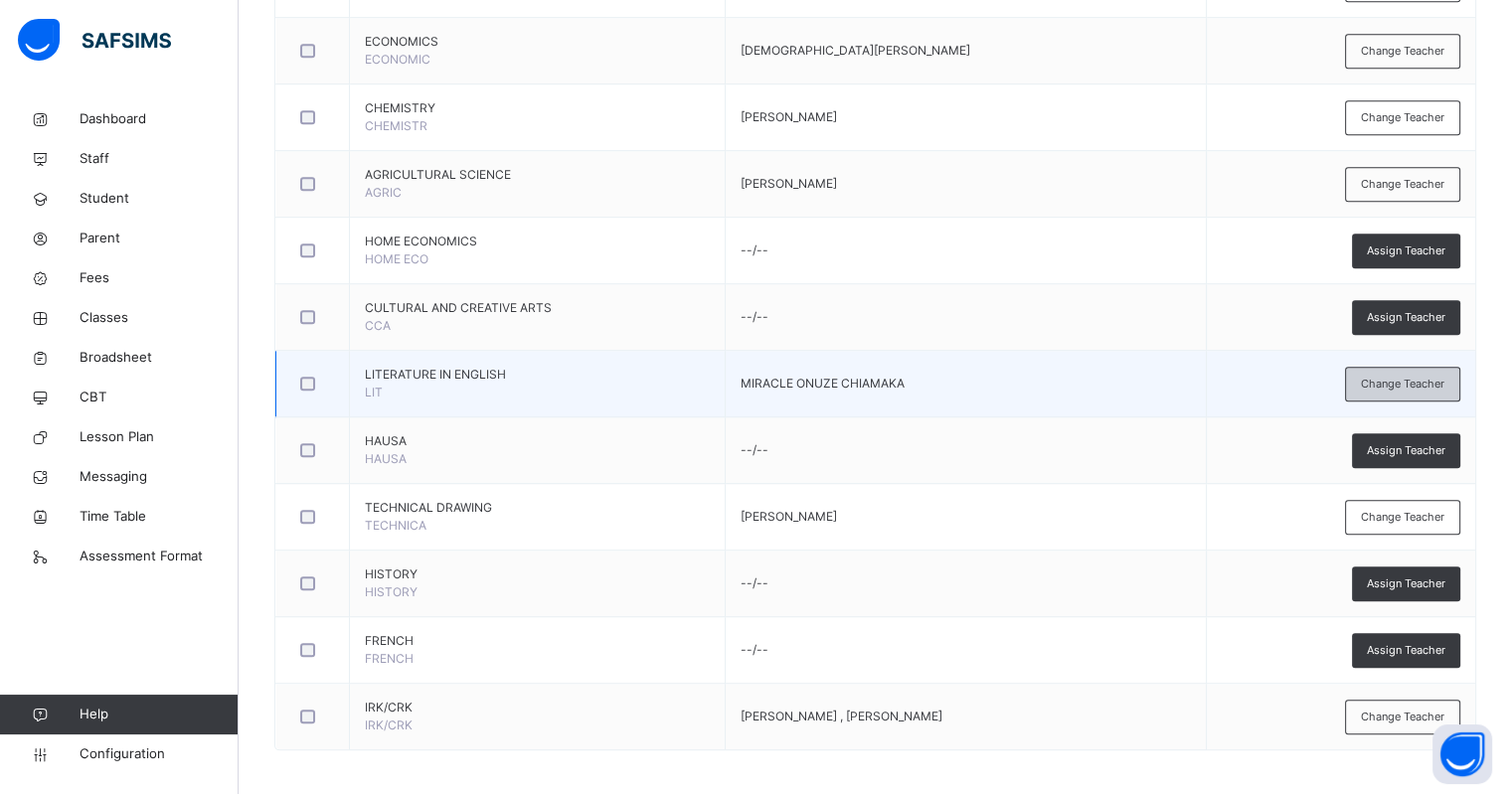
click at [1415, 376] on span "Change Teacher" at bounding box center [1403, 384] width 84 height 17
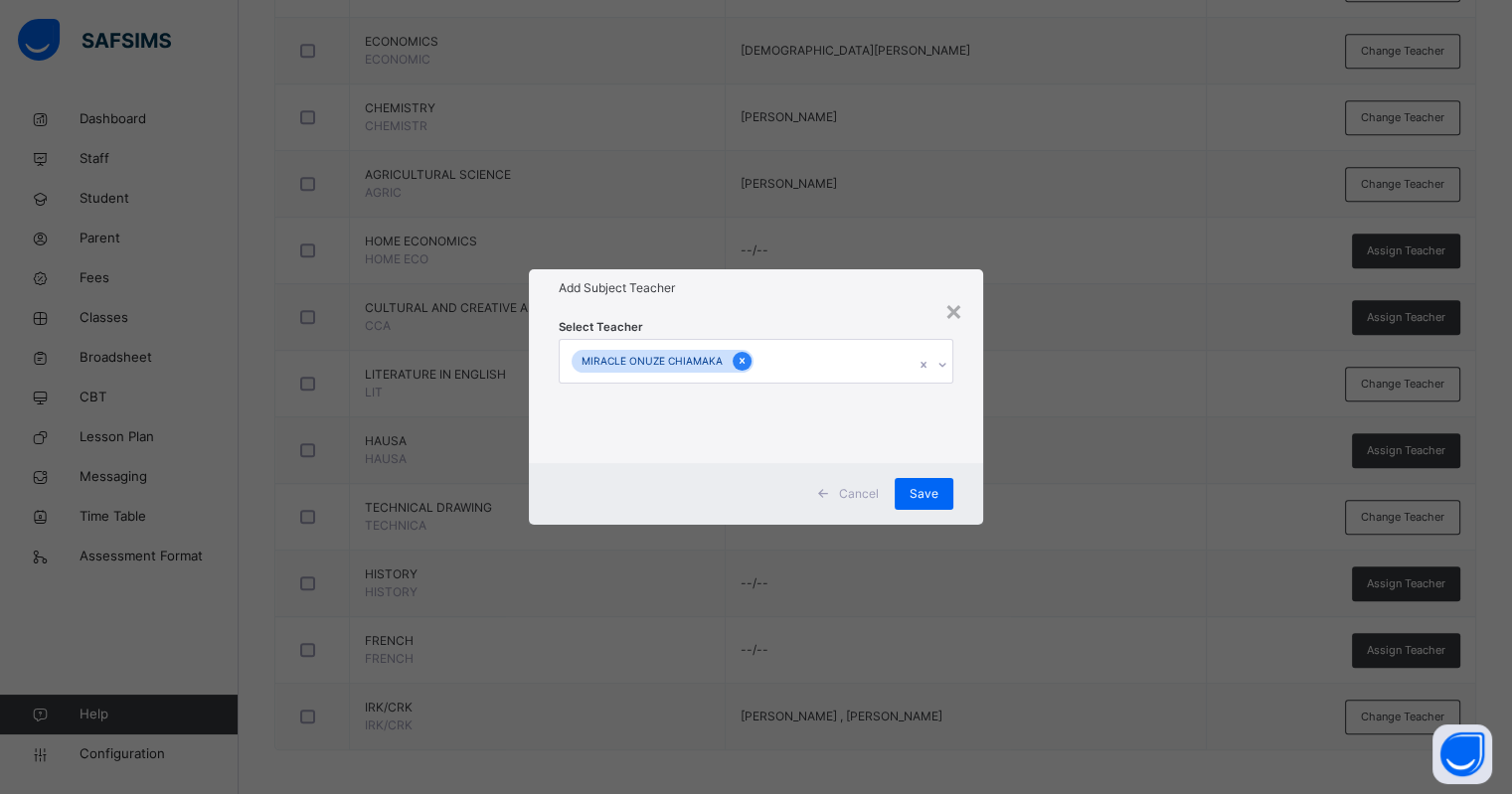
click at [740, 360] on icon at bounding box center [742, 362] width 5 height 6
click at [642, 363] on div "Select subject teacher's name" at bounding box center [662, 362] width 168 height 38
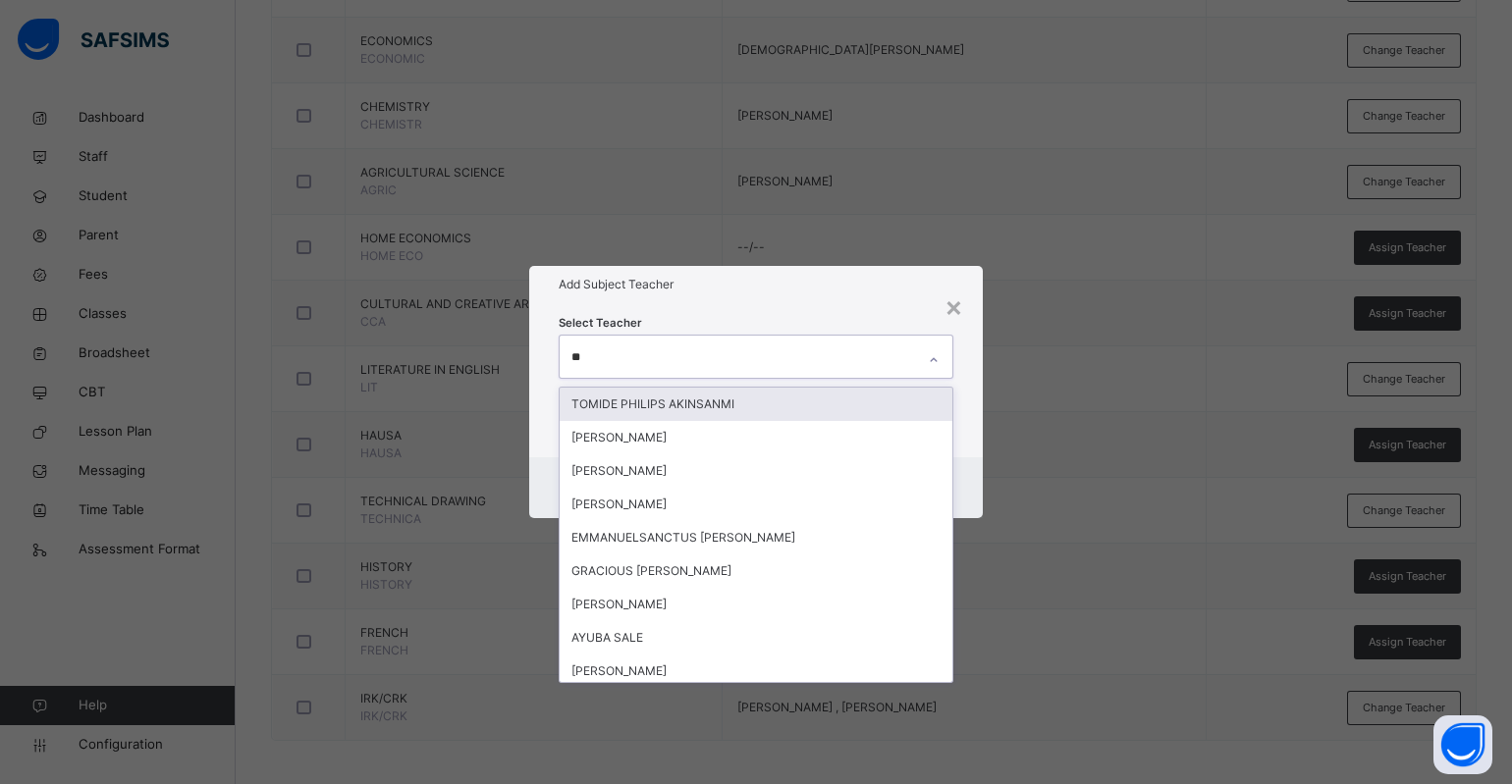
type input "***"
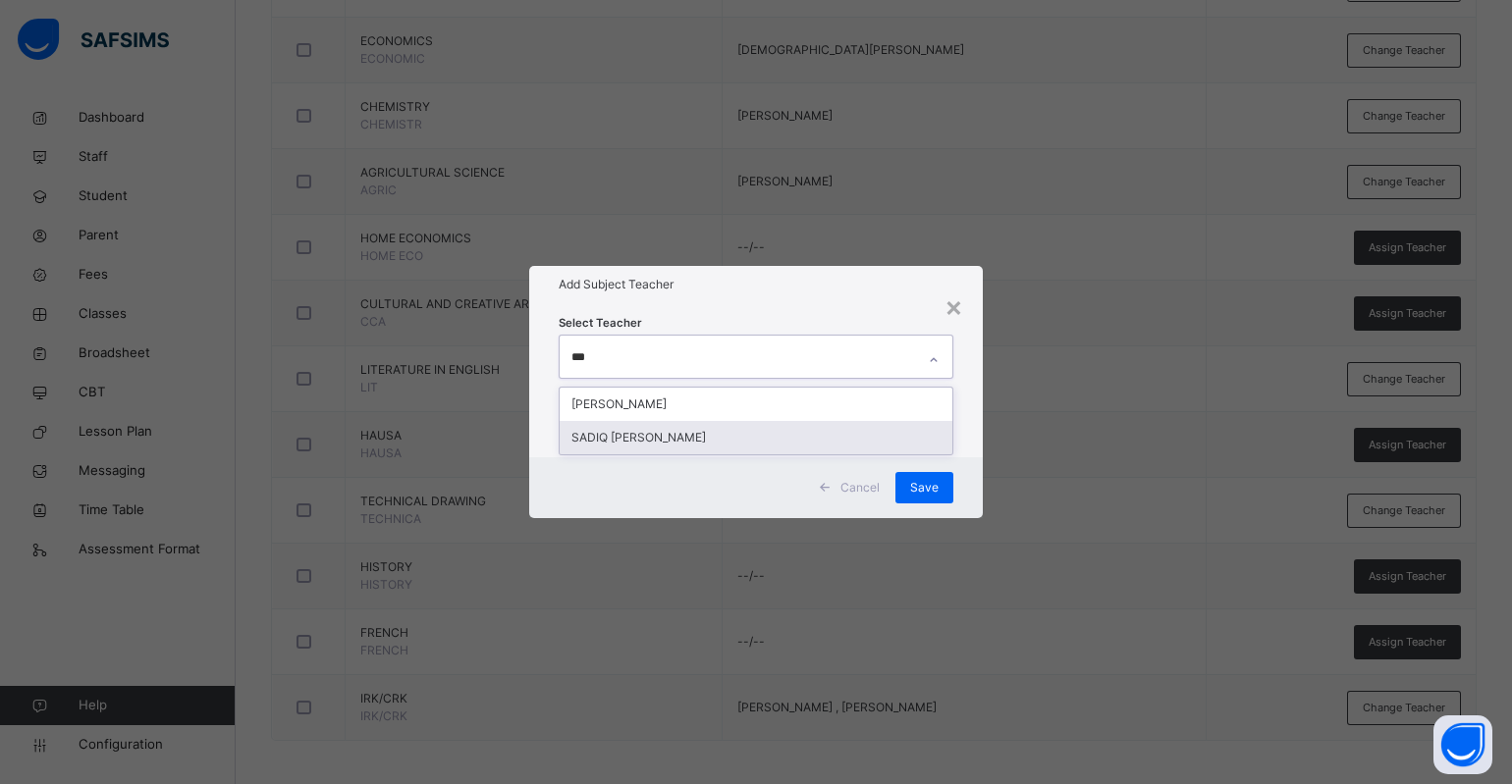
click at [634, 428] on div "SADIQ ADEIZA VICTOR" at bounding box center [756, 438] width 393 height 33
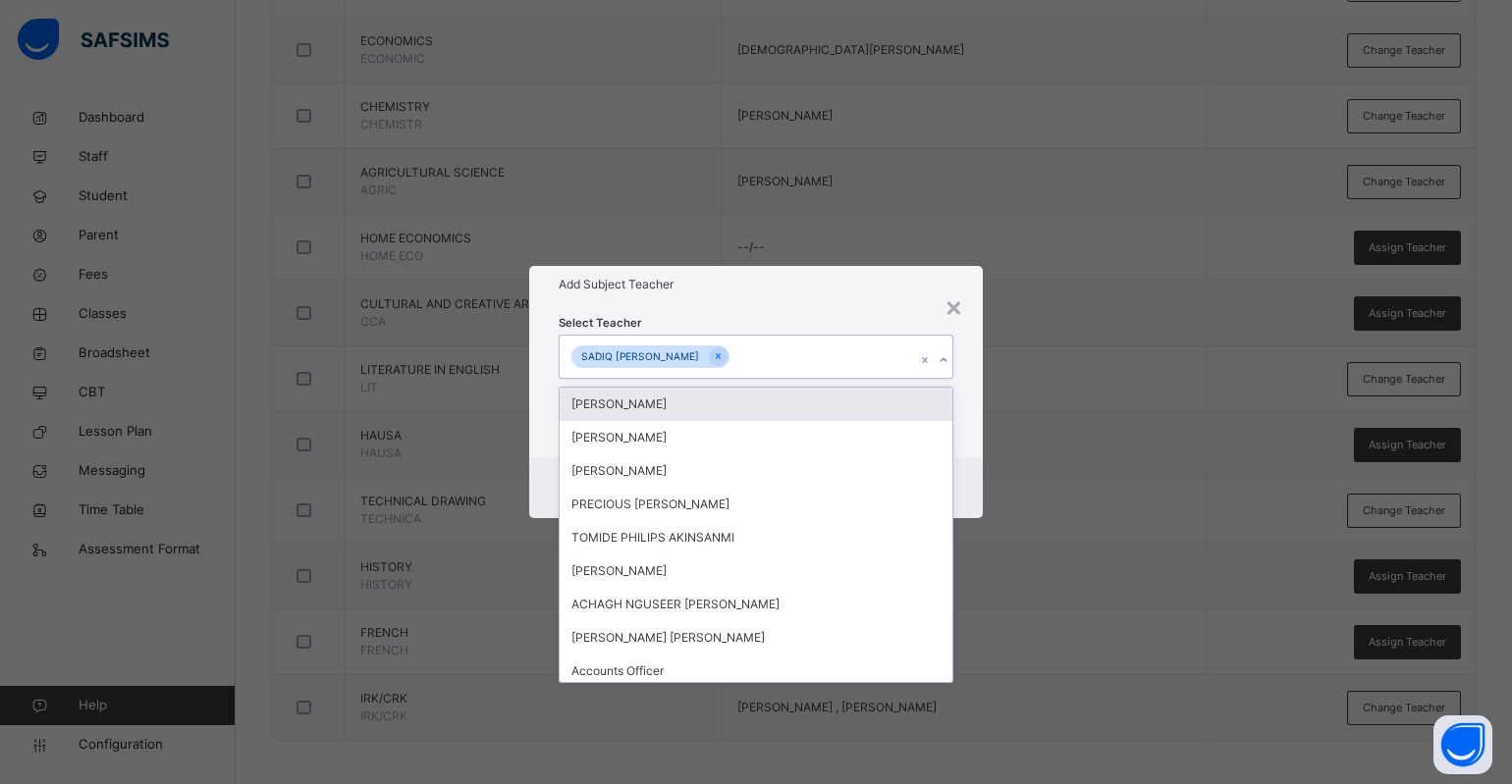
click at [883, 275] on div "Add Subject Teacher" at bounding box center [756, 285] width 454 height 37
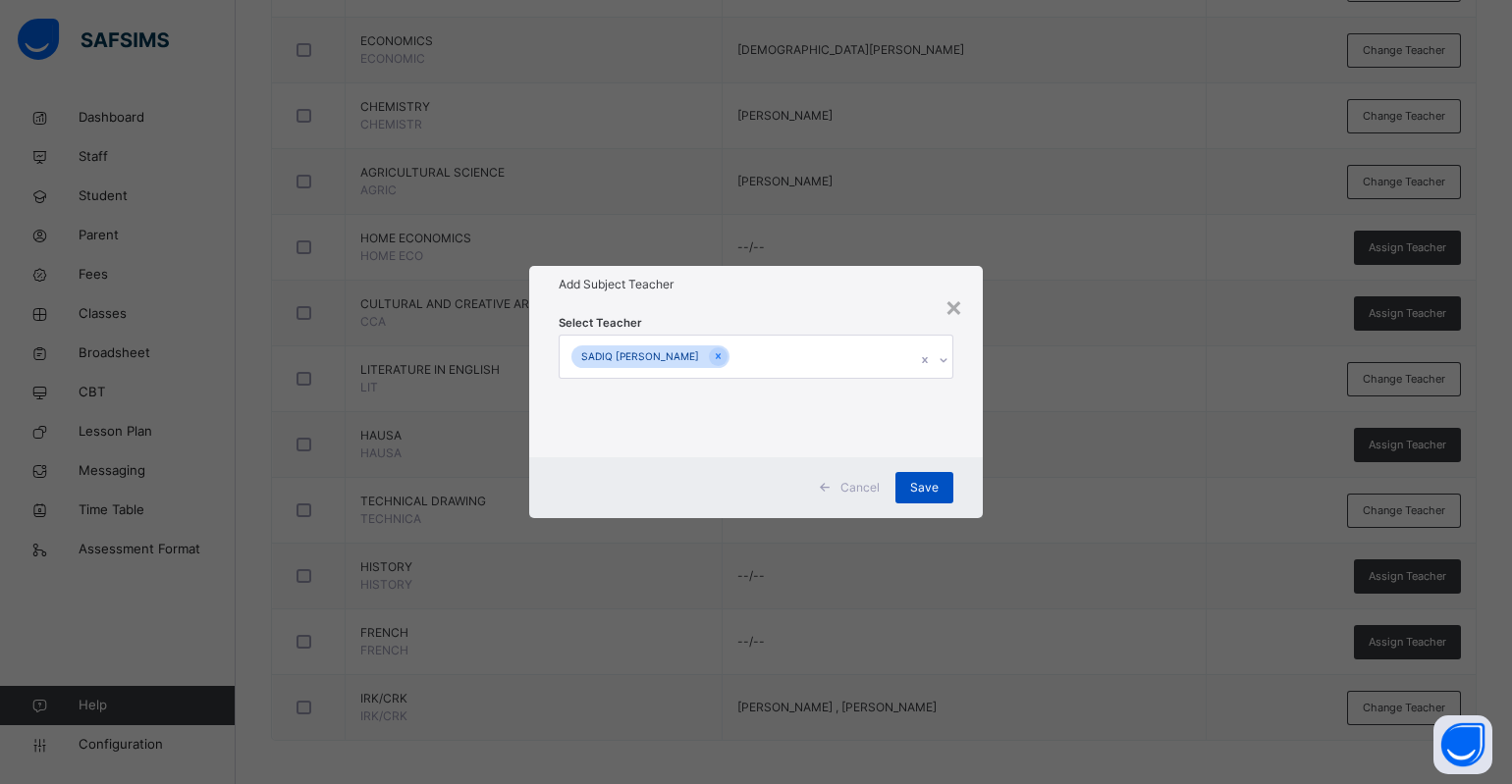
click at [913, 479] on span "Save" at bounding box center [924, 488] width 28 height 18
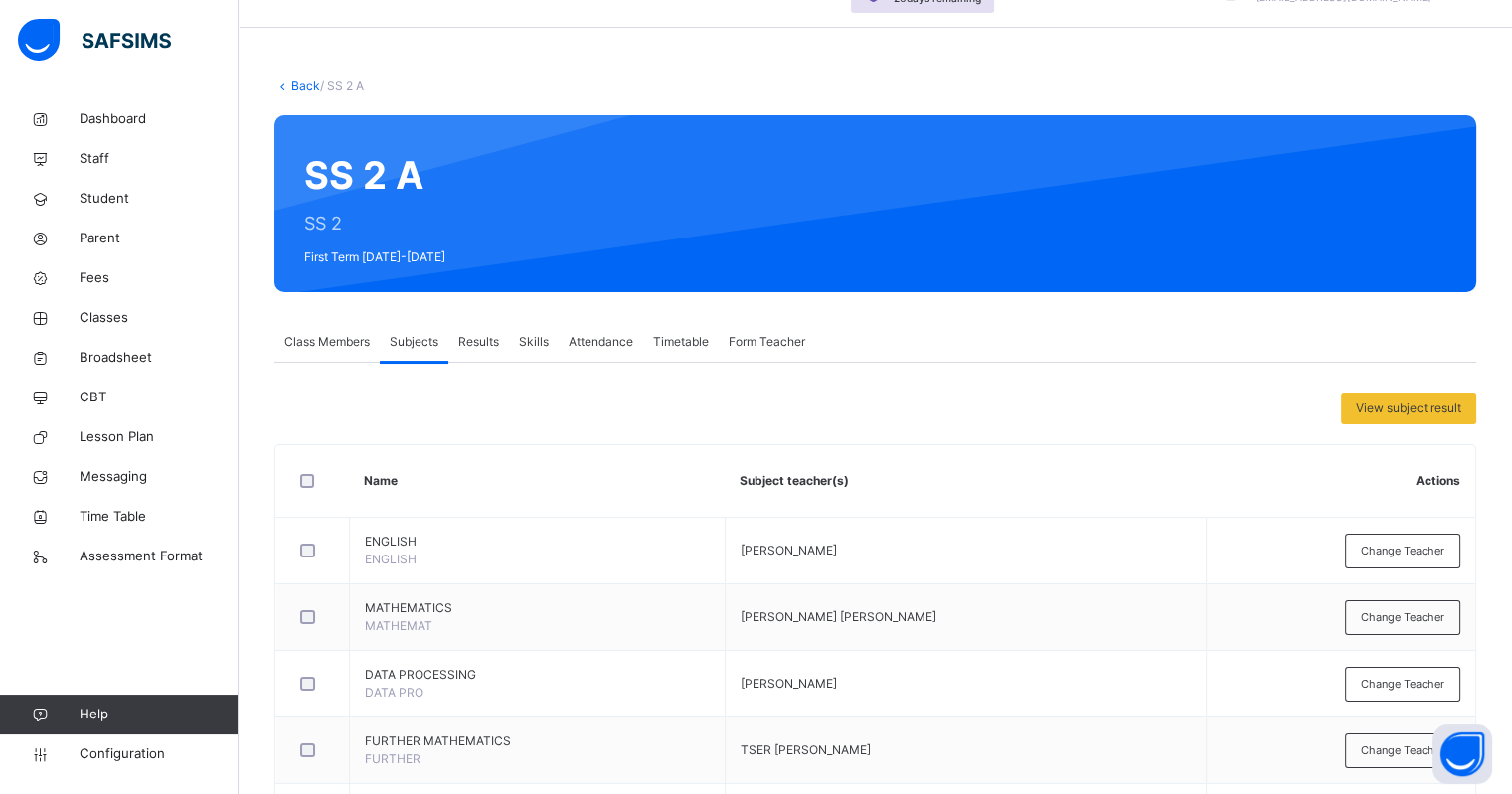
scroll to position [0, 0]
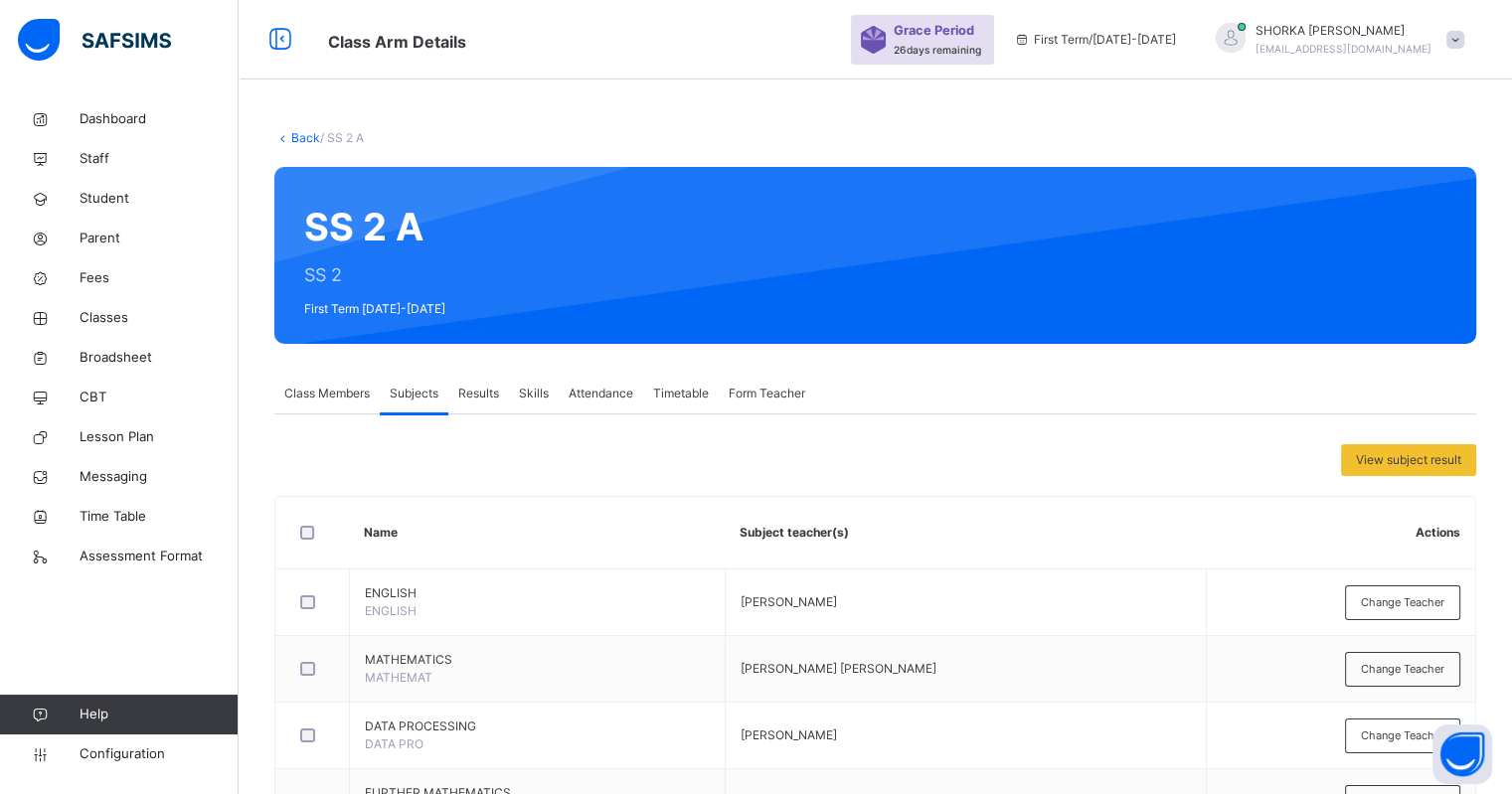
click at [784, 400] on span "Form Teacher" at bounding box center [767, 394] width 77 height 18
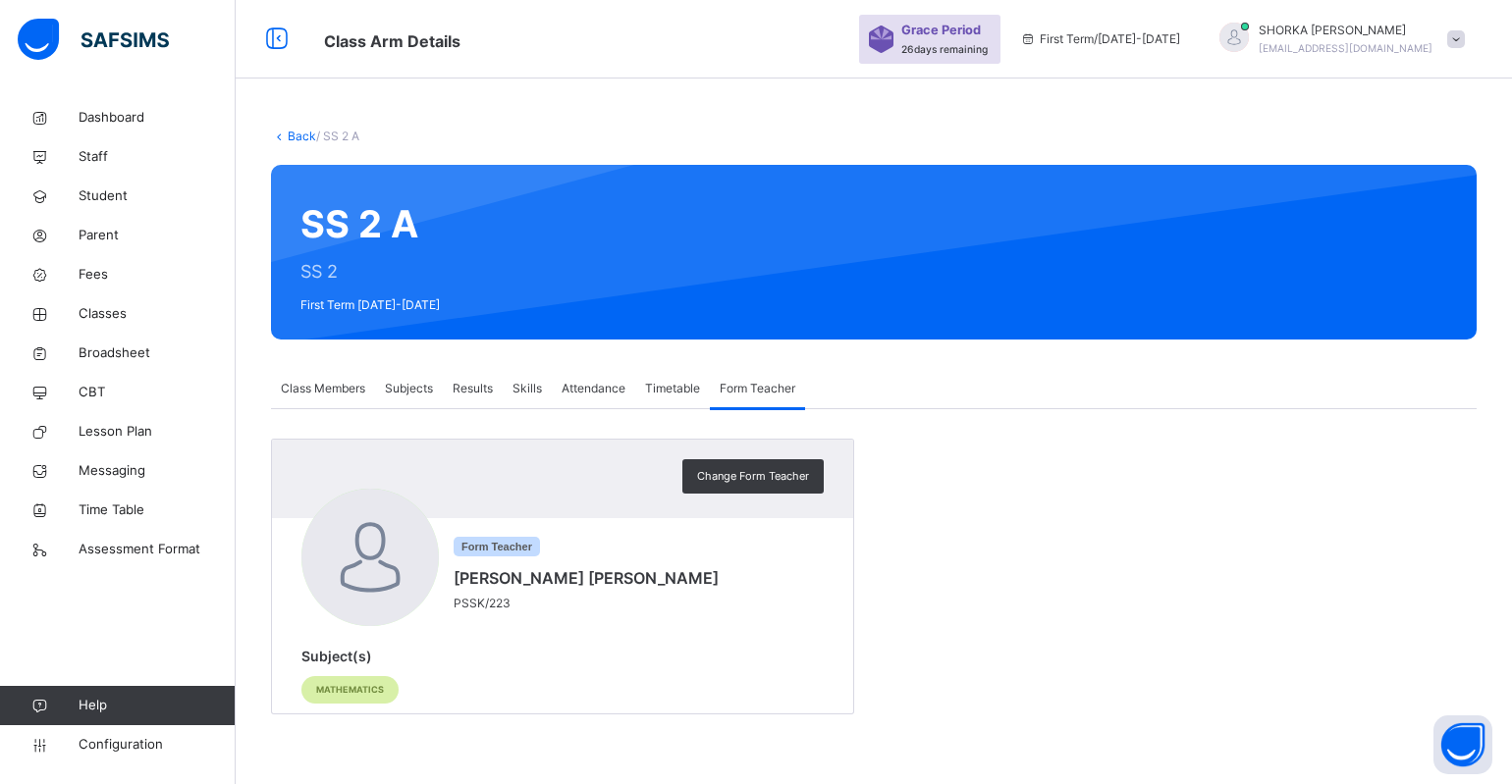
click at [317, 368] on div "Back / SS 2 A SS 2 A SS 2 First Term 2025-2026 Class Members Subjects Results S…" at bounding box center [873, 431] width 1276 height 666
click at [320, 386] on span "Class Members" at bounding box center [323, 389] width 84 height 18
